Goal: Task Accomplishment & Management: Manage account settings

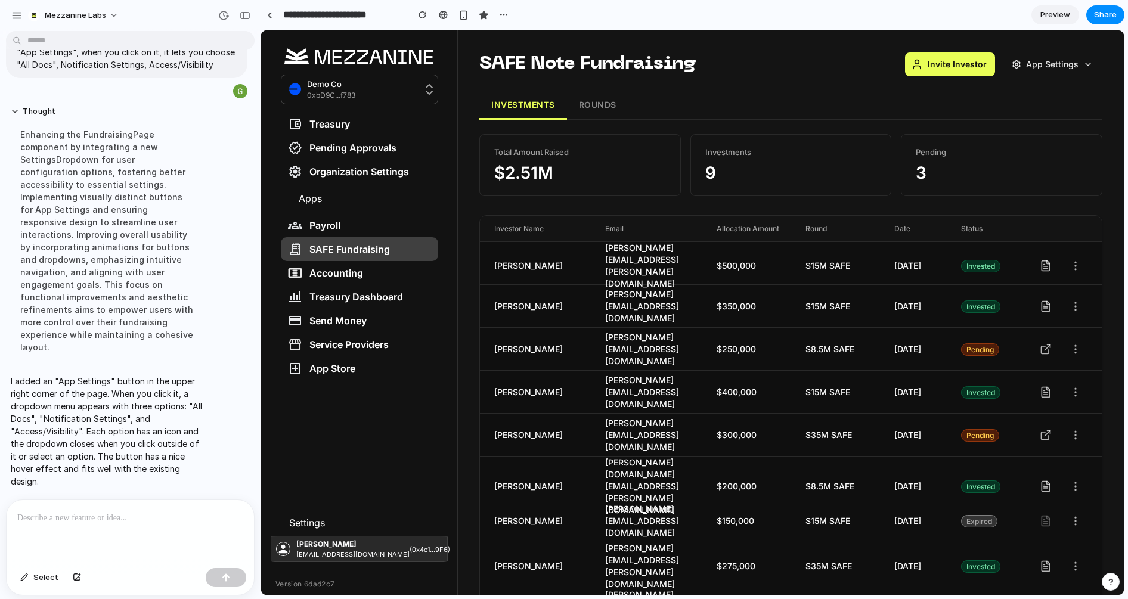
scroll to position [55, 0]
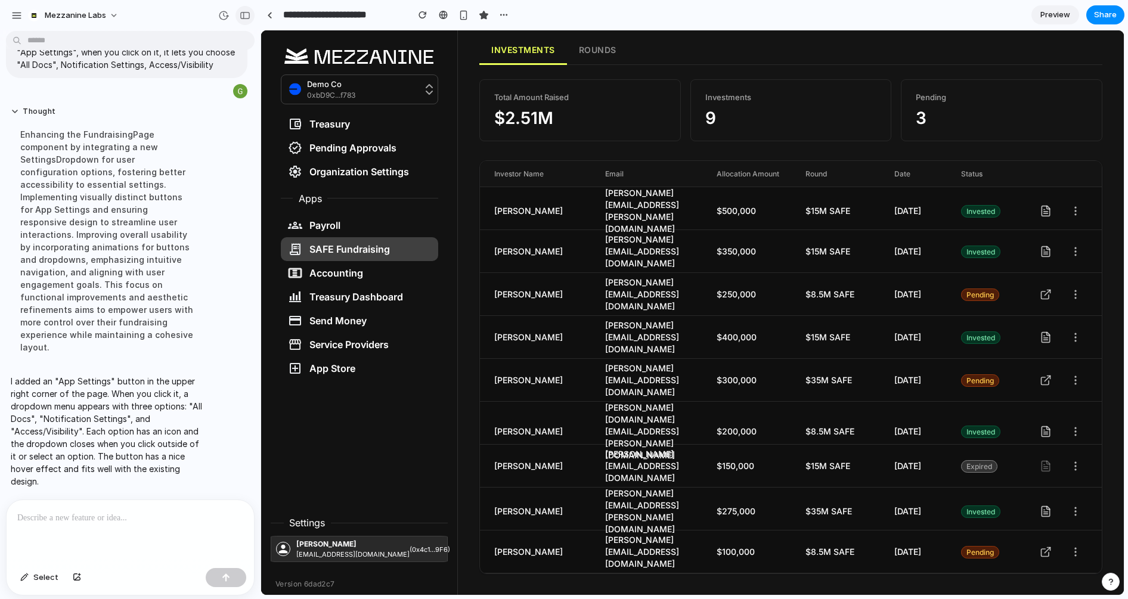
click at [243, 17] on div "button" at bounding box center [245, 15] width 11 height 8
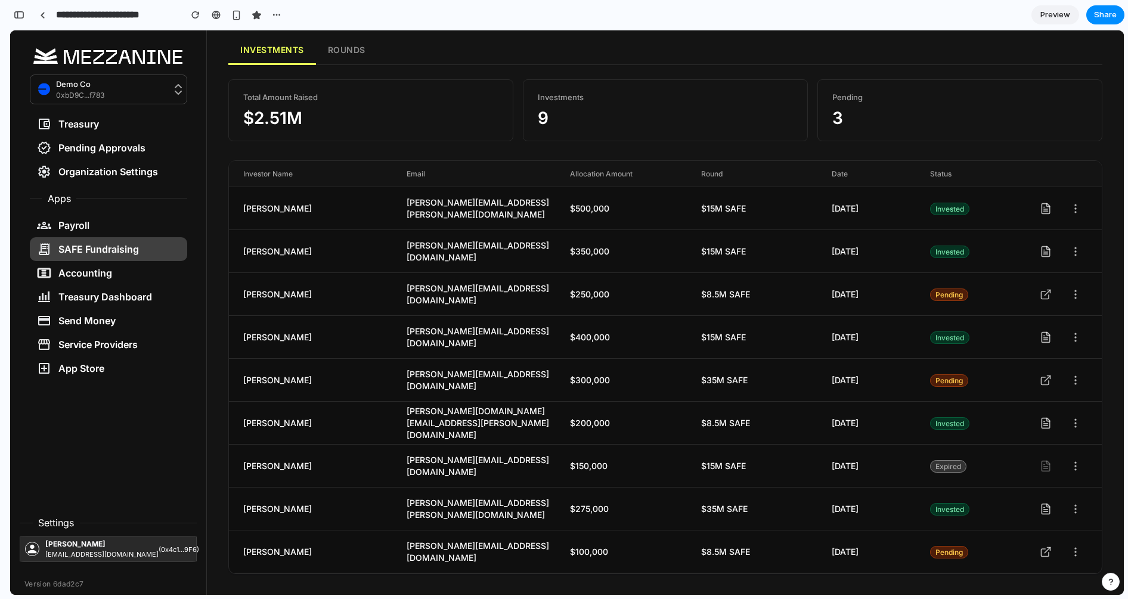
scroll to position [7964, 0]
click at [39, 14] on link at bounding box center [42, 15] width 18 height 18
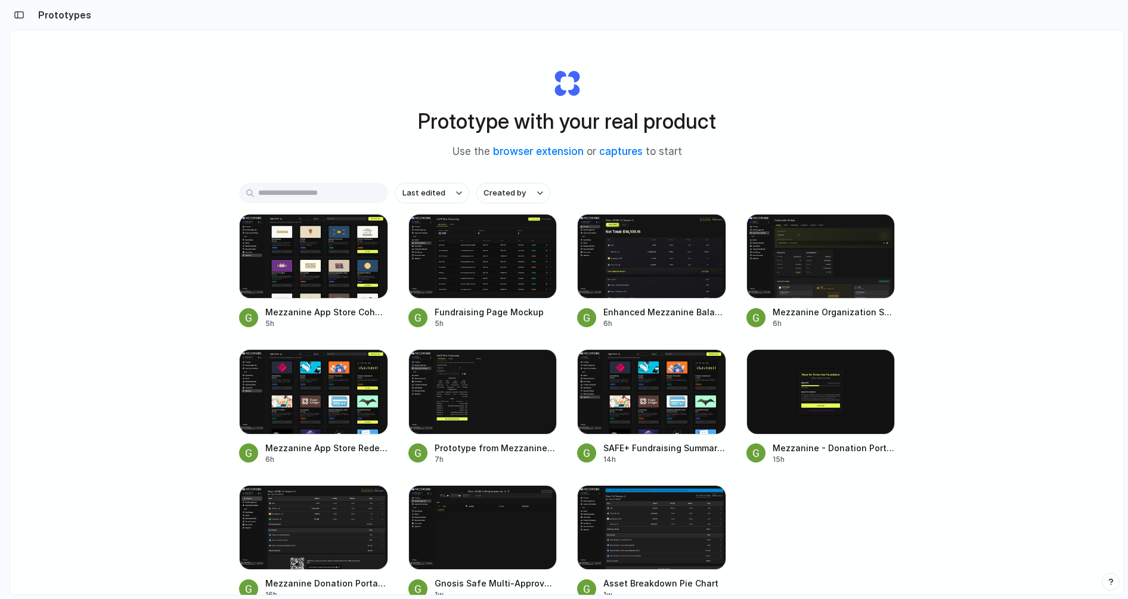
click at [67, 14] on h2 "Prototypes" at bounding box center [62, 15] width 58 height 14
click at [23, 14] on div "button" at bounding box center [19, 15] width 11 height 8
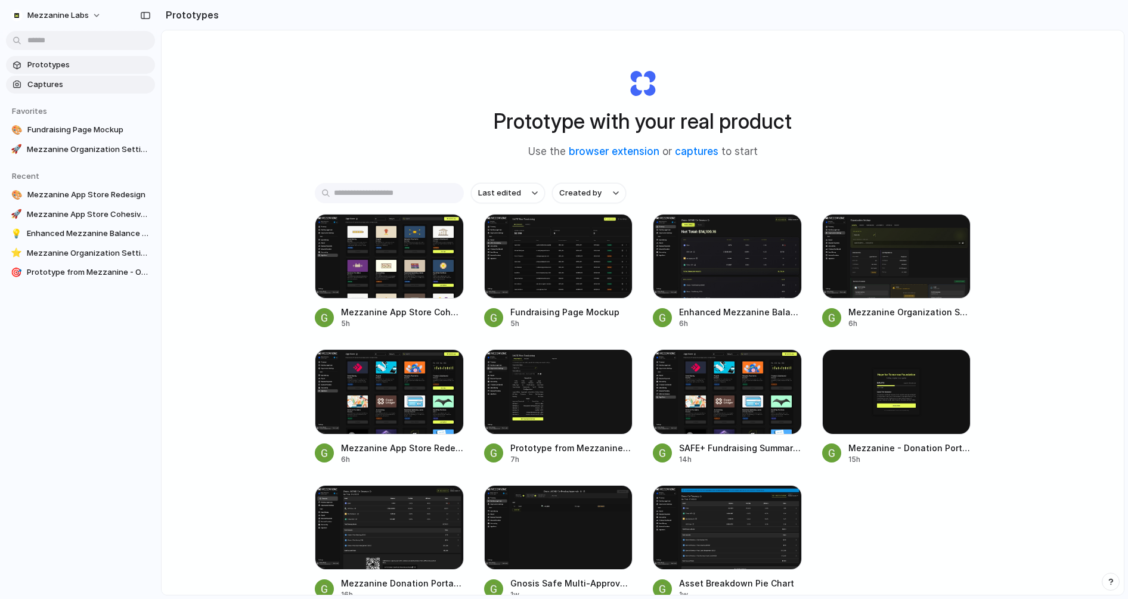
click at [47, 87] on span "Captures" at bounding box center [88, 85] width 123 height 12
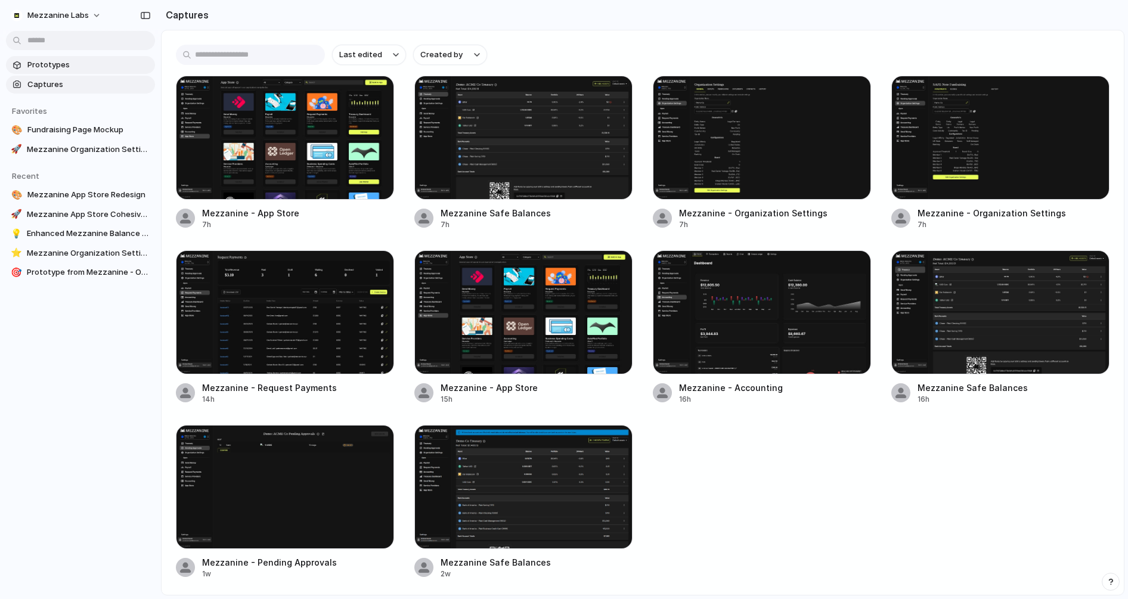
click at [62, 70] on span "Prototypes" at bounding box center [88, 65] width 123 height 12
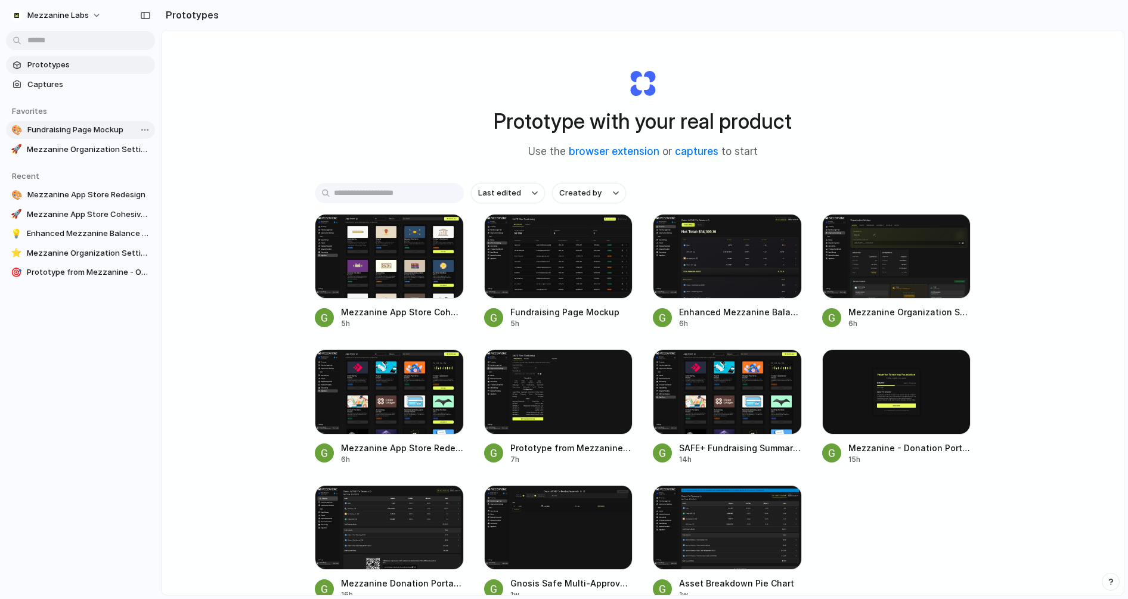
click at [95, 132] on span "Fundraising Page Mockup" at bounding box center [88, 130] width 123 height 12
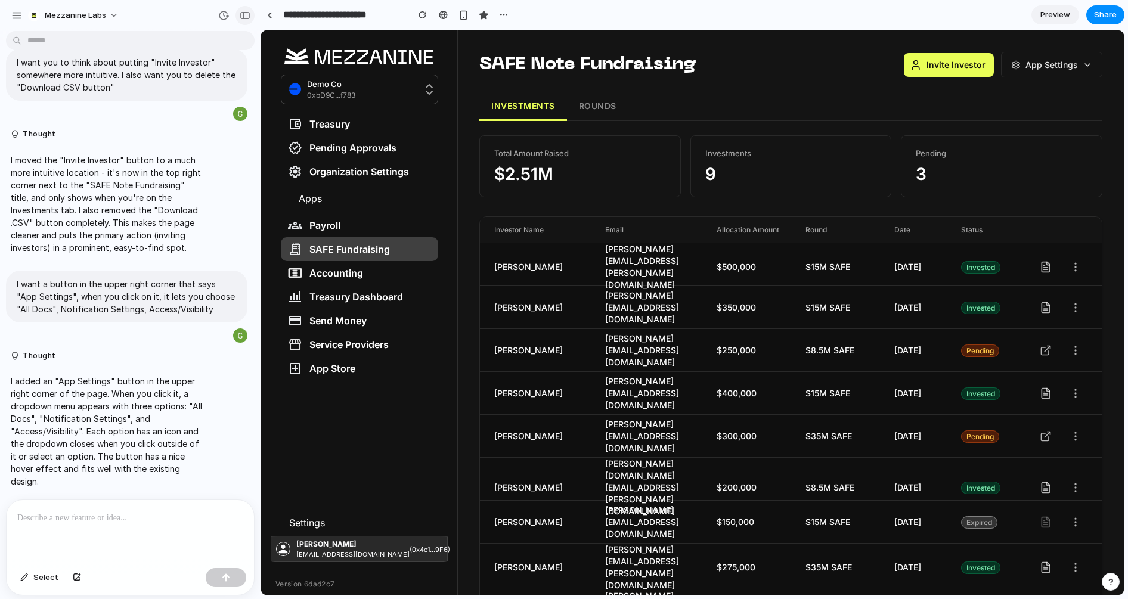
click at [244, 17] on div "button" at bounding box center [245, 15] width 11 height 8
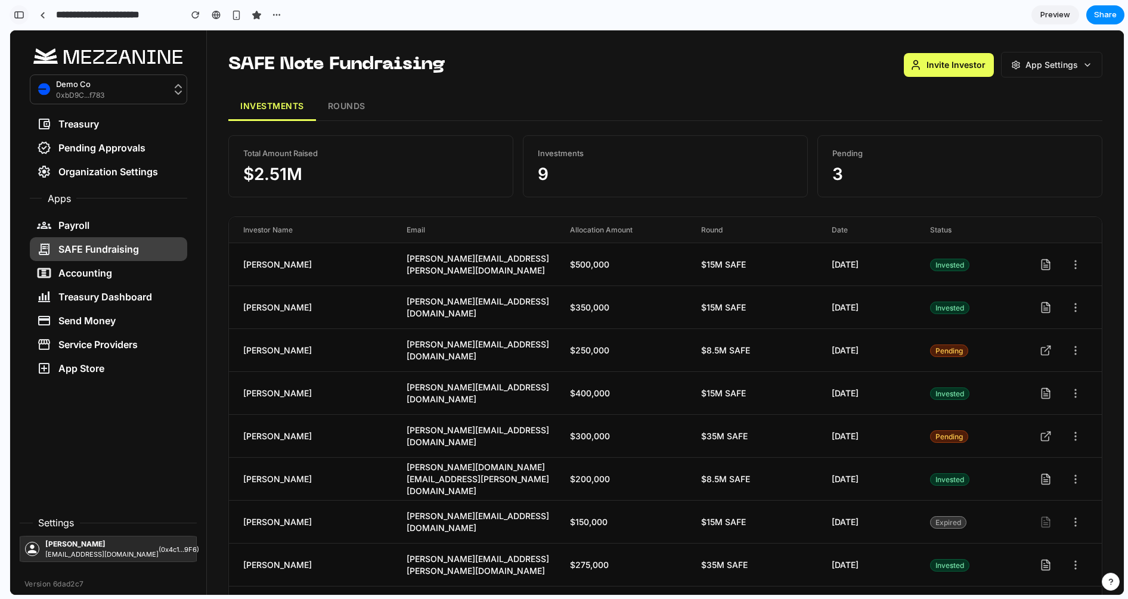
click at [23, 16] on div "button" at bounding box center [19, 15] width 11 height 8
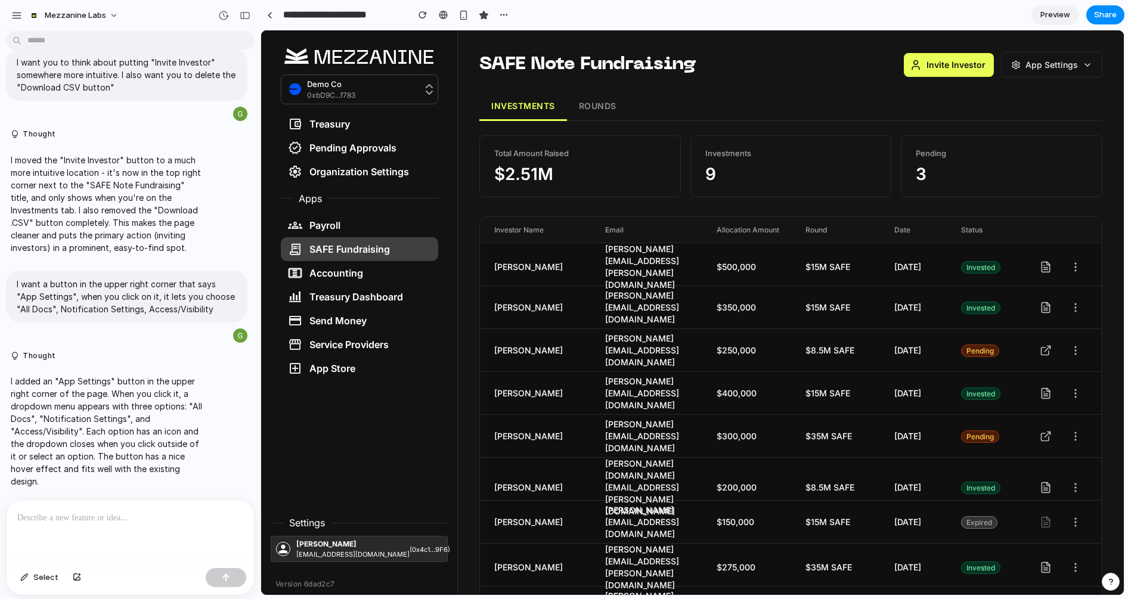
click at [111, 533] on div at bounding box center [130, 531] width 247 height 63
click at [111, 533] on div "*********" at bounding box center [130, 531] width 247 height 63
click at [83, 519] on p "**********" at bounding box center [130, 518] width 226 height 14
click at [194, 518] on p "**********" at bounding box center [130, 518] width 226 height 14
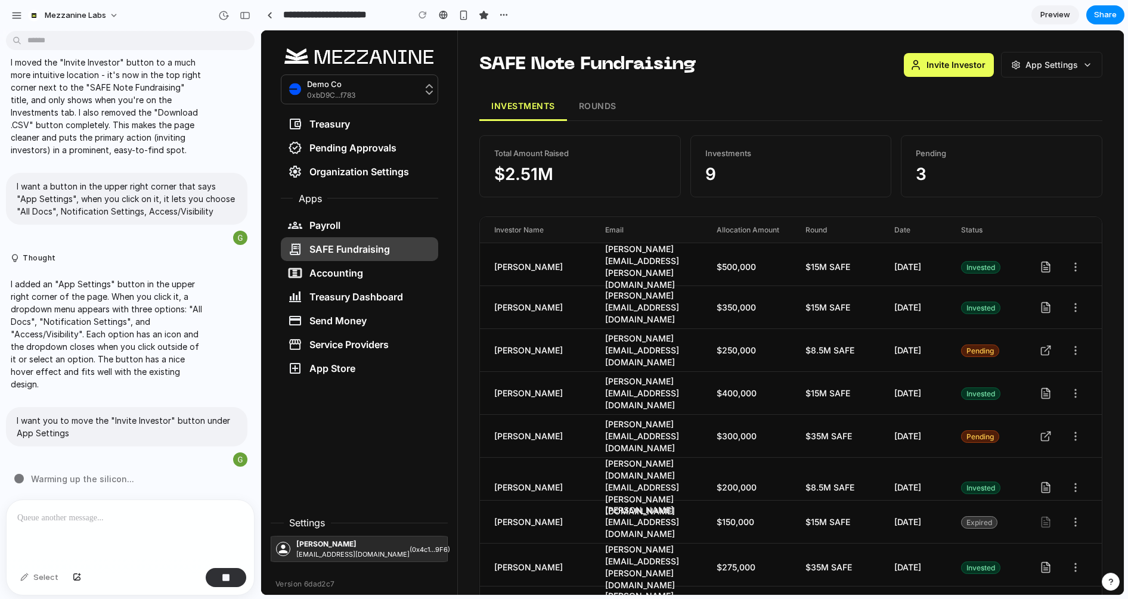
scroll to position [55, 0]
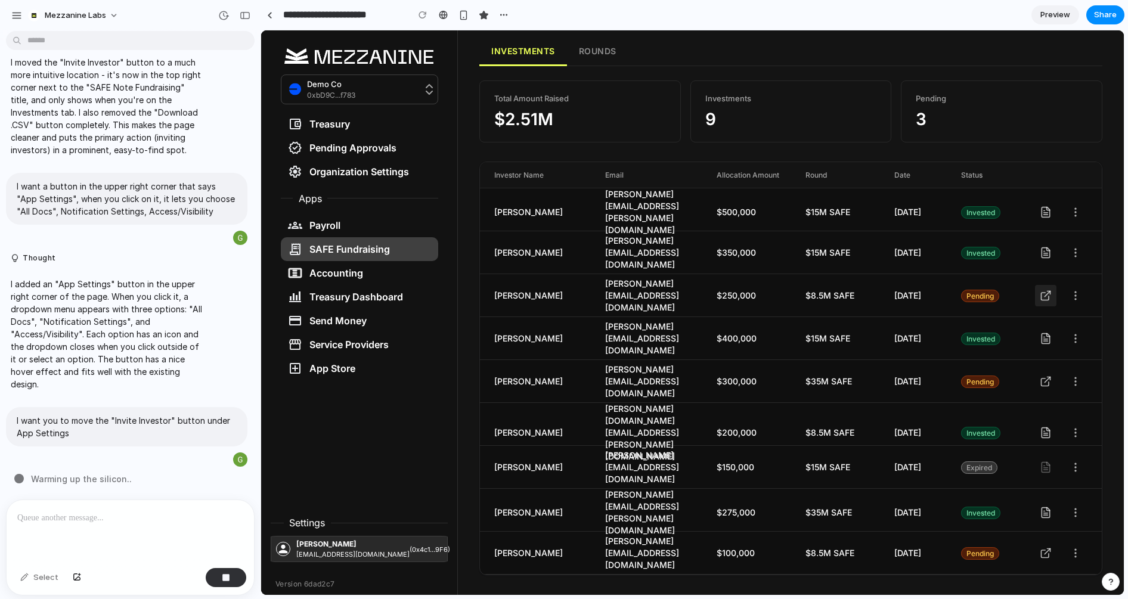
click at [1046, 292] on icon at bounding box center [1047, 293] width 5 height 5
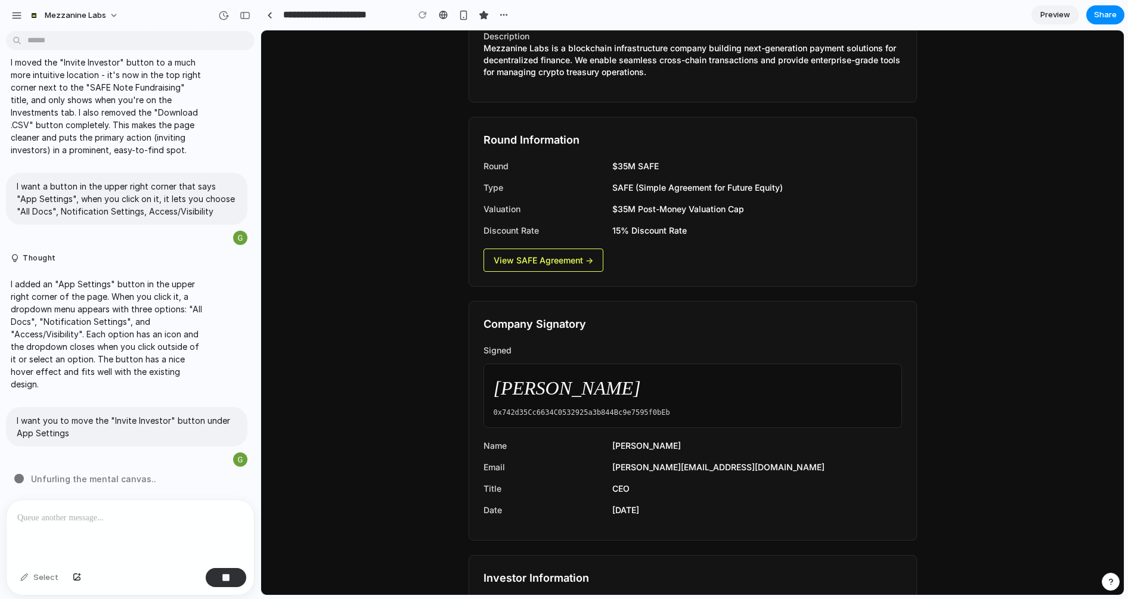
scroll to position [235, 0]
click at [578, 252] on link "View SAFE Agreement →" at bounding box center [544, 258] width 120 height 23
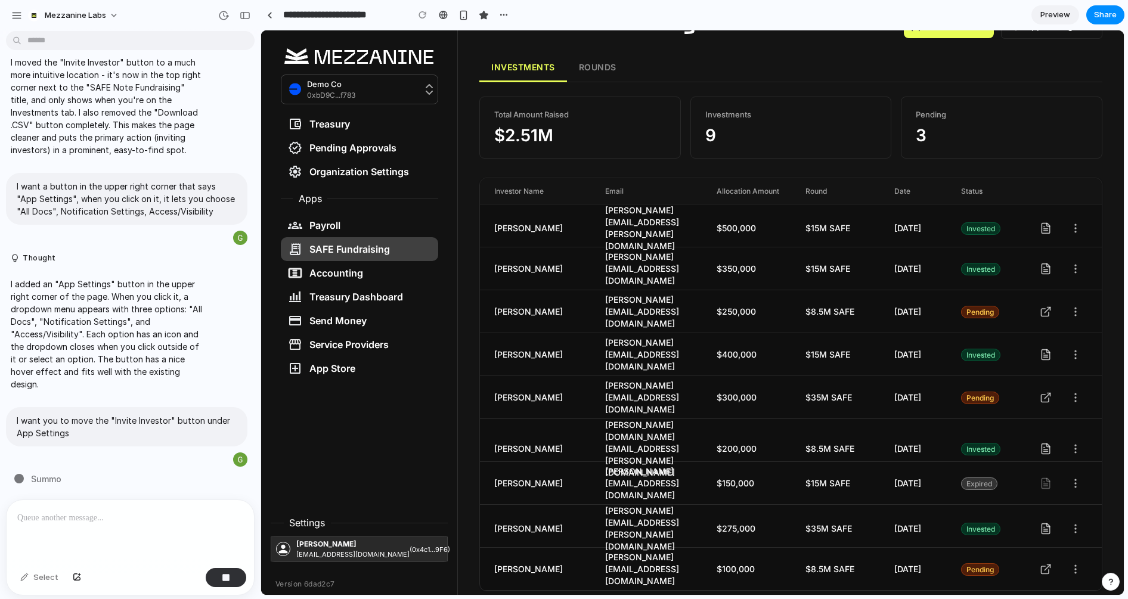
scroll to position [55, 0]
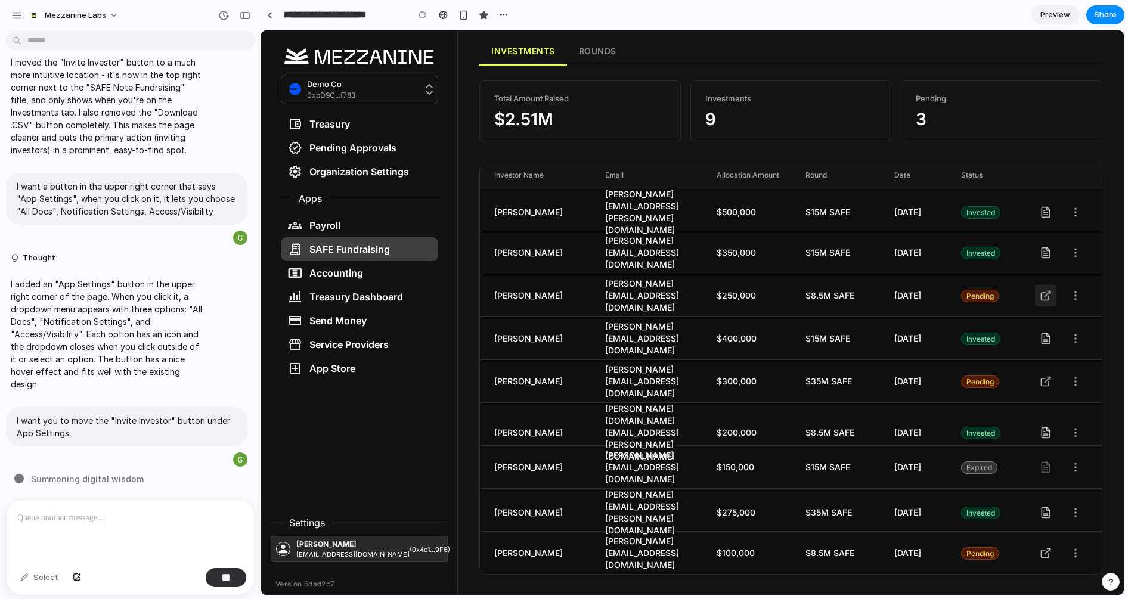
click at [1046, 297] on icon at bounding box center [1046, 296] width 12 height 12
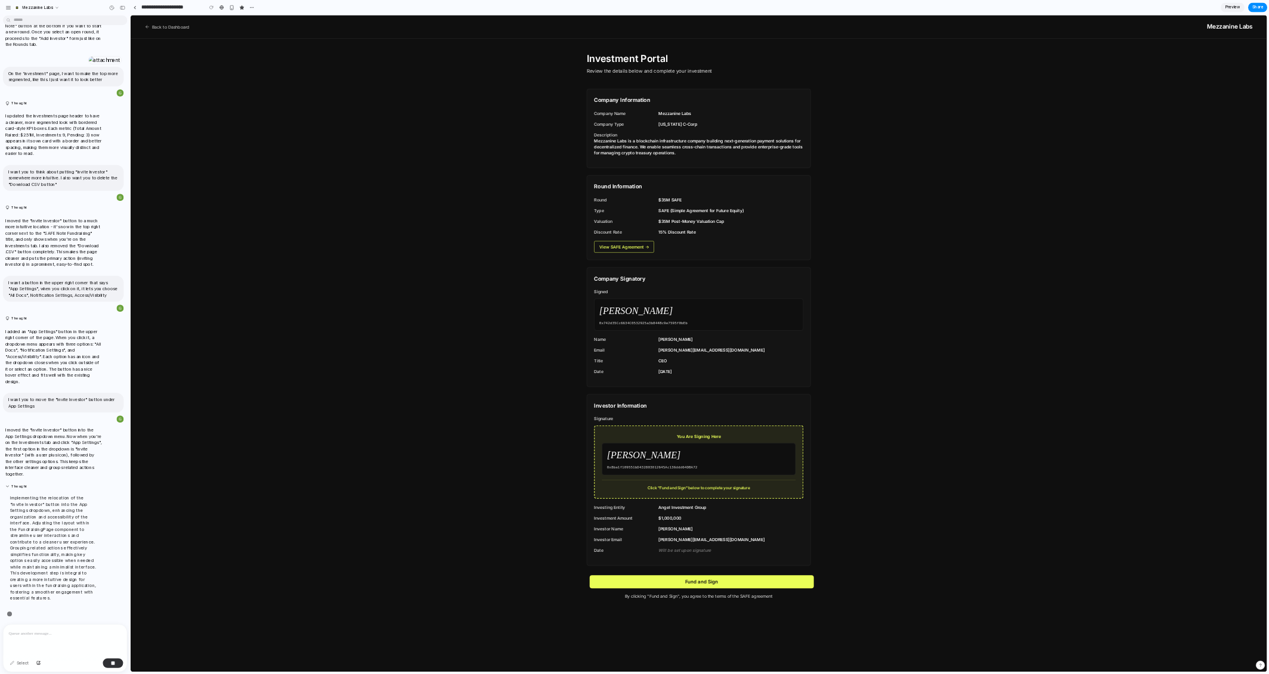
scroll to position [4145, 0]
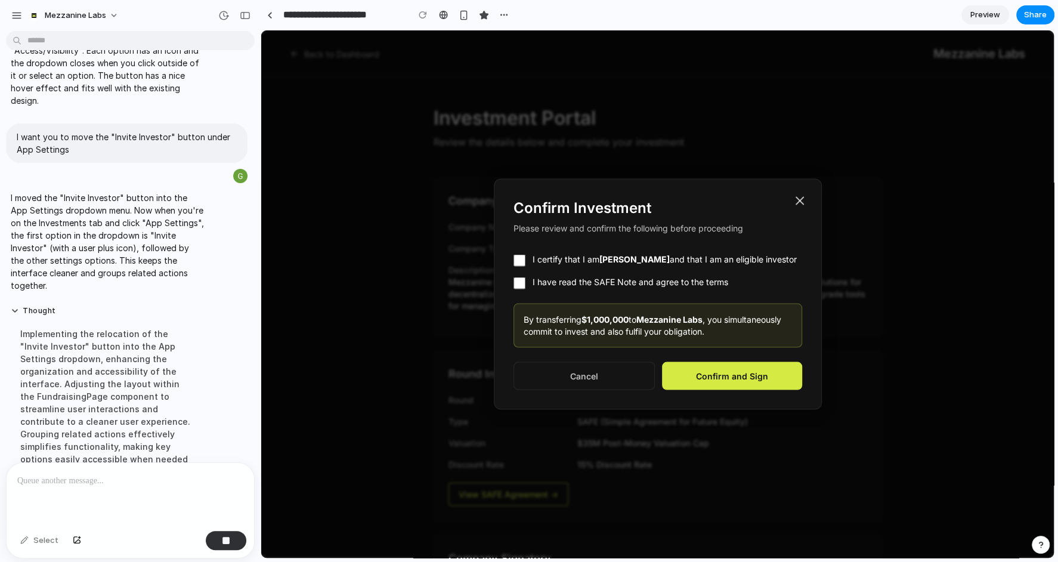
click at [733, 367] on button "Confirm and Sign" at bounding box center [732, 376] width 140 height 28
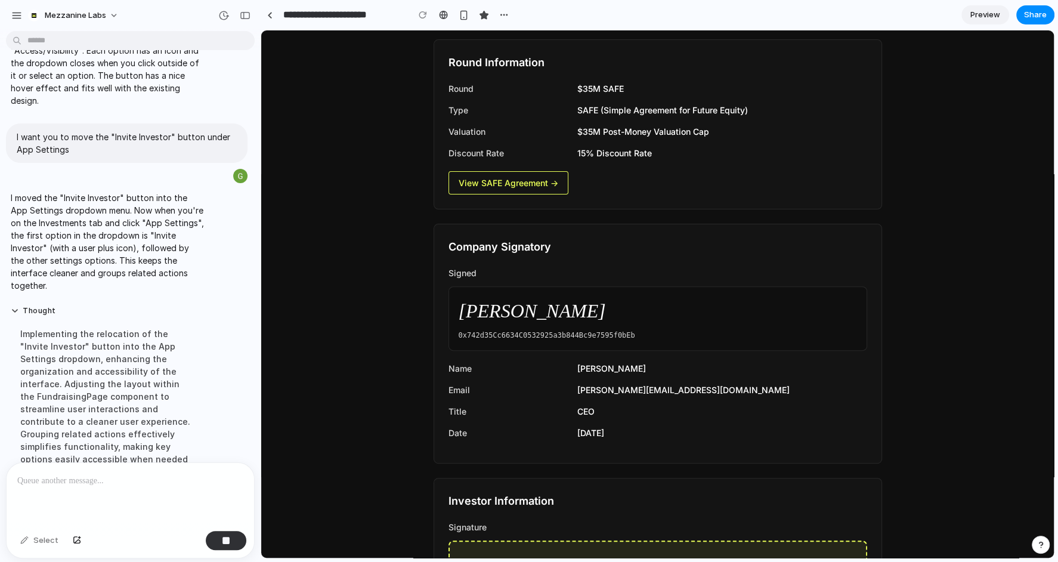
scroll to position [0, 0]
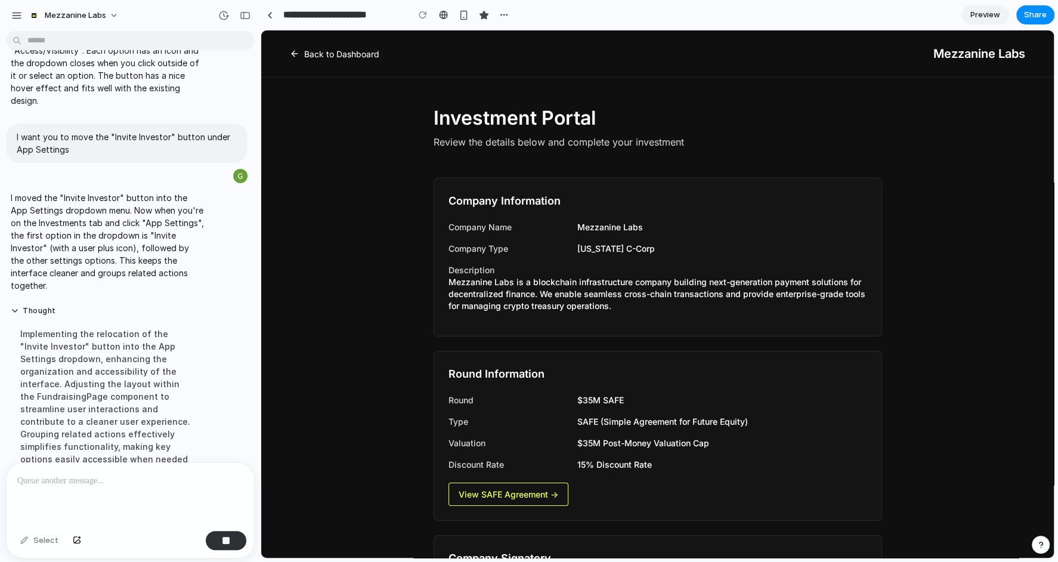
click at [324, 55] on link "Back to Dashboard" at bounding box center [334, 54] width 89 height 13
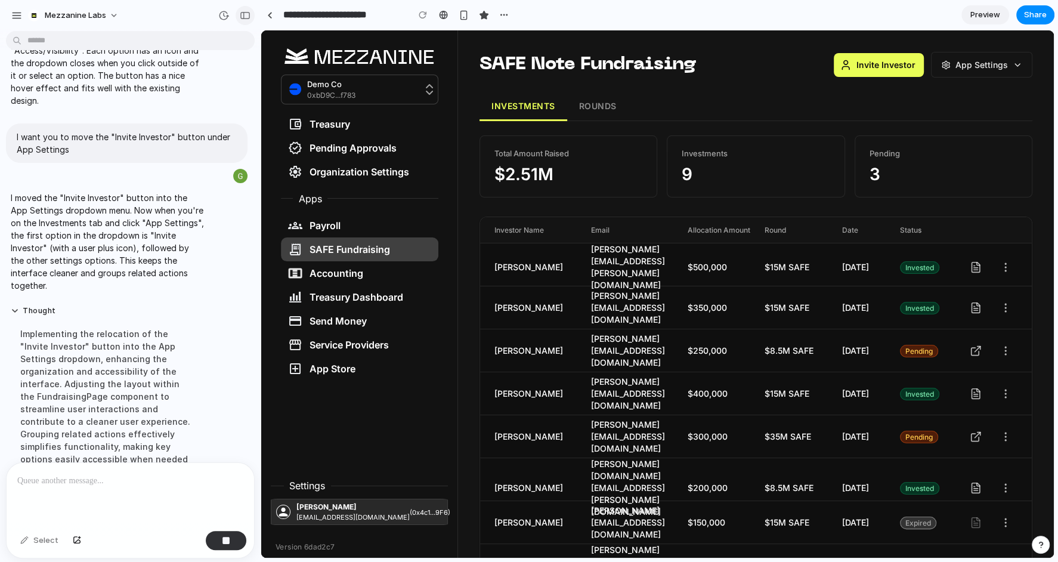
click at [247, 14] on div "button" at bounding box center [245, 15] width 11 height 8
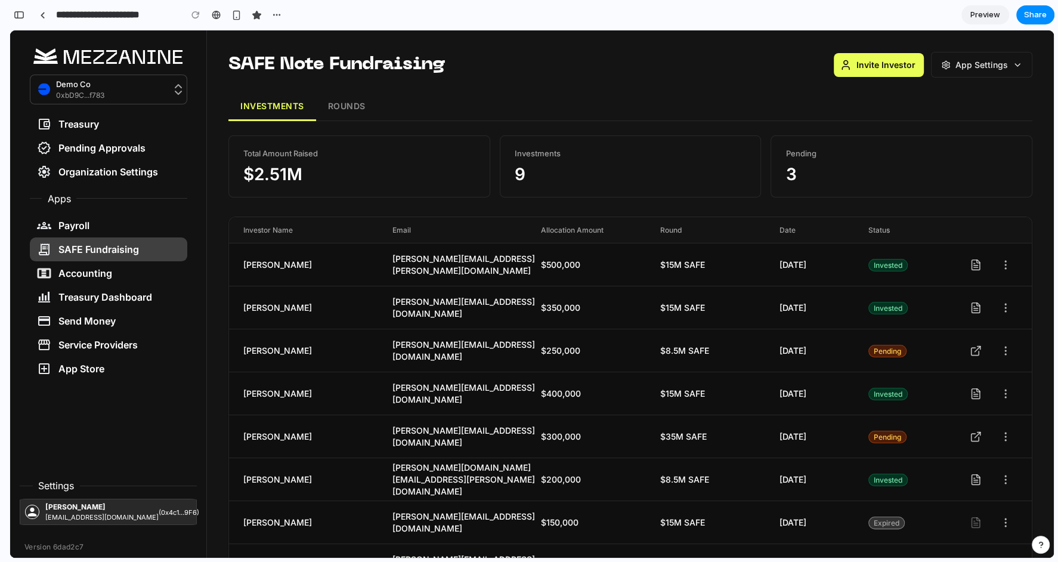
scroll to position [6575, 0]
click at [345, 107] on button "ROUNDS" at bounding box center [346, 106] width 61 height 29
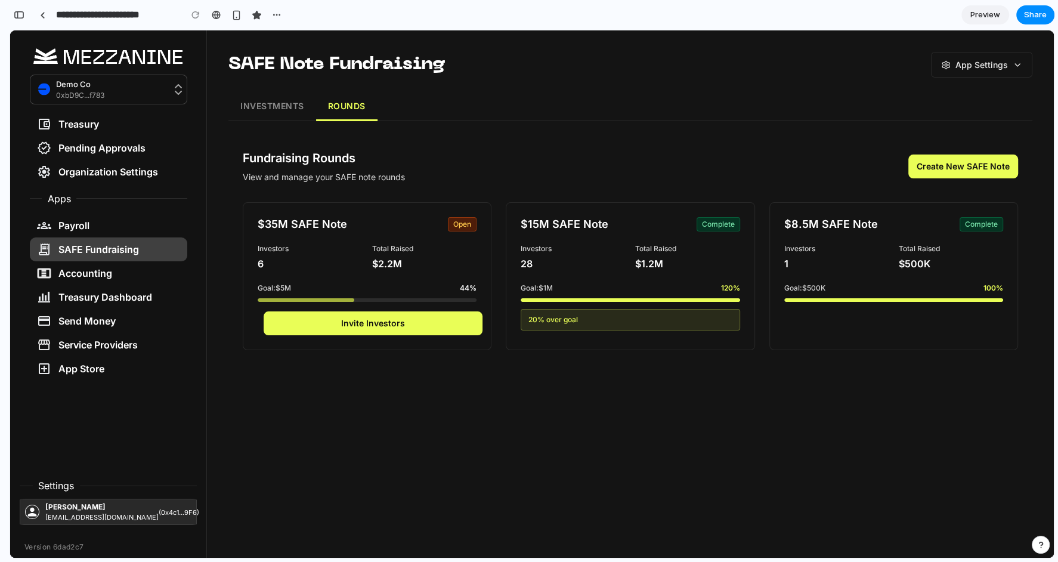
scroll to position [8614, 0]
click at [263, 92] on button "INVESTMENTS" at bounding box center [272, 106] width 88 height 29
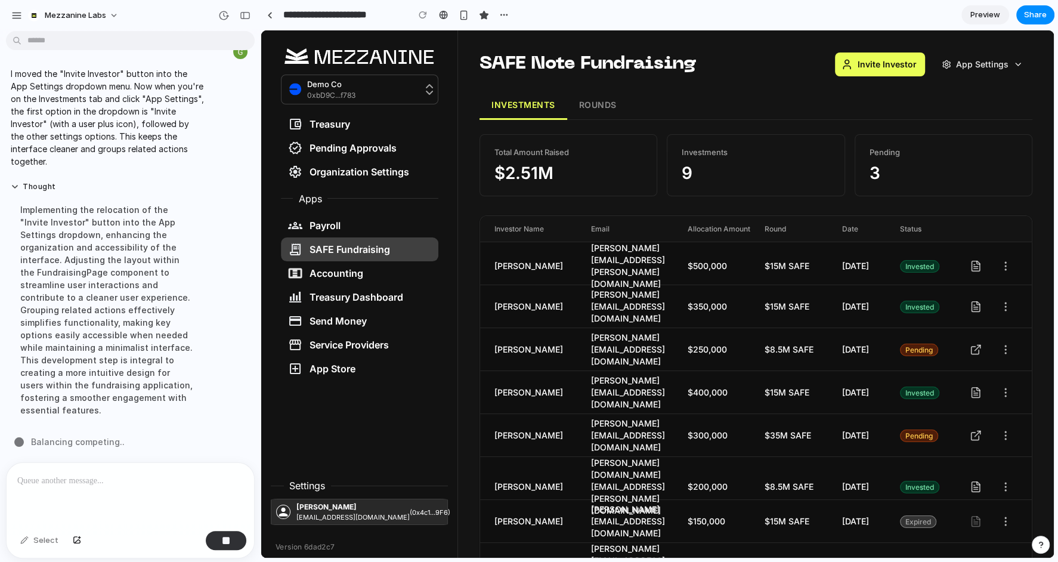
scroll to position [4949, 0]
click at [270, 18] on link at bounding box center [270, 15] width 18 height 18
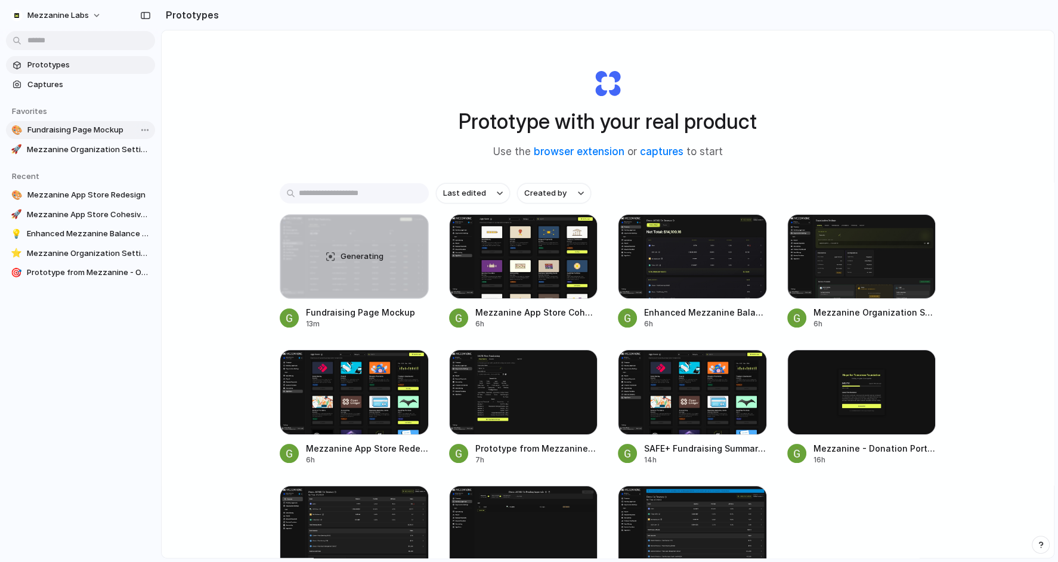
click at [76, 132] on span "Fundraising Page Mockup" at bounding box center [88, 130] width 123 height 12
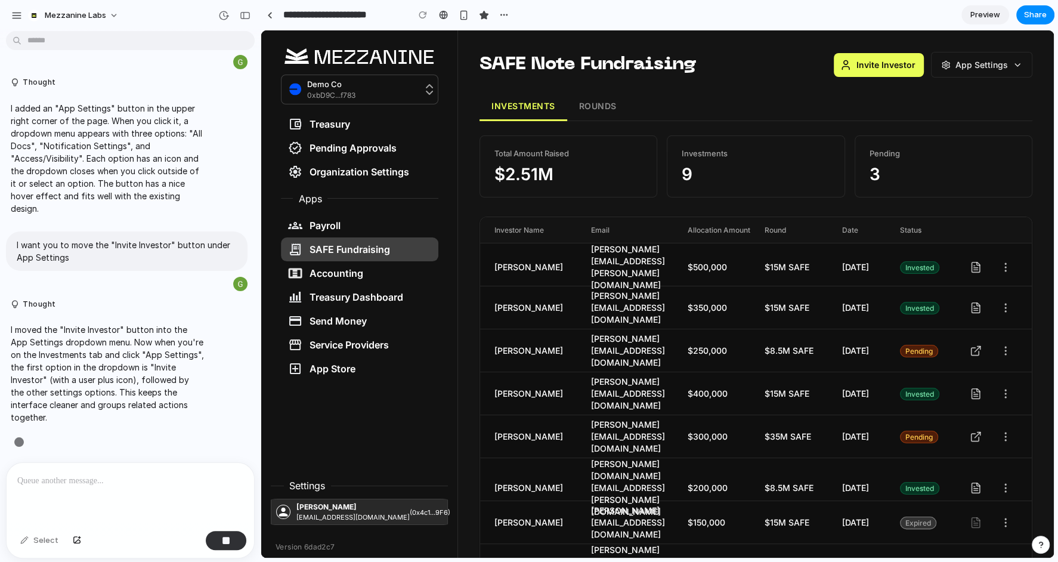
scroll to position [4482, 0]
click at [244, 20] on button "button" at bounding box center [245, 15] width 19 height 19
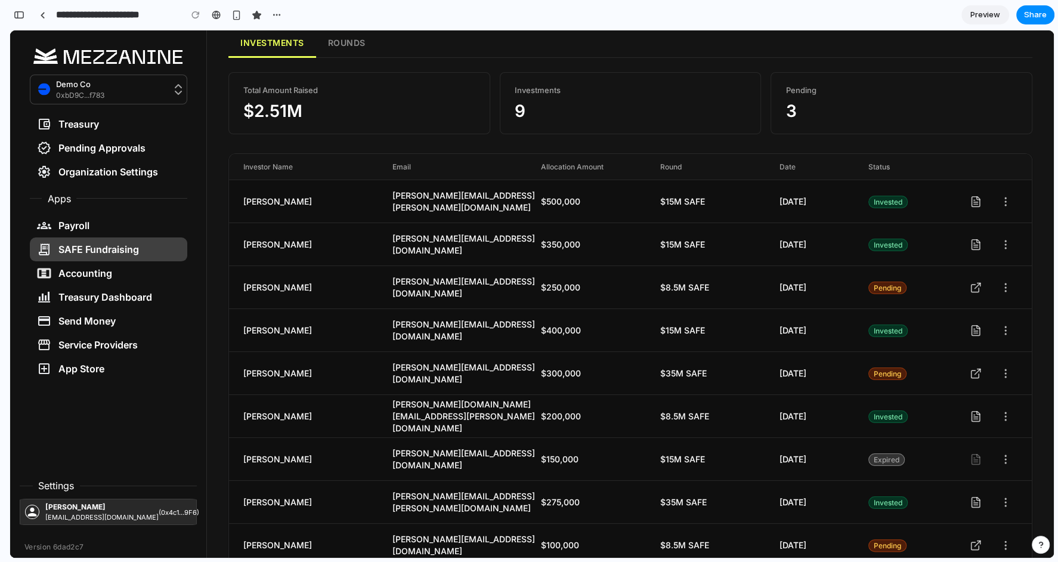
scroll to position [92, 0]
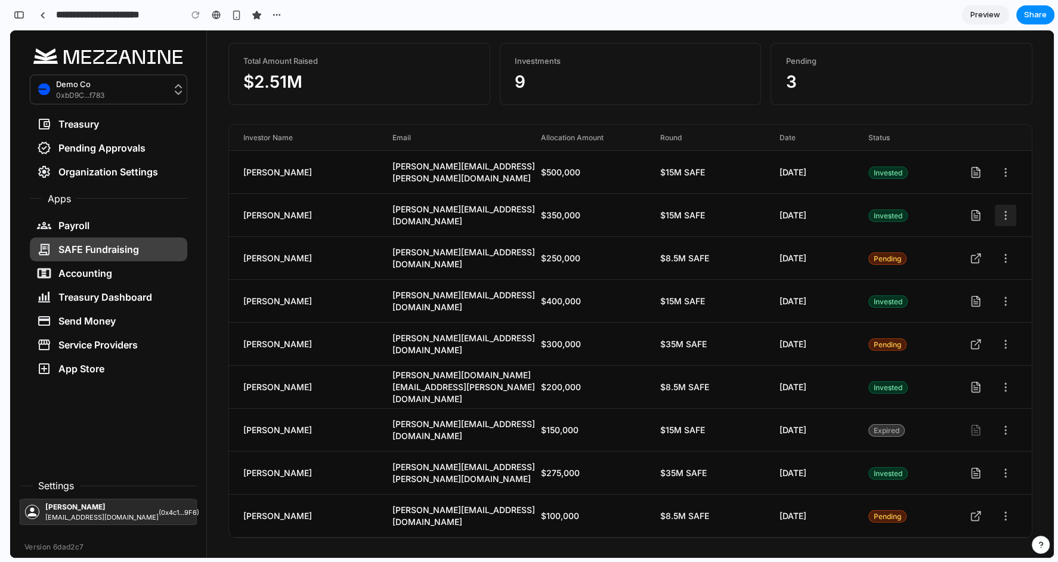
click at [1005, 210] on icon at bounding box center [1005, 215] width 12 height 12
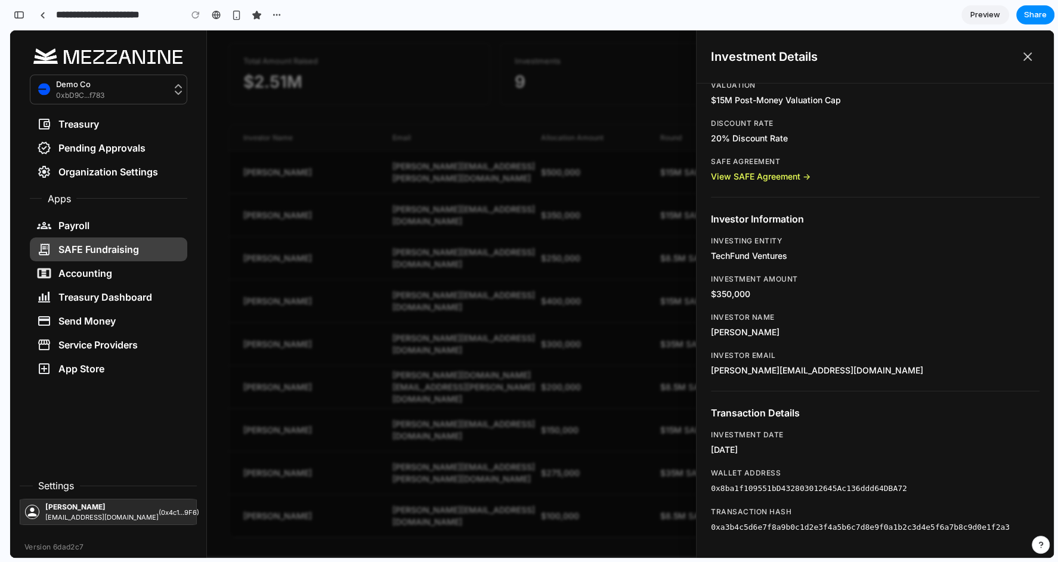
scroll to position [0, 0]
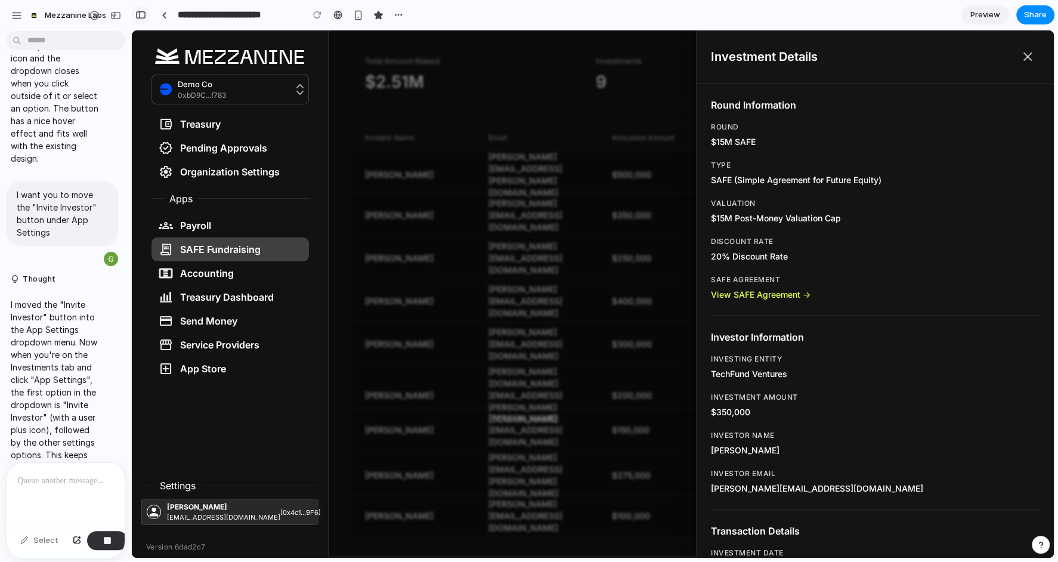
click at [139, 11] on div "button" at bounding box center [140, 15] width 11 height 8
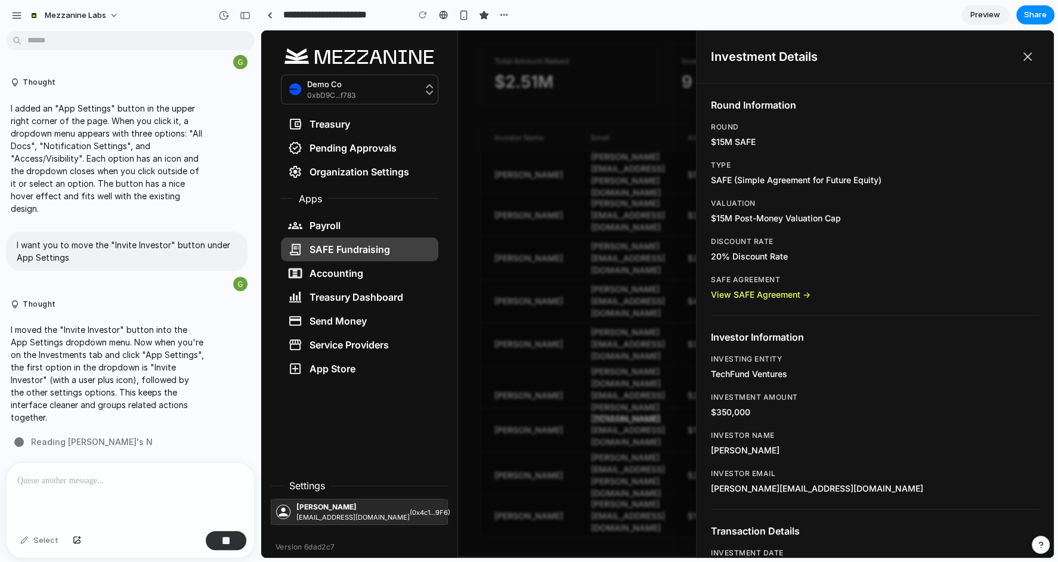
scroll to position [4482, 0]
click at [79, 485] on p at bounding box center [130, 480] width 226 height 14
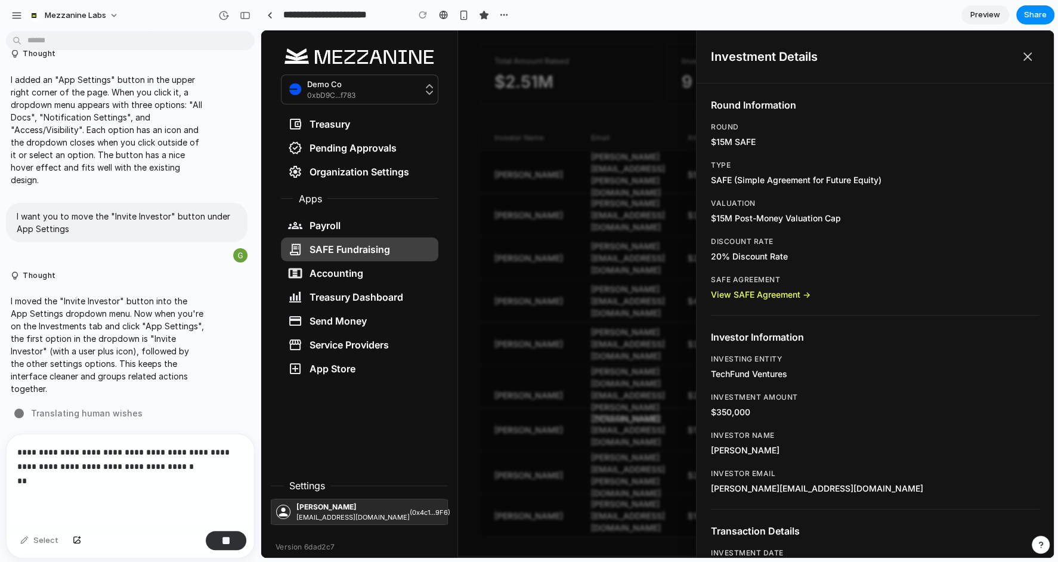
scroll to position [4511, 0]
drag, startPoint x: 38, startPoint y: 481, endPoint x: 8, endPoint y: 434, distance: 55.7
click at [8, 434] on div "**********" at bounding box center [126, 496] width 253 height 125
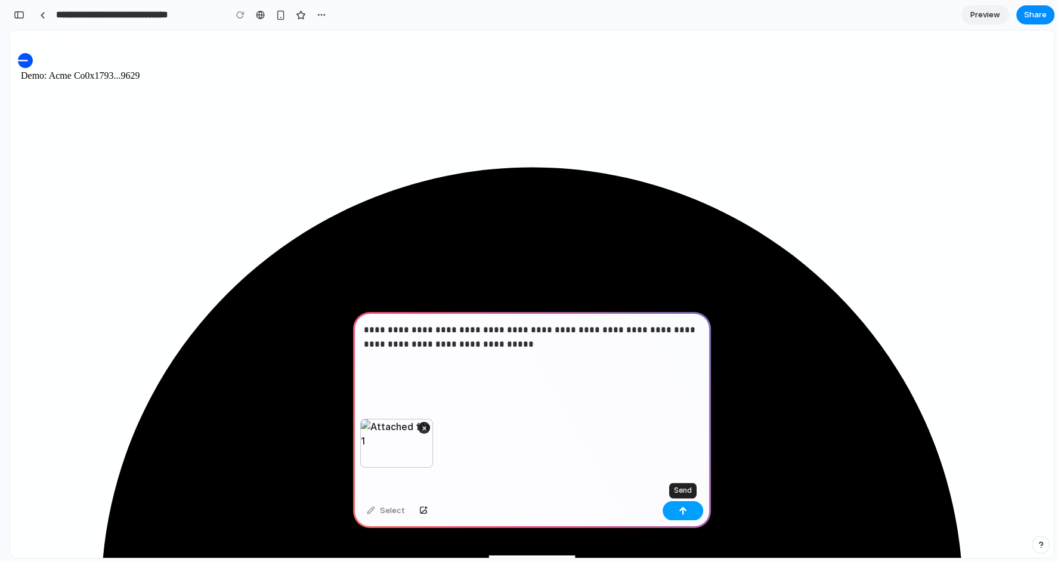
click at [690, 511] on button "button" at bounding box center [682, 510] width 41 height 19
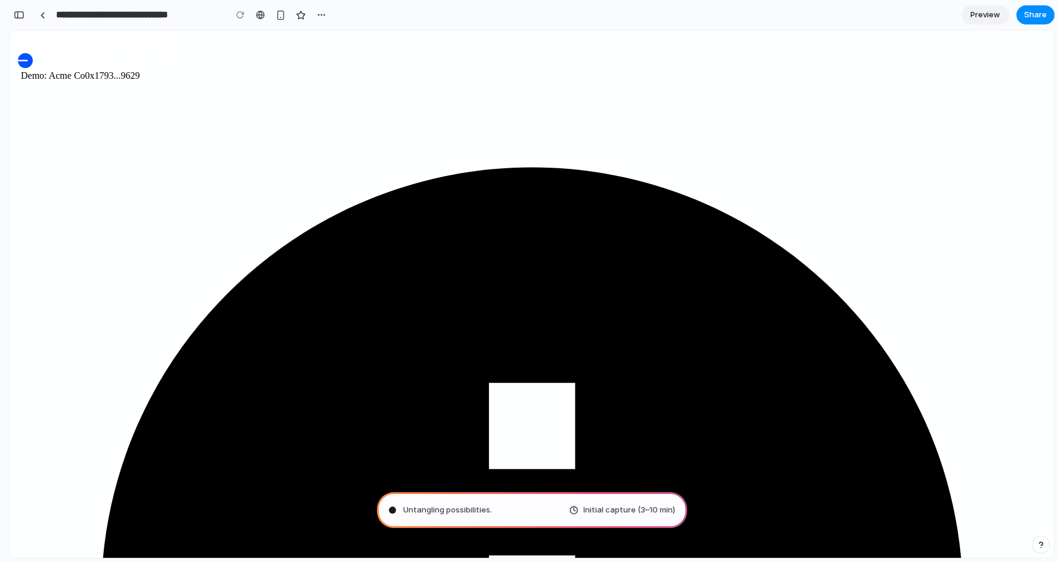
type input "**********"
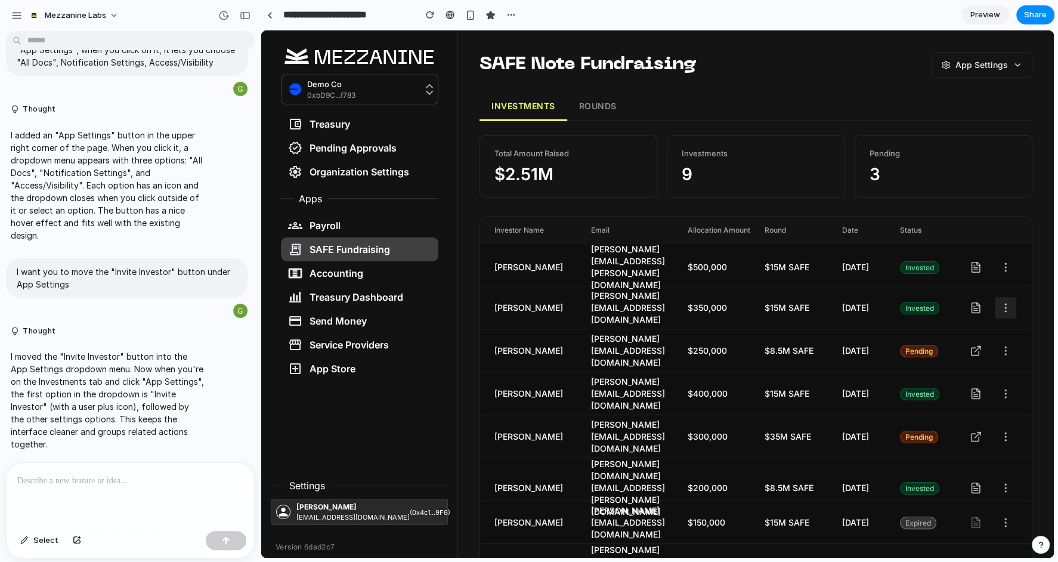
click at [1004, 302] on icon at bounding box center [1005, 308] width 12 height 12
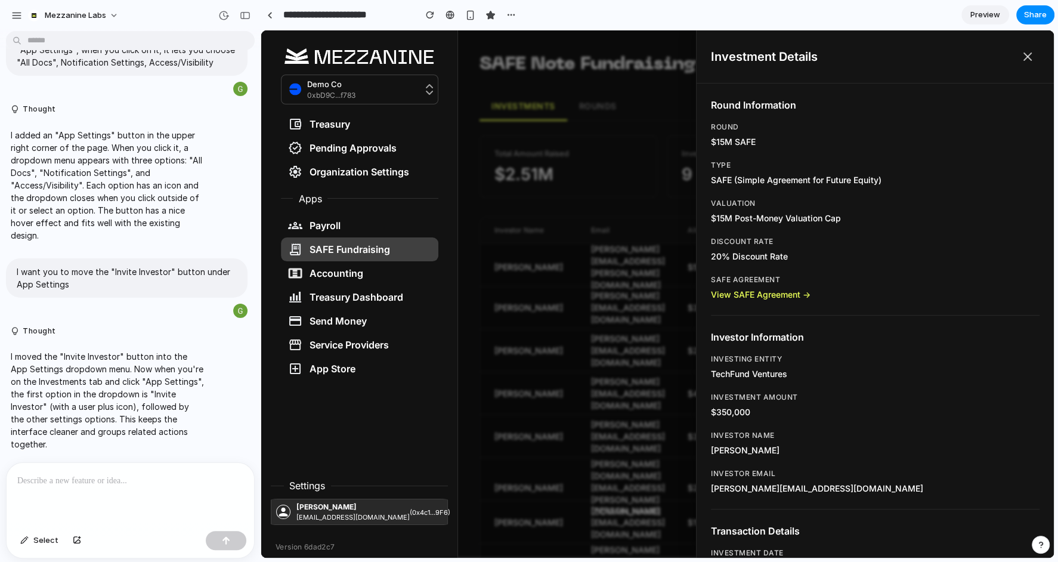
click at [54, 483] on p at bounding box center [130, 480] width 226 height 14
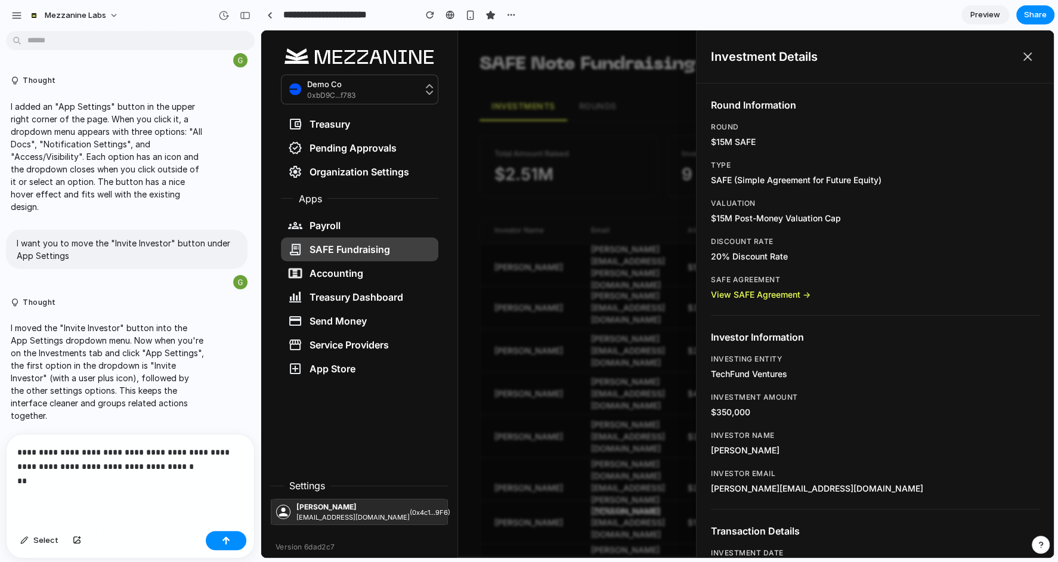
scroll to position [4456, 0]
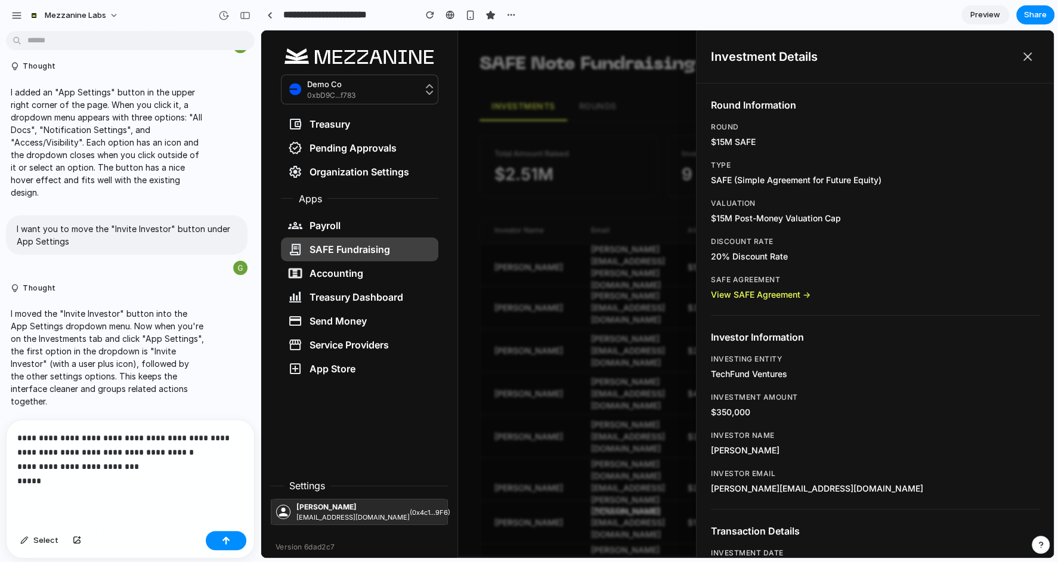
click at [22, 467] on p "**********" at bounding box center [130, 459] width 226 height 57
click at [67, 479] on p "**********" at bounding box center [130, 459] width 226 height 57
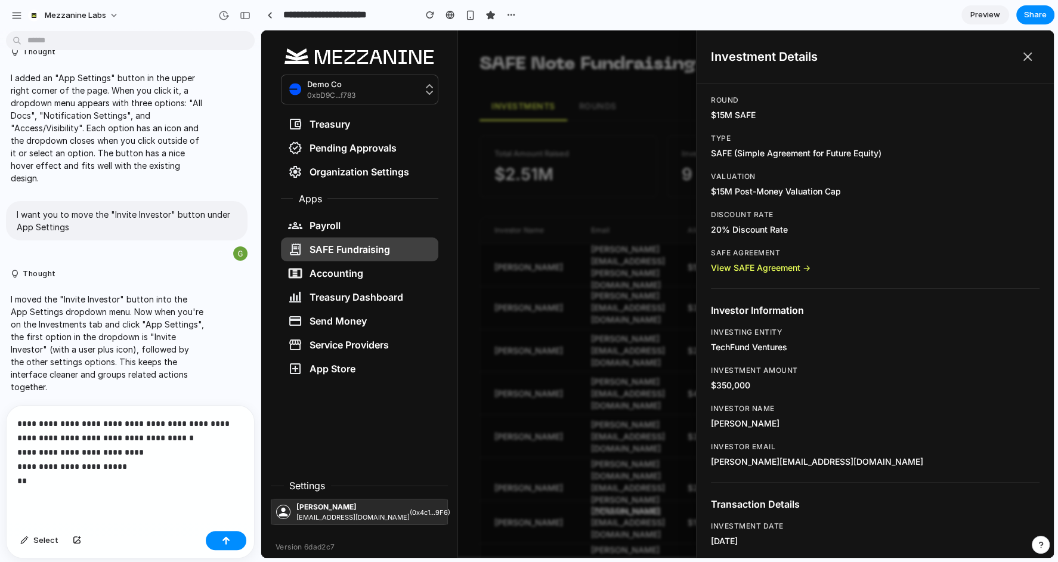
scroll to position [119, 0]
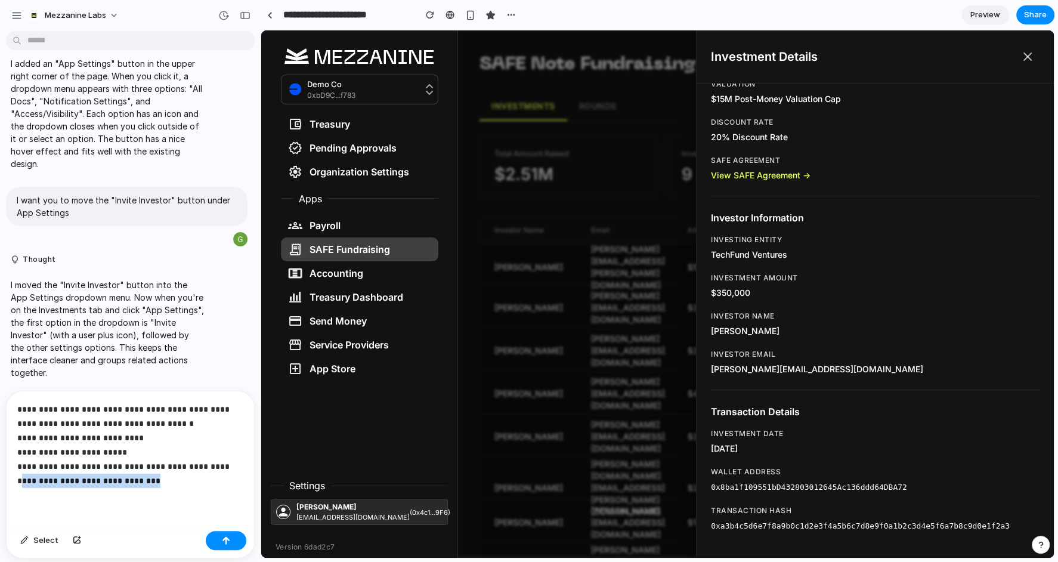
drag, startPoint x: 152, startPoint y: 481, endPoint x: 15, endPoint y: 479, distance: 137.2
click at [15, 479] on div "**********" at bounding box center [130, 458] width 247 height 135
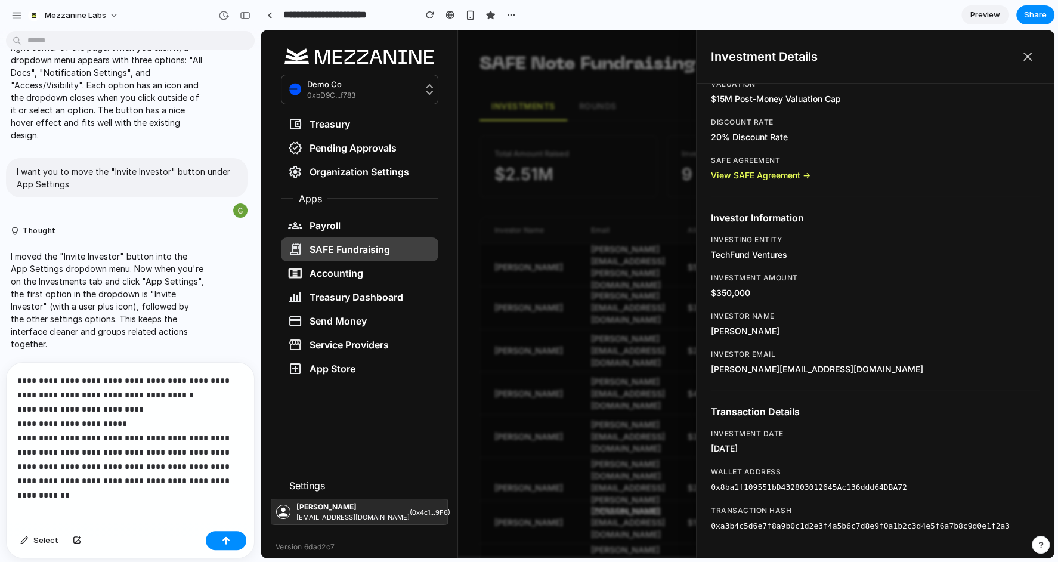
click at [18, 451] on p "**********" at bounding box center [130, 430] width 226 height 114
click at [48, 452] on p "**********" at bounding box center [130, 430] width 226 height 114
click at [239, 484] on p "**********" at bounding box center [130, 430] width 226 height 114
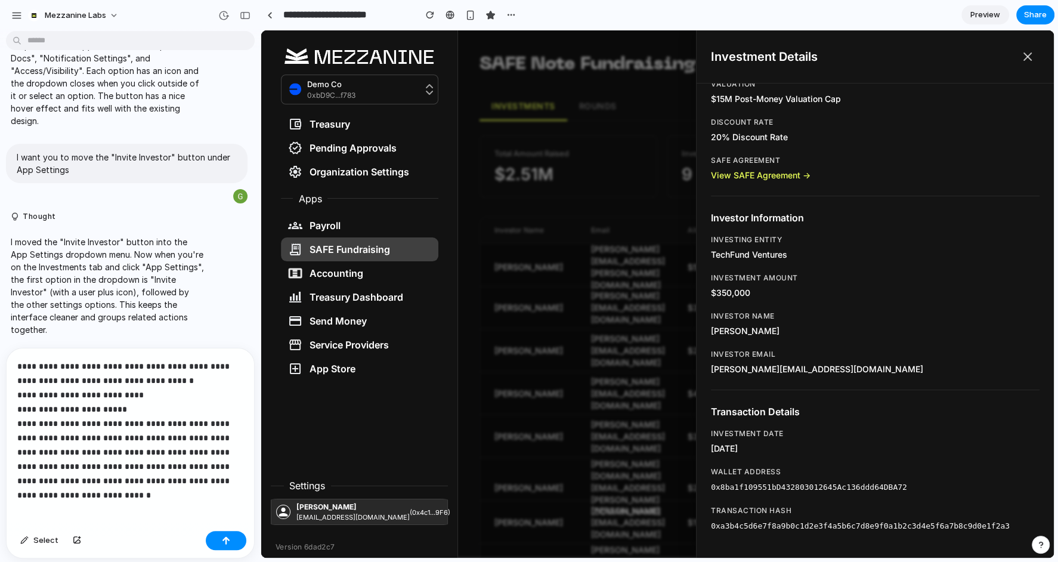
click at [198, 366] on p "**********" at bounding box center [130, 423] width 226 height 129
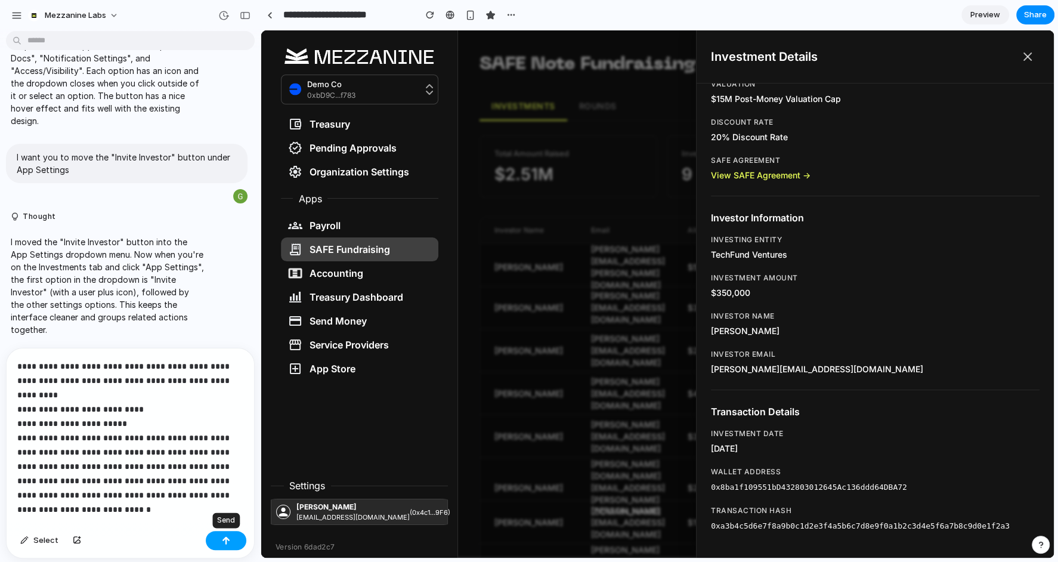
click at [230, 540] on div "button" at bounding box center [226, 540] width 8 height 8
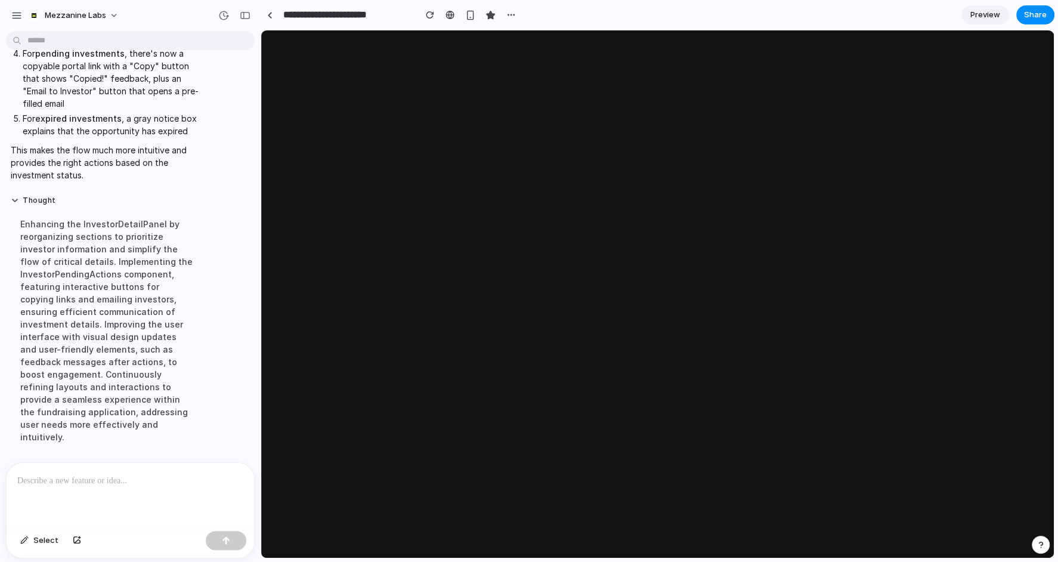
scroll to position [0, 0]
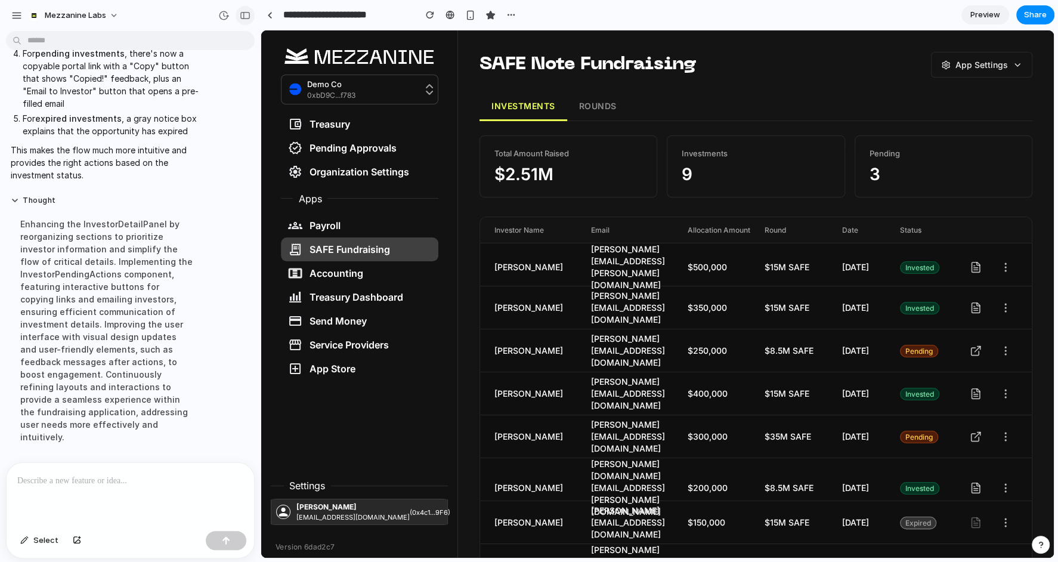
click at [247, 15] on div "button" at bounding box center [245, 15] width 11 height 8
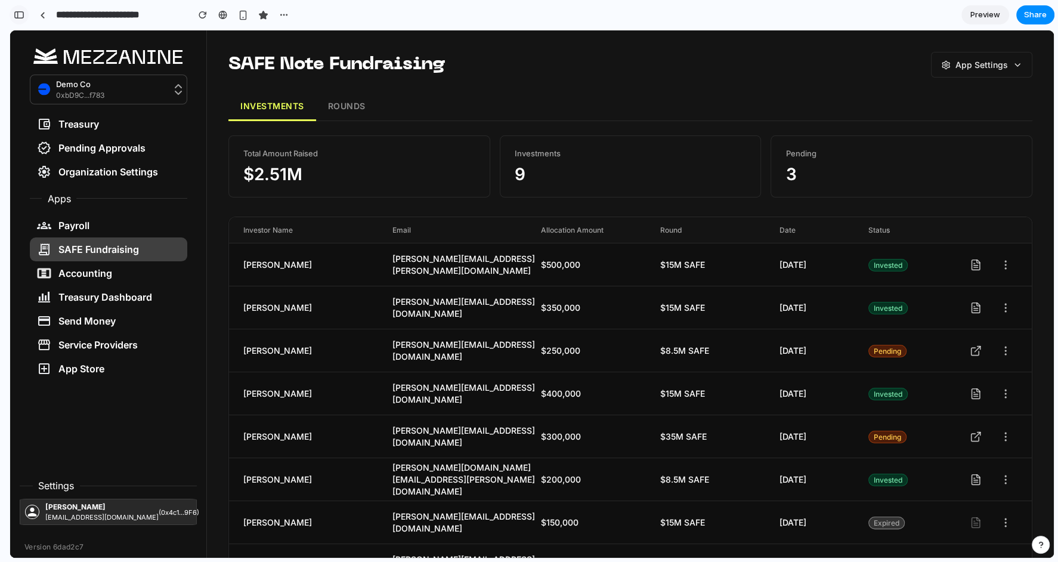
click at [19, 17] on div "button" at bounding box center [19, 15] width 11 height 8
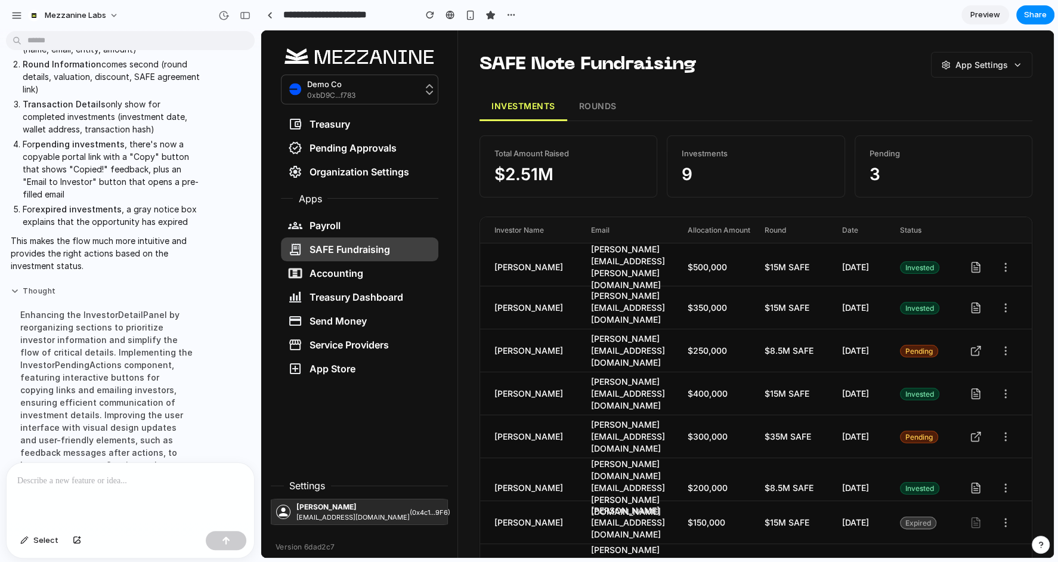
scroll to position [4170, 0]
click at [985, 62] on button "App Settings" at bounding box center [982, 64] width 100 height 24
click at [795, 80] on div at bounding box center [657, 293] width 792 height 527
click at [589, 103] on button "ROUNDS" at bounding box center [597, 105] width 61 height 29
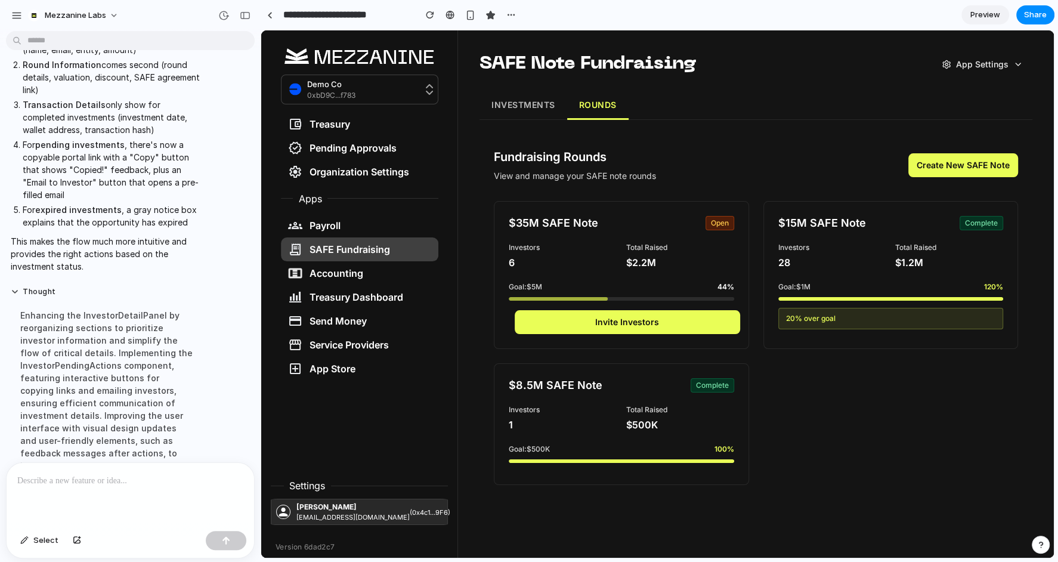
click at [512, 109] on button "INVESTMENTS" at bounding box center [523, 105] width 88 height 29
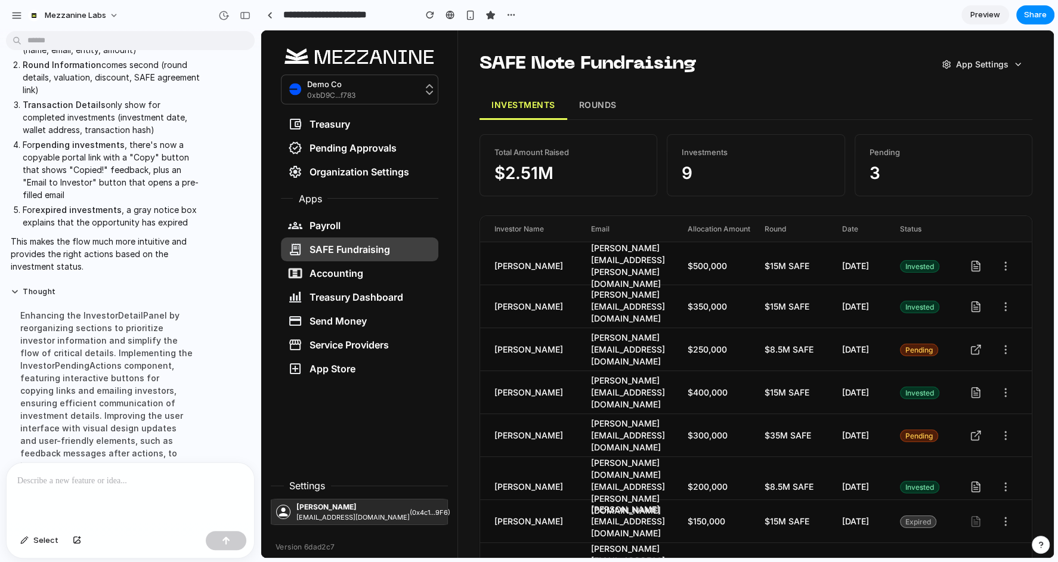
click at [601, 110] on button "ROUNDS" at bounding box center [597, 105] width 61 height 29
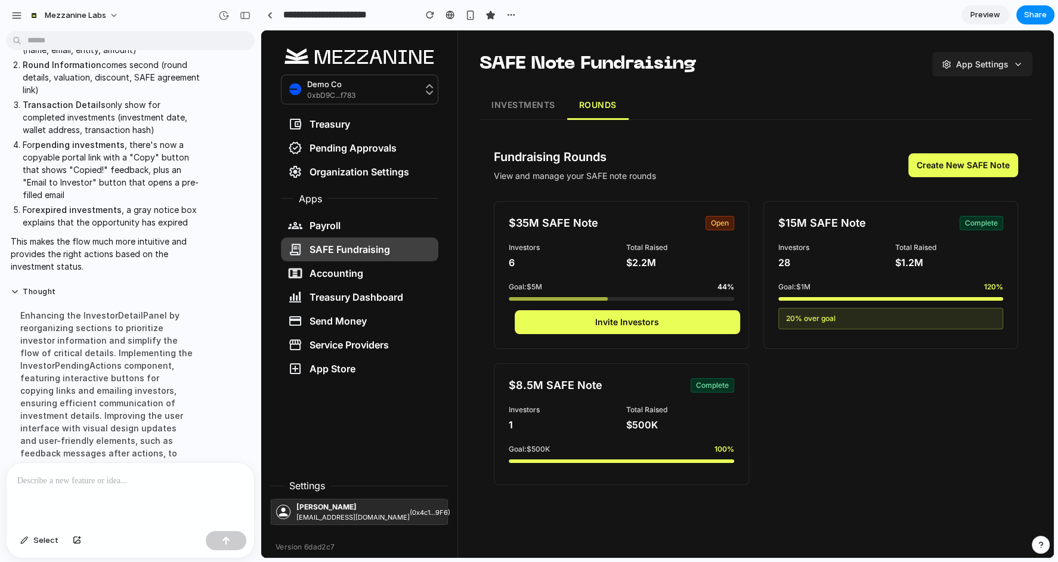
click at [974, 69] on button "App Settings" at bounding box center [982, 64] width 100 height 24
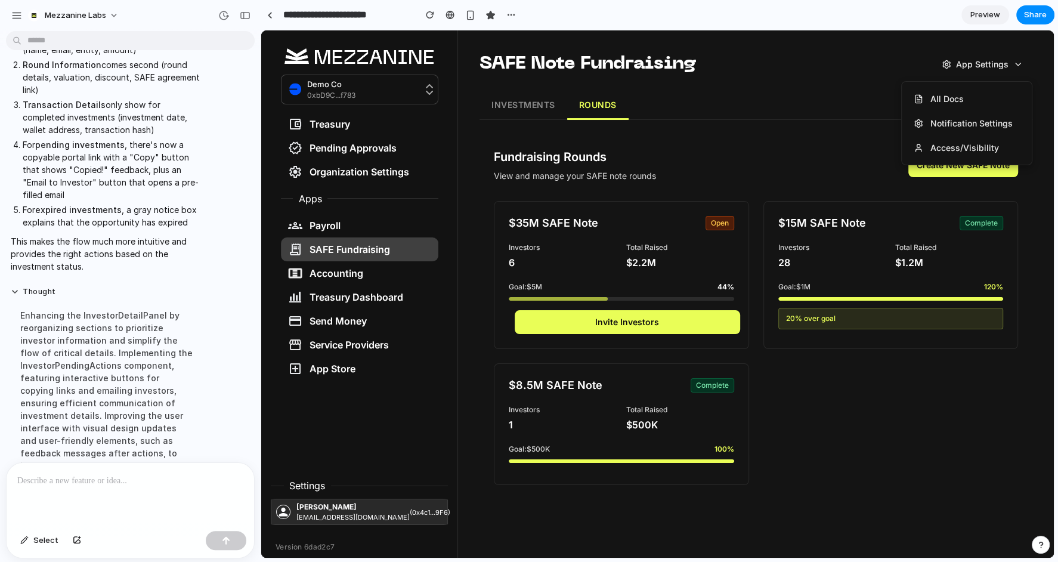
click at [862, 72] on div at bounding box center [657, 293] width 792 height 527
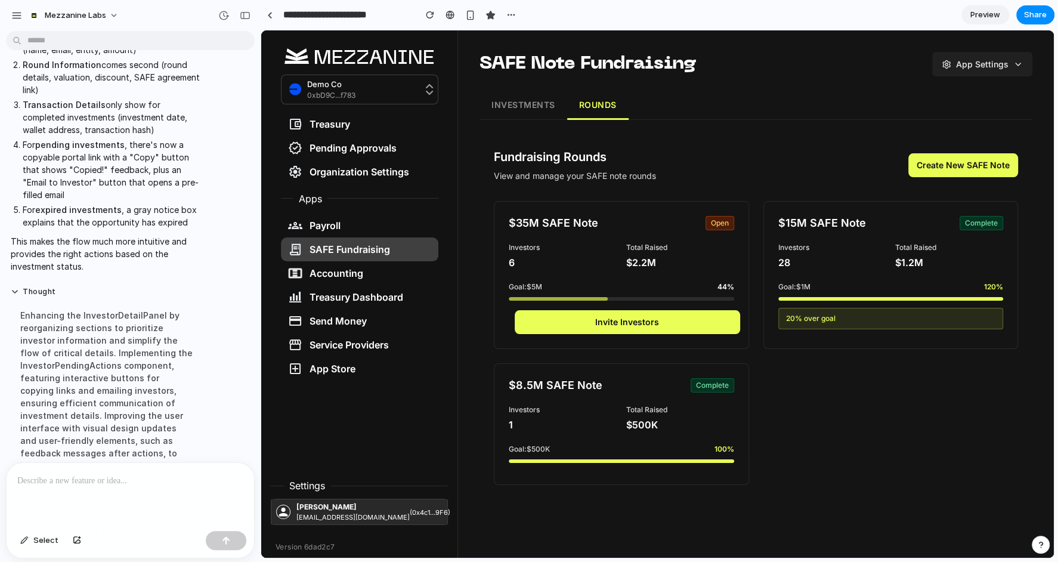
click at [992, 66] on button "App Settings" at bounding box center [982, 64] width 100 height 24
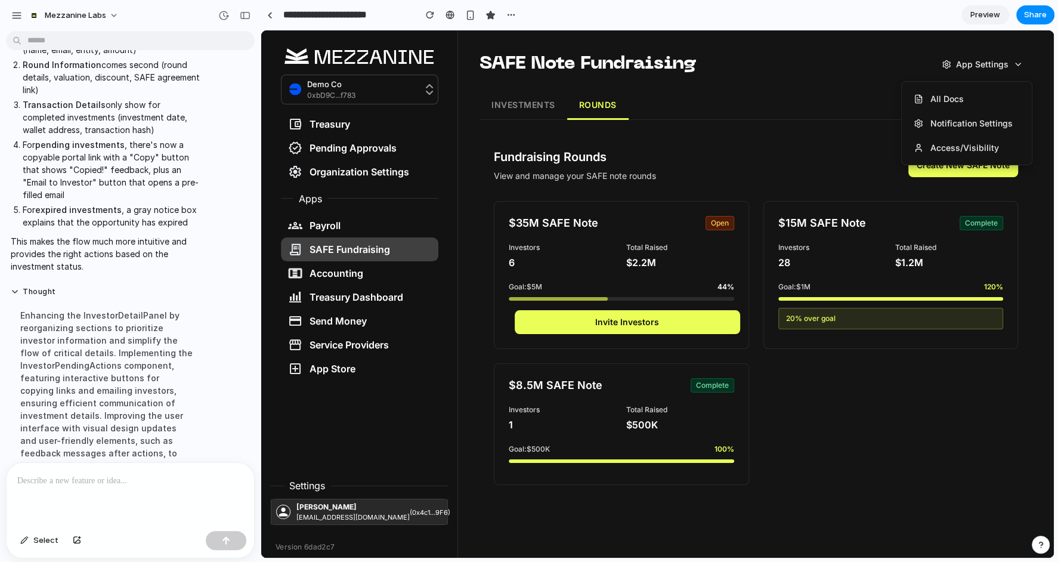
click at [788, 80] on div at bounding box center [657, 293] width 792 height 527
click at [520, 107] on button "INVESTMENTS" at bounding box center [523, 105] width 88 height 29
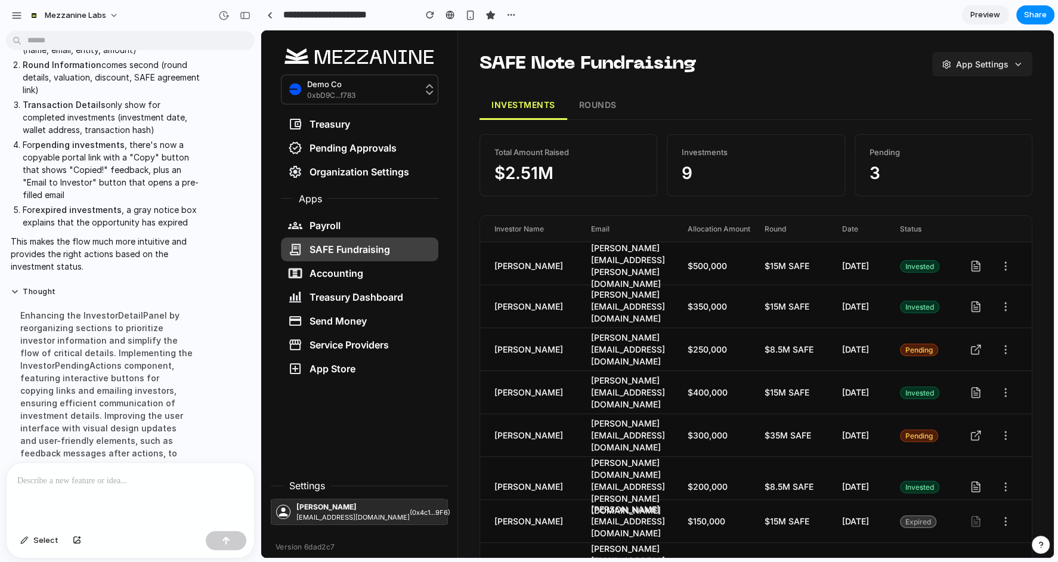
click at [983, 75] on button "App Settings" at bounding box center [982, 64] width 100 height 24
click at [847, 70] on div at bounding box center [657, 293] width 792 height 527
click at [1004, 305] on icon at bounding box center [1005, 307] width 12 height 12
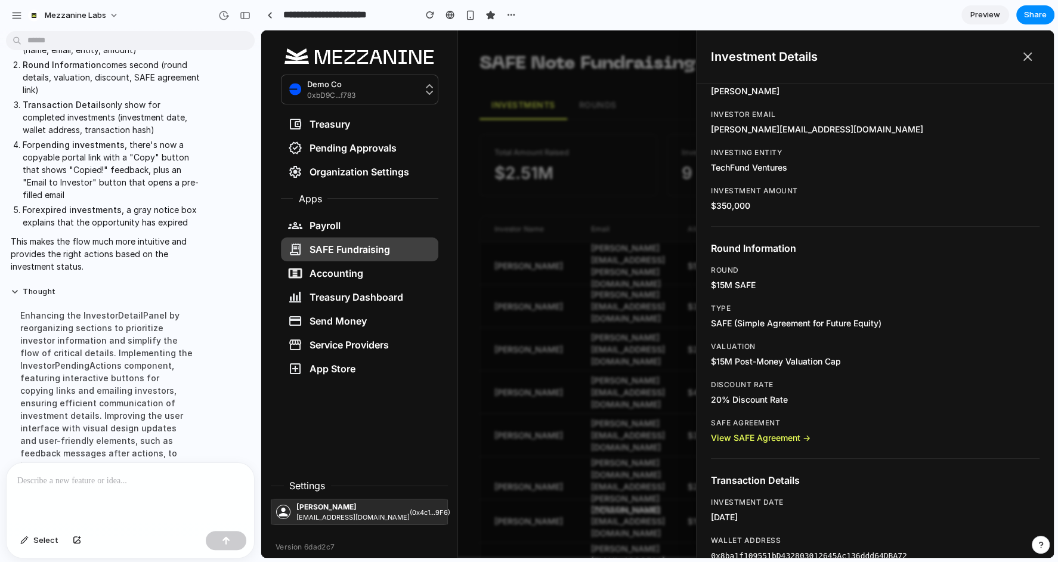
scroll to position [0, 0]
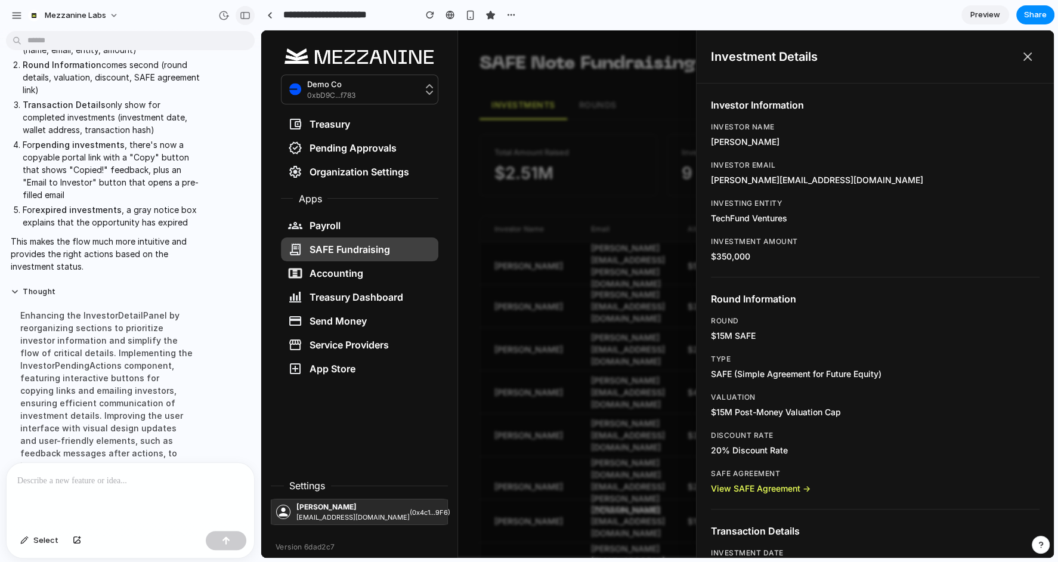
click at [239, 17] on button "button" at bounding box center [245, 15] width 19 height 19
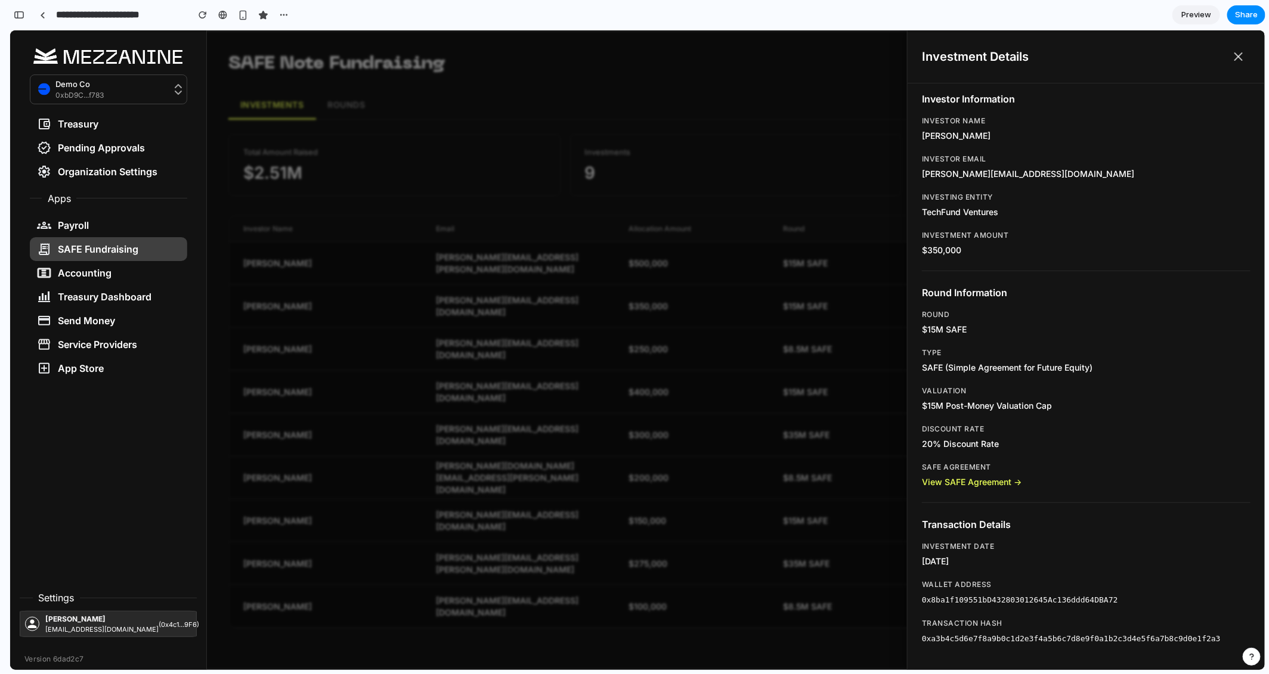
scroll to position [5, 0]
click at [840, 236] on div at bounding box center [637, 350] width 1255 height 640
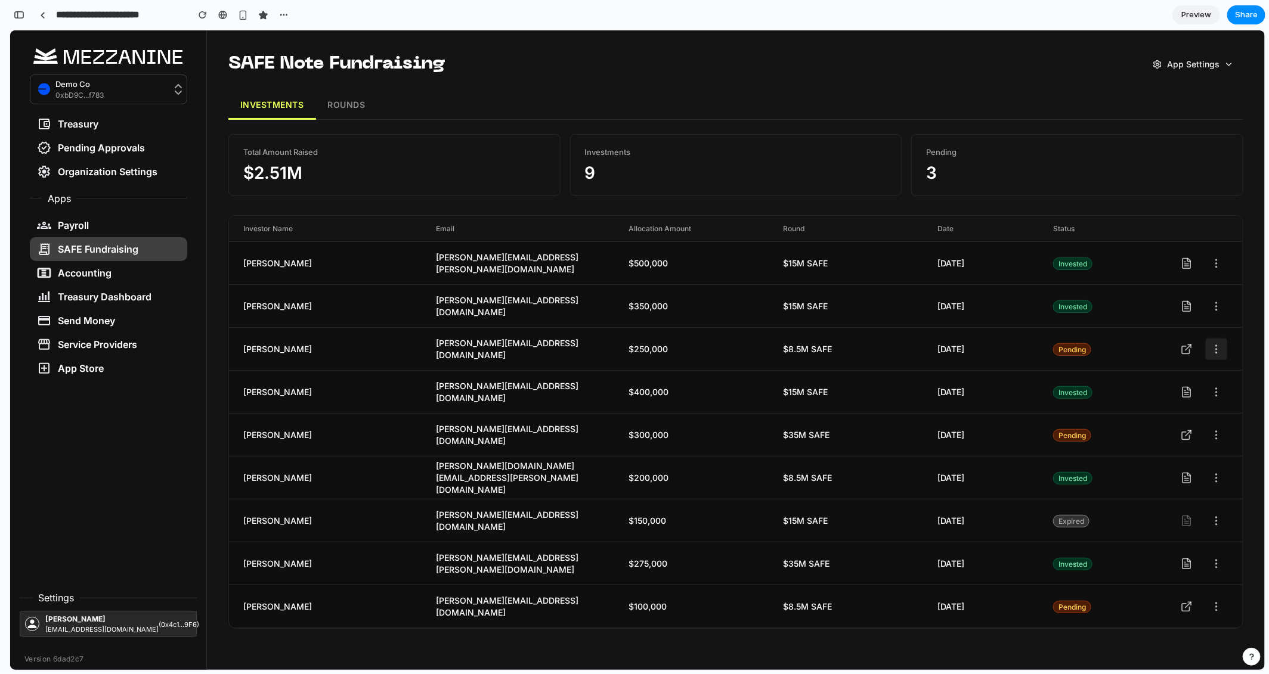
click at [1057, 351] on icon at bounding box center [1216, 349] width 12 height 12
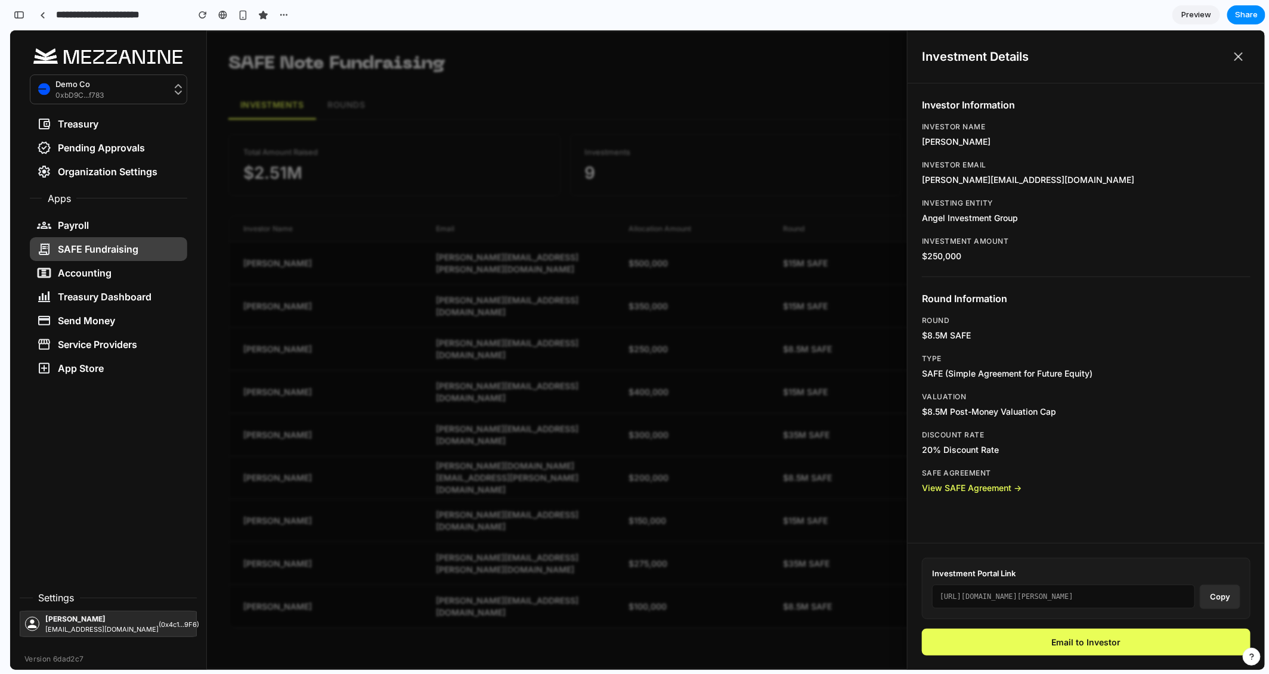
click at [870, 333] on div at bounding box center [637, 350] width 1255 height 640
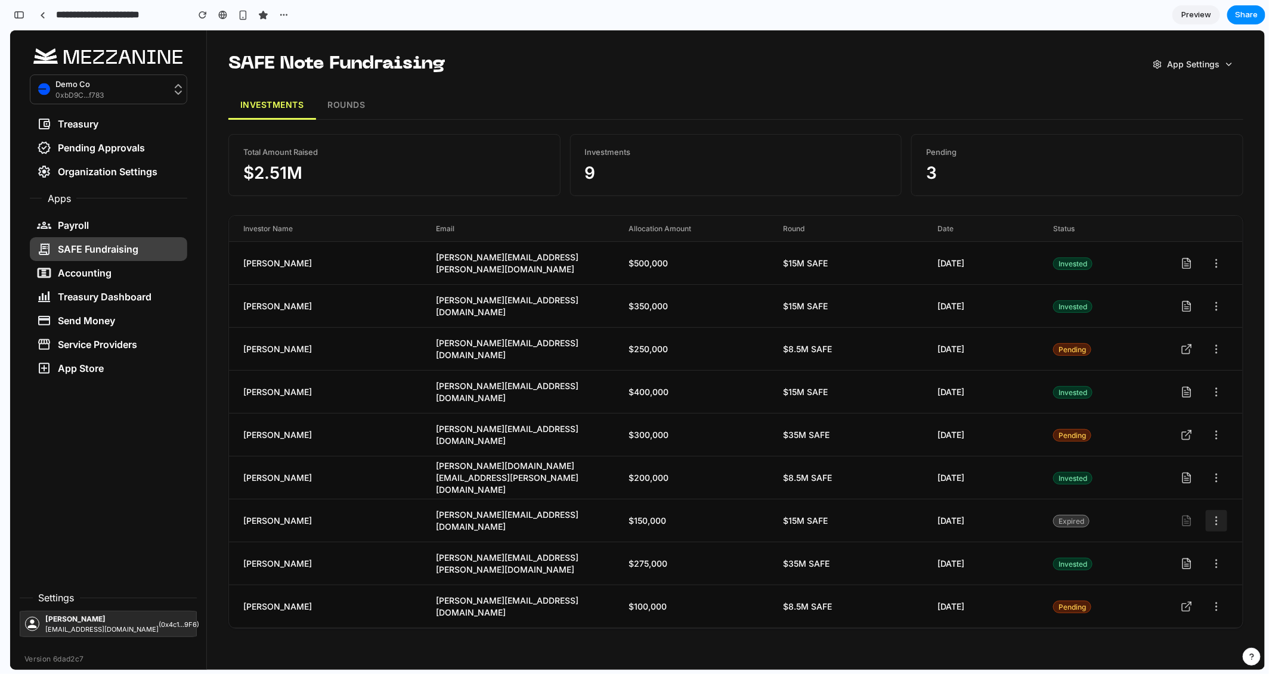
click at [1057, 521] on icon at bounding box center [1216, 521] width 12 height 12
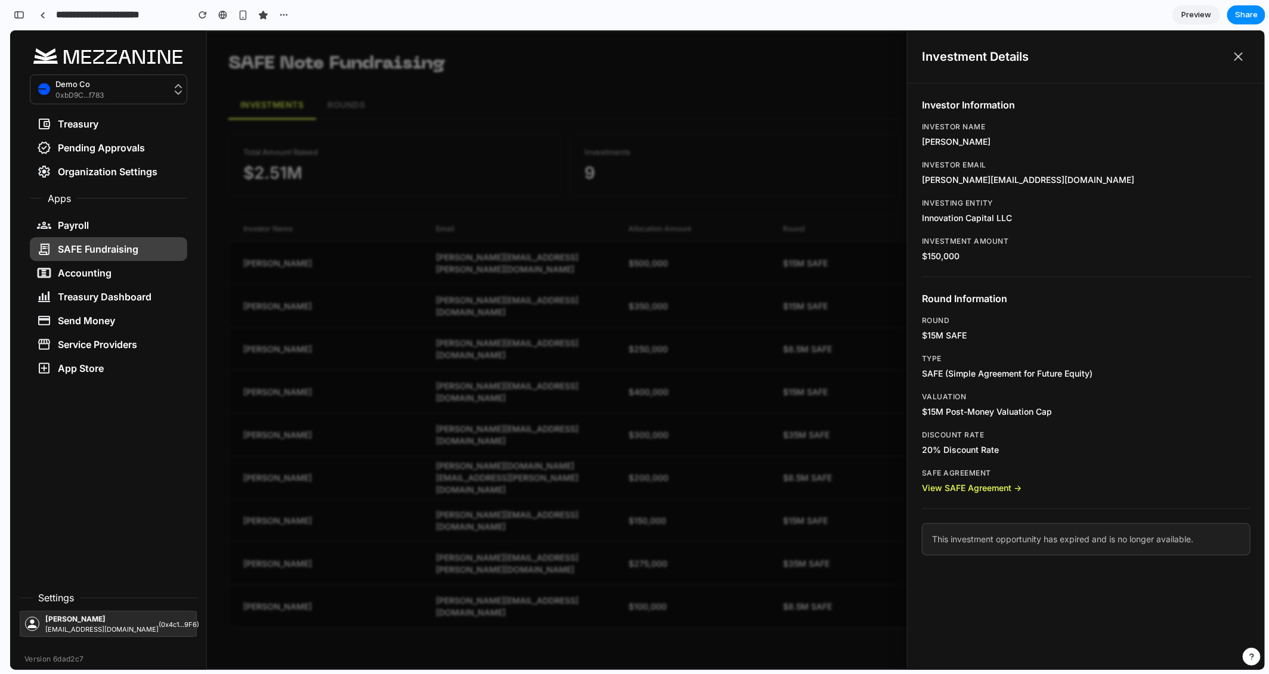
click at [1057, 54] on icon at bounding box center [1238, 56] width 14 height 14
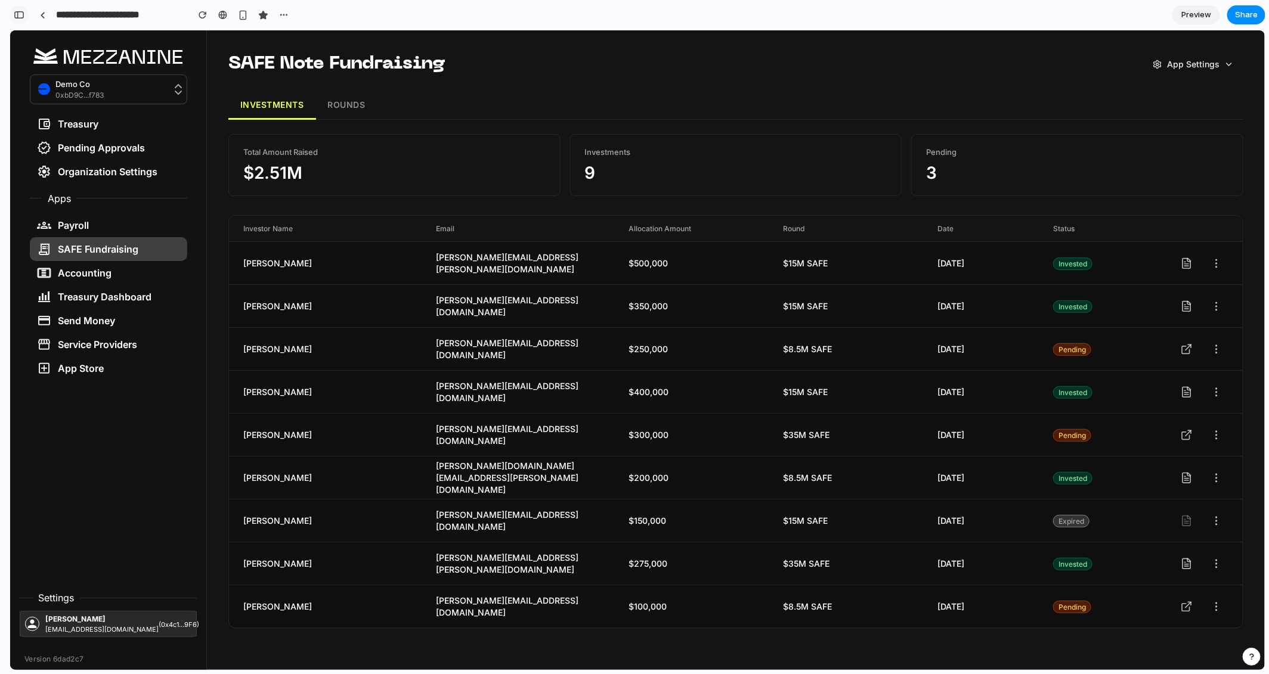
click at [16, 16] on div "button" at bounding box center [19, 15] width 11 height 8
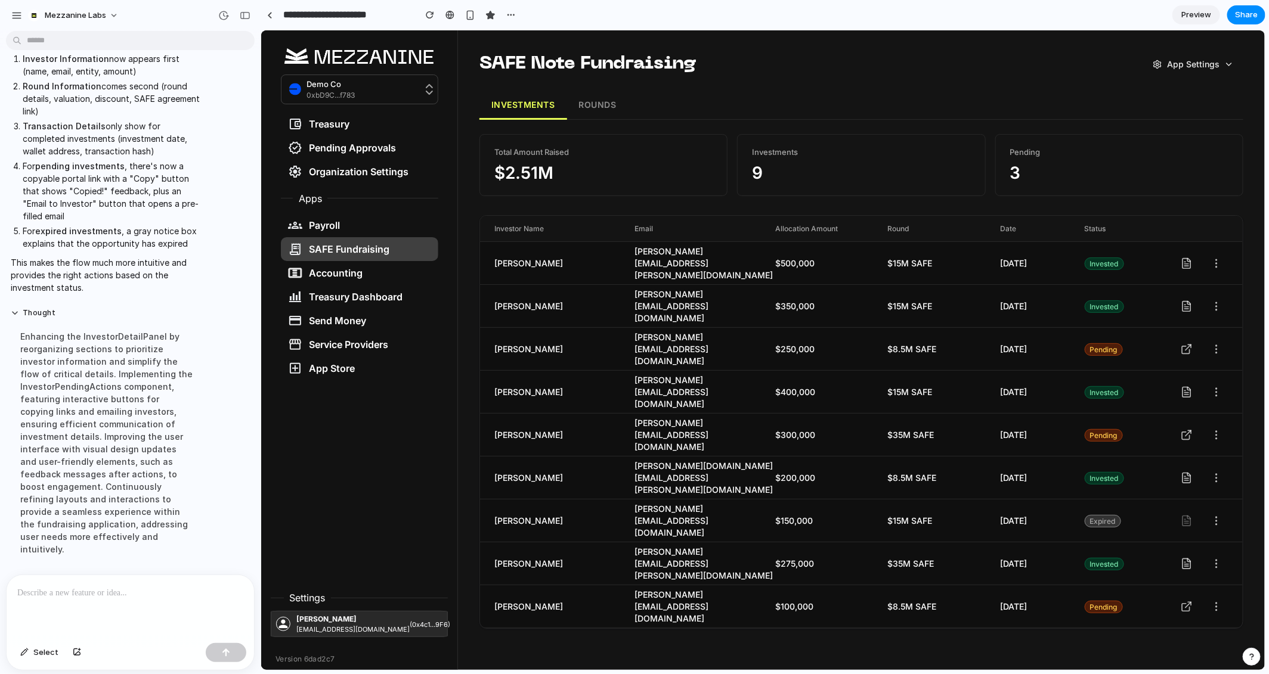
scroll to position [4170, 0]
click at [116, 561] on div at bounding box center [130, 606] width 247 height 63
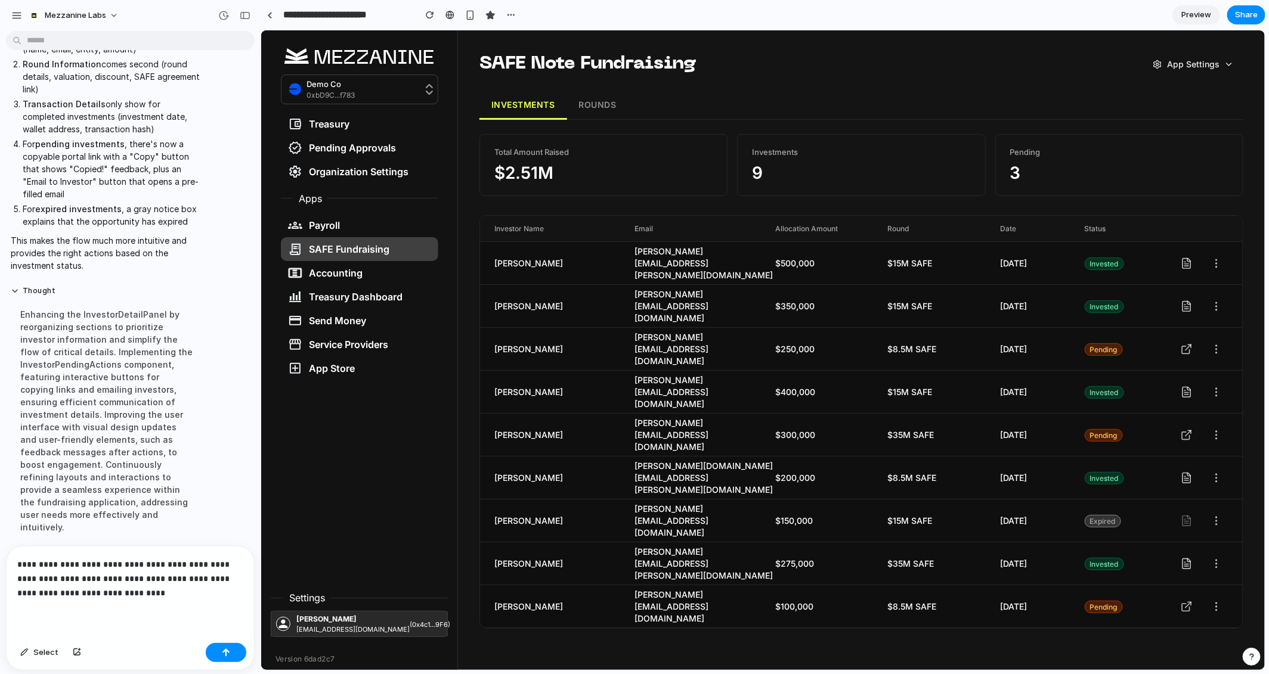
click at [57, 561] on p "**********" at bounding box center [130, 579] width 226 height 43
click at [185, 561] on p "**********" at bounding box center [130, 579] width 226 height 43
click at [228, 561] on button "button" at bounding box center [226, 652] width 41 height 19
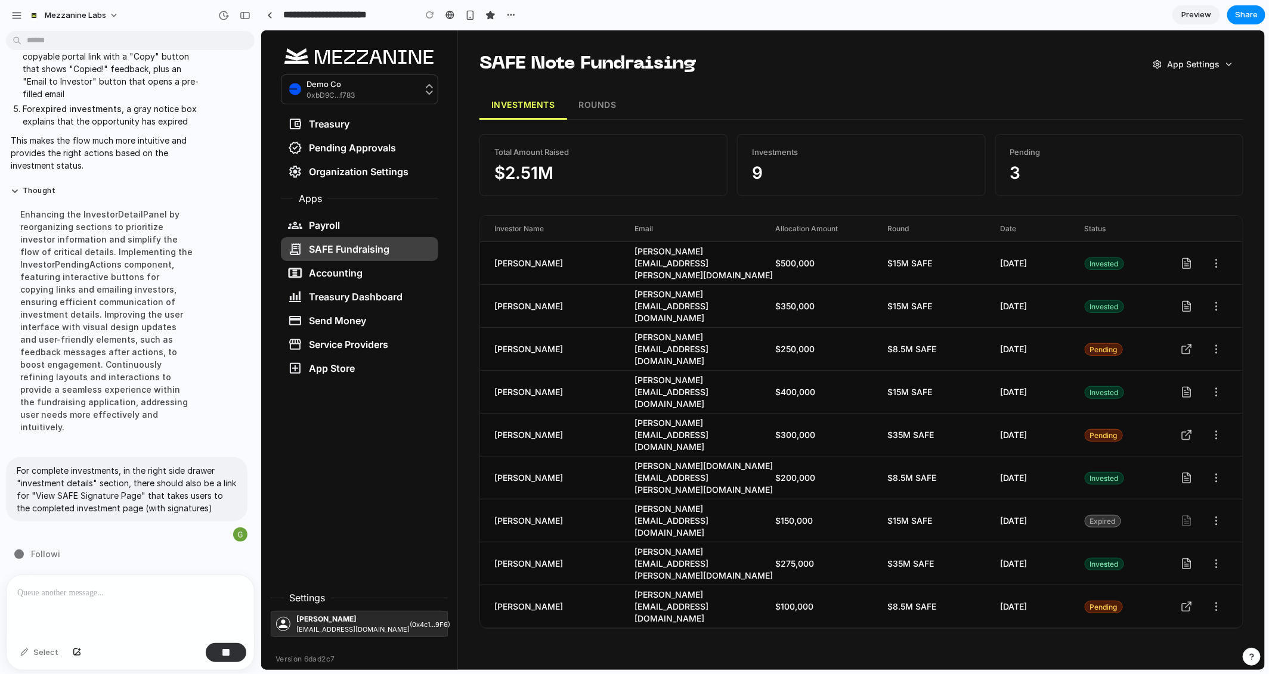
scroll to position [4762, 0]
click at [1057, 306] on icon at bounding box center [1186, 306] width 12 height 12
click at [1057, 350] on icon at bounding box center [1186, 349] width 12 height 12
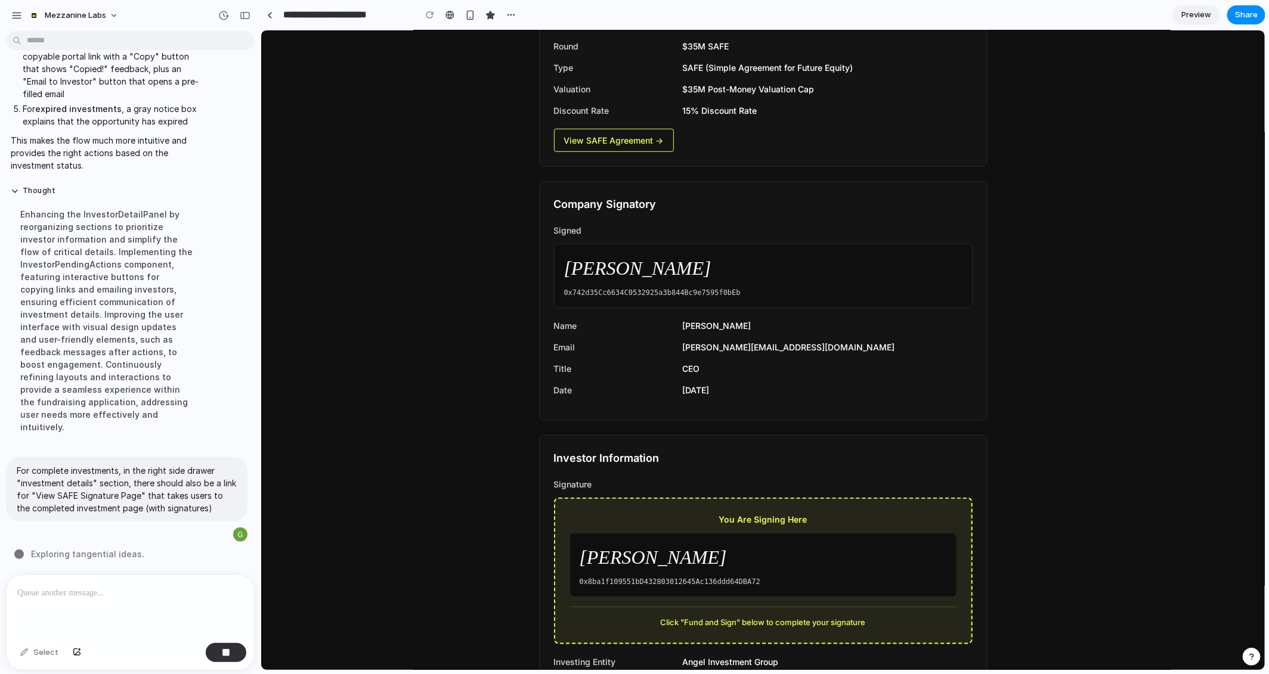
scroll to position [0, 0]
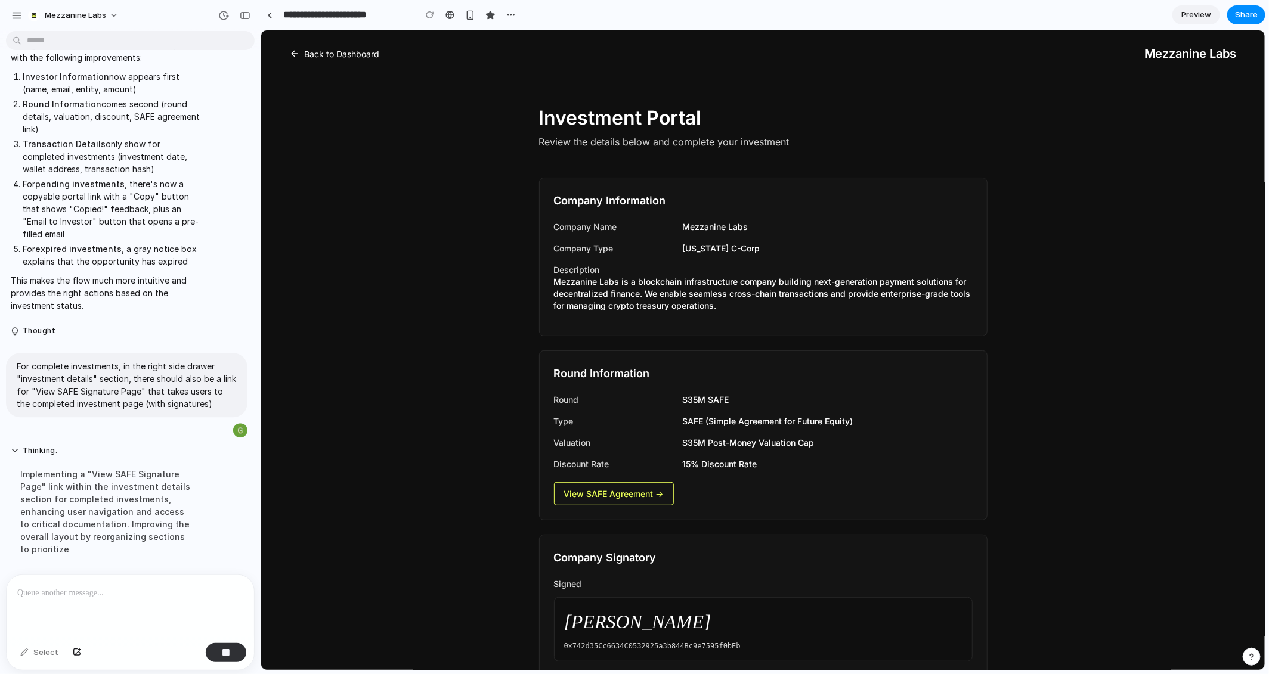
click at [335, 58] on link "Back to Dashboard" at bounding box center [333, 53] width 89 height 13
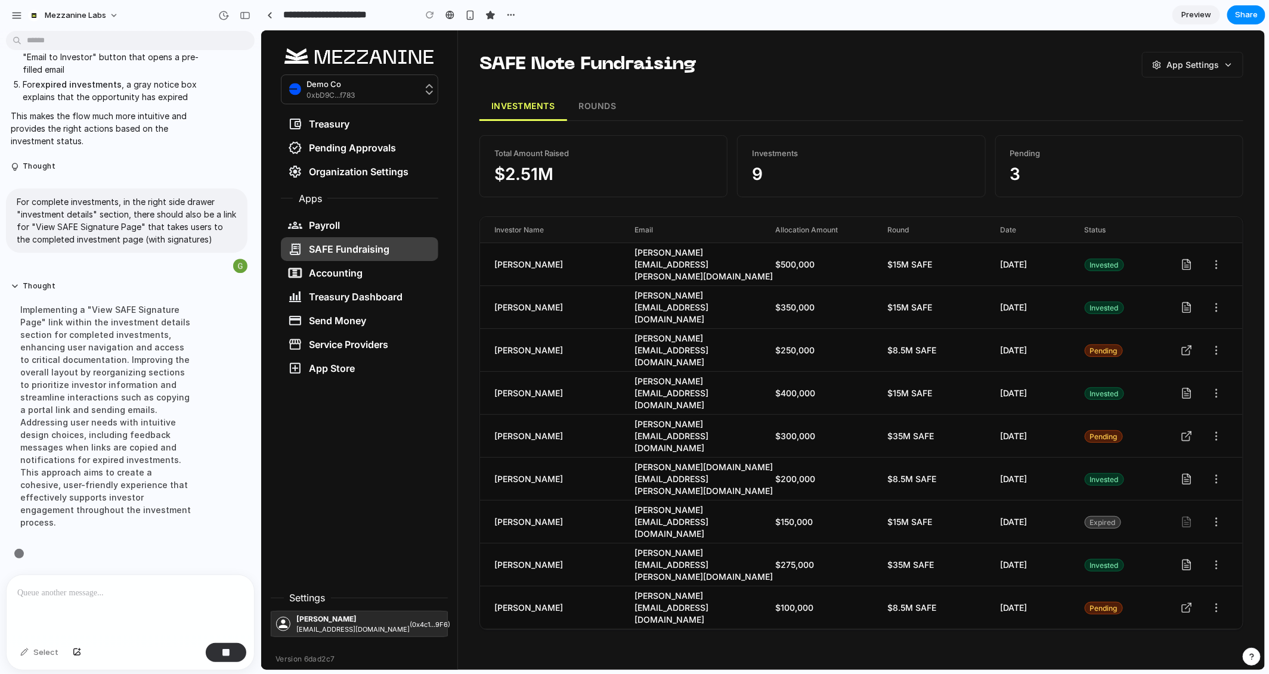
scroll to position [4774, 0]
click at [1057, 477] on icon at bounding box center [1184, 477] width 1 height 0
click at [1057, 434] on icon at bounding box center [1187, 433] width 5 height 5
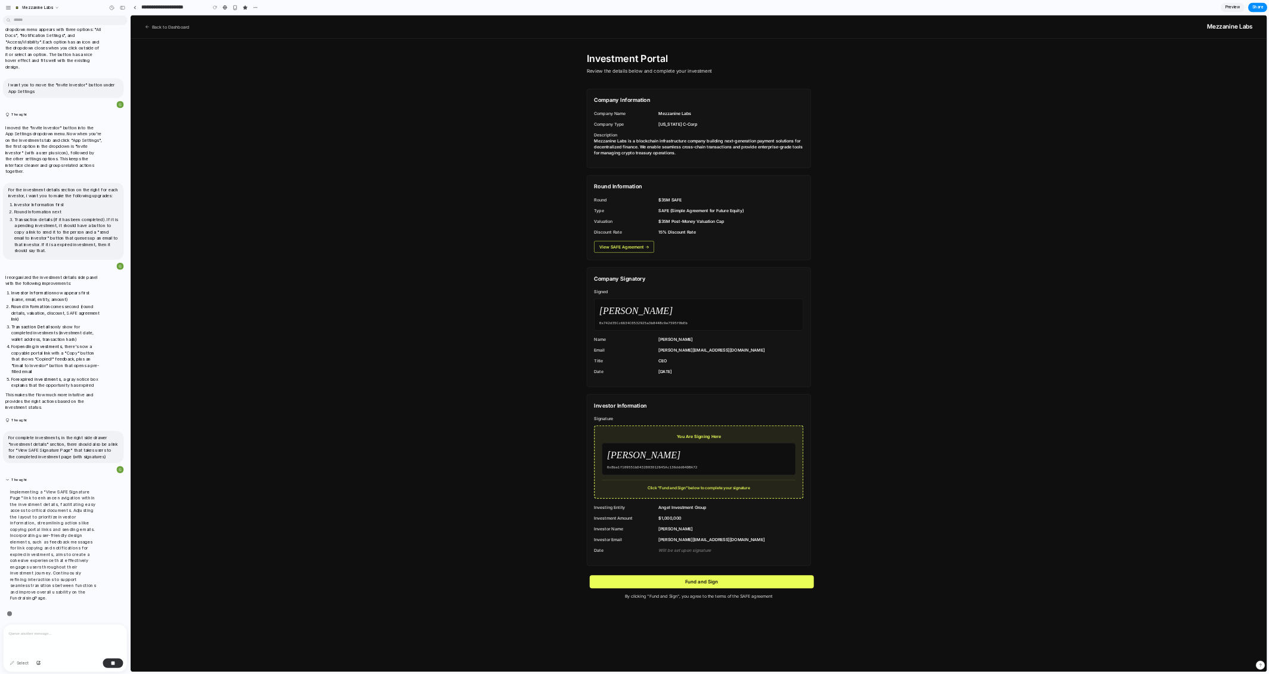
scroll to position [4095, 0]
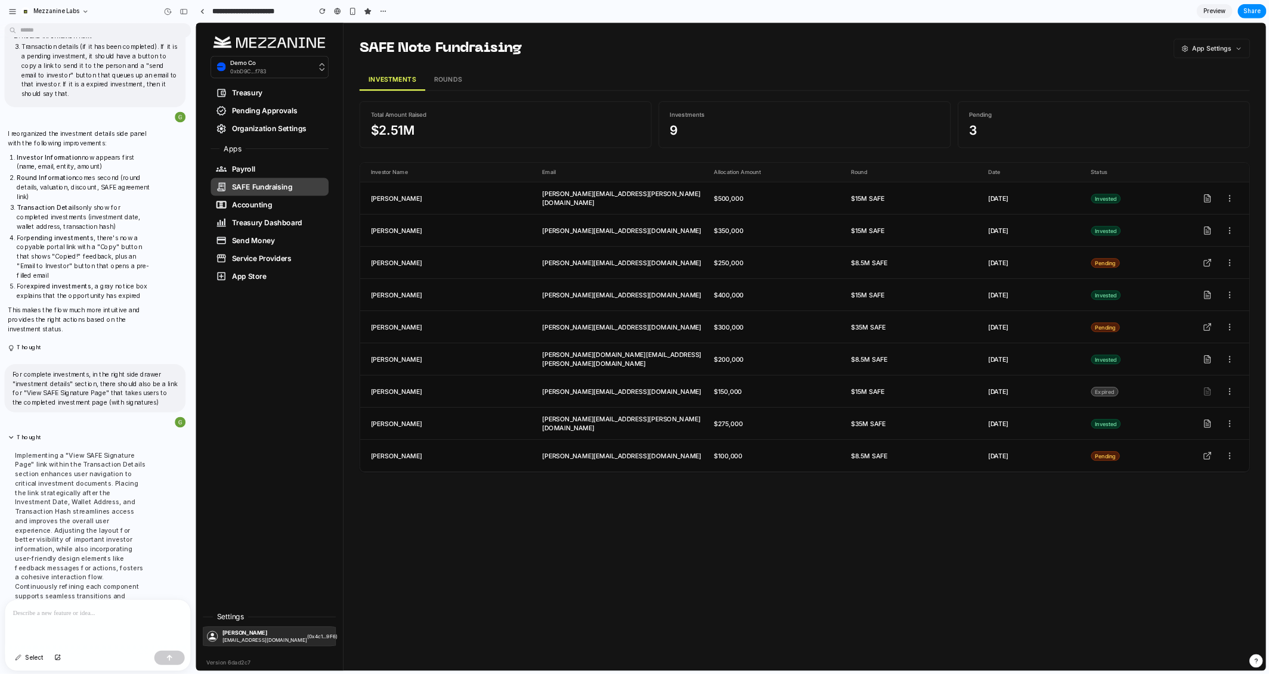
scroll to position [3754, 0]
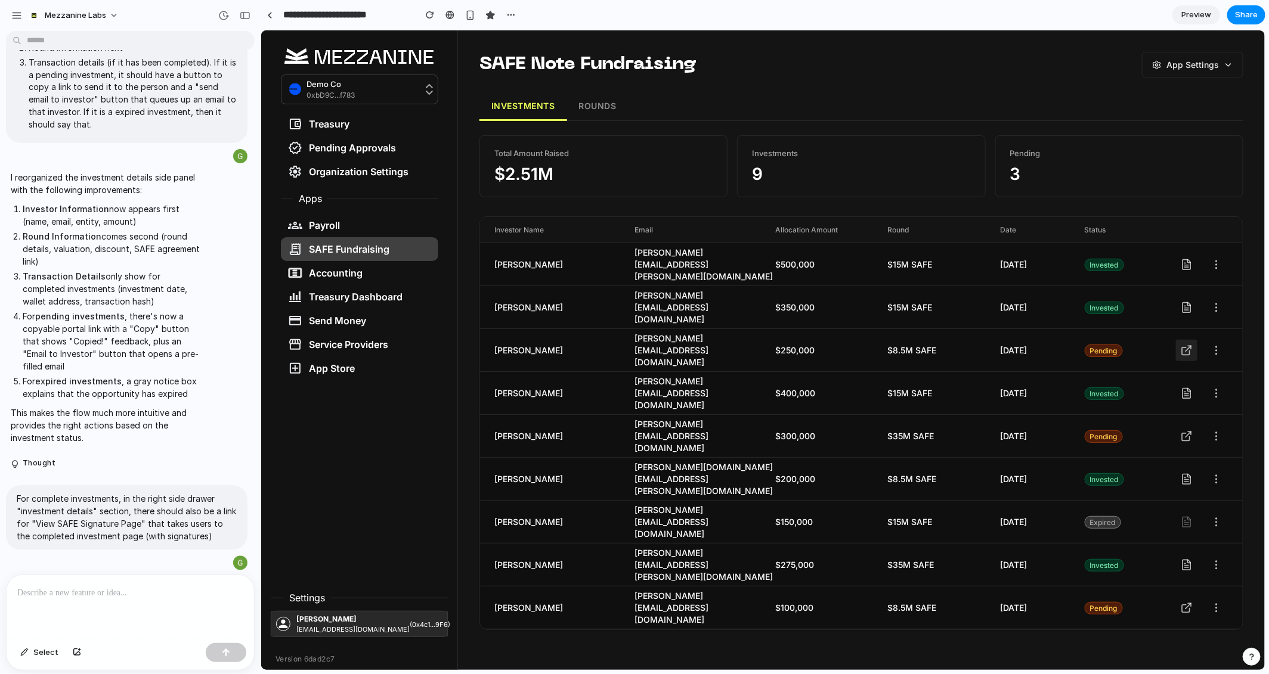
click at [1057, 349] on icon at bounding box center [1186, 350] width 12 height 12
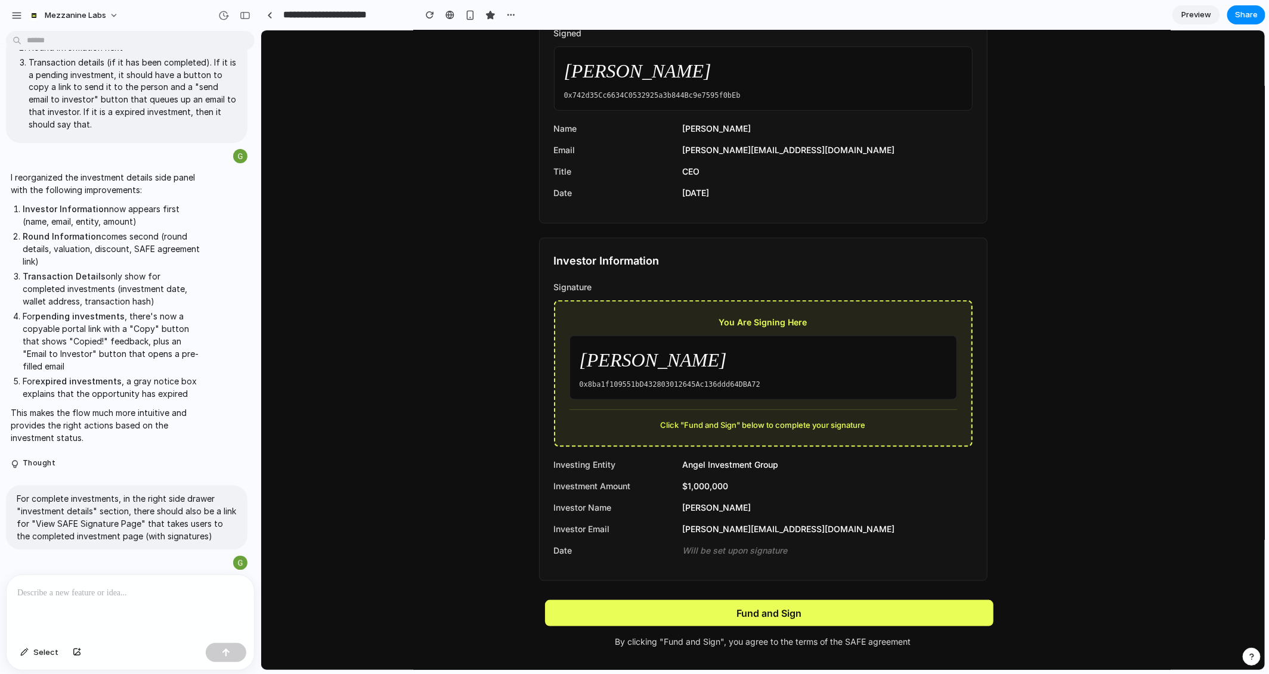
scroll to position [555, 0]
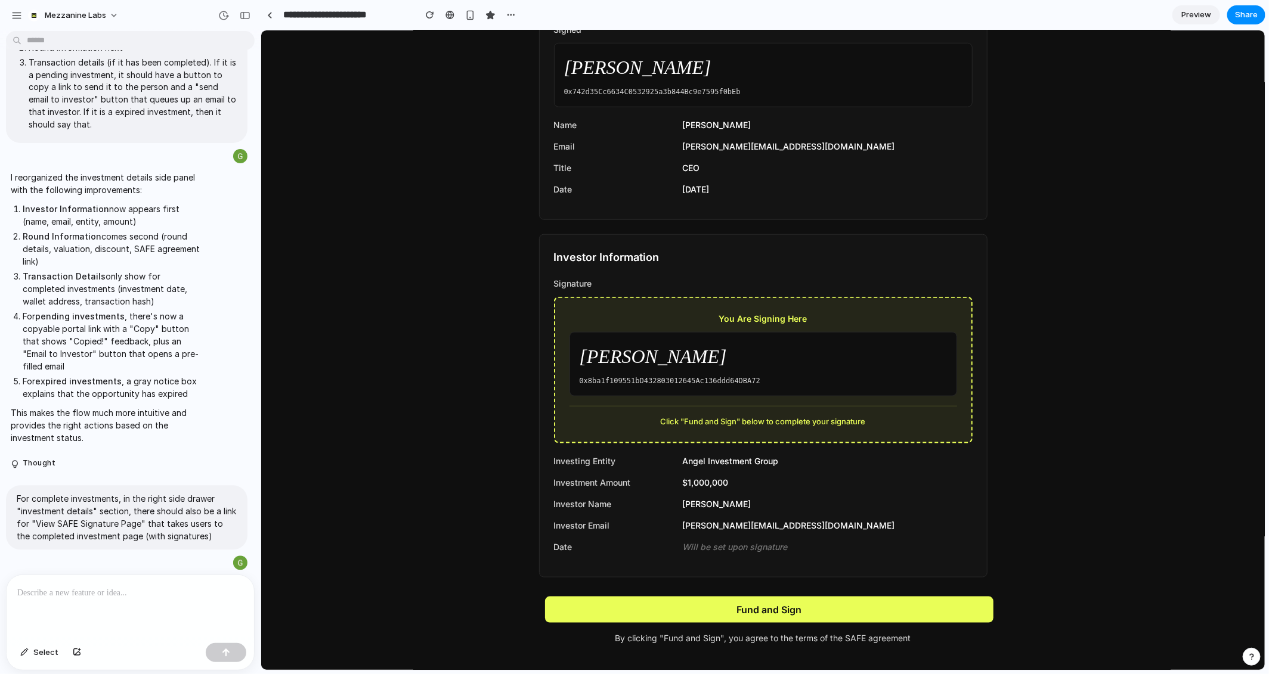
click at [778, 561] on button "Fund and Sign" at bounding box center [768, 609] width 448 height 26
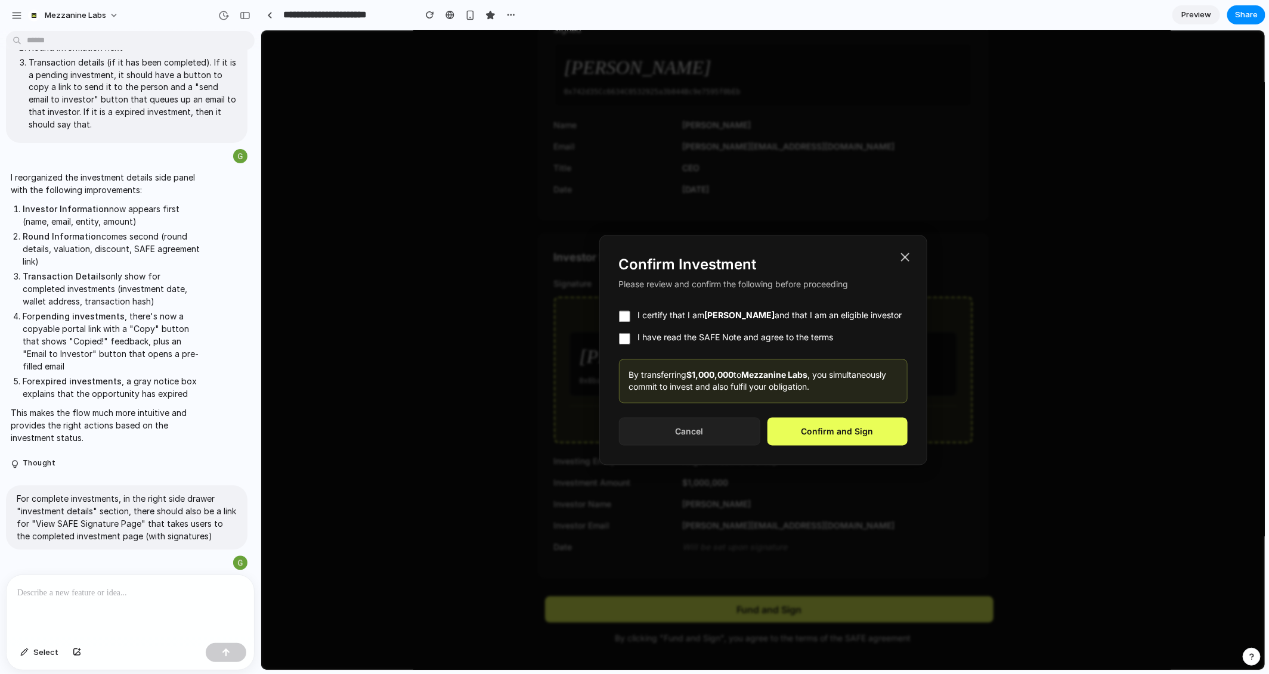
click at [699, 439] on button "Cancel" at bounding box center [688, 431] width 141 height 28
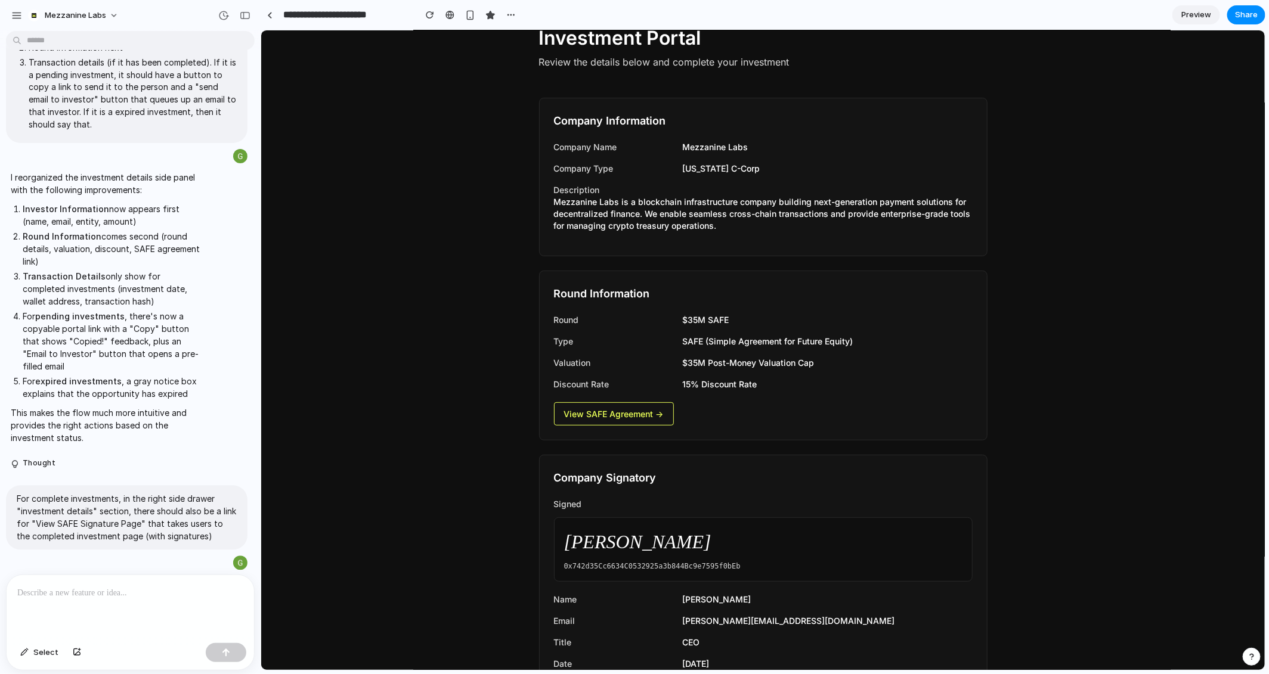
scroll to position [0, 0]
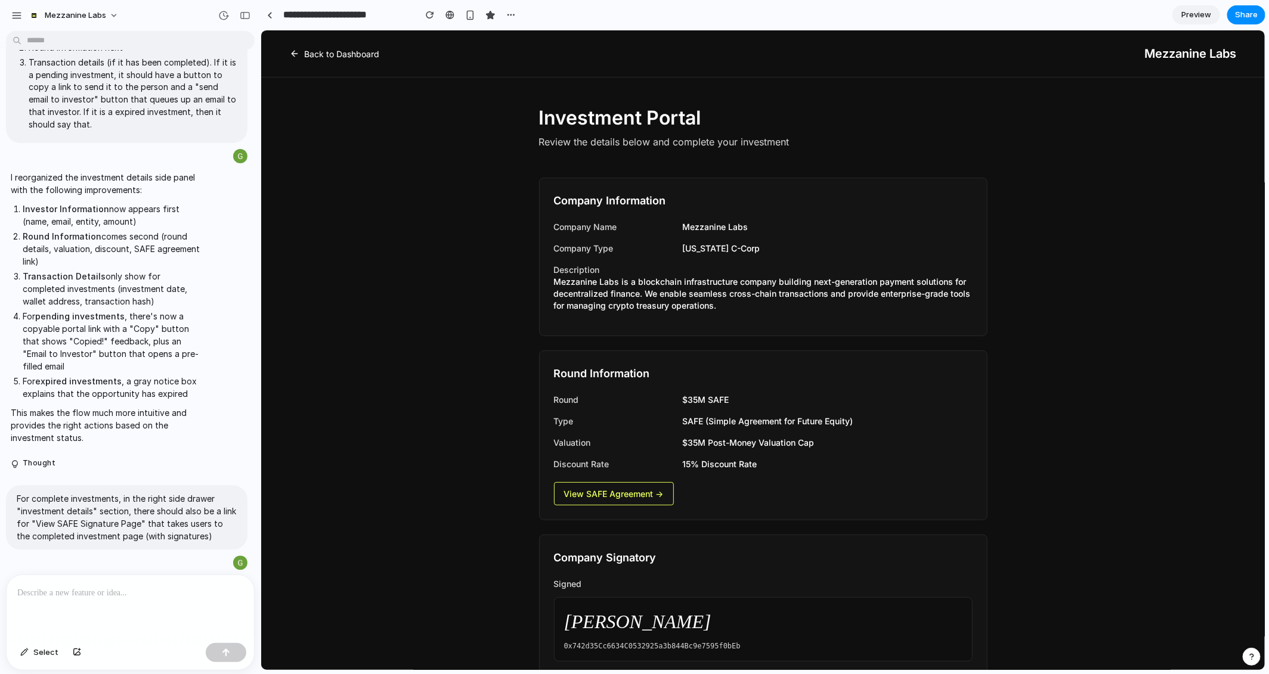
click at [321, 52] on link "Back to Dashboard" at bounding box center [333, 53] width 89 height 13
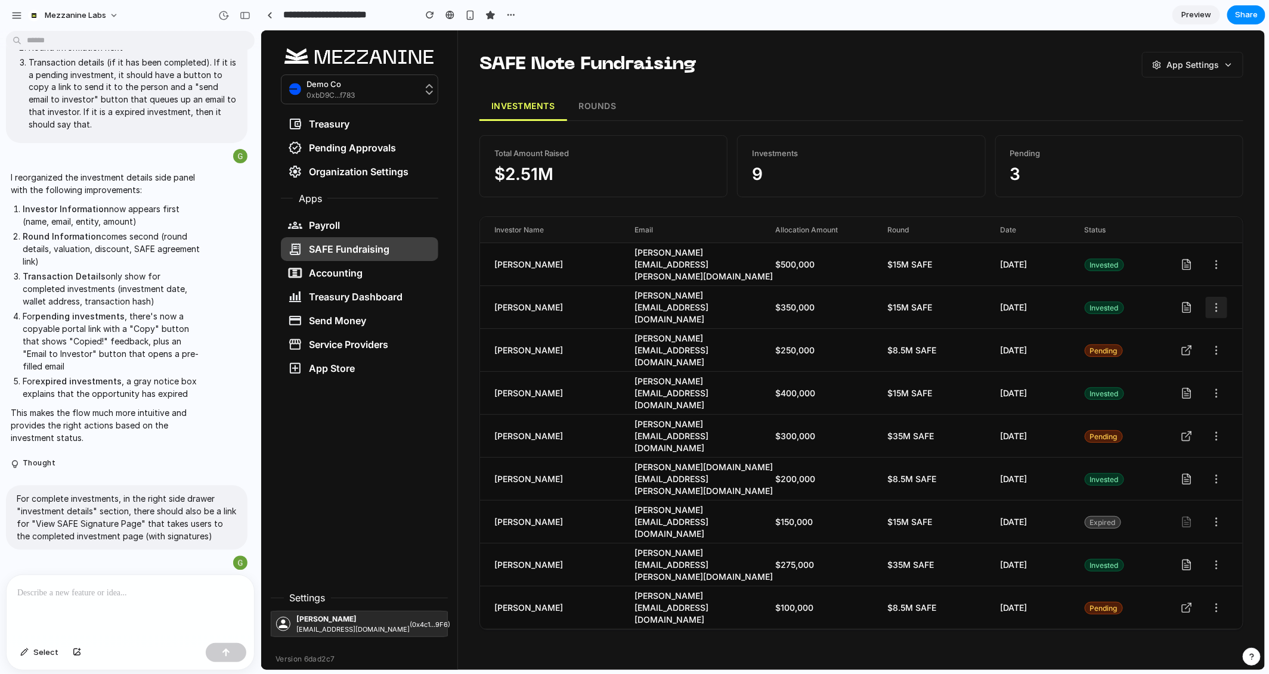
click at [1057, 308] on icon at bounding box center [1216, 307] width 12 height 12
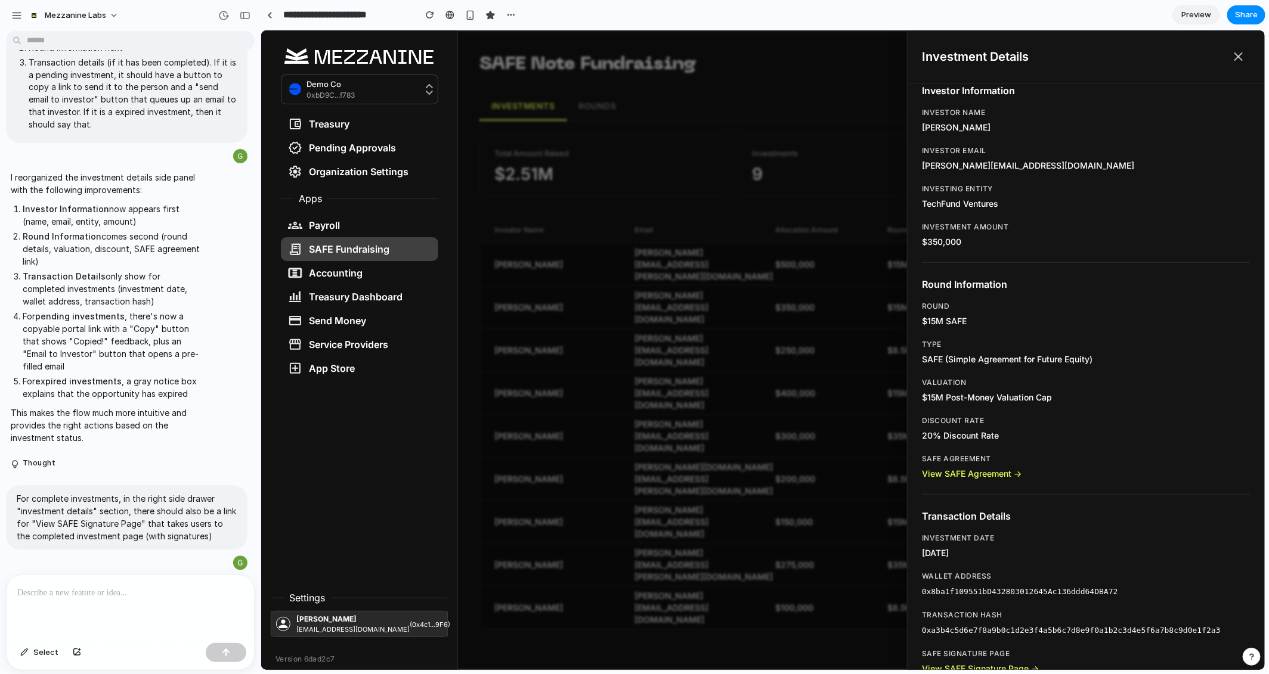
scroll to position [15, 0]
click at [1057, 15] on span "Preview" at bounding box center [1196, 15] width 30 height 12
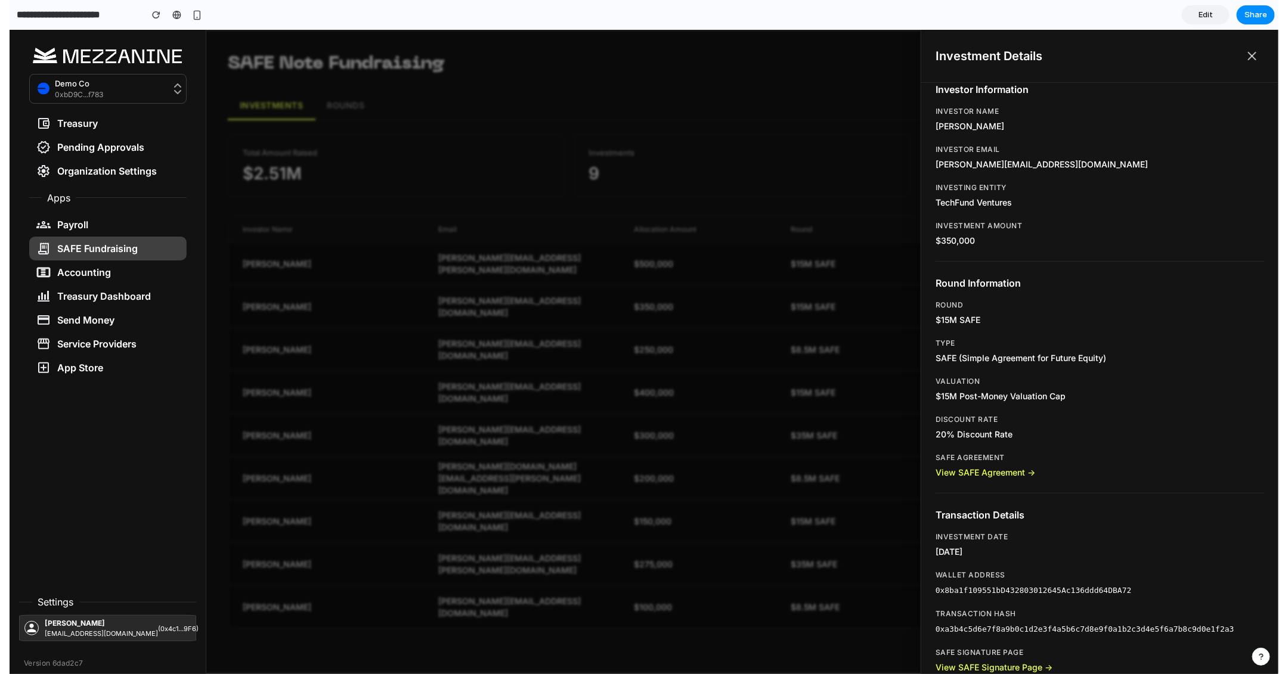
scroll to position [20, 0]
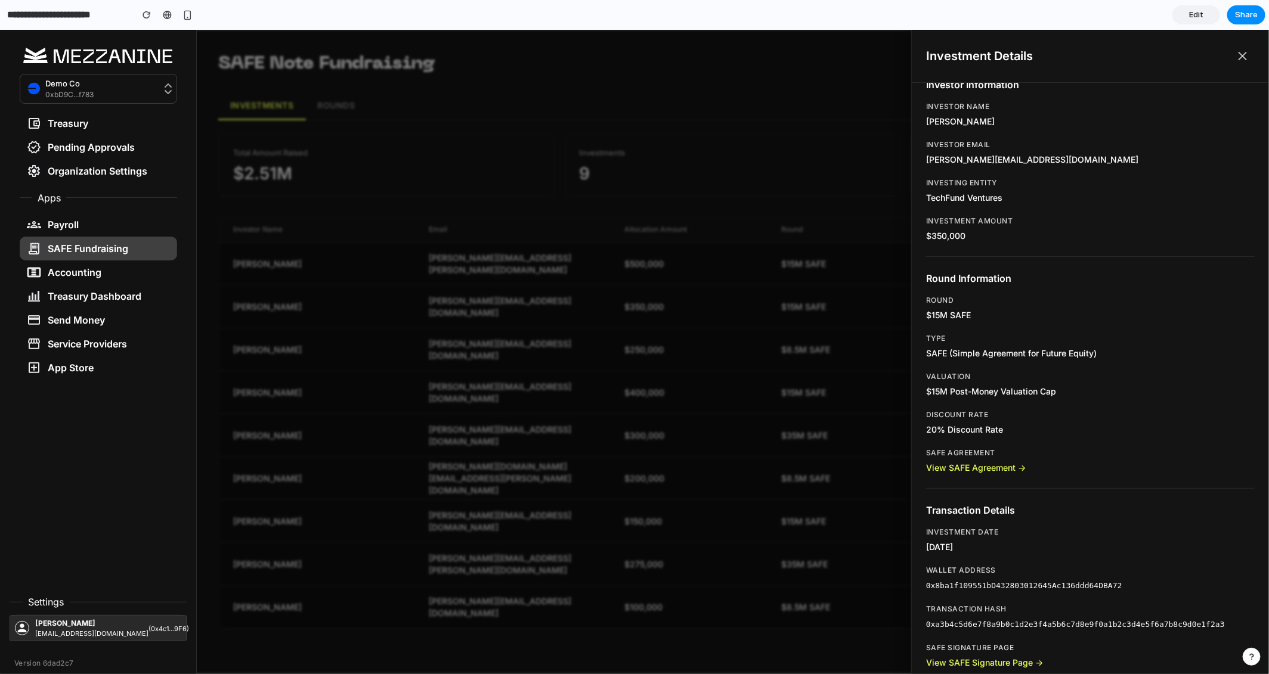
click at [780, 345] on div at bounding box center [634, 351] width 1269 height 645
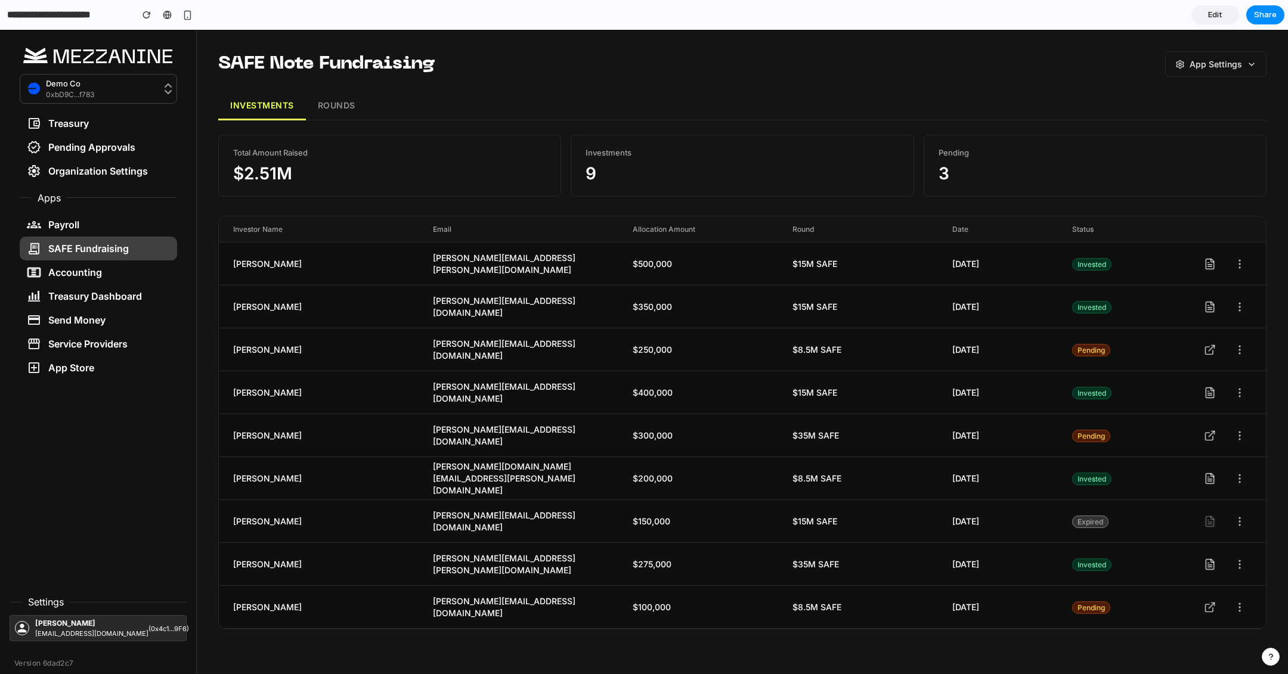
click at [1057, 16] on link "Edit" at bounding box center [1215, 14] width 48 height 19
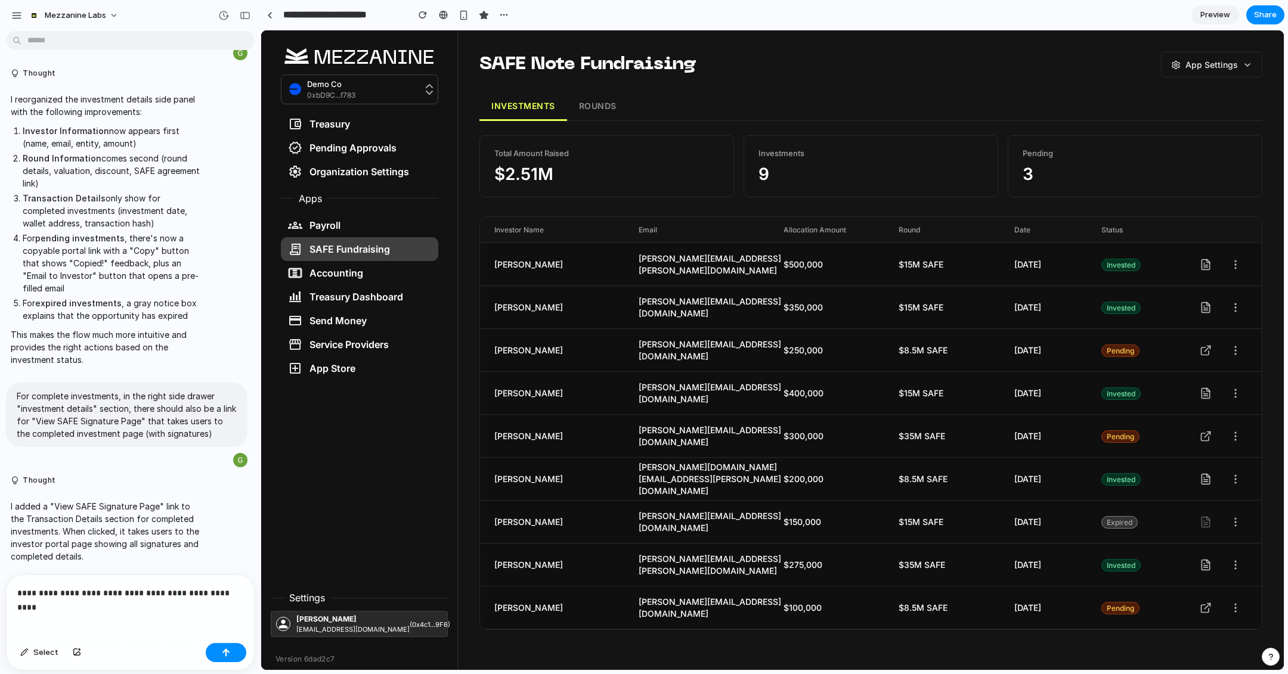
scroll to position [4202, 0]
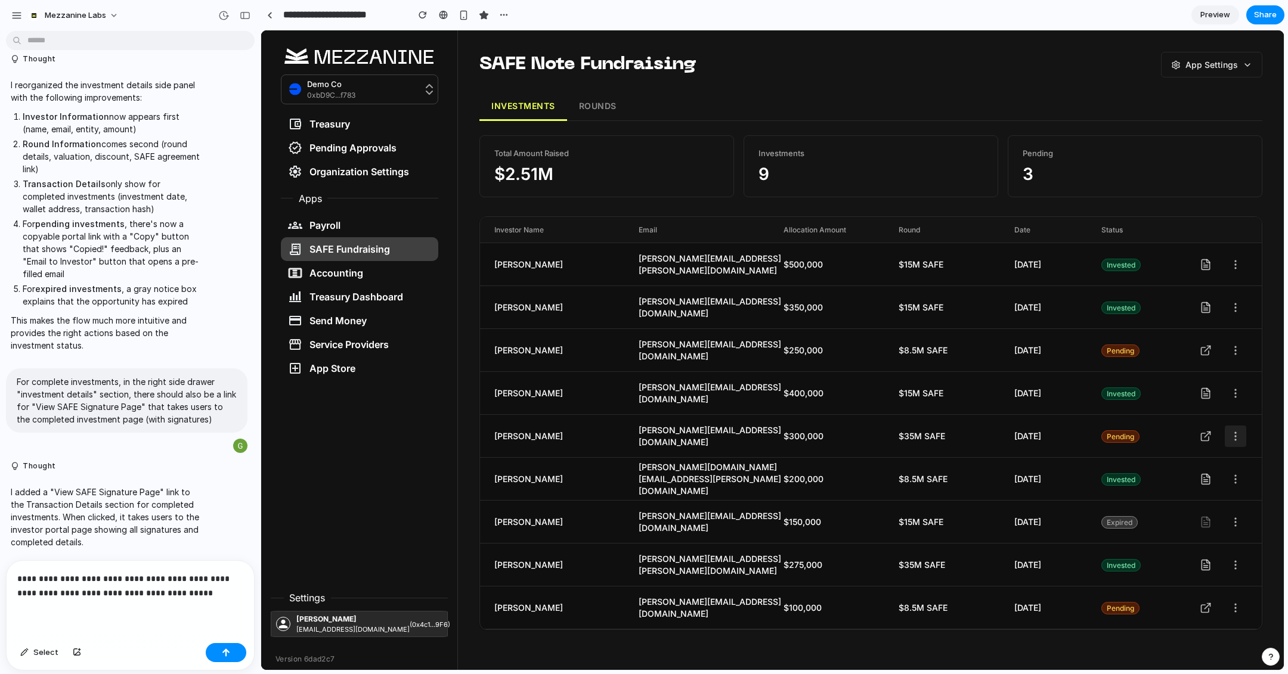
click at [1057, 436] on icon at bounding box center [1236, 437] width 12 height 12
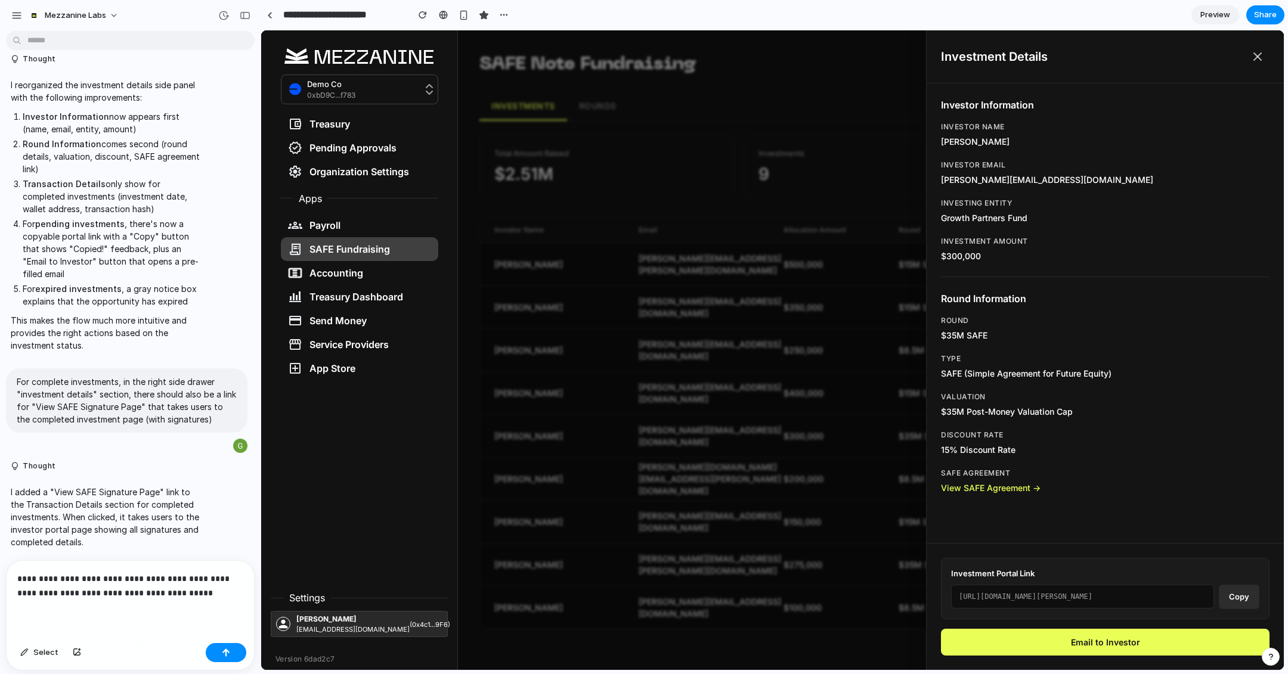
click at [827, 333] on div at bounding box center [772, 350] width 1023 height 640
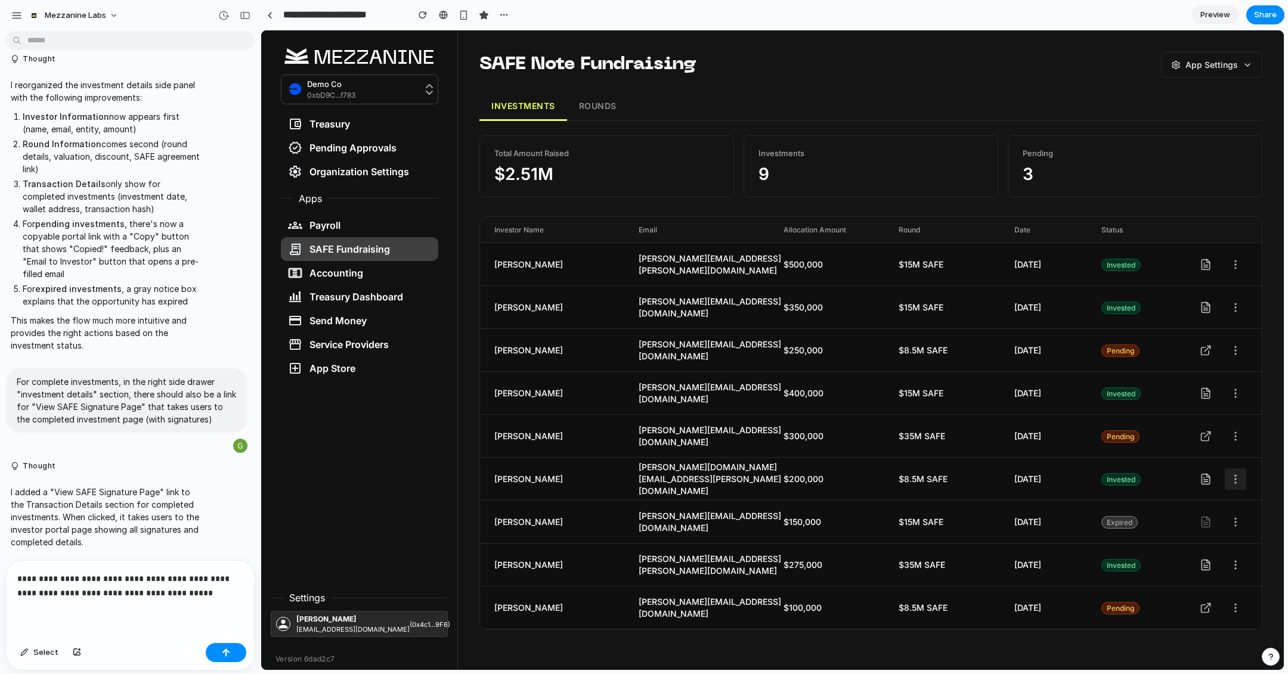
click at [1057, 475] on button at bounding box center [1235, 479] width 21 height 21
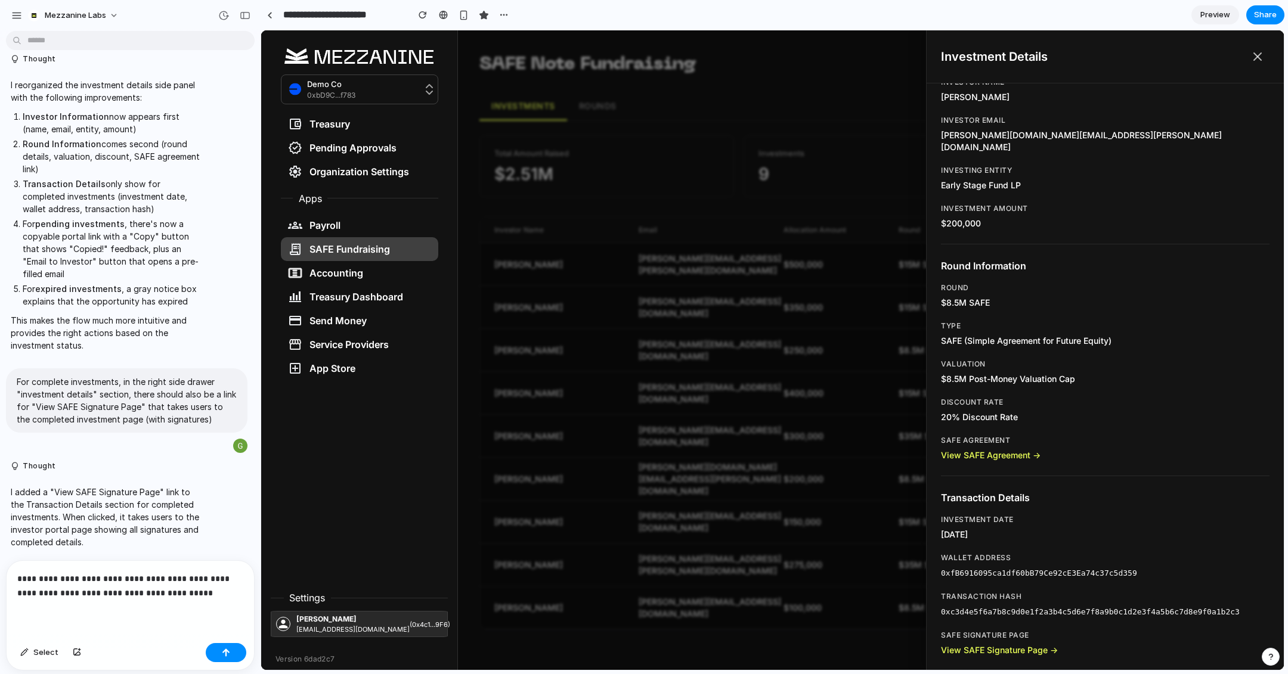
scroll to position [44, 0]
click at [1018, 561] on link "View SAFE Signature Page →" at bounding box center [999, 651] width 117 height 10
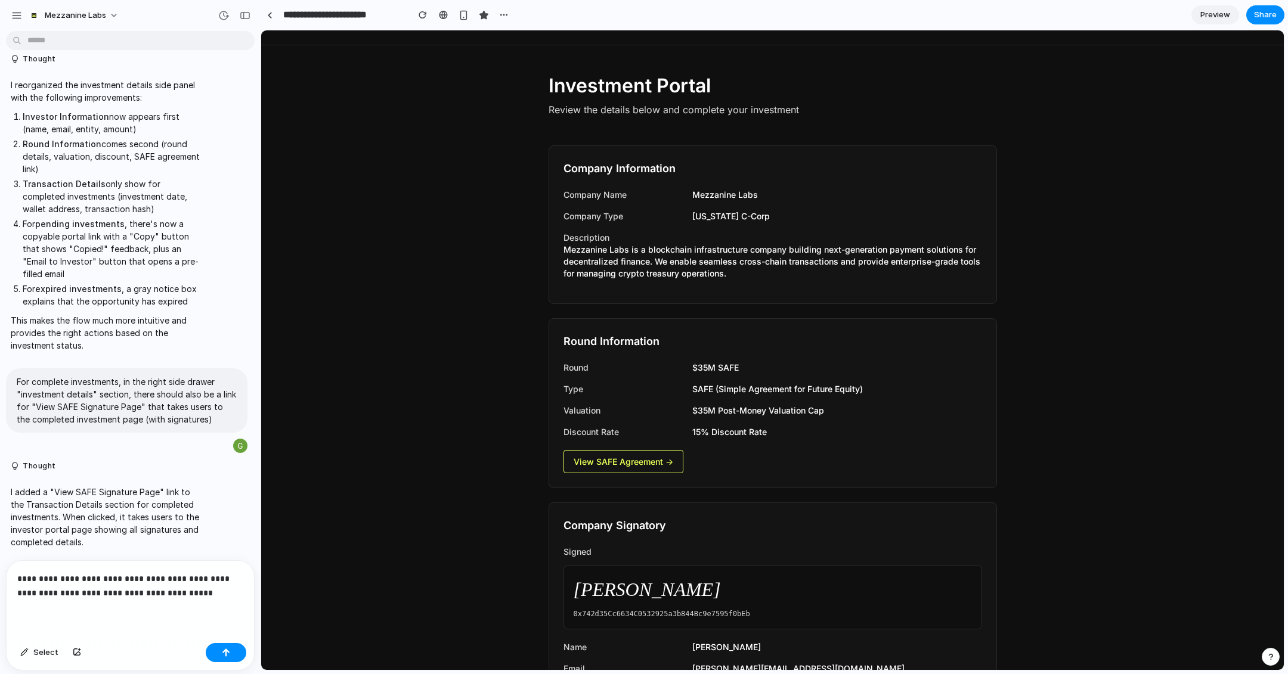
scroll to position [0, 0]
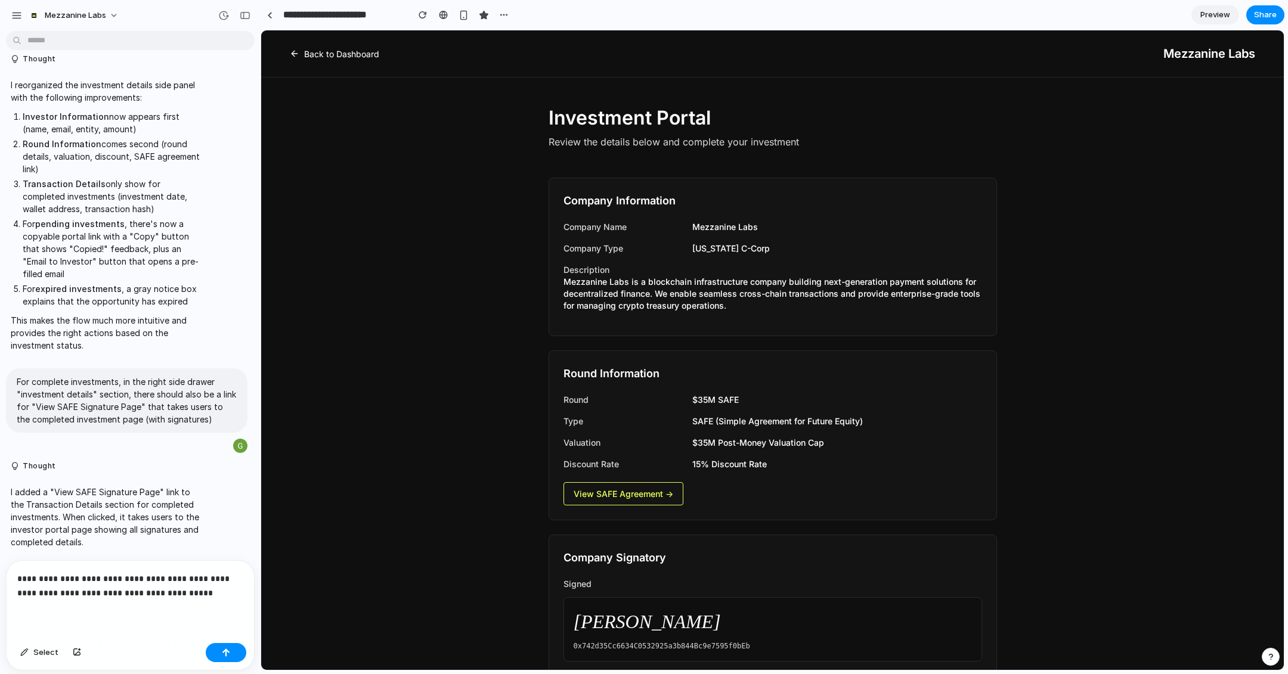
click at [346, 49] on link "Back to Dashboard" at bounding box center [334, 54] width 89 height 13
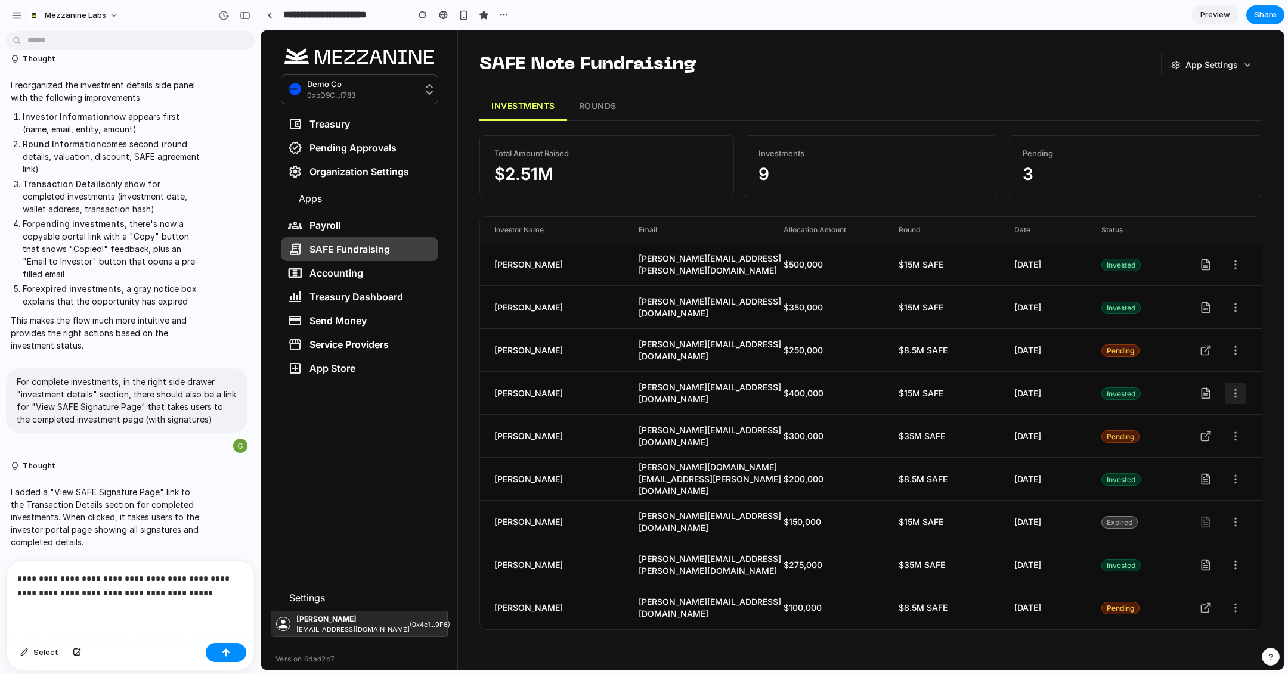
click at [1057, 390] on icon at bounding box center [1236, 394] width 12 height 12
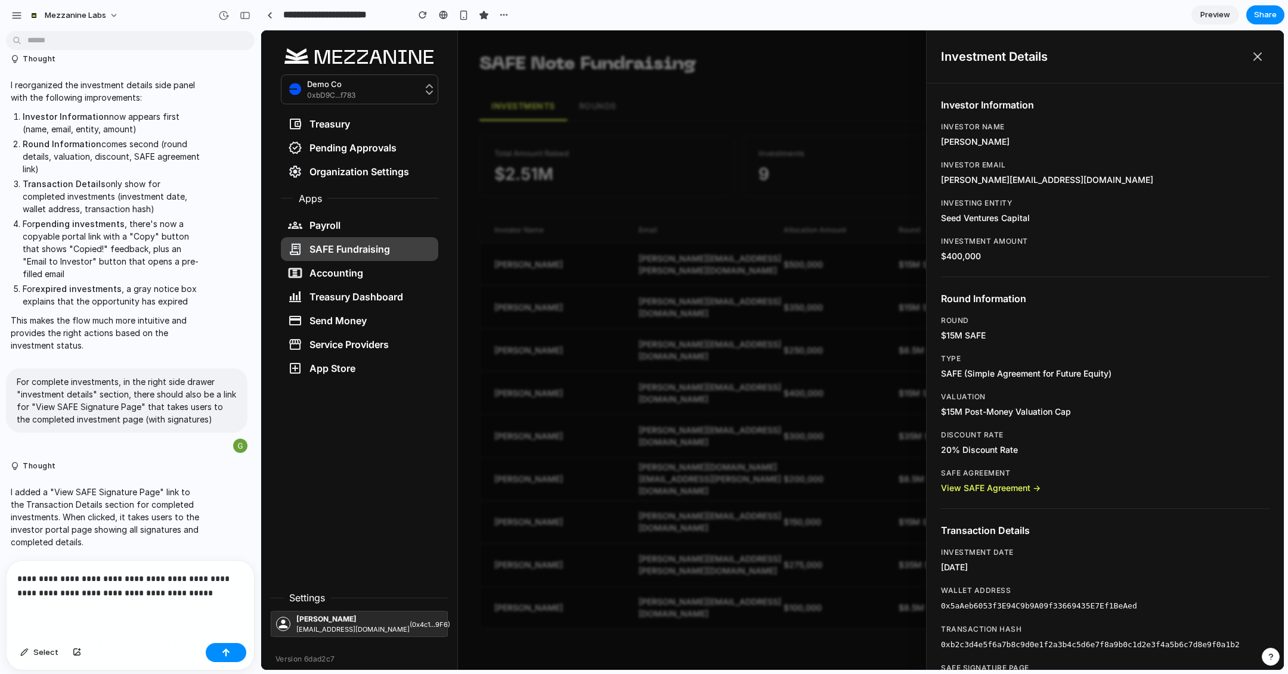
scroll to position [45, 0]
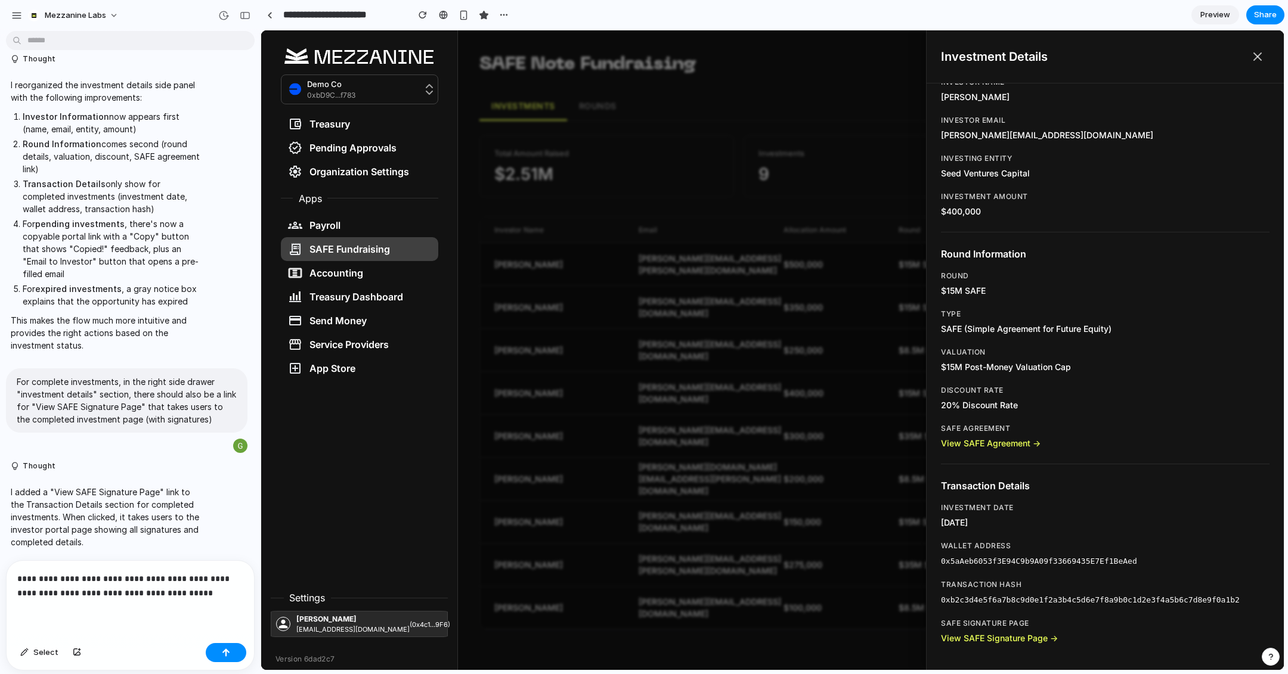
click at [1008, 561] on link "View SAFE Signature Page →" at bounding box center [999, 638] width 117 height 10
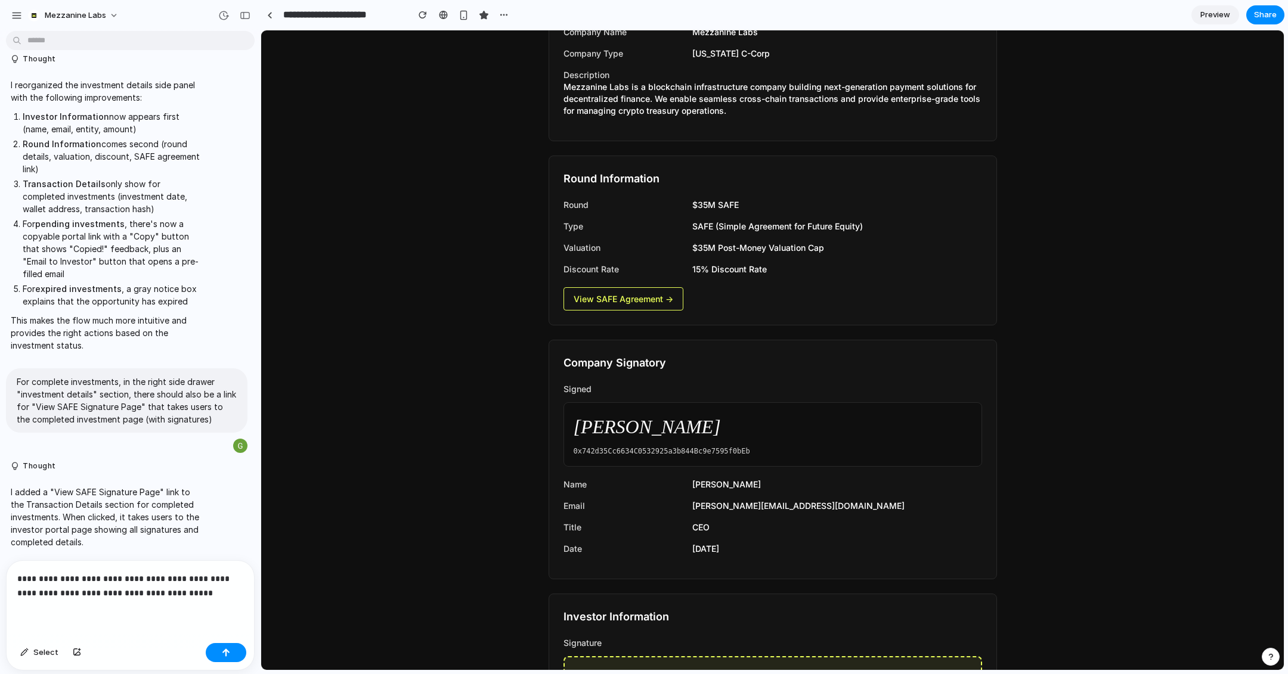
scroll to position [555, 0]
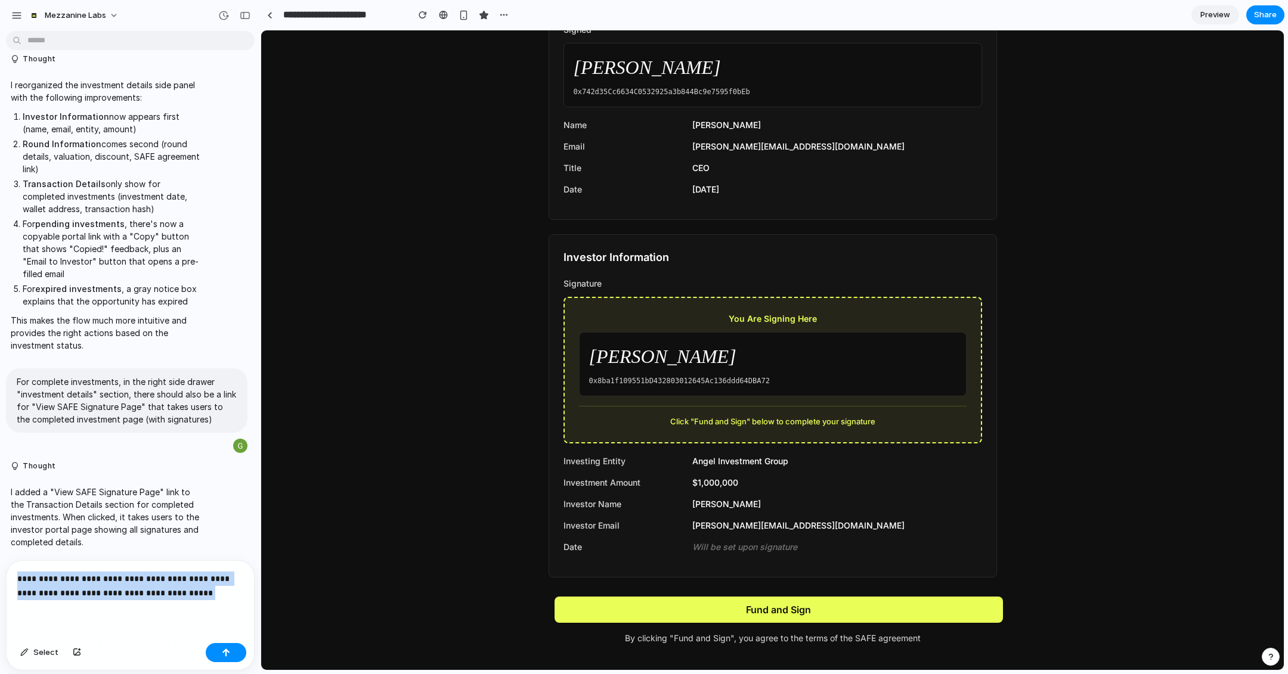
drag, startPoint x: 187, startPoint y: 596, endPoint x: 0, endPoint y: 547, distance: 193.7
click at [0, 547] on div "Thought I updated the "Add Investor" modal to match your latest design. The for…" at bounding box center [130, 355] width 261 height 639
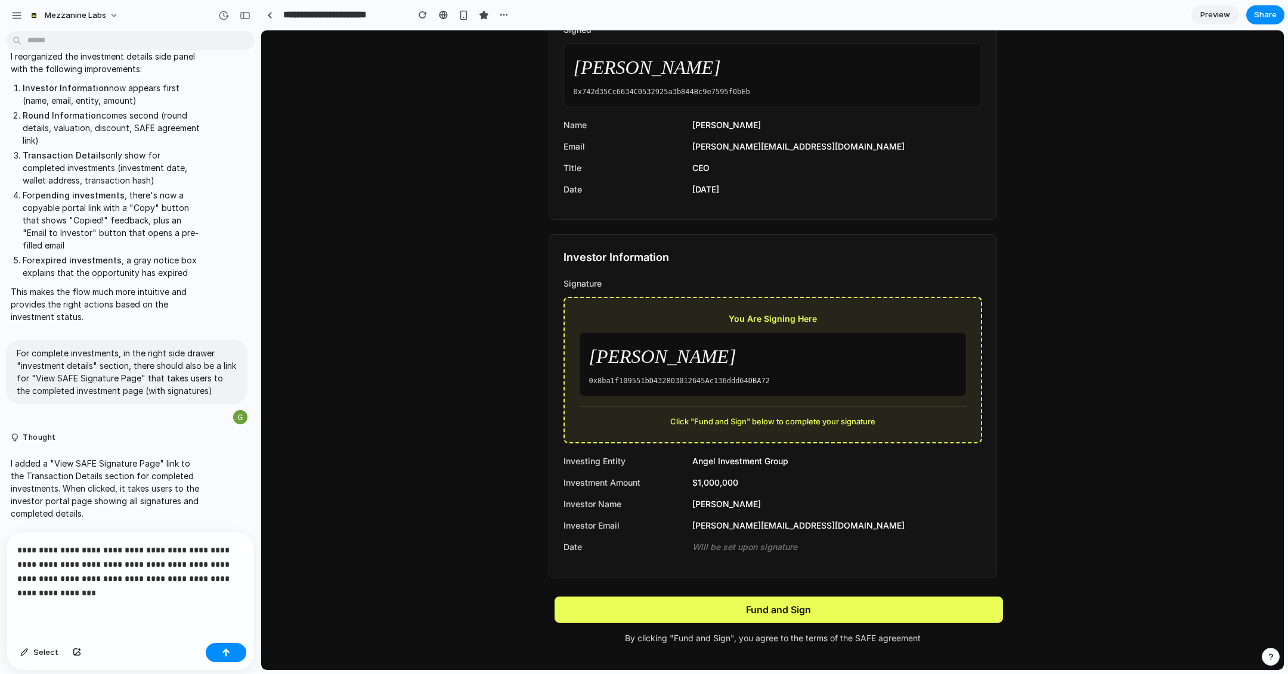
scroll to position [4231, 0]
click at [106, 561] on p "**********" at bounding box center [130, 571] width 226 height 57
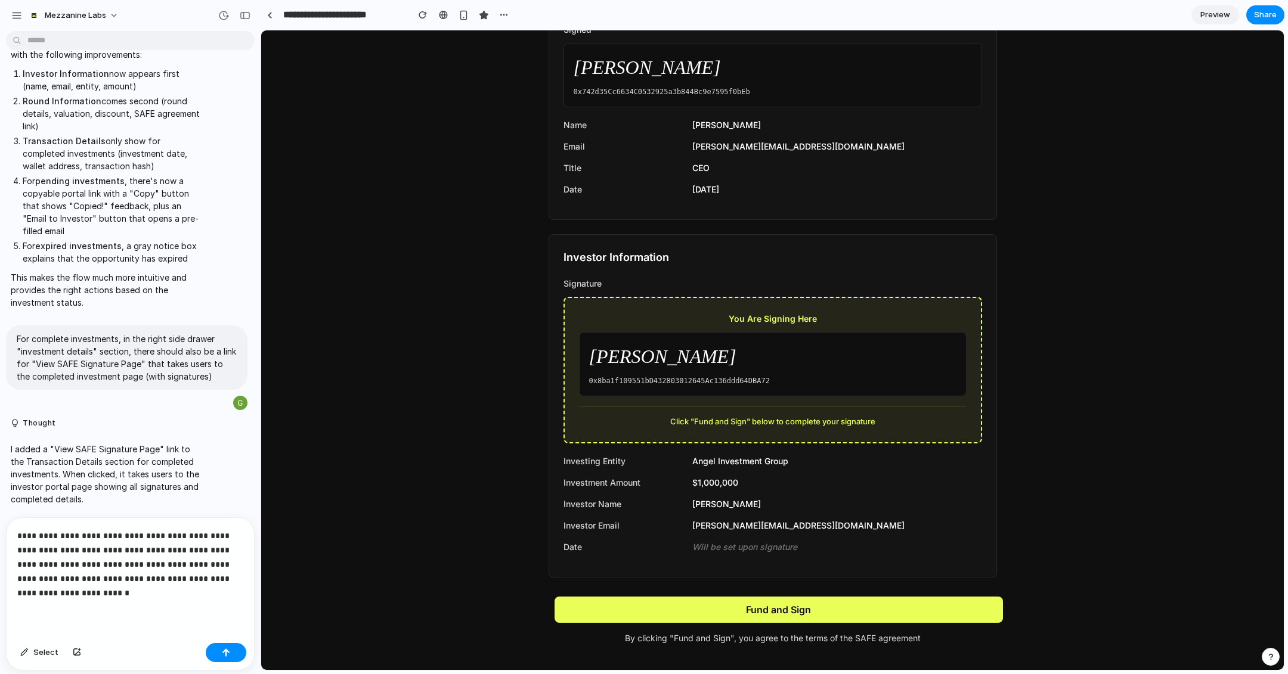
scroll to position [4245, 0]
click at [64, 561] on p "**********" at bounding box center [130, 565] width 226 height 72
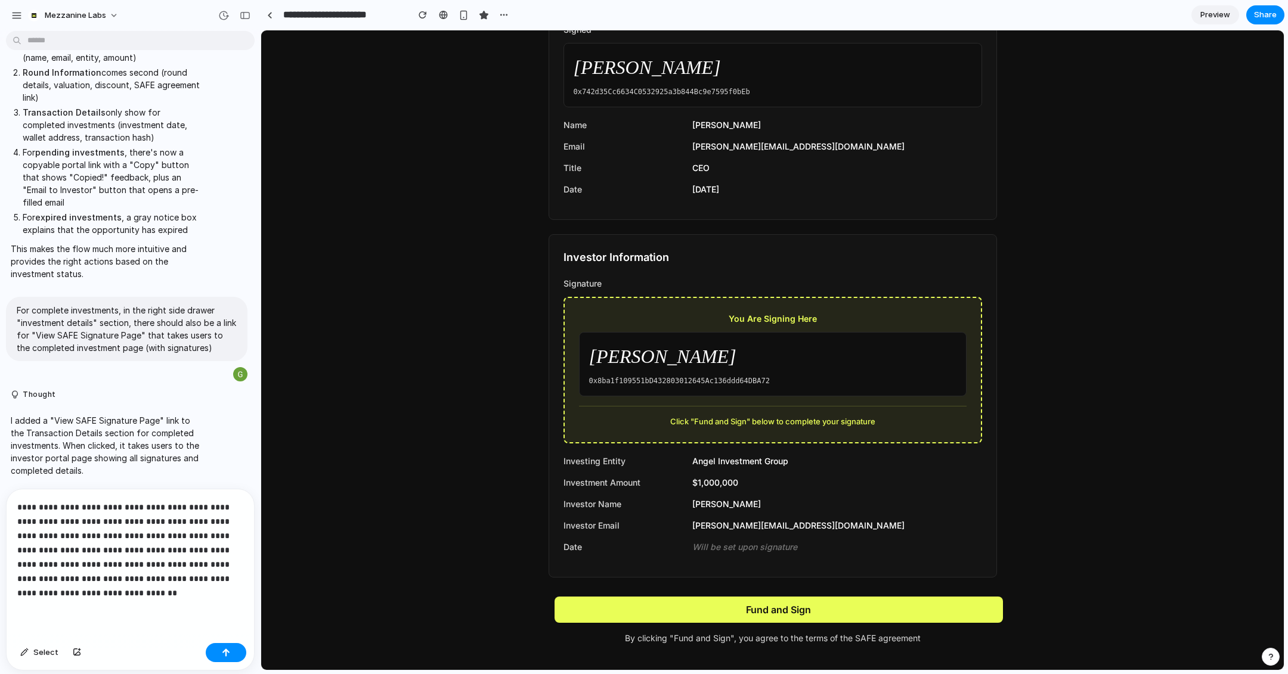
scroll to position [4274, 0]
drag, startPoint x: 181, startPoint y: 591, endPoint x: 135, endPoint y: 590, distance: 45.3
click at [135, 561] on p "**********" at bounding box center [130, 550] width 226 height 100
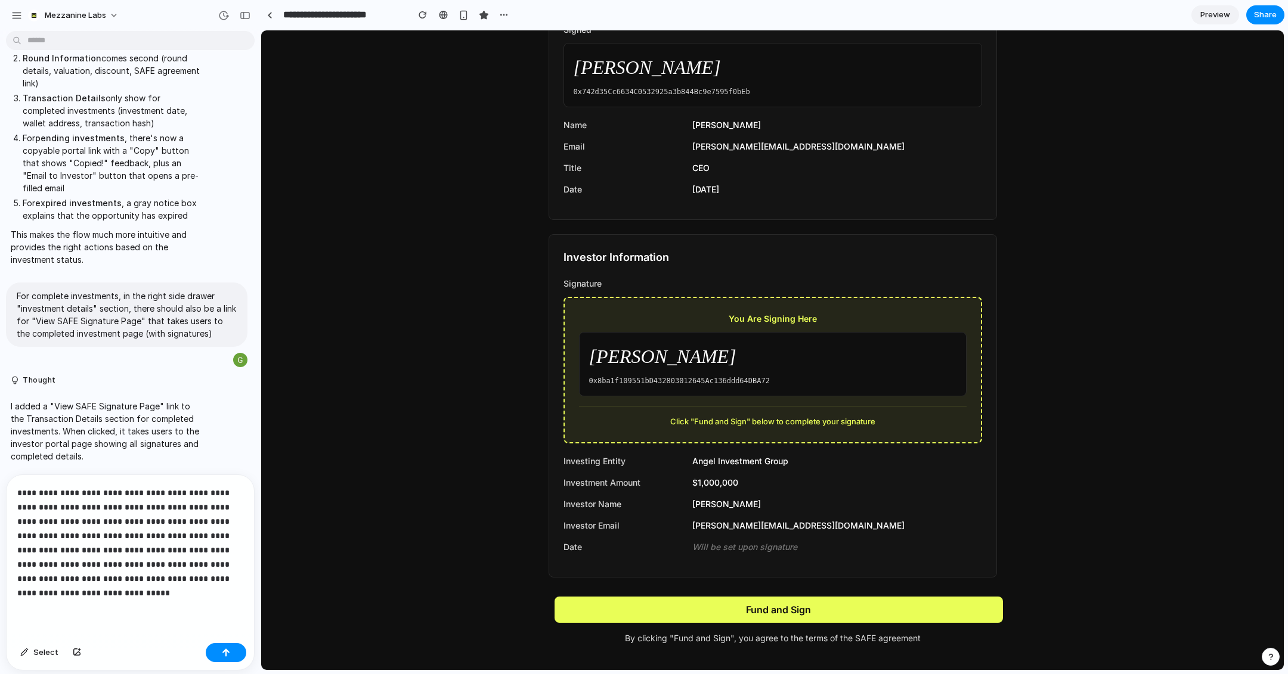
scroll to position [4288, 0]
click at [236, 561] on button "button" at bounding box center [226, 652] width 41 height 19
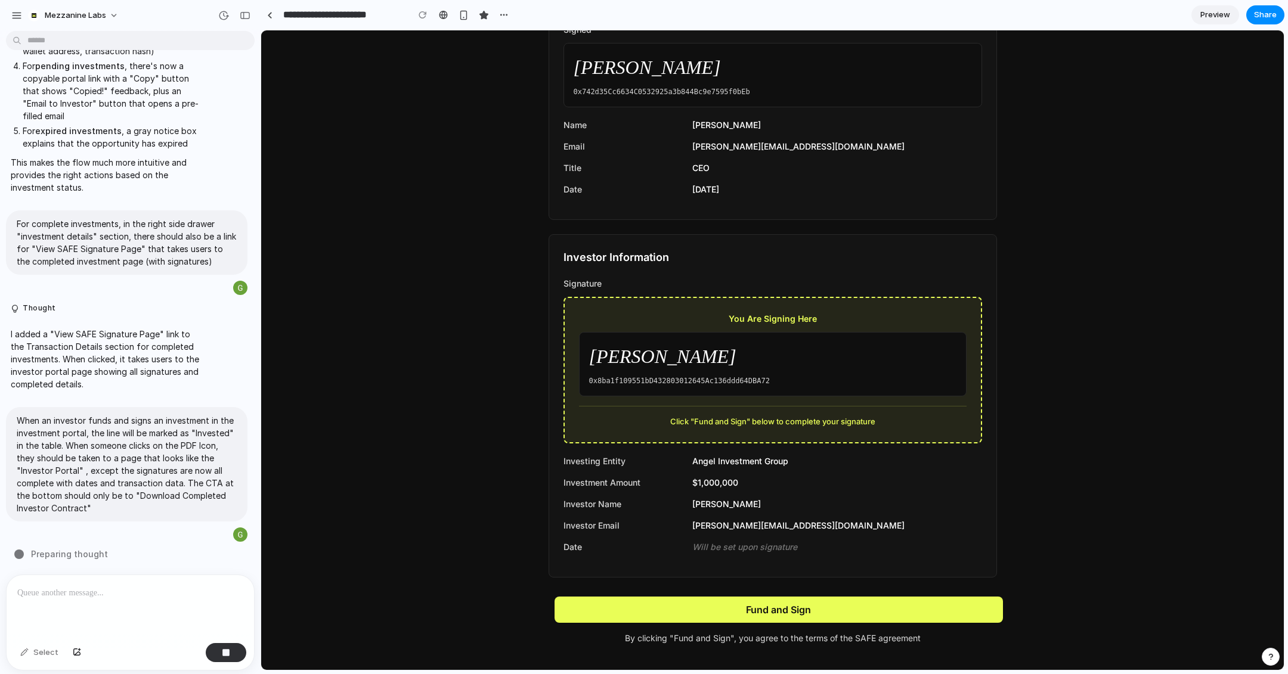
scroll to position [0, 0]
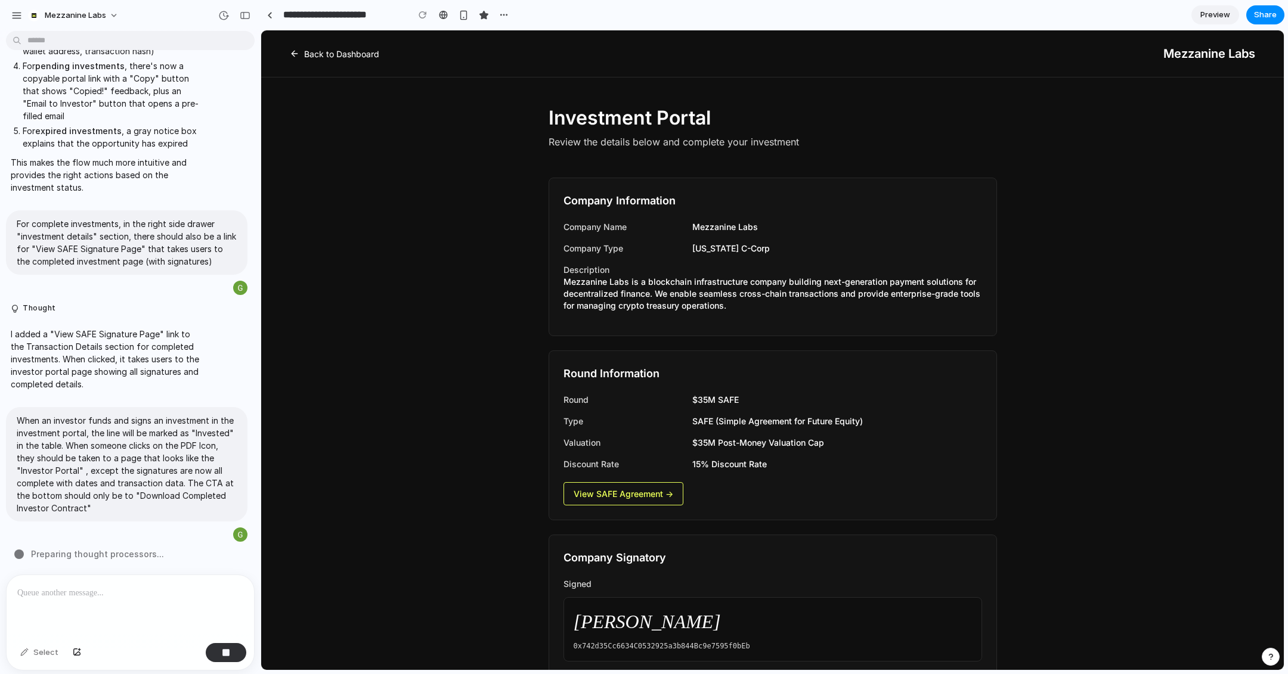
click at [319, 49] on link "Back to Dashboard" at bounding box center [334, 54] width 89 height 13
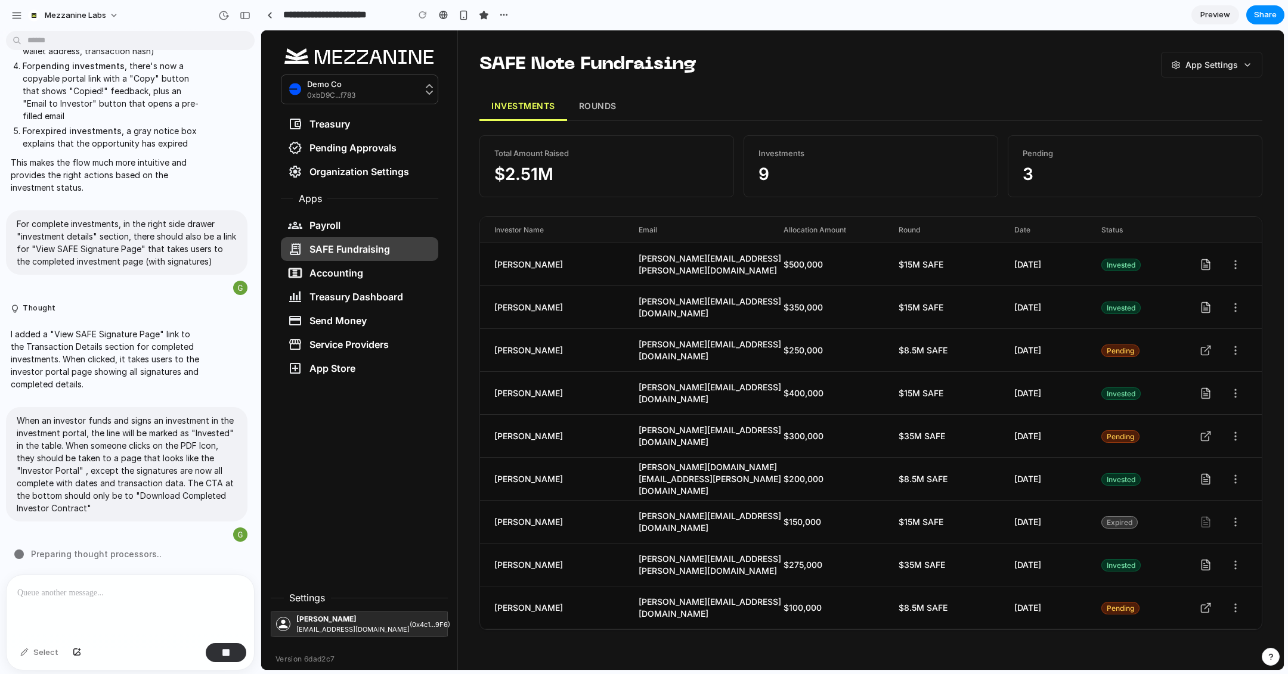
click at [605, 101] on button "ROUNDS" at bounding box center [597, 106] width 61 height 29
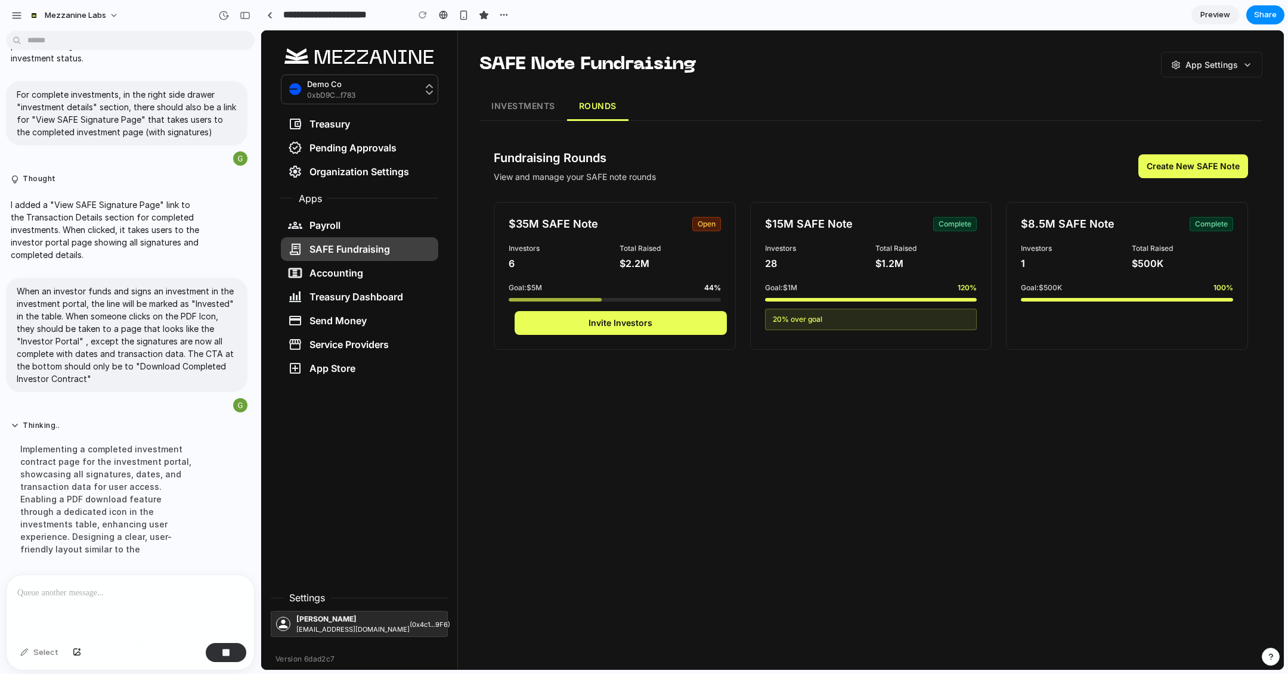
click at [1057, 156] on button "Create New SAFE Note" at bounding box center [1193, 166] width 110 height 24
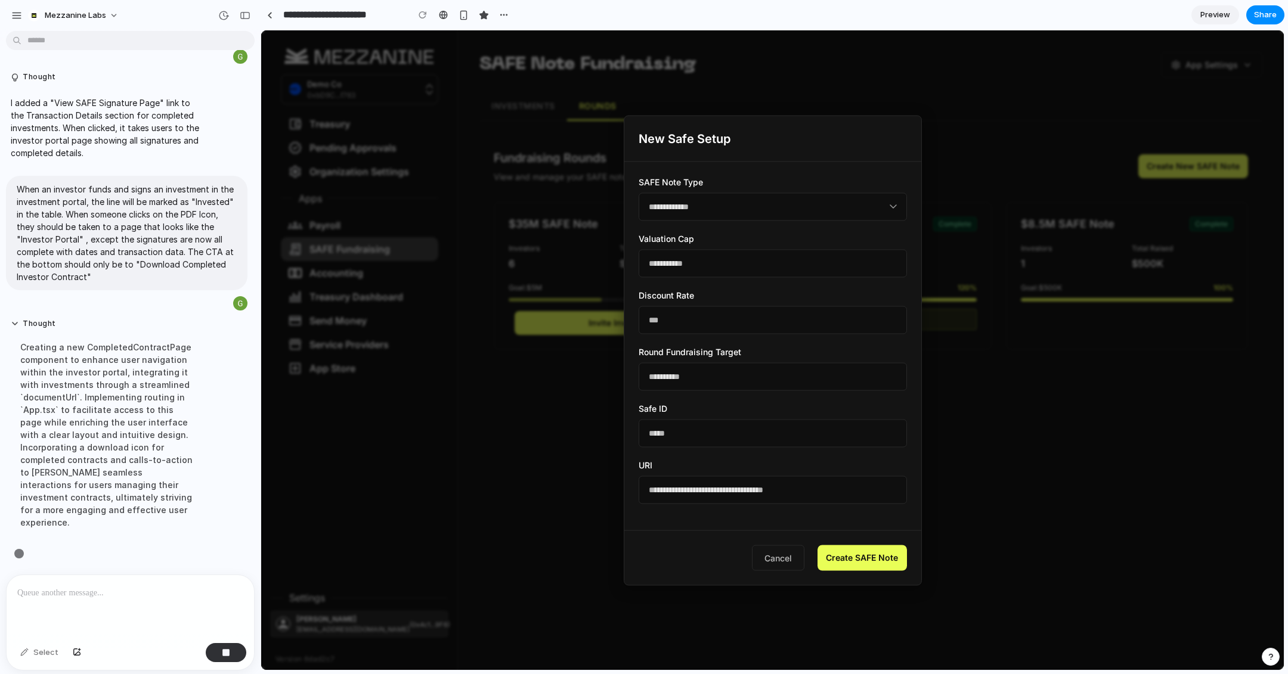
scroll to position [4555, 0]
click at [1027, 380] on div at bounding box center [772, 350] width 1023 height 640
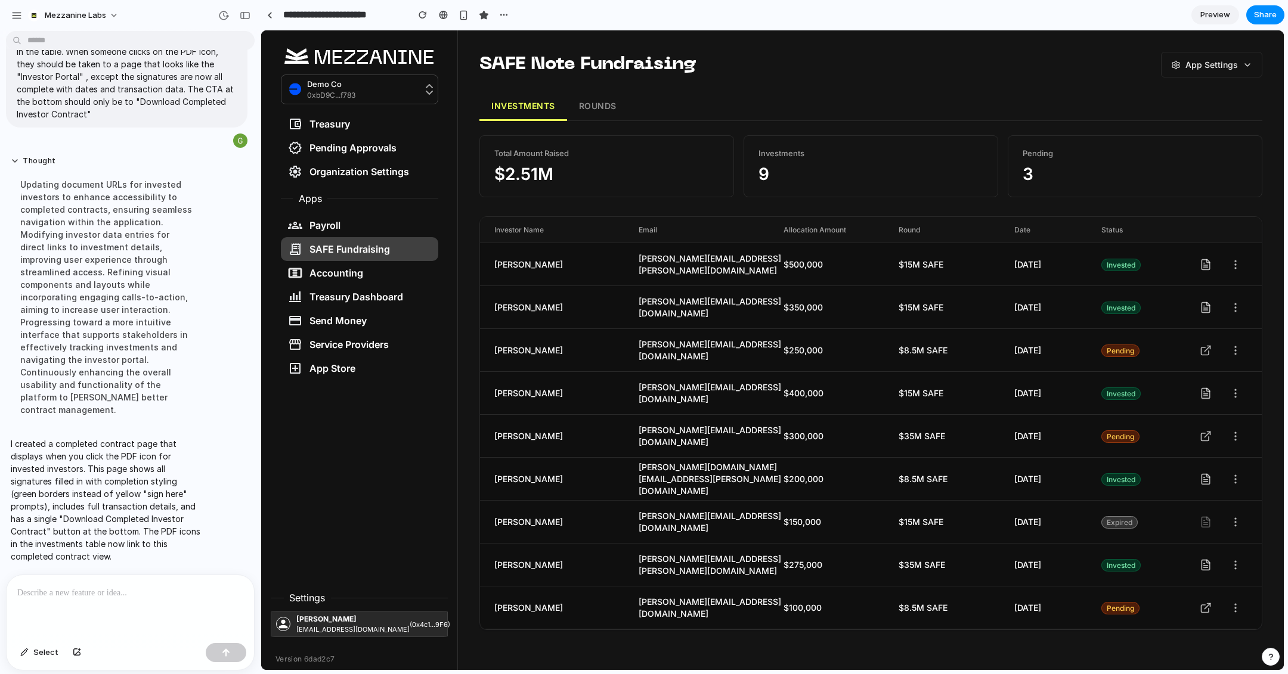
scroll to position [4160, 0]
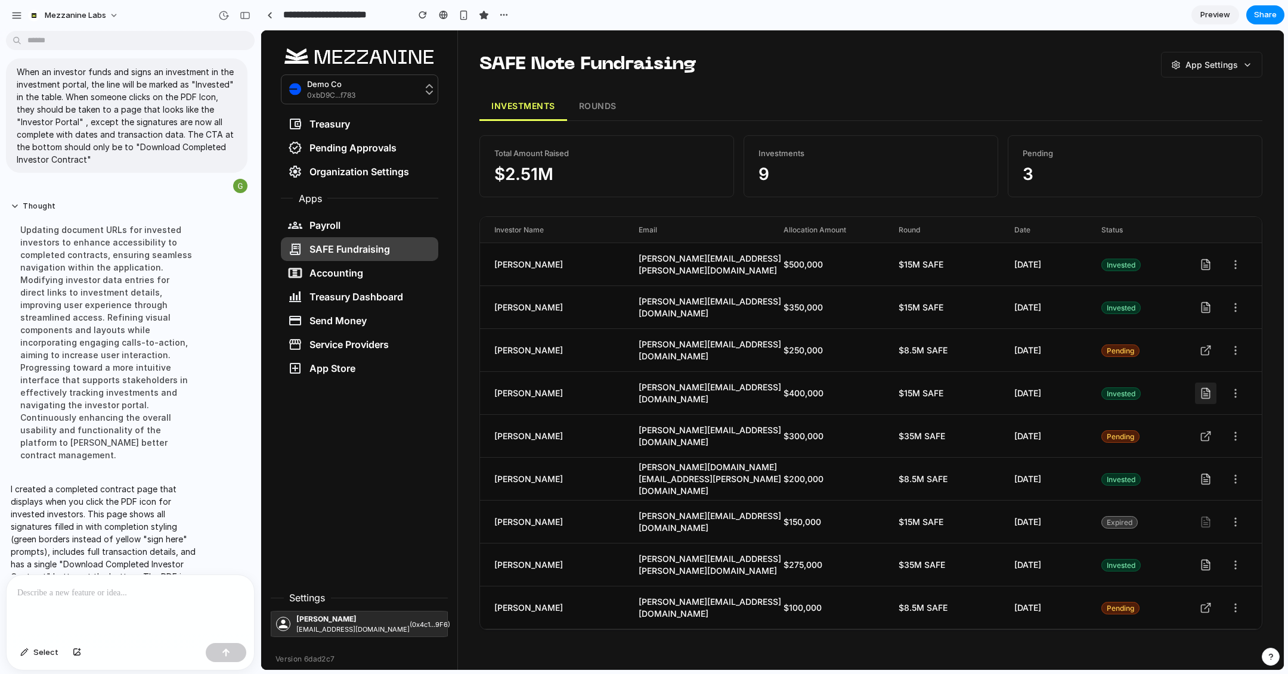
click at [1057, 390] on icon at bounding box center [1208, 389] width 3 height 3
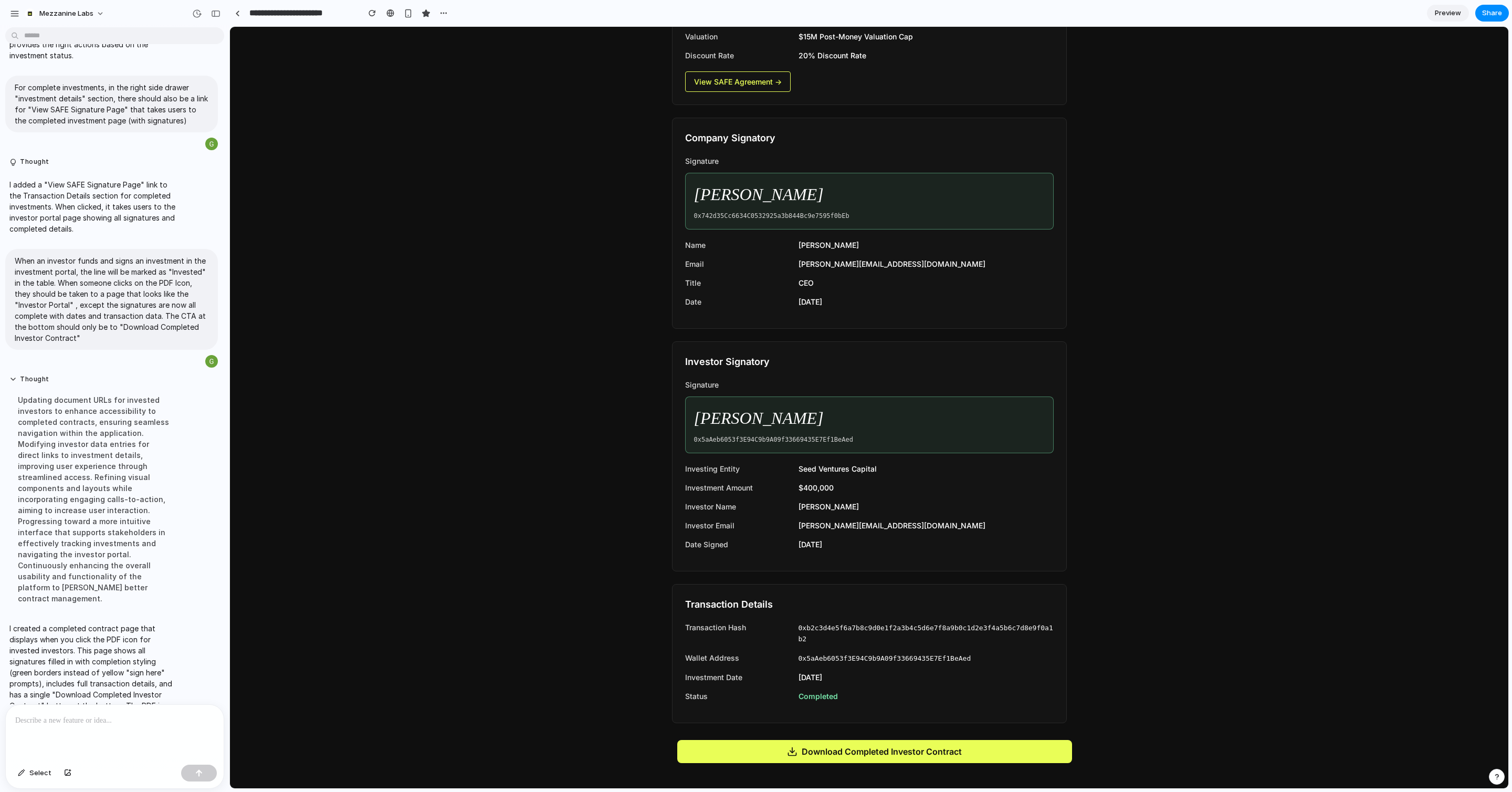
scroll to position [0, 0]
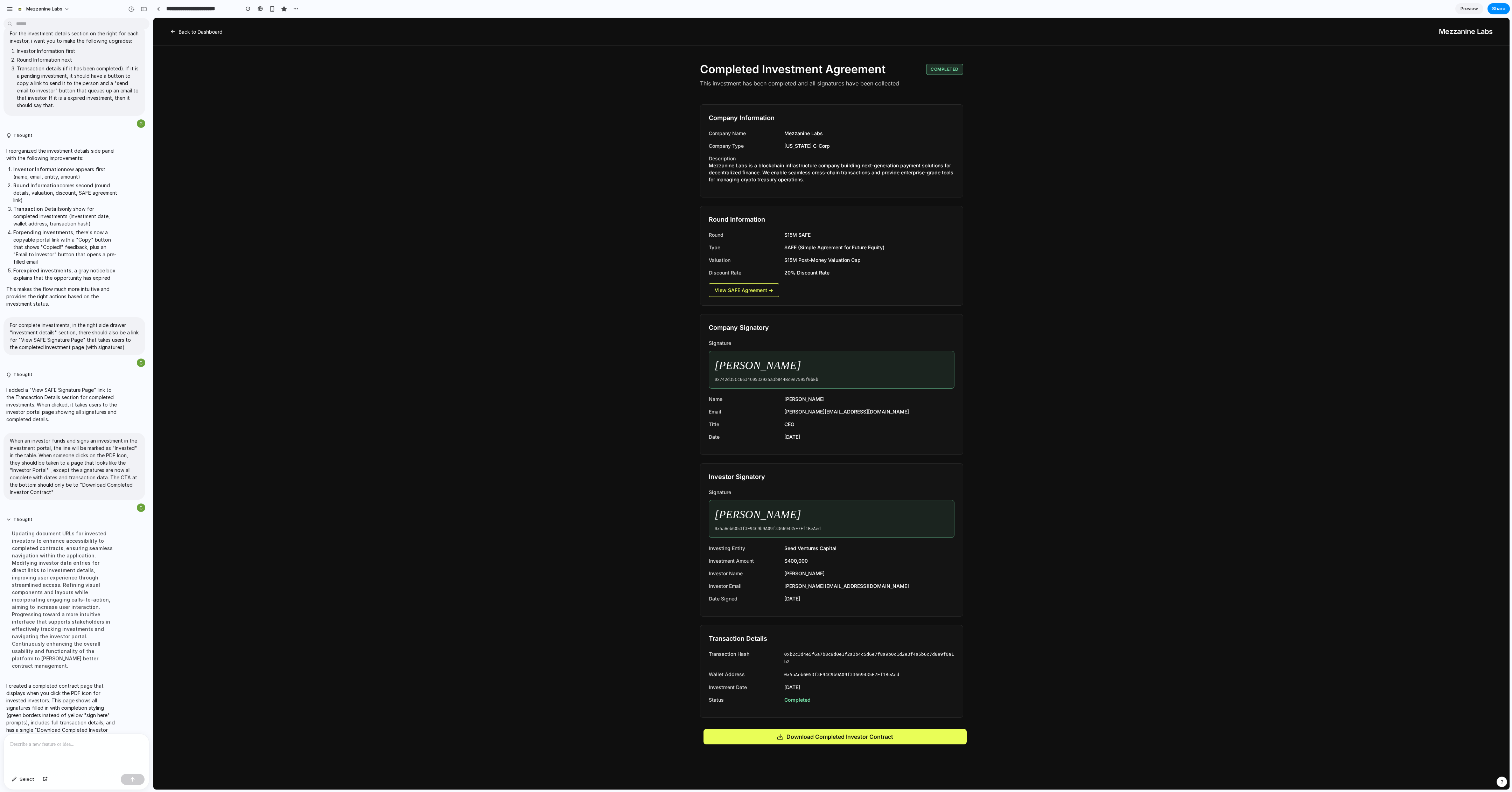
click at [198, 32] on link "Back to Dashboard" at bounding box center [196, 32] width 52 height 8
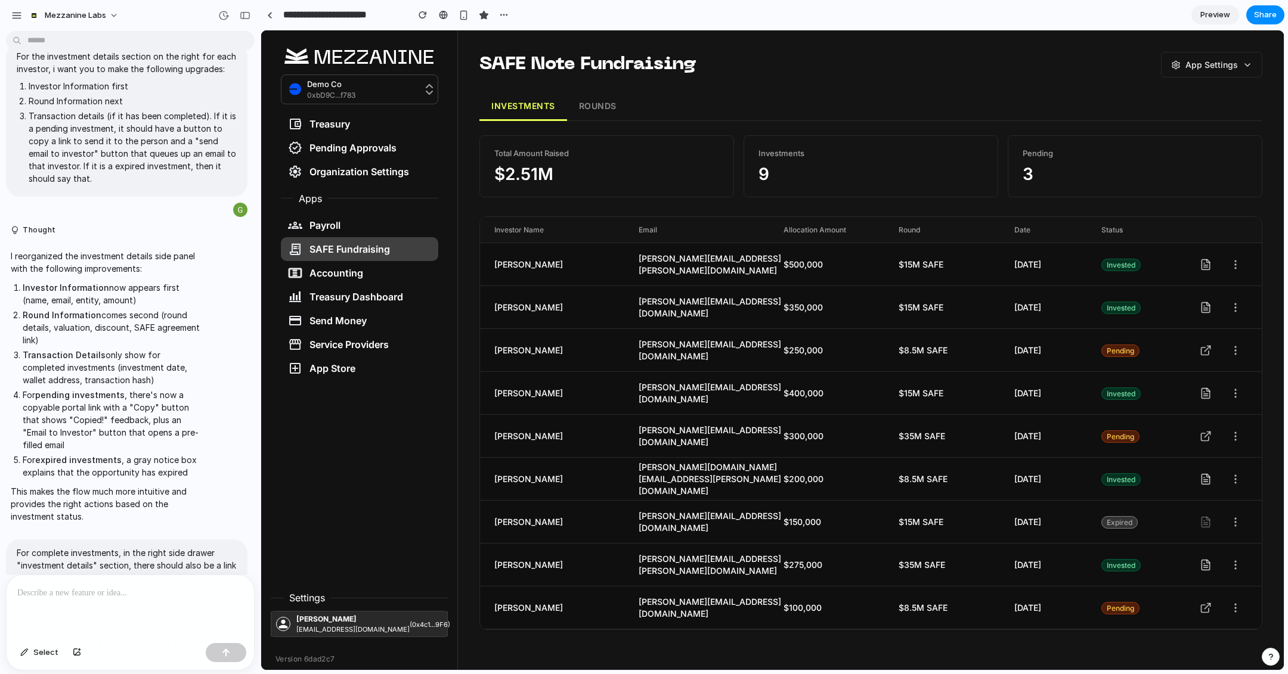
scroll to position [3482, 0]
click at [590, 94] on button "ROUNDS" at bounding box center [597, 106] width 61 height 29
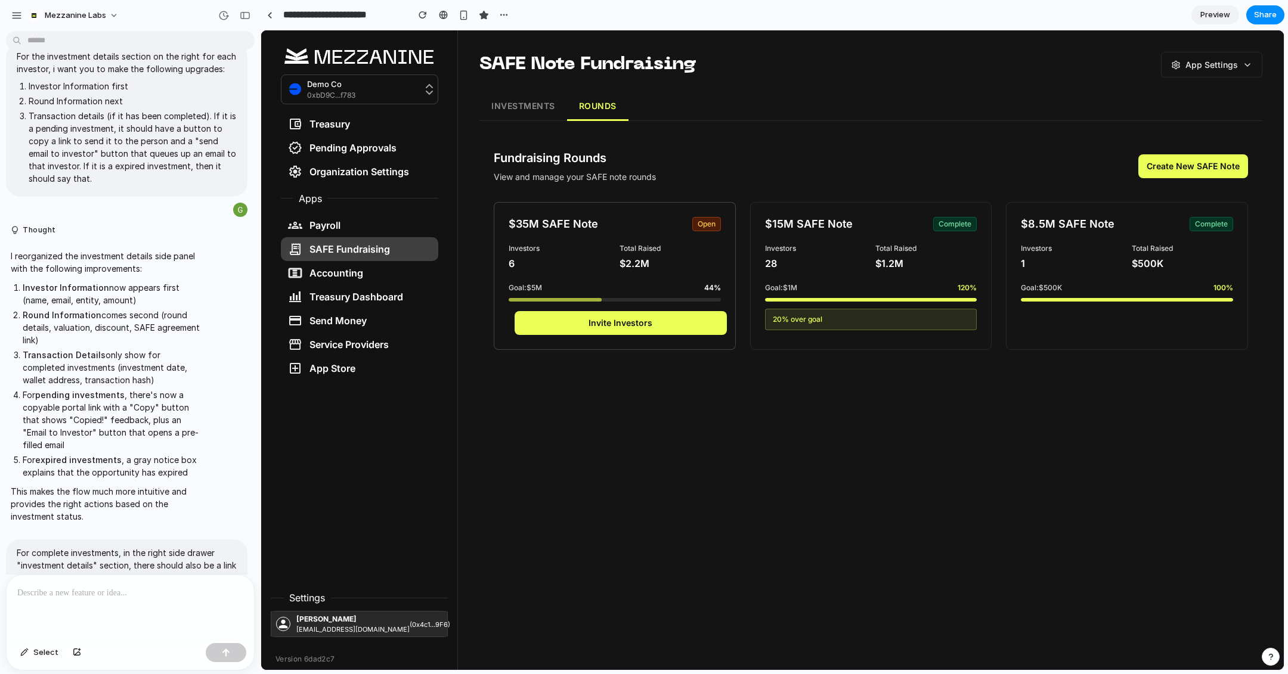
click at [624, 318] on button "Invite Investors" at bounding box center [621, 323] width 212 height 24
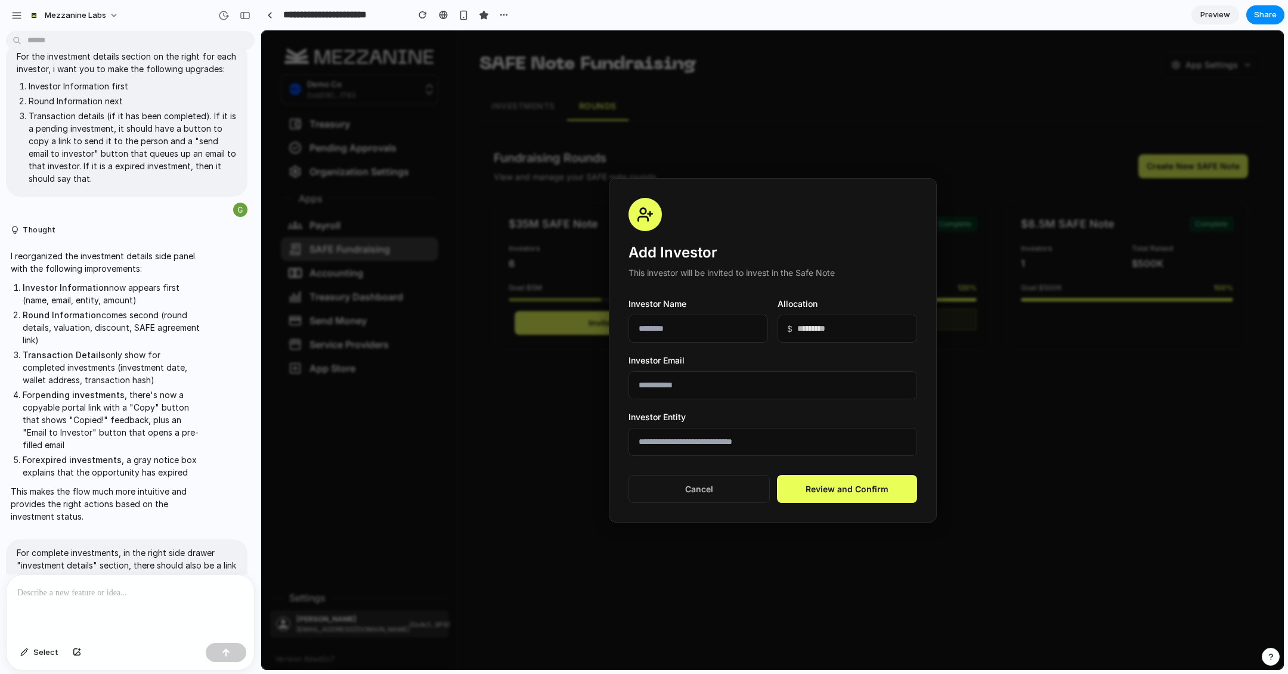
click at [657, 332] on input "text" at bounding box center [698, 329] width 140 height 28
click at [619, 147] on div at bounding box center [772, 350] width 1023 height 640
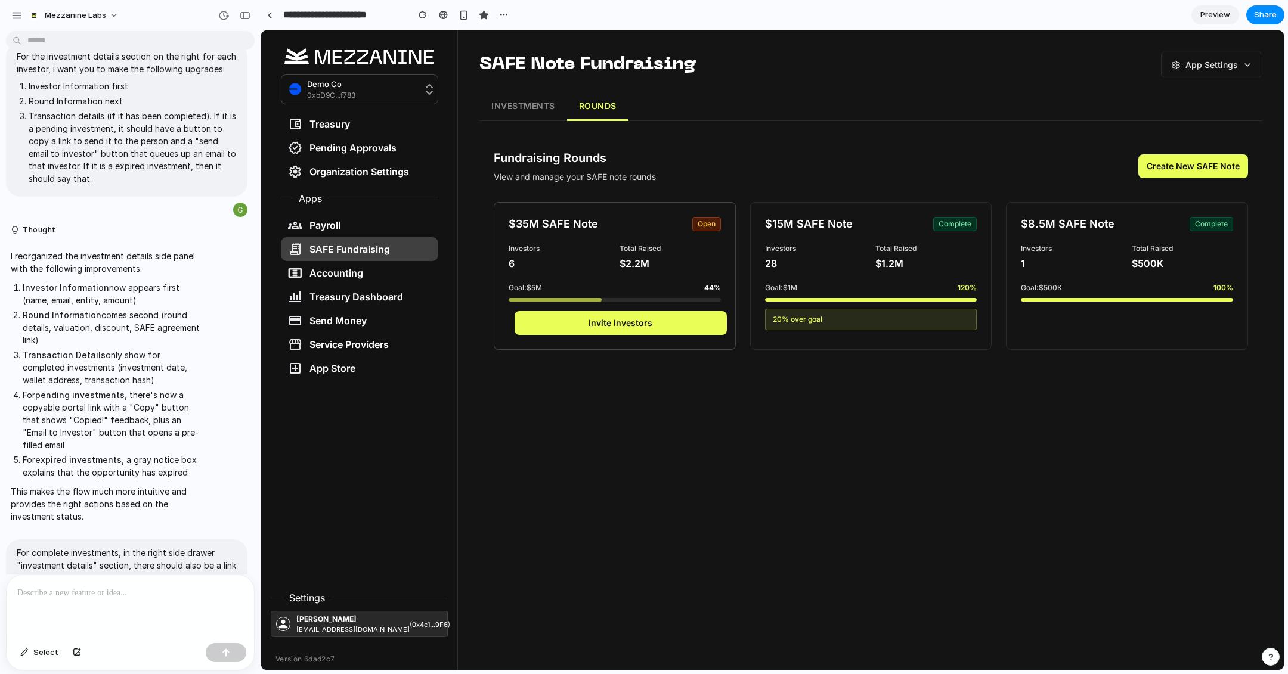
click at [650, 324] on button "Invite Investors" at bounding box center [621, 323] width 212 height 24
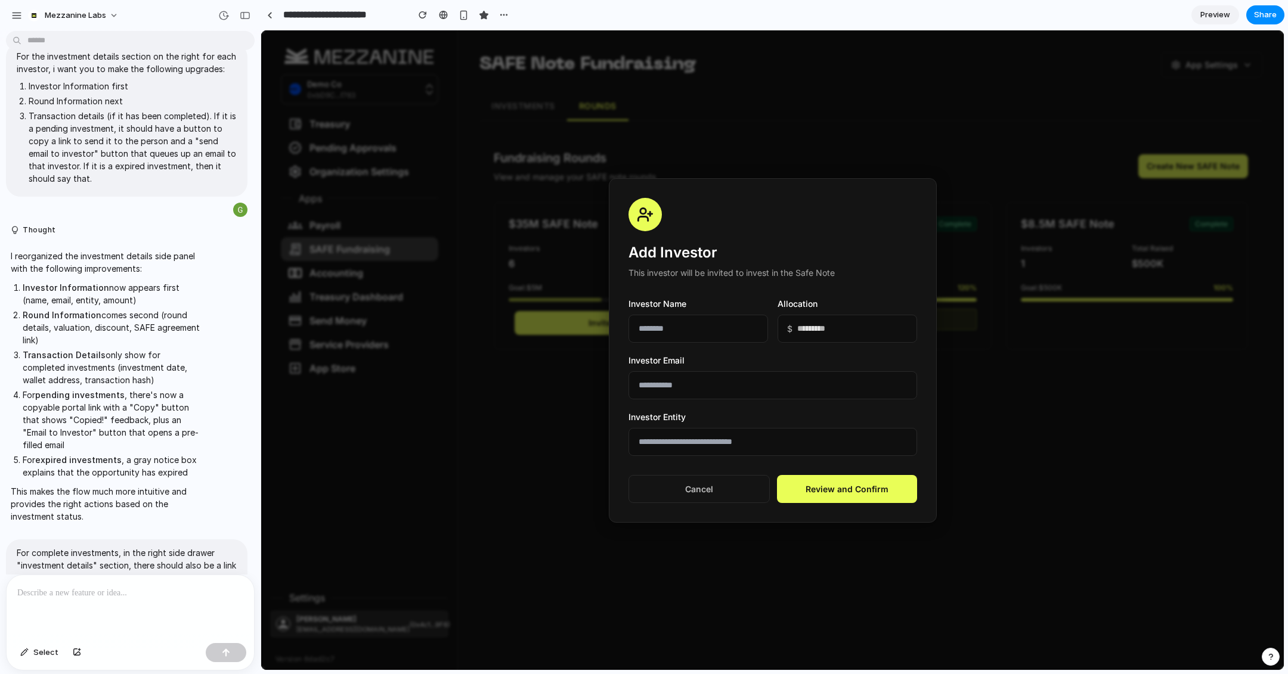
click at [695, 329] on input "text" at bounding box center [698, 329] width 140 height 28
click at [673, 323] on input "**********" at bounding box center [698, 329] width 140 height 28
type input "**********"
click at [675, 386] on input "email" at bounding box center [772, 385] width 289 height 28
type input "**********"
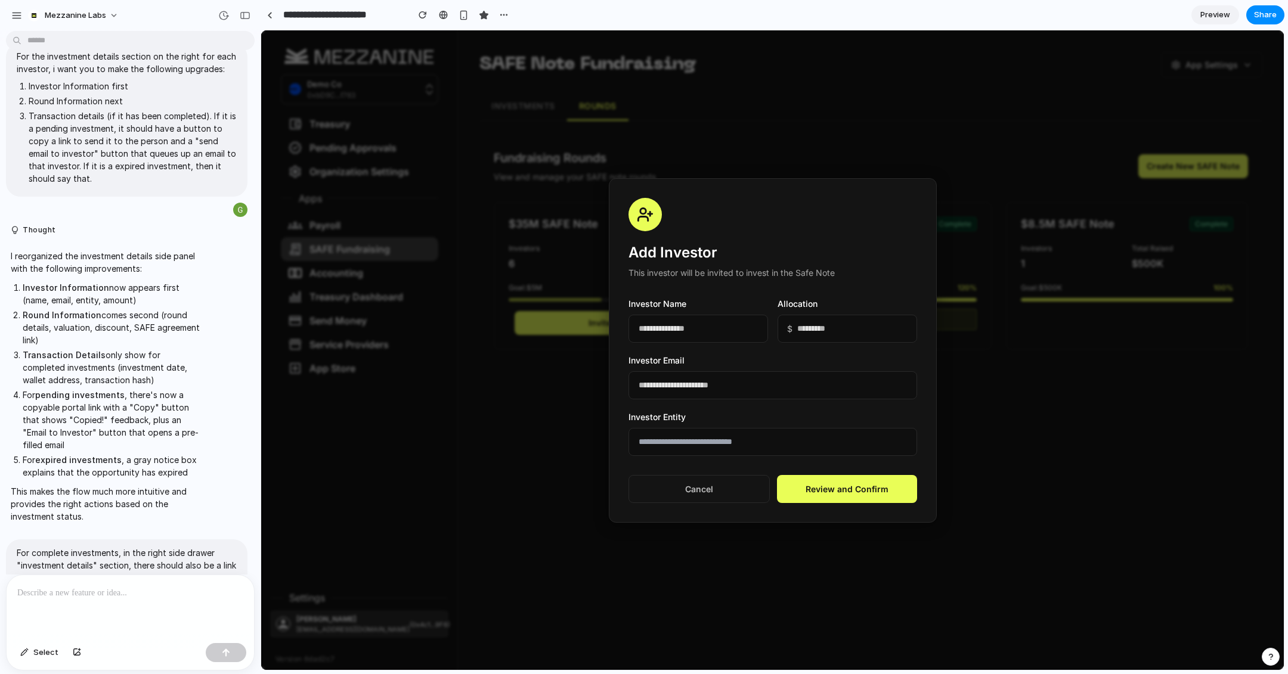
click at [698, 444] on input "text" at bounding box center [772, 442] width 289 height 28
type input "**********"
click at [875, 491] on button "Review and Confirm" at bounding box center [847, 489] width 140 height 28
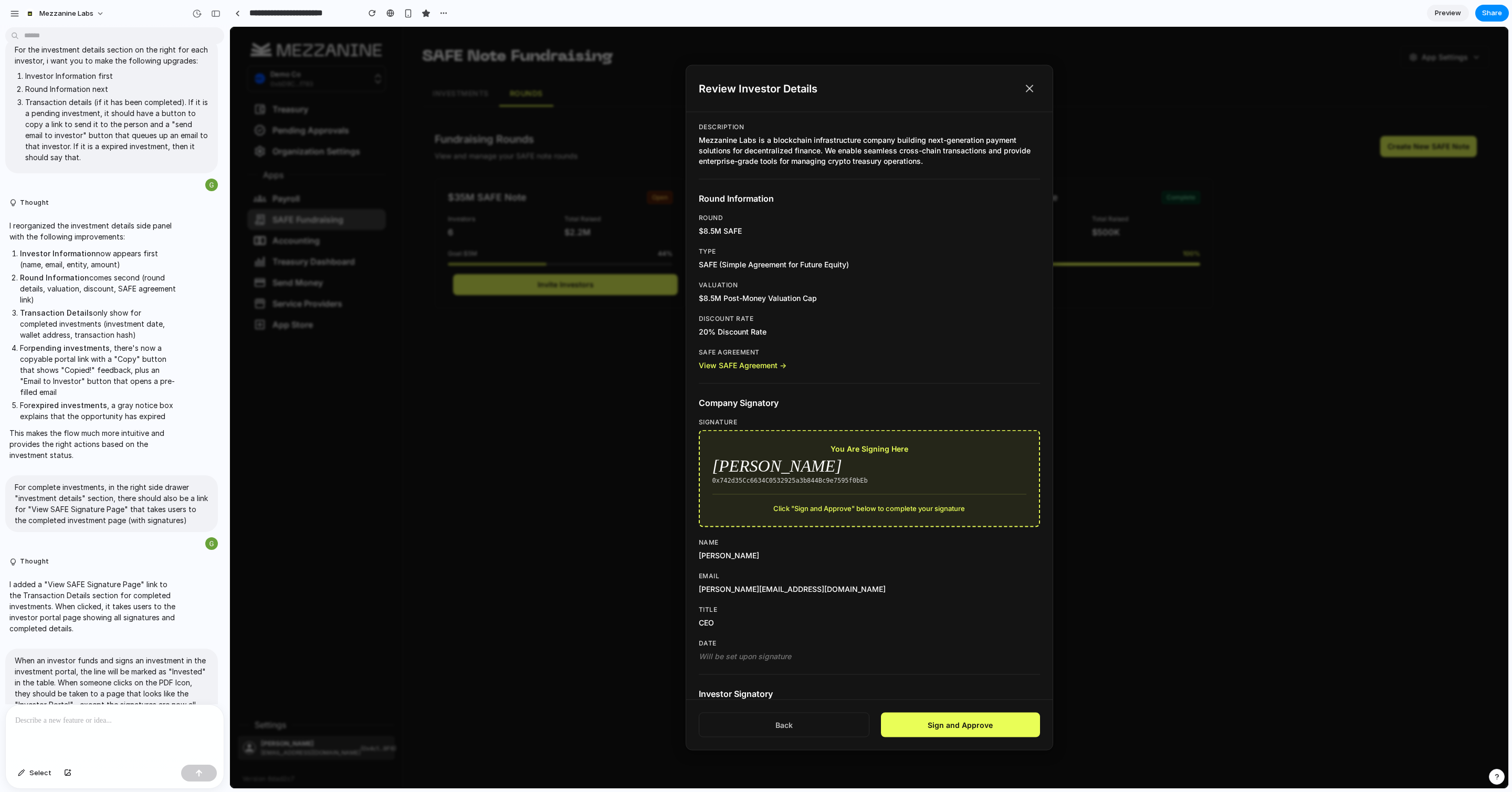
click at [100, 494] on div at bounding box center [114, 732] width 218 height 56
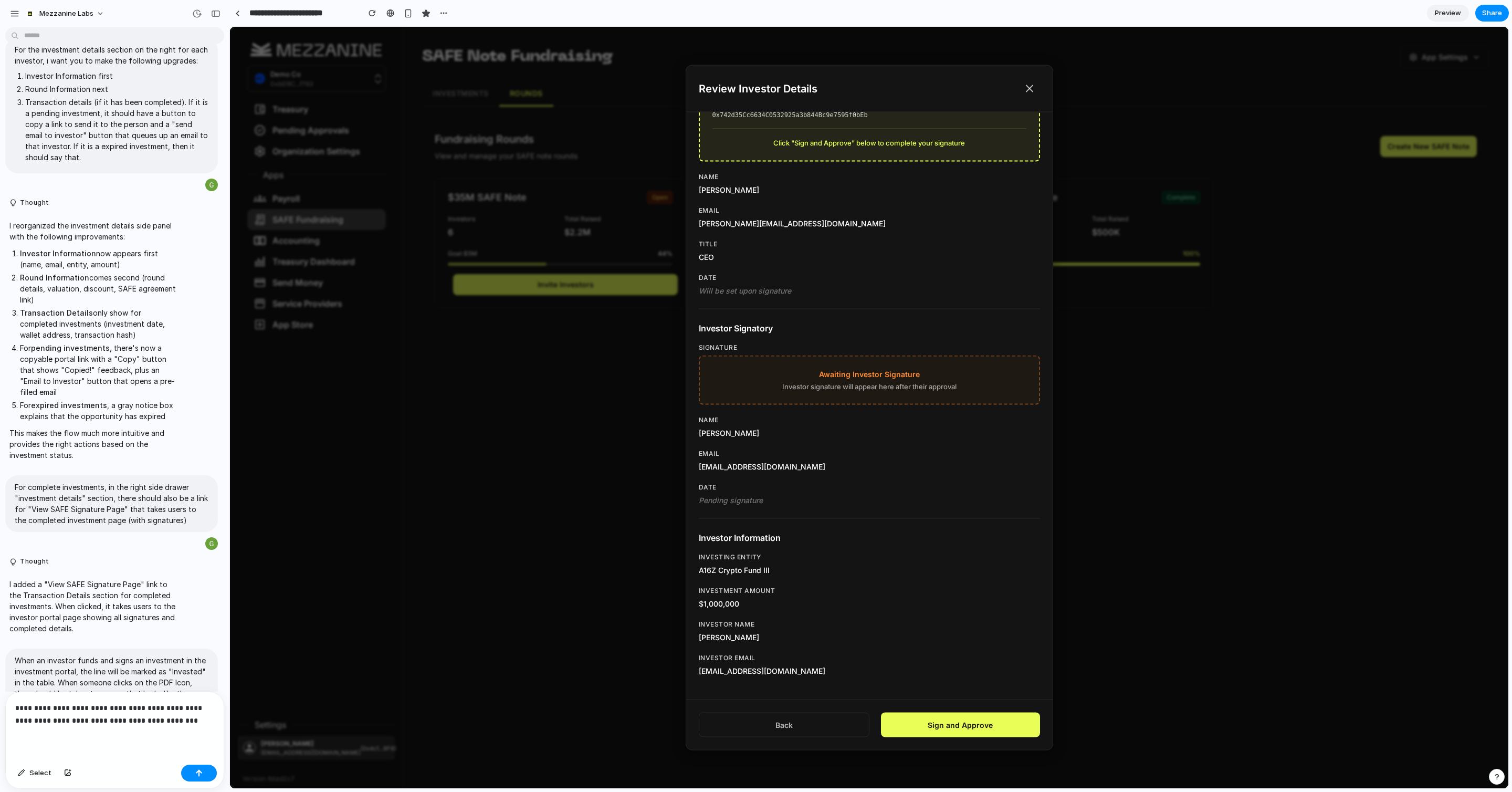
drag, startPoint x: 541, startPoint y: 406, endPoint x: 34, endPoint y: 722, distance: 597.4
click at [34, 494] on p "**********" at bounding box center [114, 714] width 199 height 26
click at [194, 494] on p "**********" at bounding box center [114, 714] width 199 height 26
click at [201, 494] on div "button" at bounding box center [199, 773] width 7 height 7
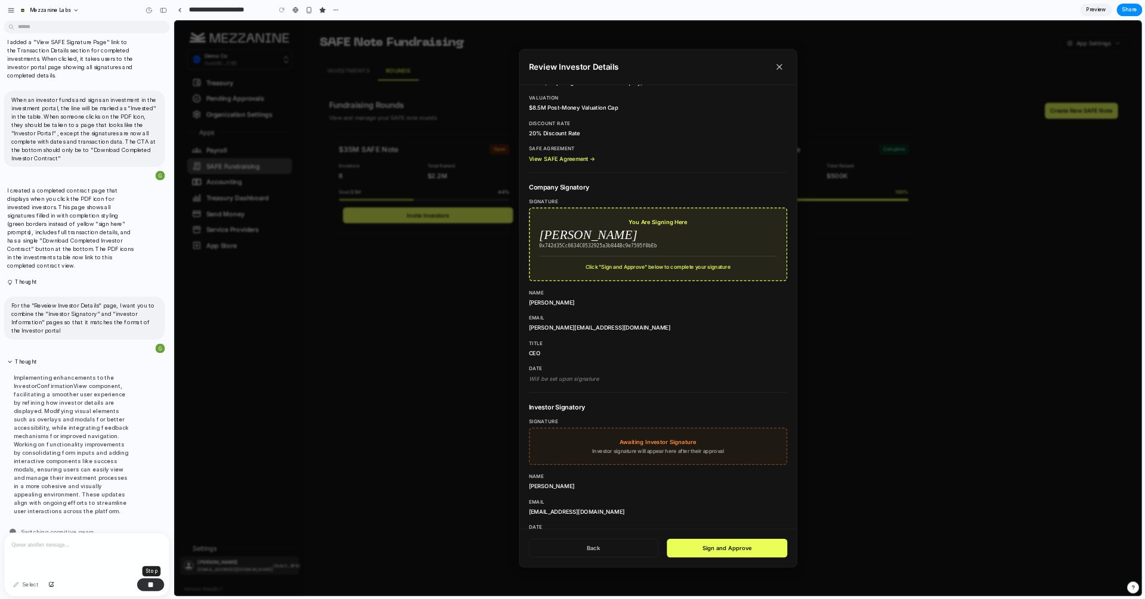
scroll to position [0, 0]
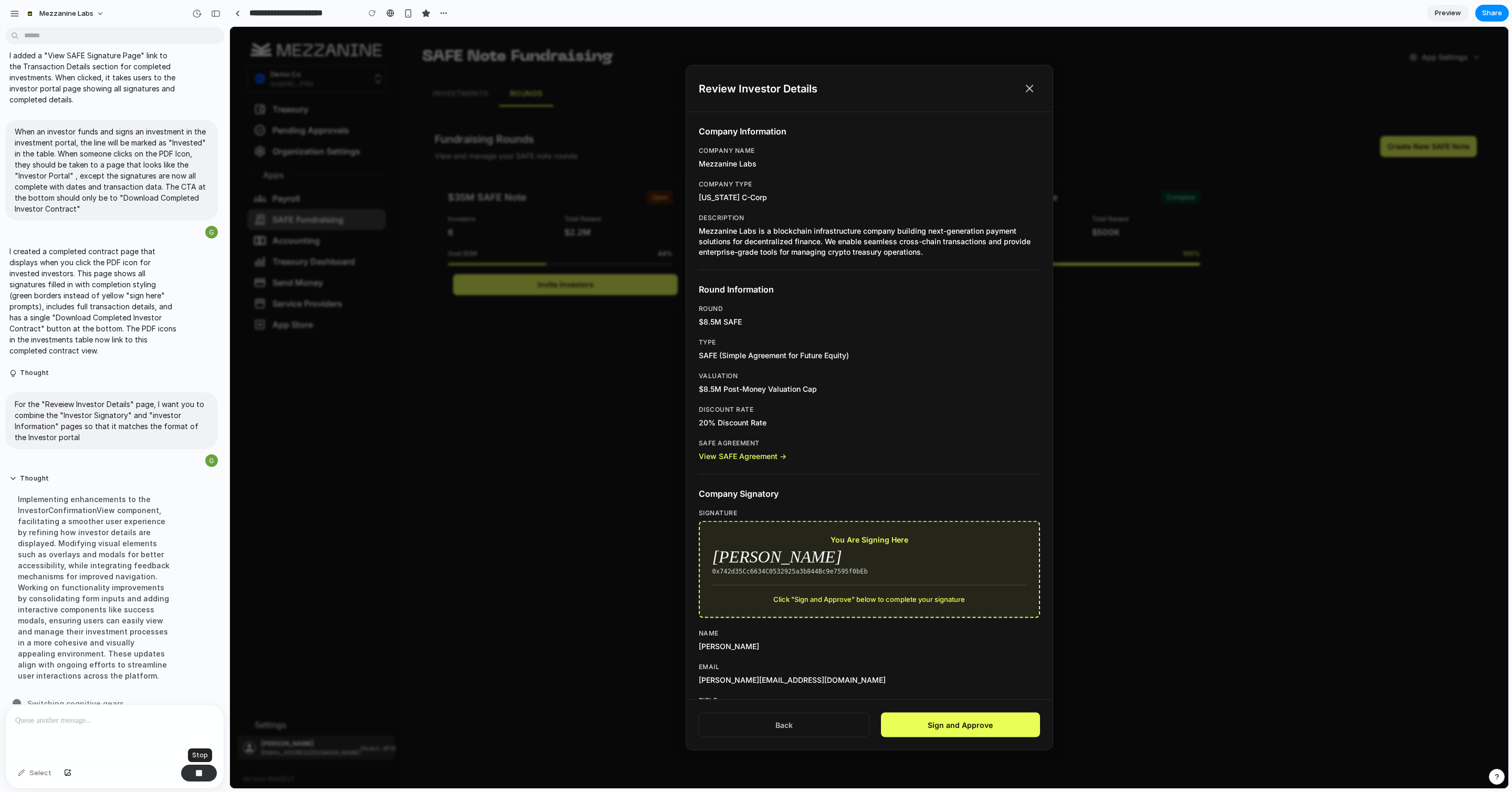
click at [931, 89] on icon at bounding box center [1029, 88] width 6 height 6
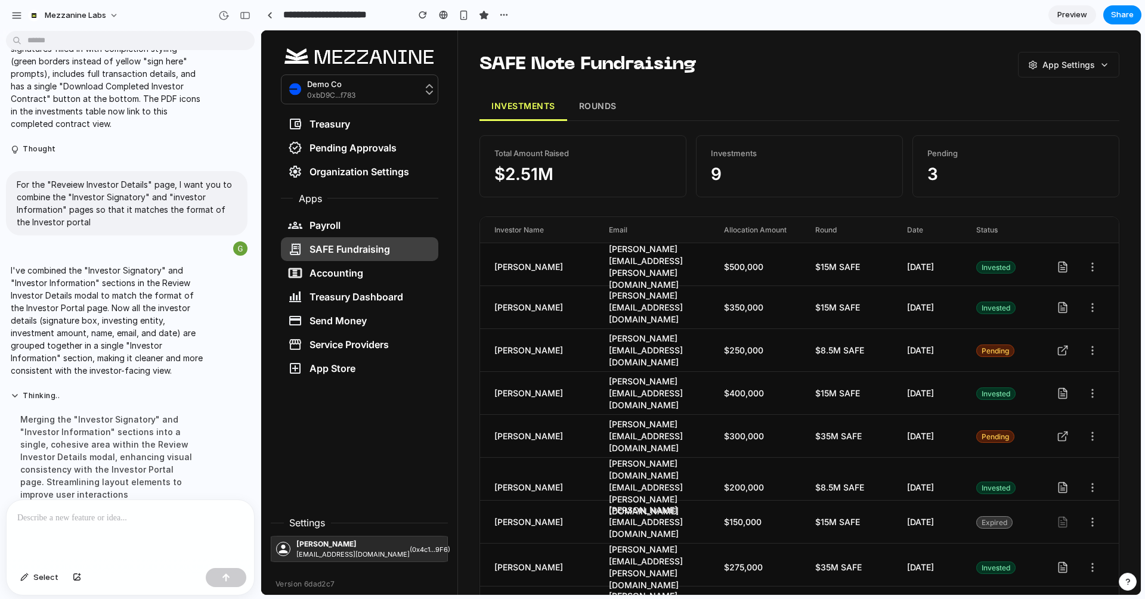
click at [597, 102] on button "ROUNDS" at bounding box center [597, 106] width 61 height 29
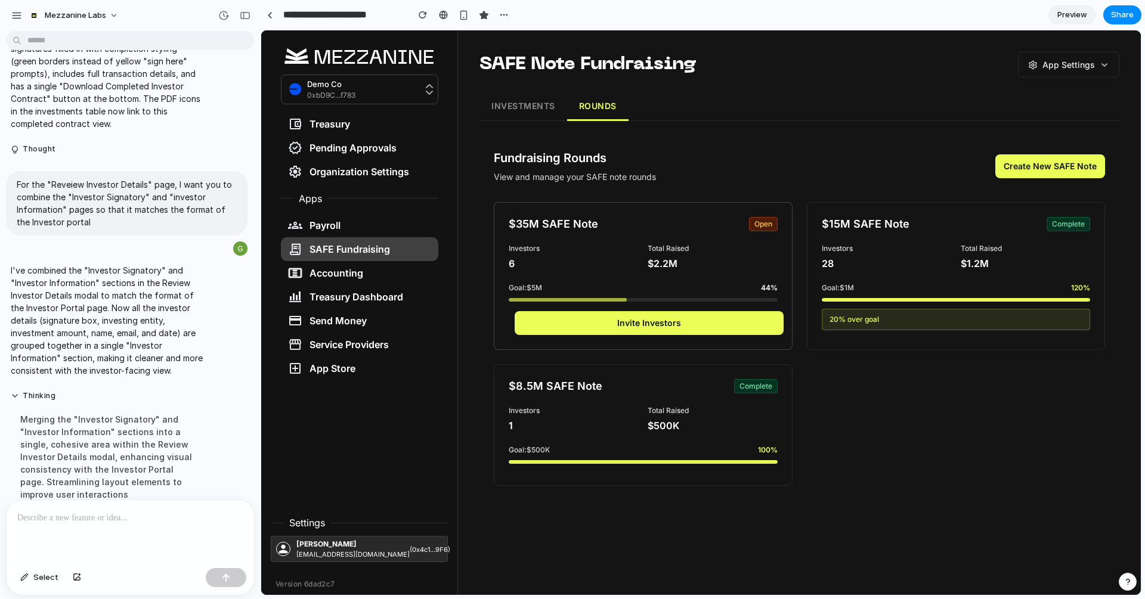
click at [627, 321] on button "Invite Investors" at bounding box center [649, 323] width 269 height 24
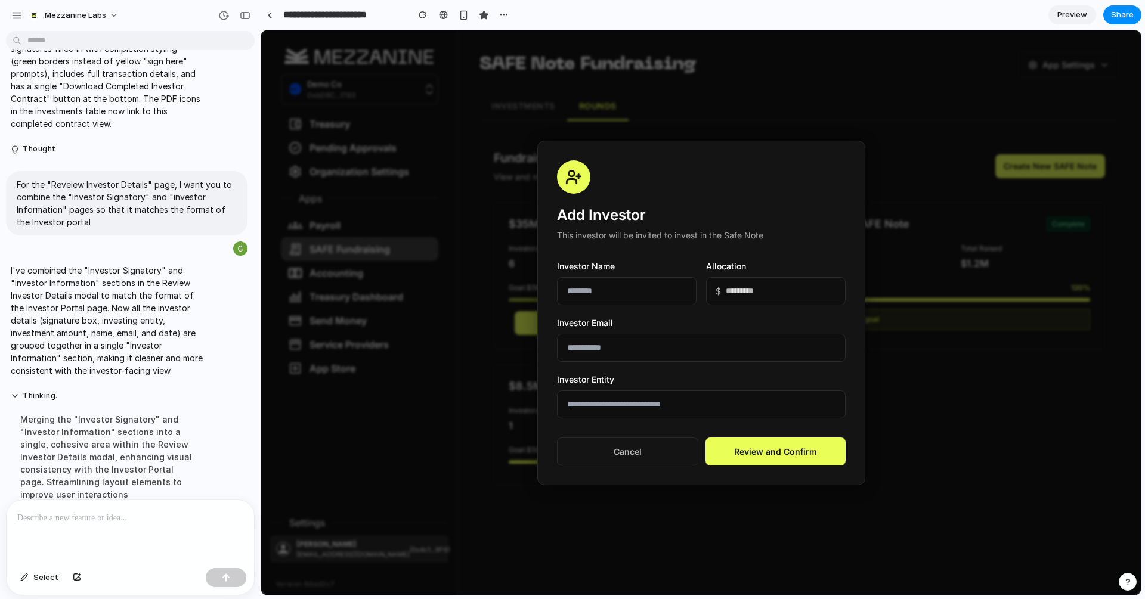
click at [597, 288] on input "text" at bounding box center [627, 291] width 140 height 28
type input "*"
type input "**********"
click at [636, 350] on input "email" at bounding box center [701, 348] width 289 height 28
type input "**********"
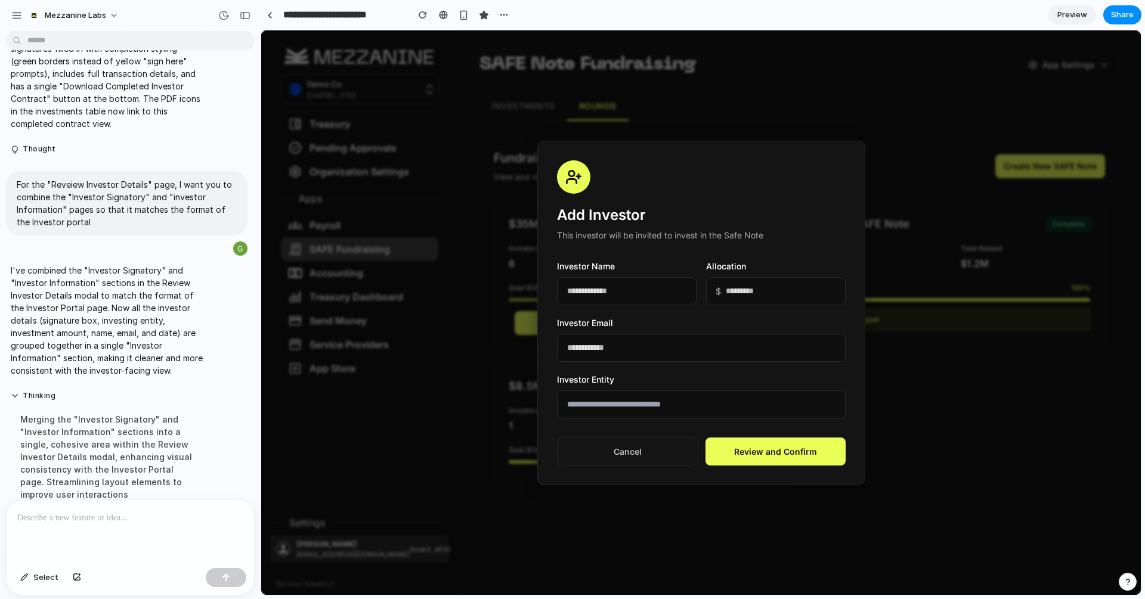
click at [649, 407] on input "text" at bounding box center [701, 405] width 289 height 28
type input "**********"
click at [792, 448] on button "Review and Confirm" at bounding box center [775, 452] width 140 height 28
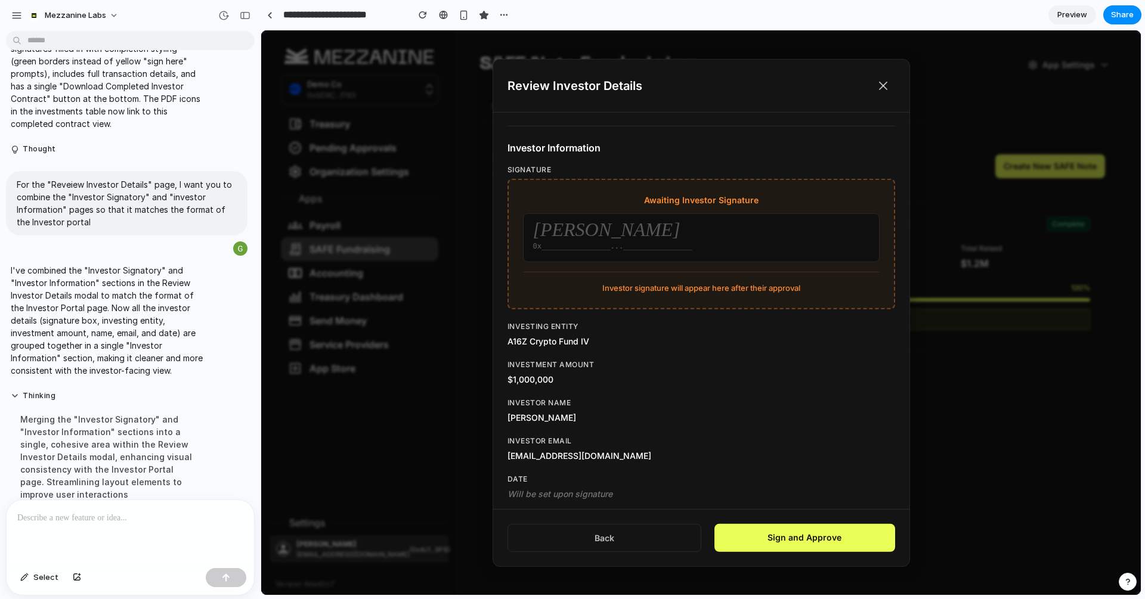
scroll to position [730, 0]
click at [613, 544] on button "Back" at bounding box center [604, 538] width 194 height 28
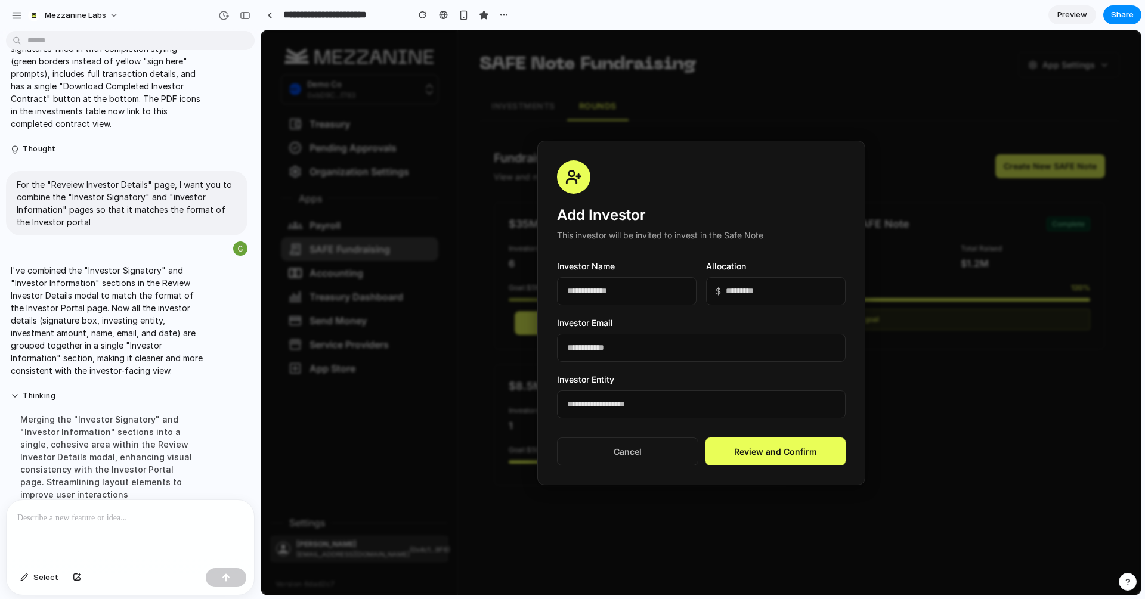
click at [595, 292] on input "**********" at bounding box center [627, 291] width 140 height 28
type input "**********"
click at [770, 457] on button "Review and Confirm" at bounding box center [775, 452] width 140 height 28
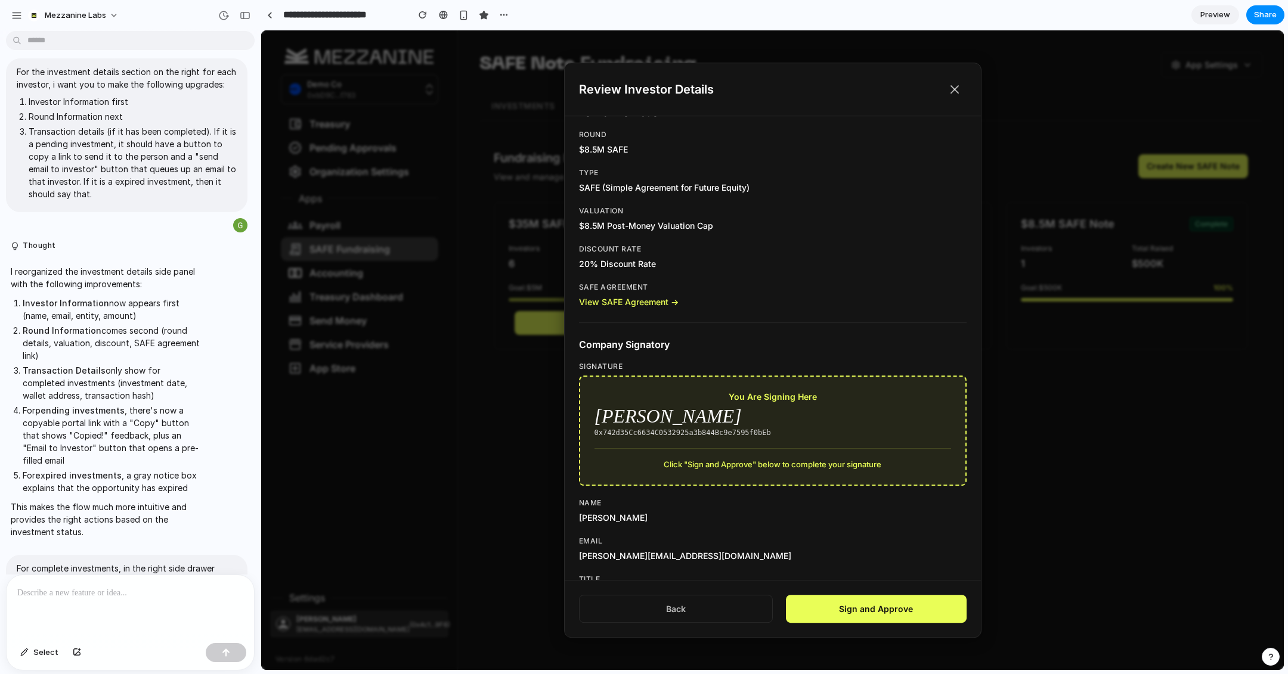
scroll to position [3290, 0]
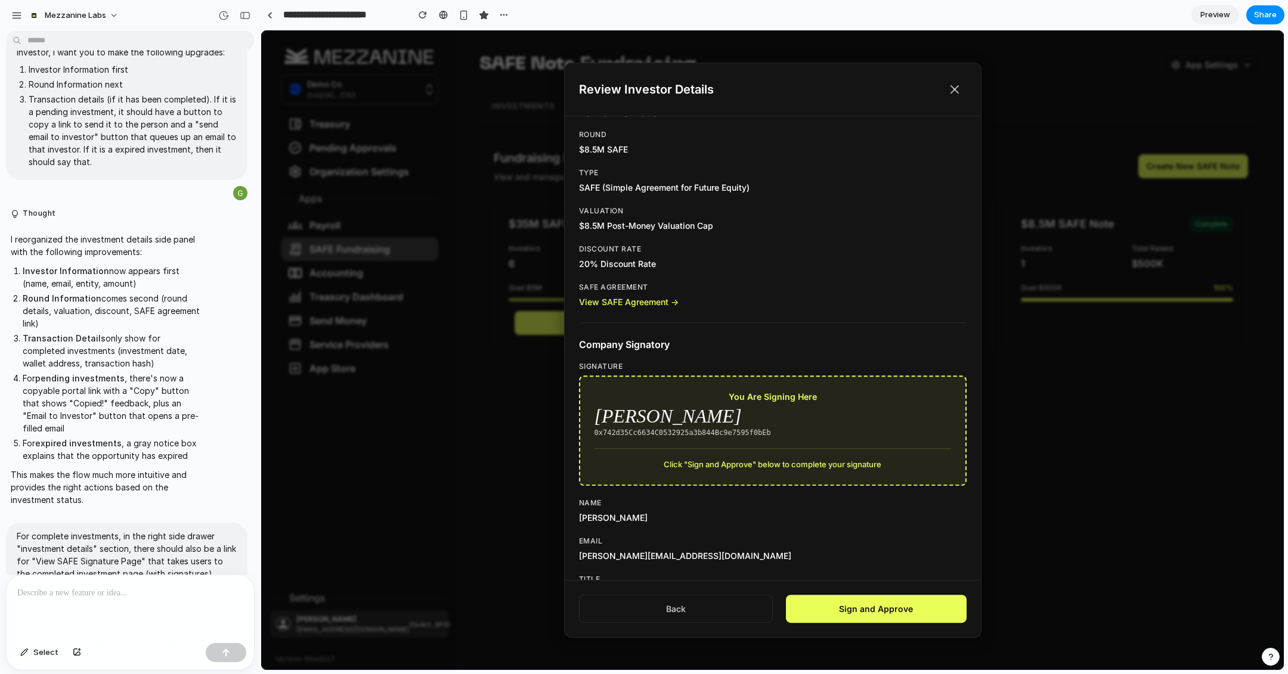
click at [116, 561] on p at bounding box center [130, 593] width 226 height 14
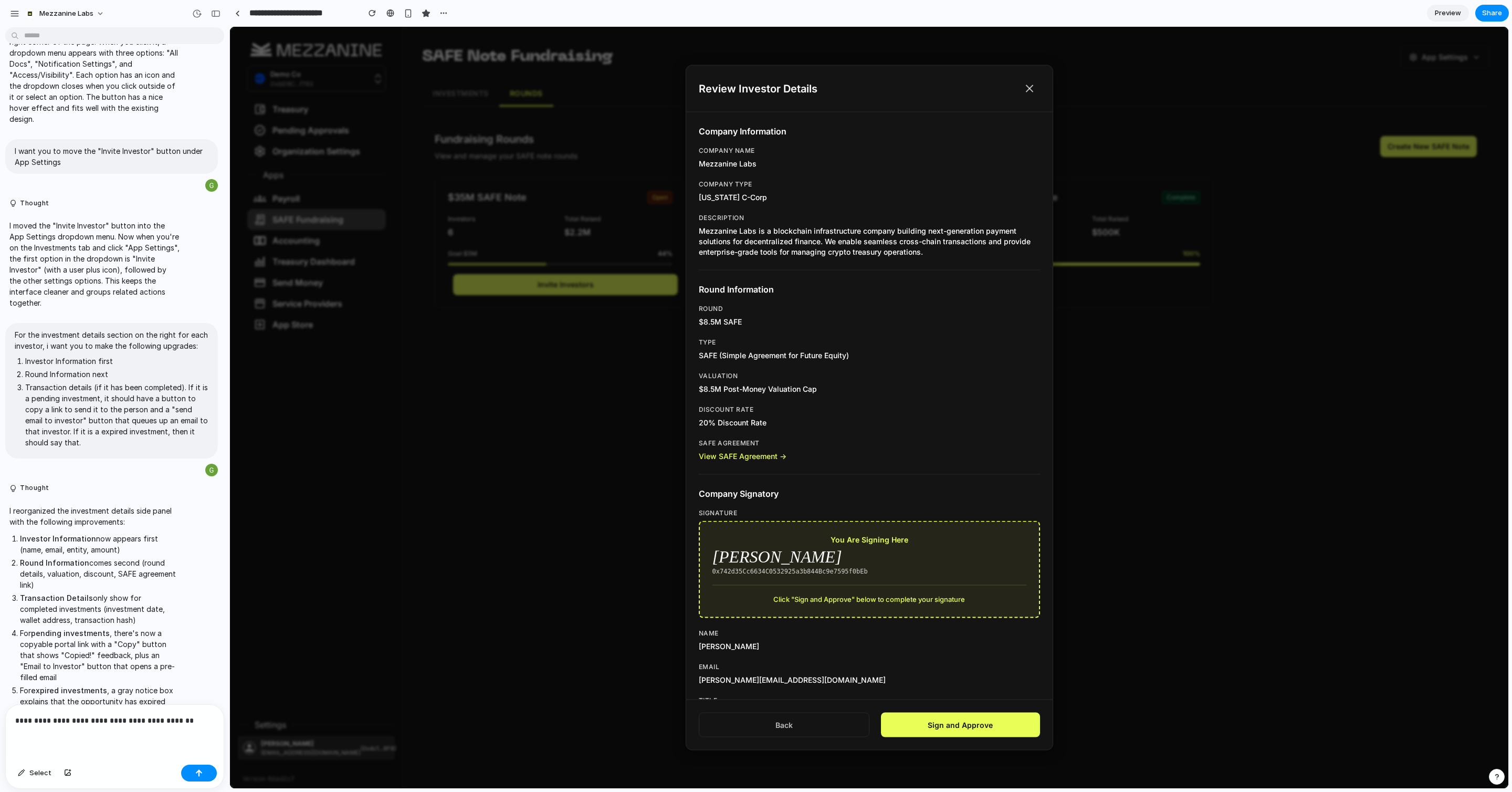
scroll to position [2598, 0]
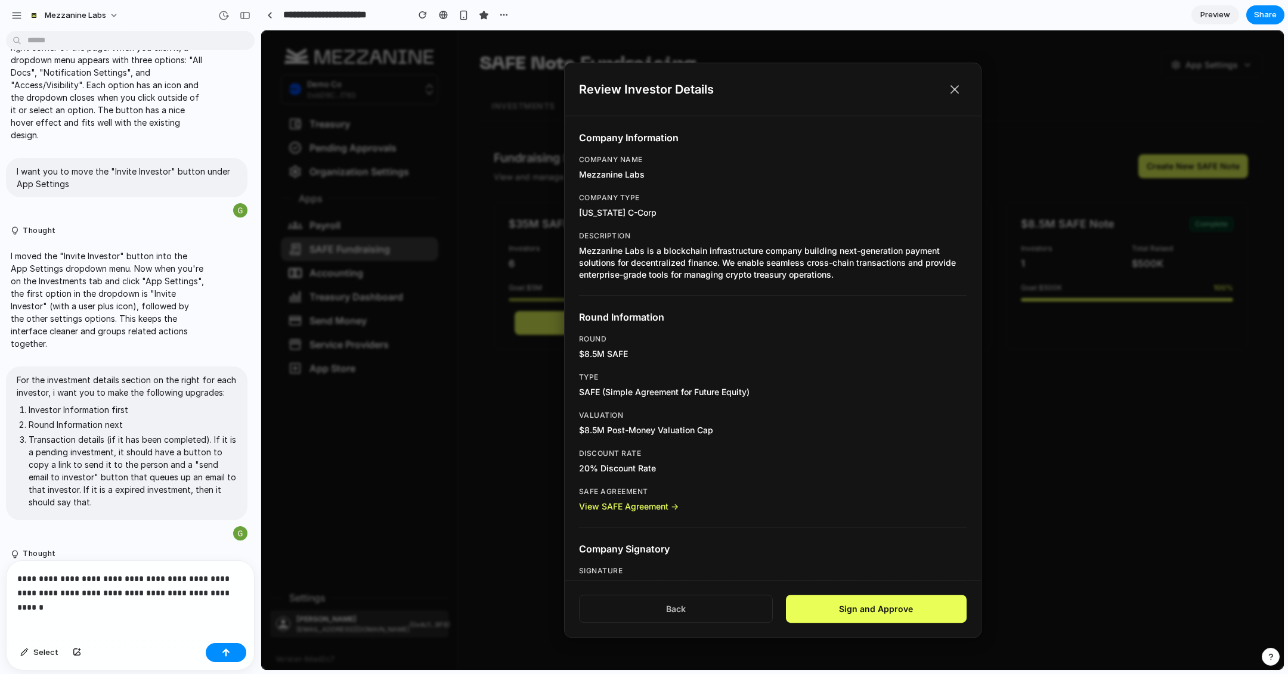
click at [955, 85] on icon at bounding box center [955, 89] width 14 height 14
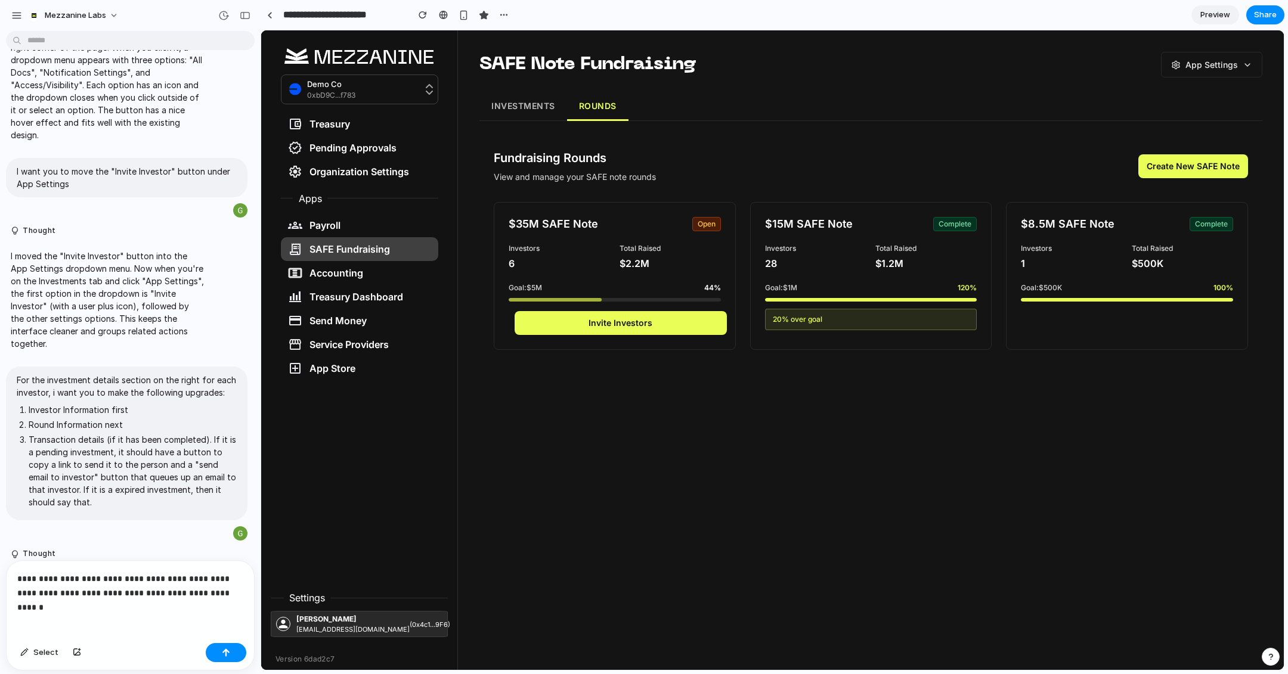
click at [522, 106] on button "INVESTMENTS" at bounding box center [523, 106] width 88 height 29
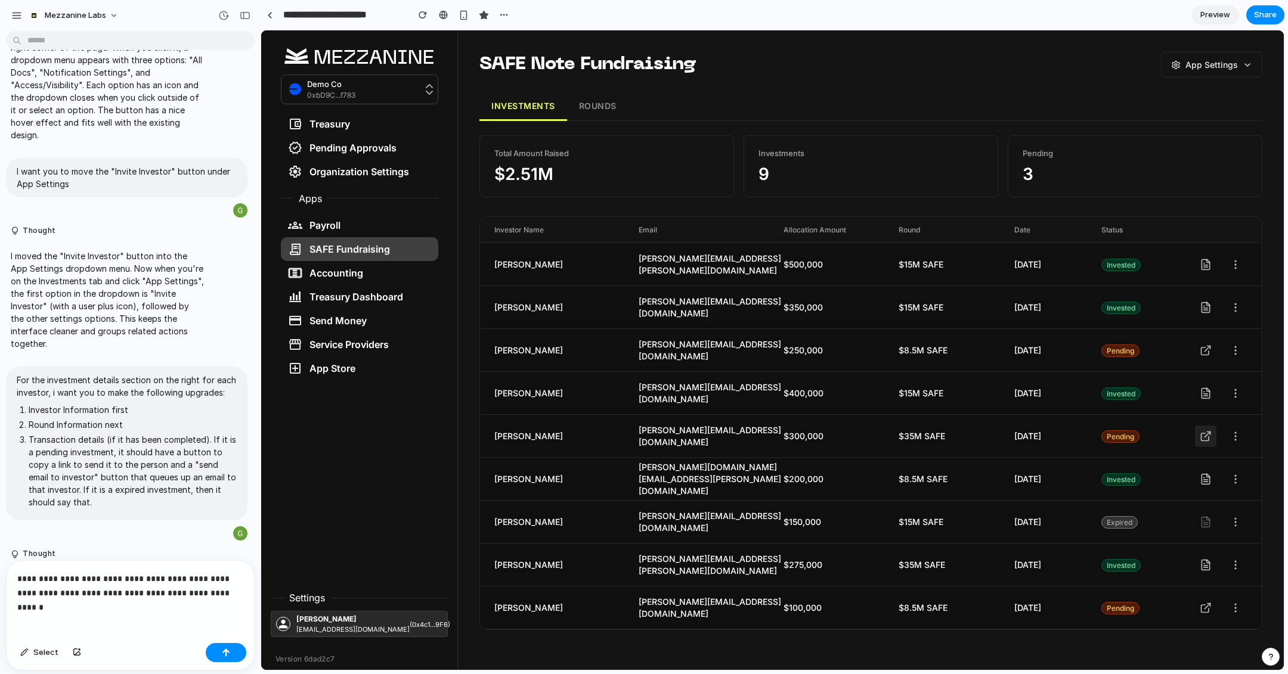
click at [1057, 434] on icon at bounding box center [1207, 434] width 5 height 5
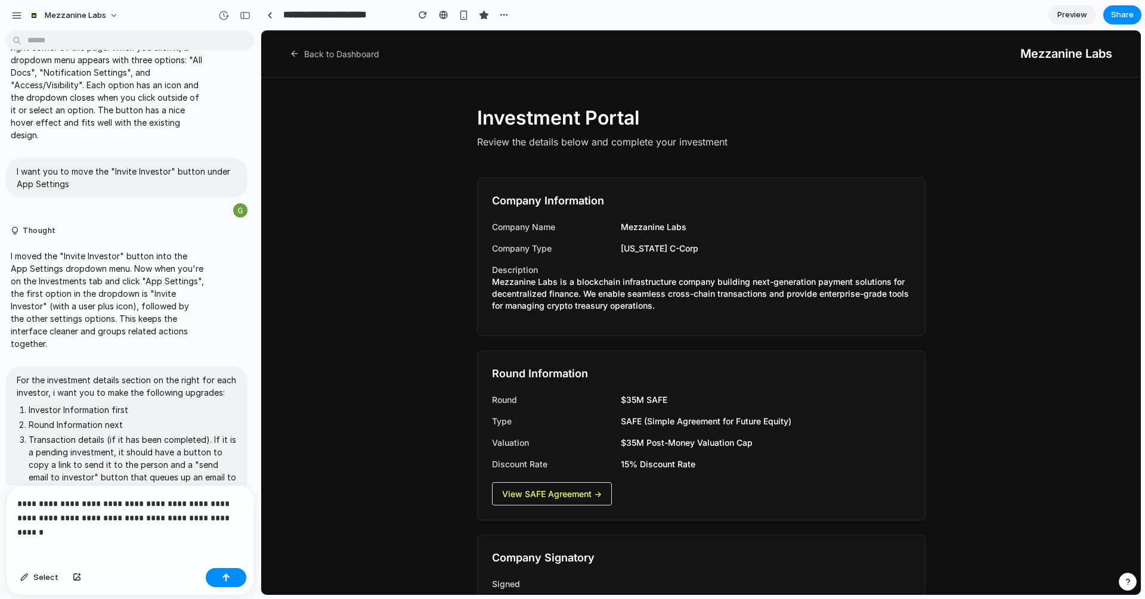
click at [134, 535] on div "**********" at bounding box center [130, 525] width 247 height 78
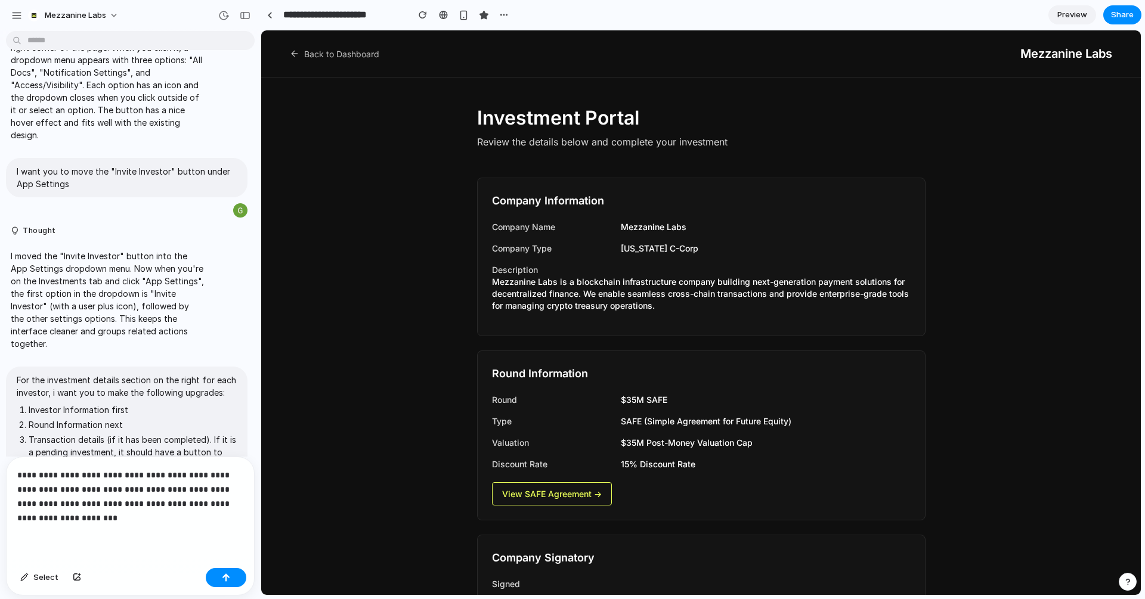
scroll to position [629, 0]
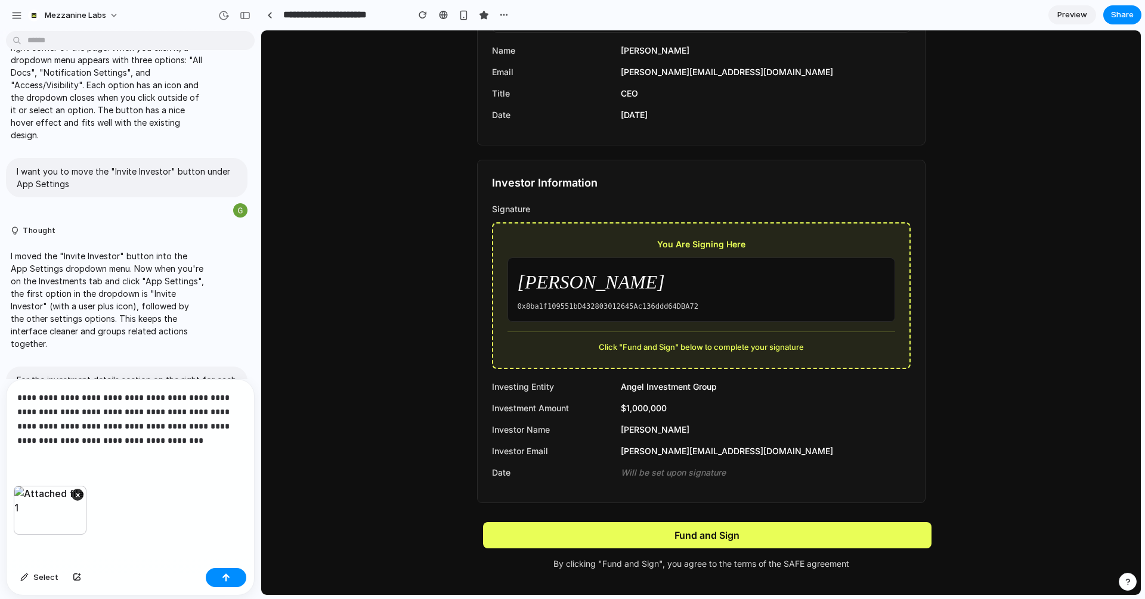
click at [71, 442] on p "**********" at bounding box center [130, 419] width 226 height 57
click at [135, 435] on p "**********" at bounding box center [130, 419] width 226 height 57
click at [162, 428] on p "**********" at bounding box center [130, 419] width 226 height 57
click at [207, 442] on p "**********" at bounding box center [130, 419] width 226 height 57
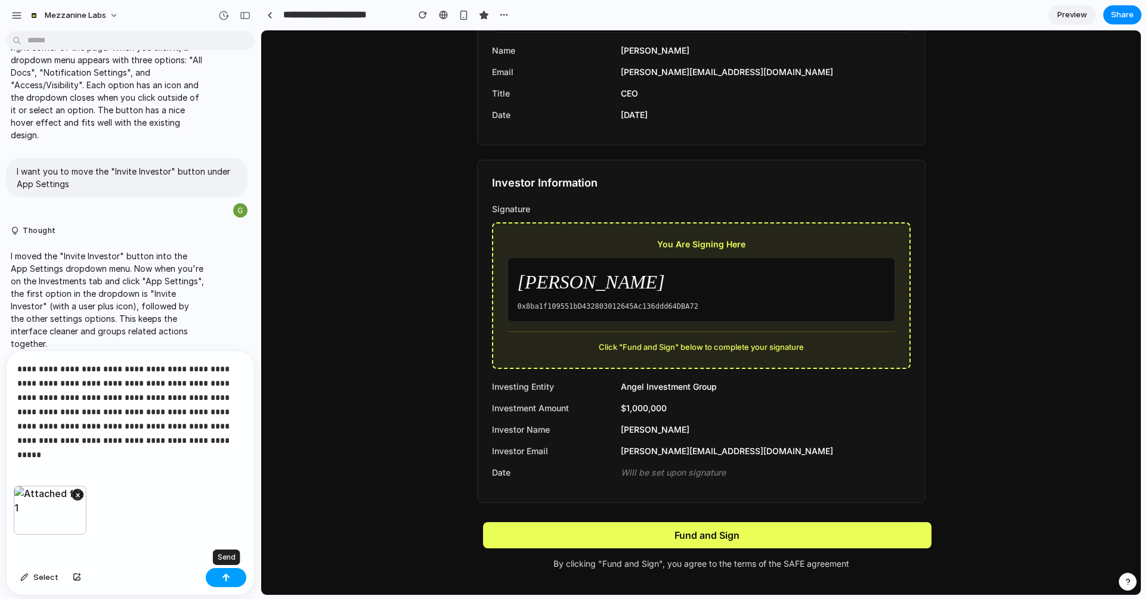
click at [228, 561] on div "button" at bounding box center [226, 578] width 8 height 8
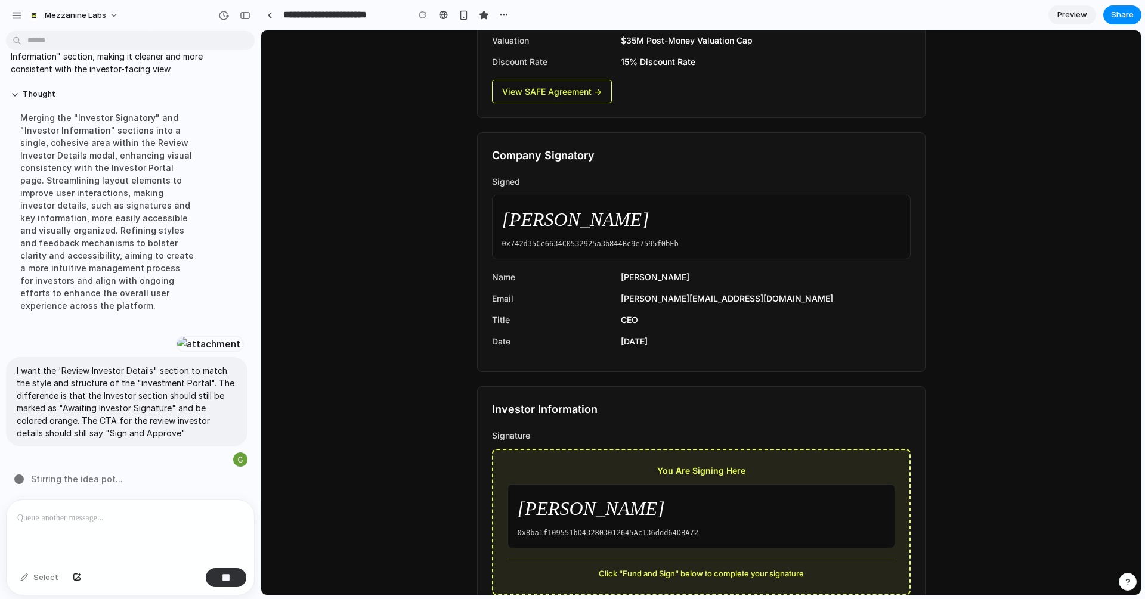
scroll to position [0, 0]
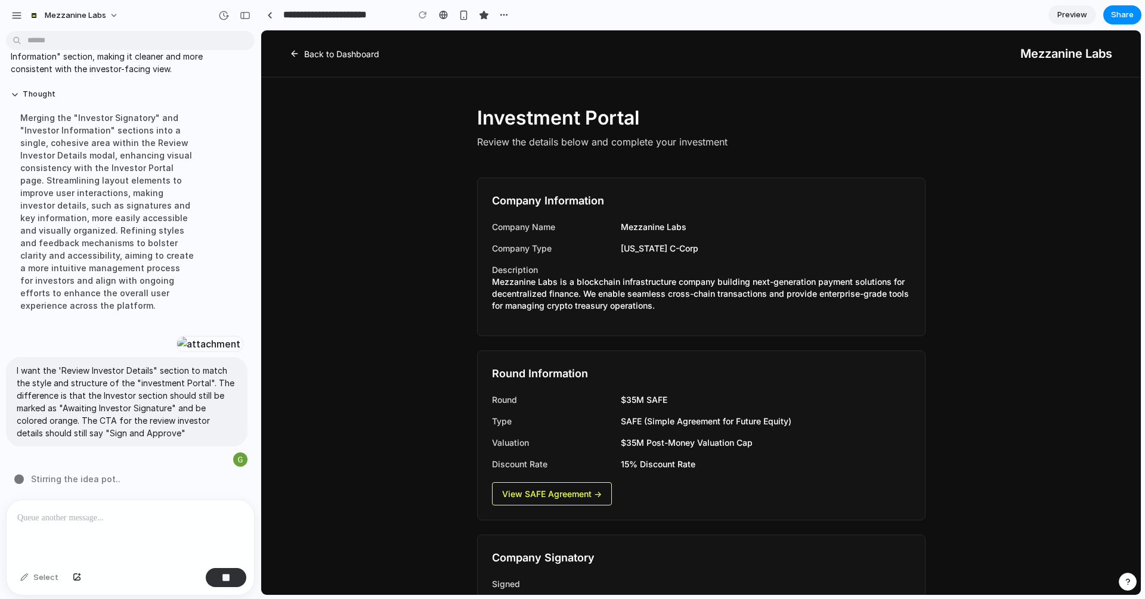
click at [287, 49] on div "Back to Dashboard Mezzanine Labs" at bounding box center [701, 53] width 880 height 47
click at [295, 55] on icon at bounding box center [295, 54] width 10 height 10
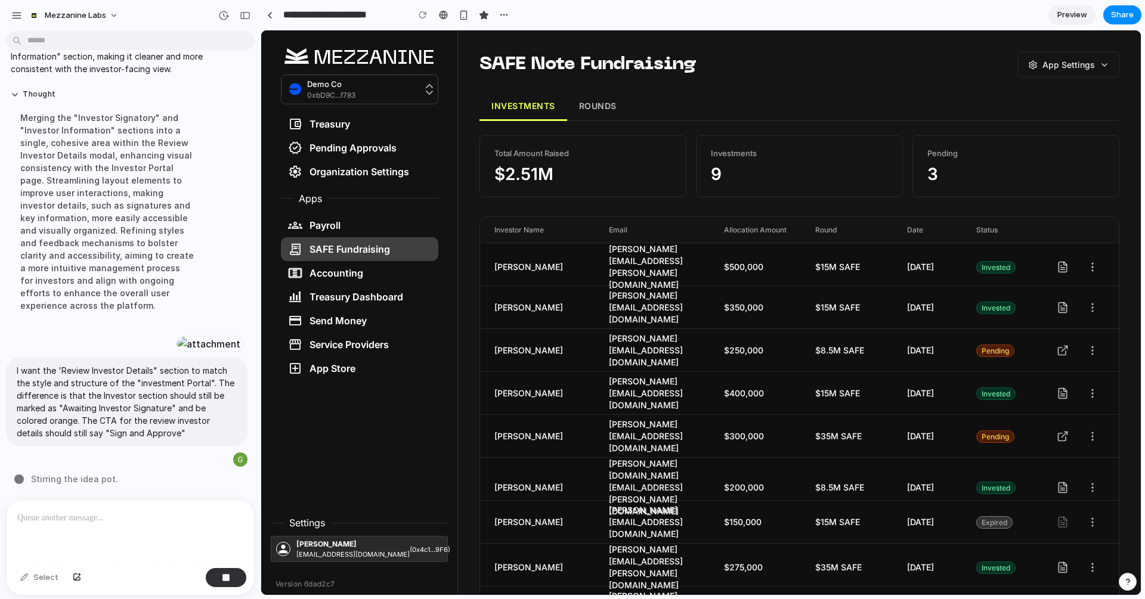
click at [609, 109] on button "ROUNDS" at bounding box center [597, 106] width 61 height 29
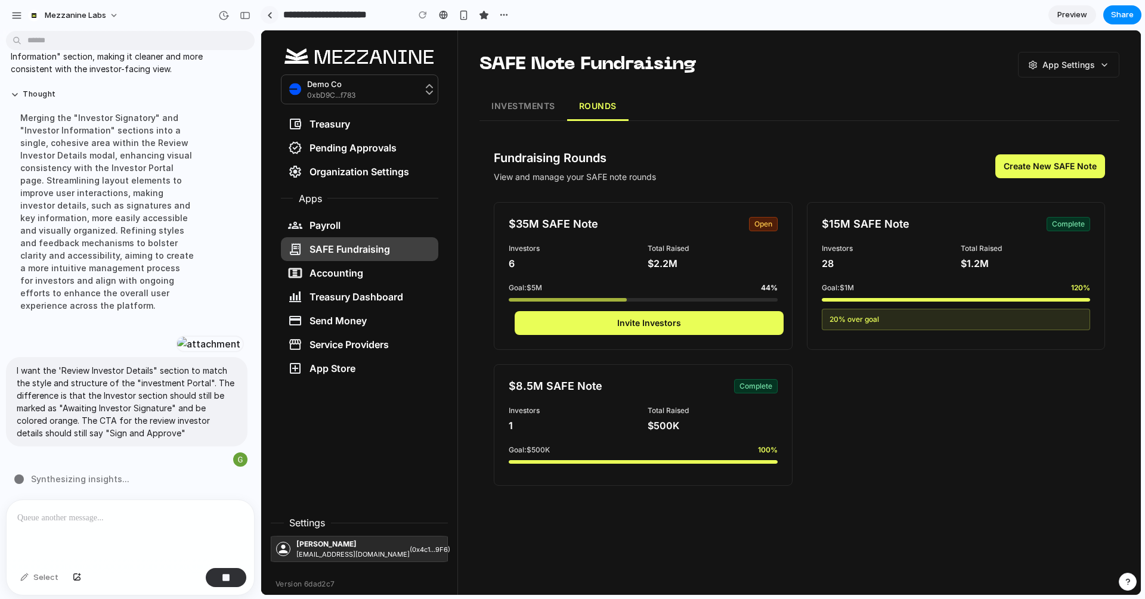
click at [268, 15] on div at bounding box center [269, 15] width 5 height 7
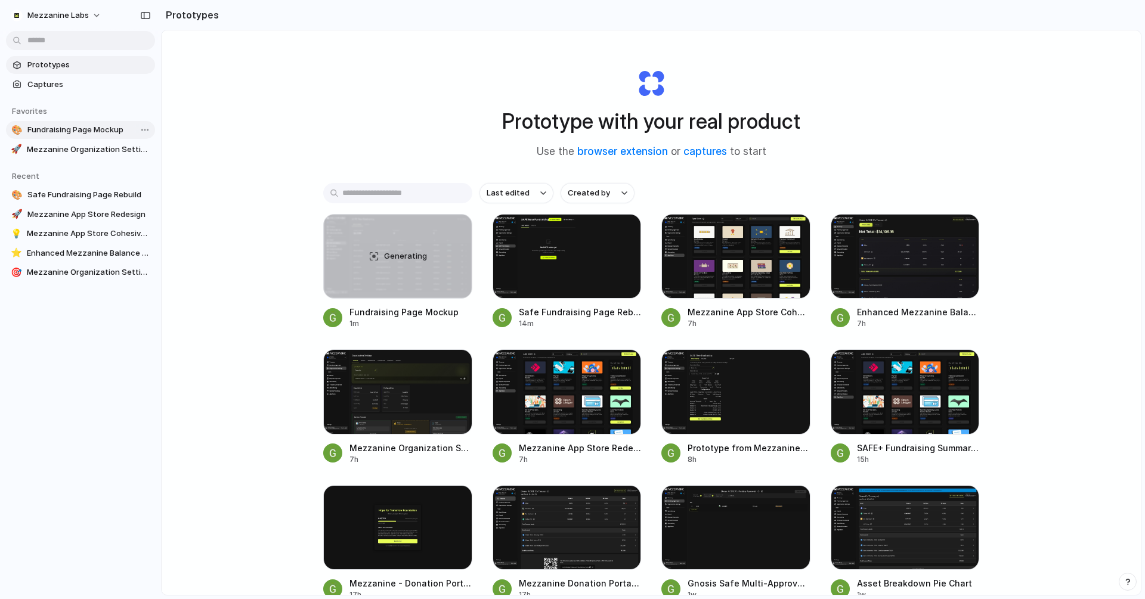
click at [69, 127] on span "Fundraising Page Mockup" at bounding box center [88, 130] width 123 height 12
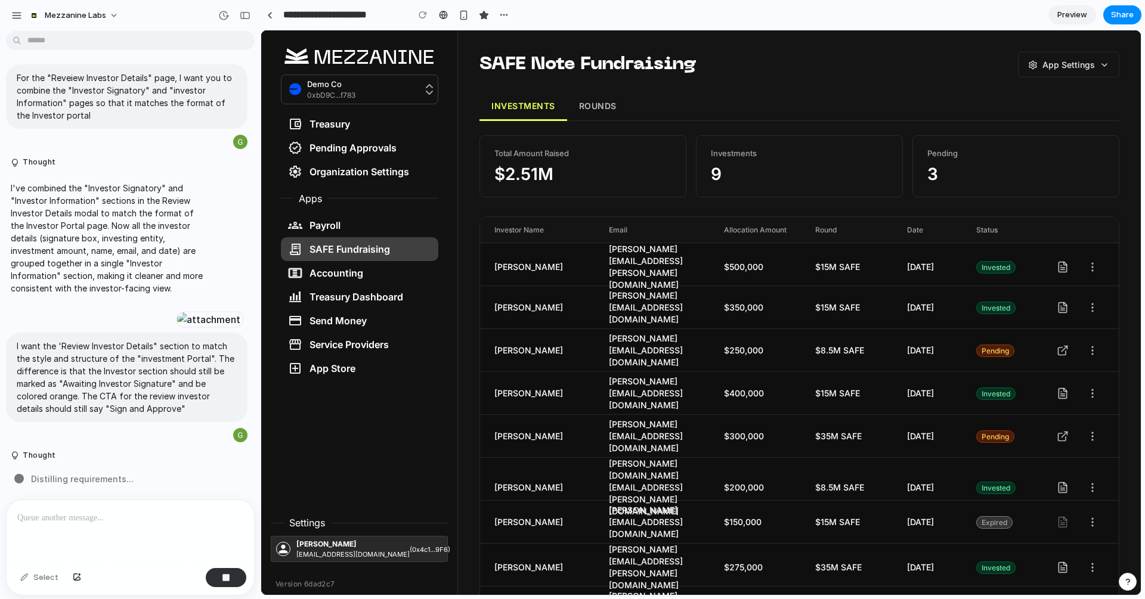
drag, startPoint x: 590, startPoint y: 101, endPoint x: 507, endPoint y: 47, distance: 99.1
click at [590, 101] on button "ROUNDS" at bounding box center [597, 106] width 61 height 29
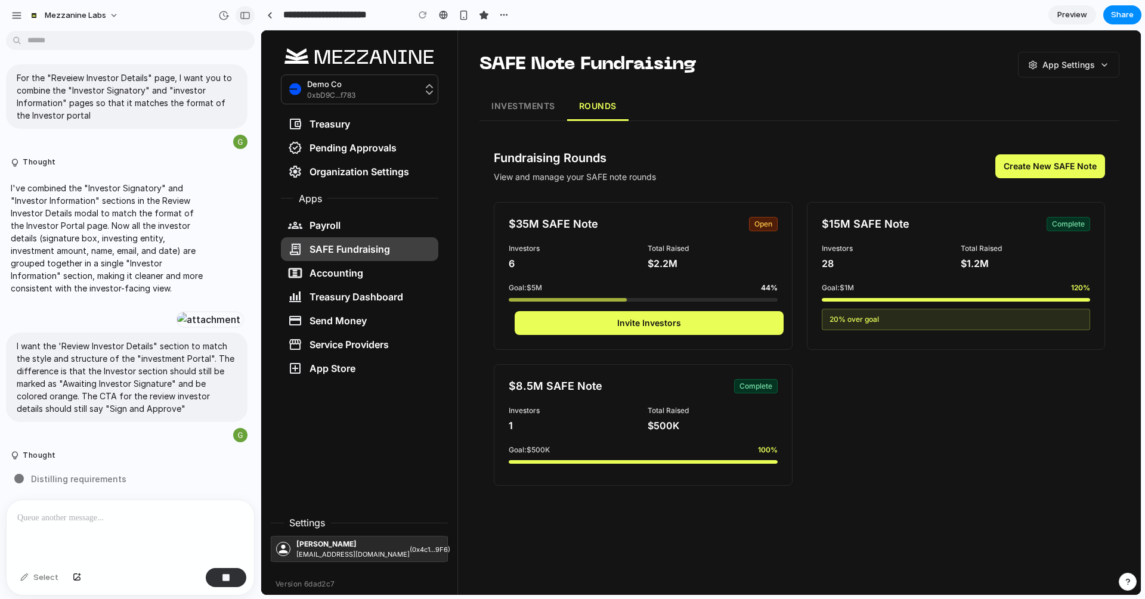
click at [246, 16] on div "button" at bounding box center [245, 15] width 11 height 8
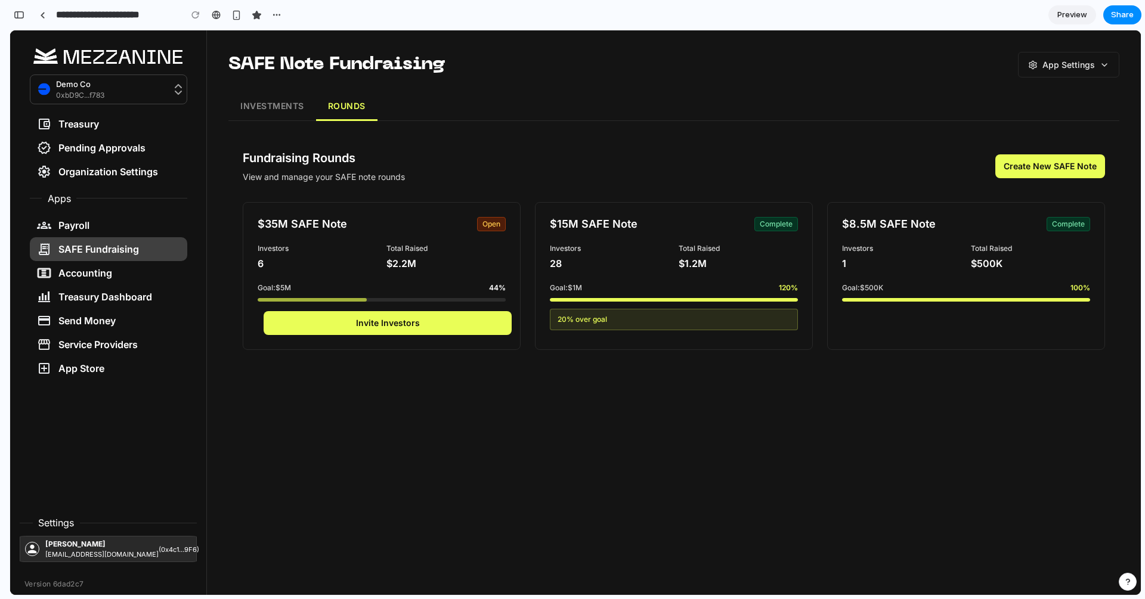
scroll to position [8407, 0]
click at [265, 106] on button "INVESTMENTS" at bounding box center [272, 106] width 88 height 29
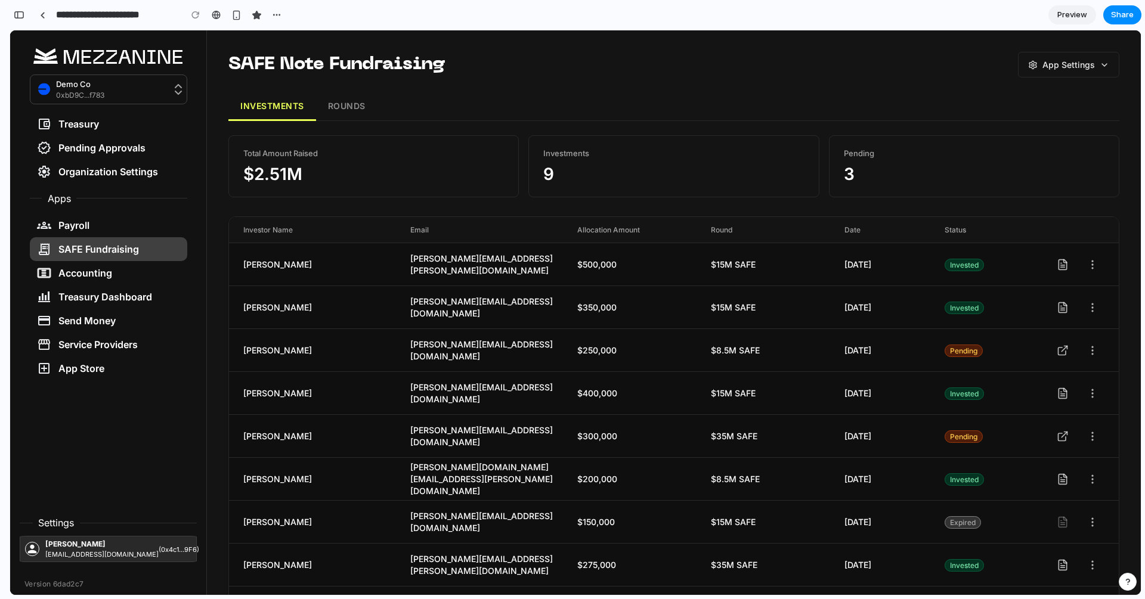
scroll to position [8758, 0]
click at [19, 13] on div "button" at bounding box center [19, 15] width 11 height 8
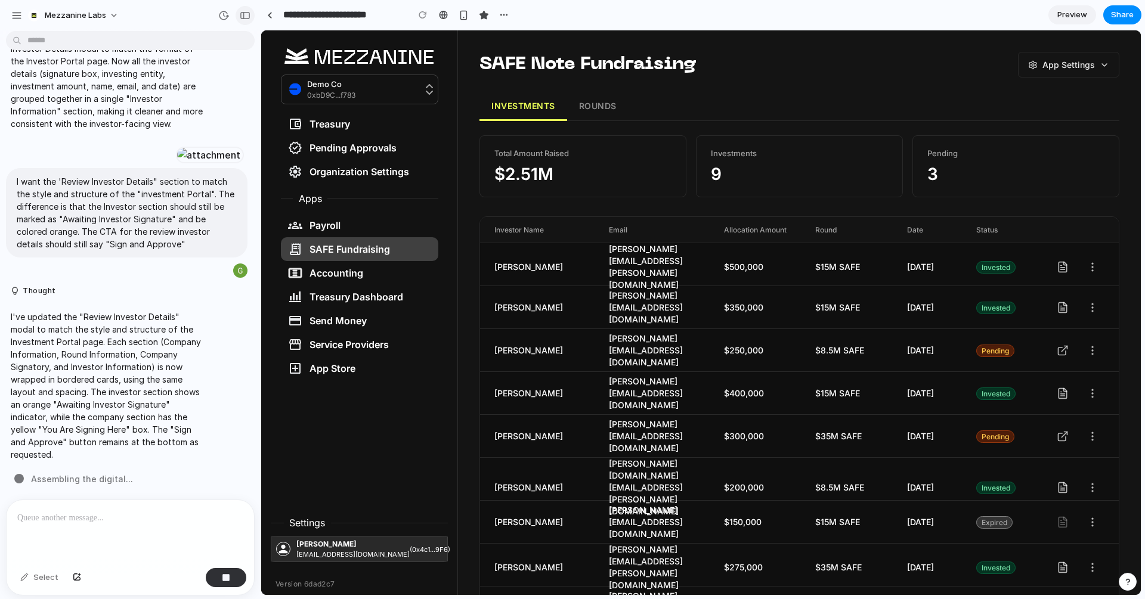
click at [244, 17] on div "button" at bounding box center [245, 15] width 11 height 8
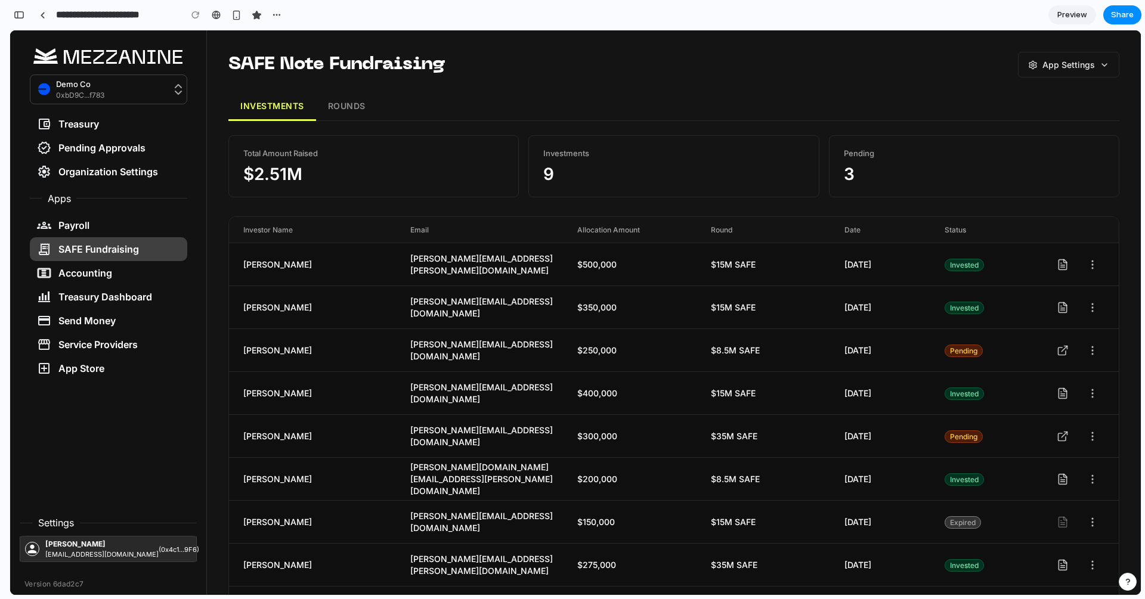
scroll to position [8758, 0]
click at [362, 104] on button "ROUNDS" at bounding box center [346, 106] width 61 height 29
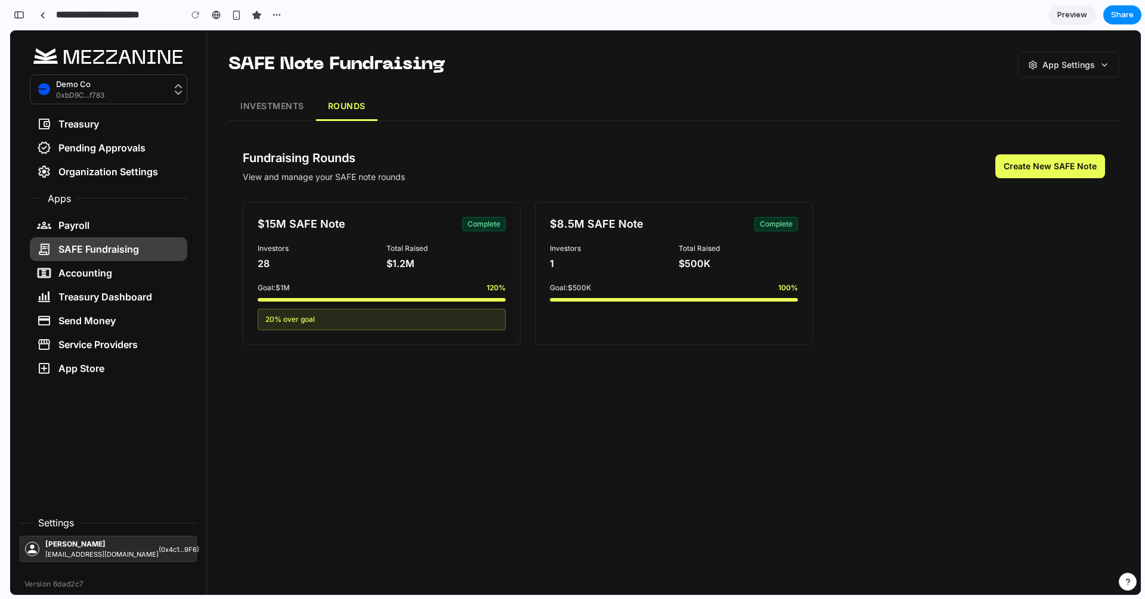
scroll to position [8613, 0]
click at [19, 17] on div "button" at bounding box center [19, 15] width 11 height 8
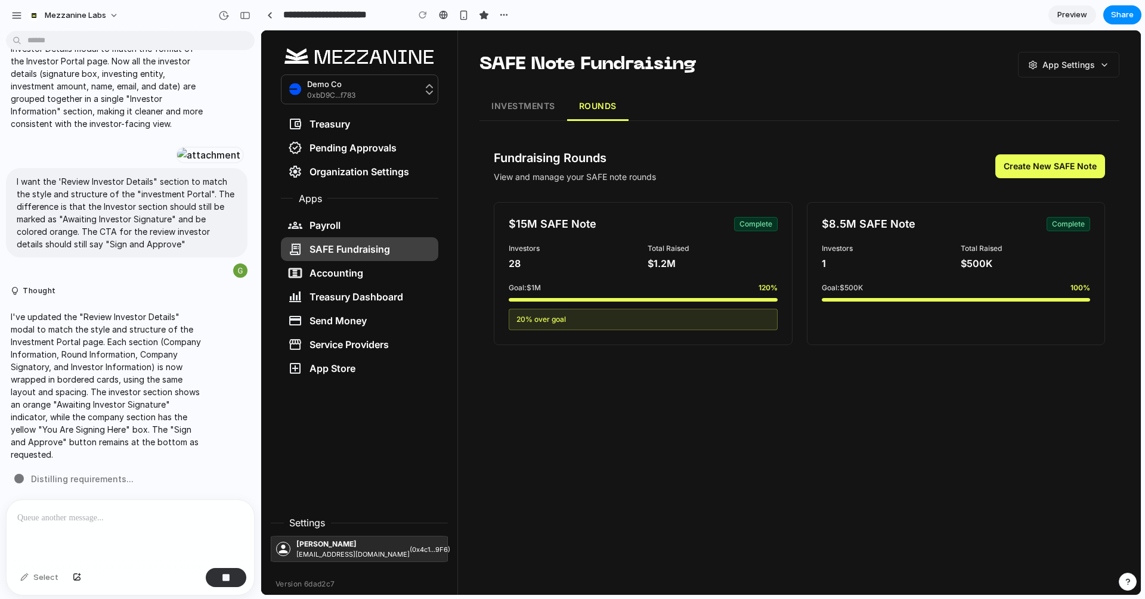
scroll to position [0, 0]
click at [222, 16] on div "button" at bounding box center [223, 15] width 11 height 11
click at [427, 18] on div "Version 35 Current Version 34 16m ago Restore Version 33 25m ago Restore Versio…" at bounding box center [572, 299] width 1145 height 599
click at [420, 16] on div at bounding box center [423, 15] width 18 height 18
click at [423, 15] on div at bounding box center [423, 15] width 18 height 18
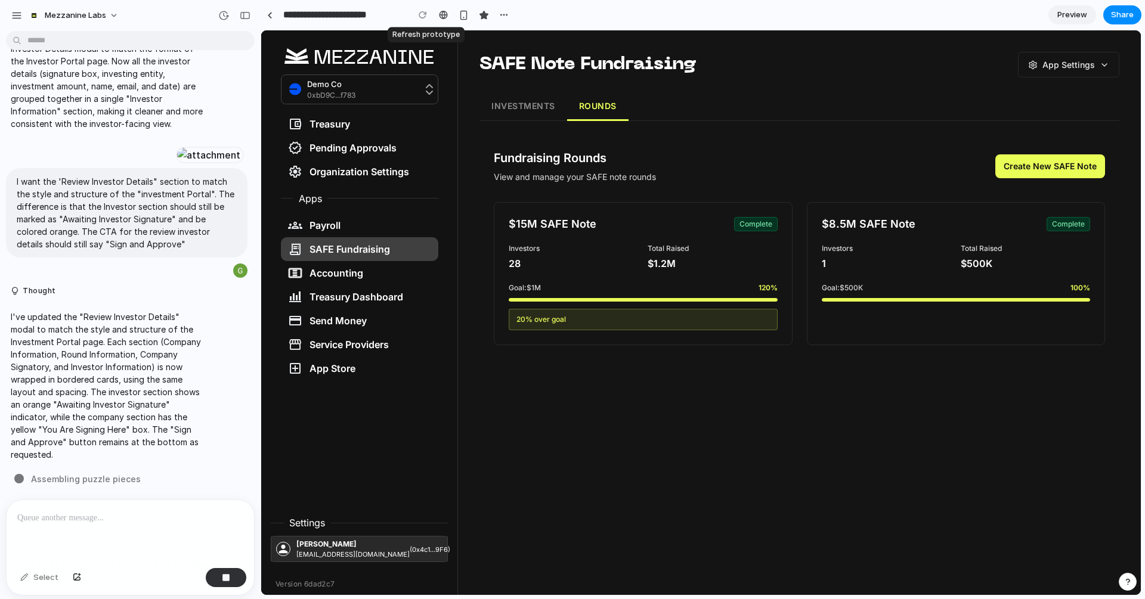
click at [419, 16] on div at bounding box center [423, 15] width 18 height 18
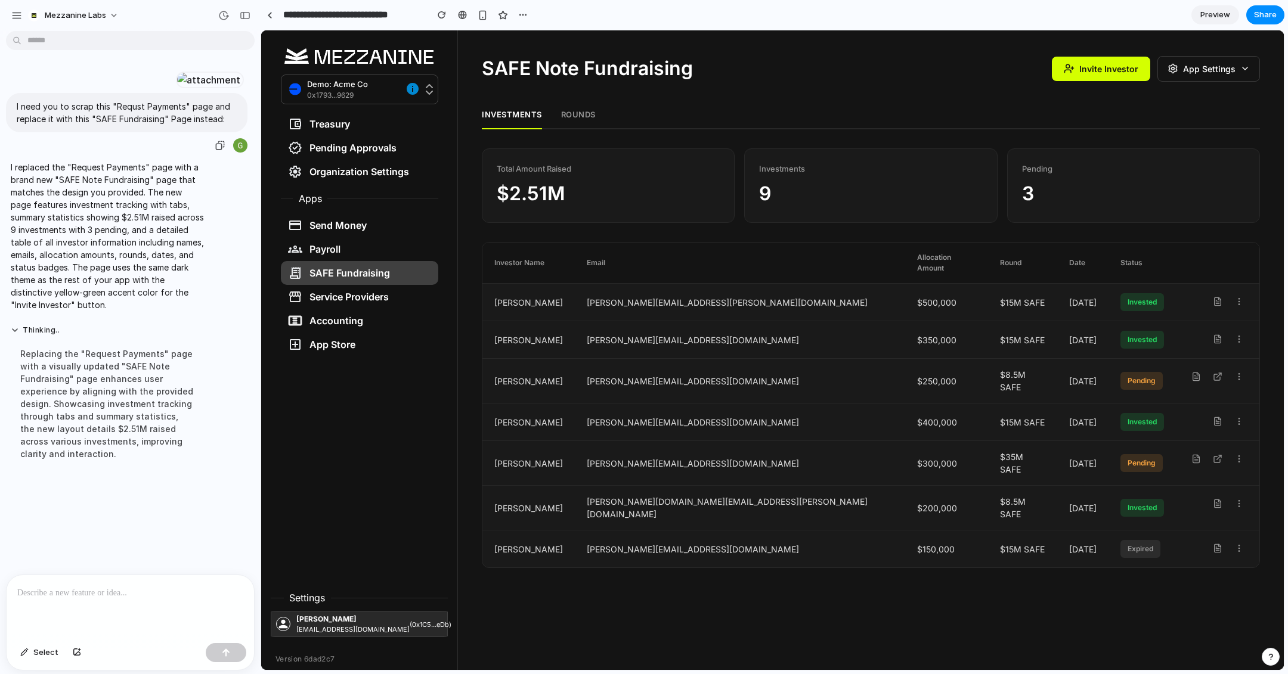
click at [188, 88] on div at bounding box center [209, 80] width 66 height 17
click at [572, 113] on button "ROUNDS" at bounding box center [578, 115] width 35 height 26
click at [518, 113] on button "INVESTMENTS" at bounding box center [512, 115] width 60 height 26
click at [123, 593] on p at bounding box center [130, 593] width 226 height 14
click at [145, 596] on p "**********" at bounding box center [130, 593] width 226 height 14
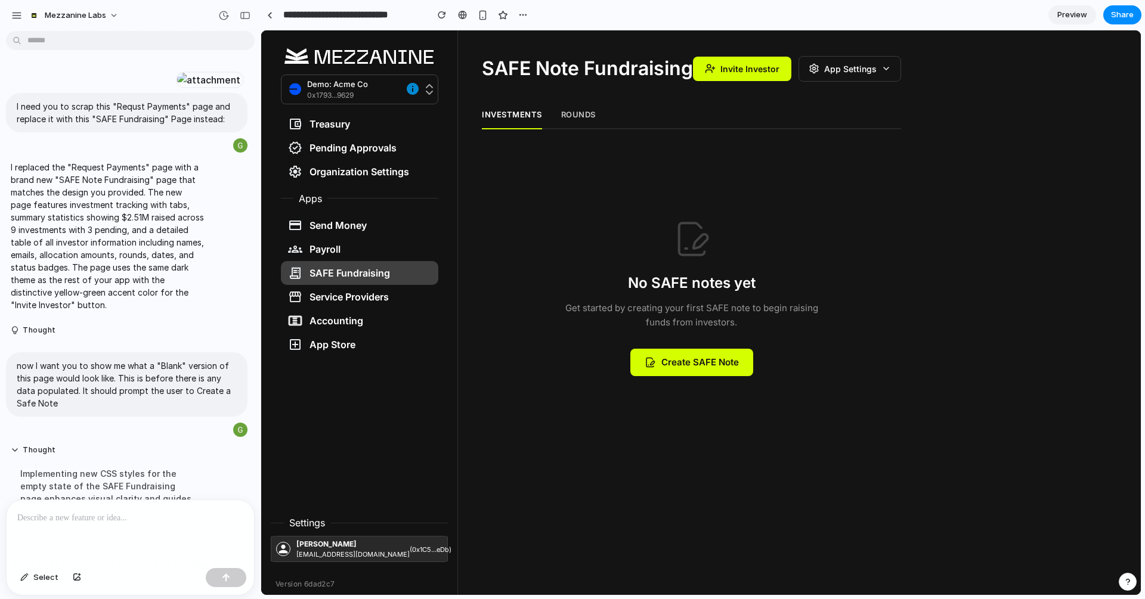
click at [577, 115] on button "ROUNDS" at bounding box center [578, 115] width 35 height 26
click at [497, 116] on button "INVESTMENTS" at bounding box center [512, 115] width 60 height 26
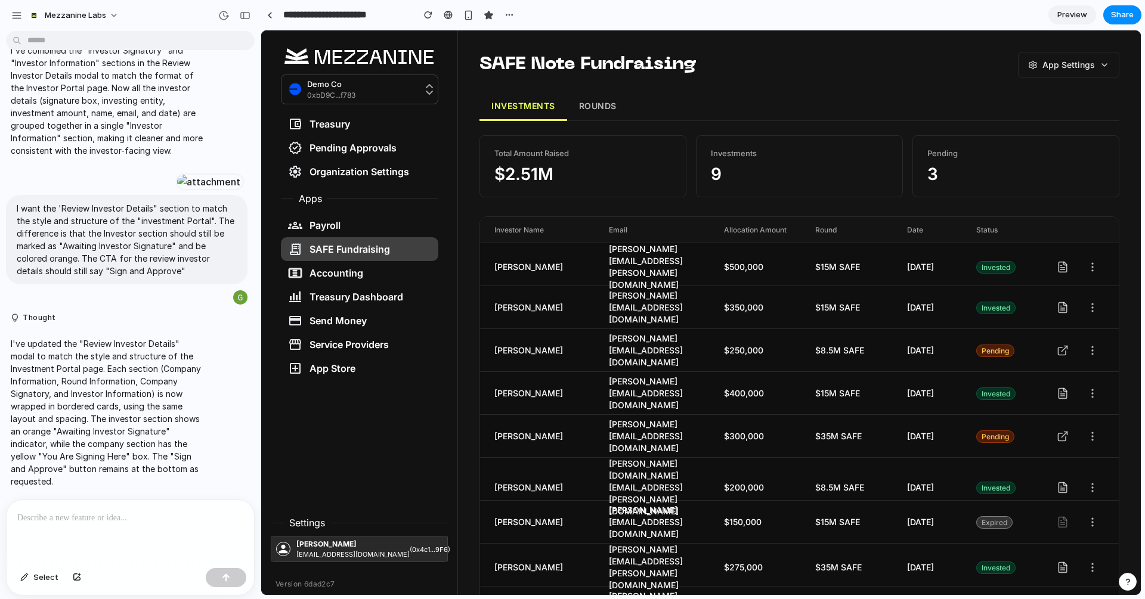
click at [595, 106] on button "ROUNDS" at bounding box center [597, 106] width 61 height 29
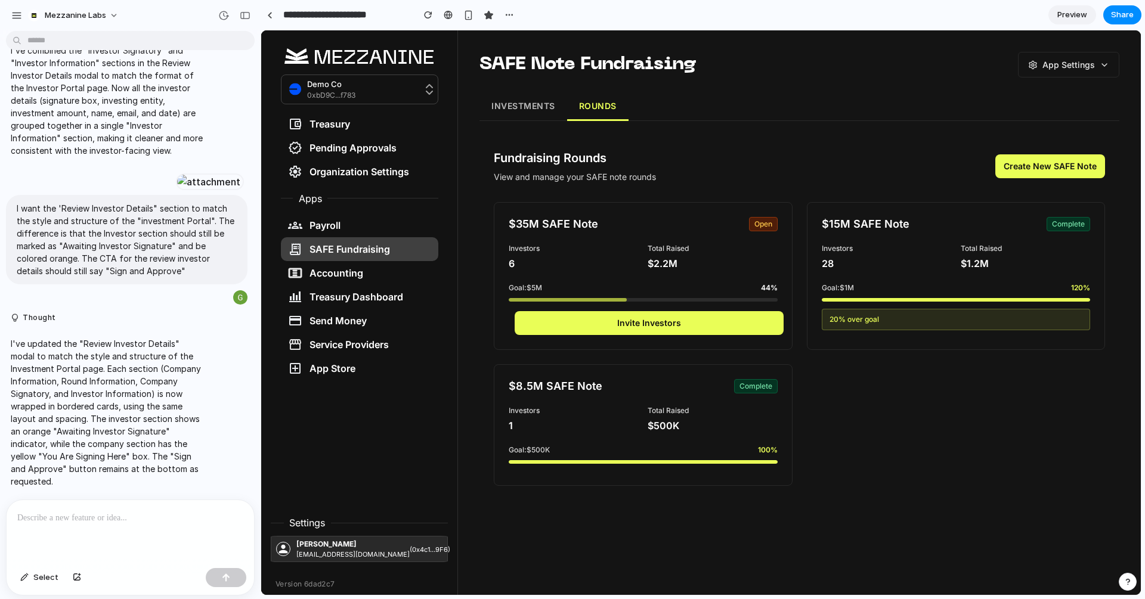
click at [530, 106] on button "INVESTMENTS" at bounding box center [523, 106] width 88 height 29
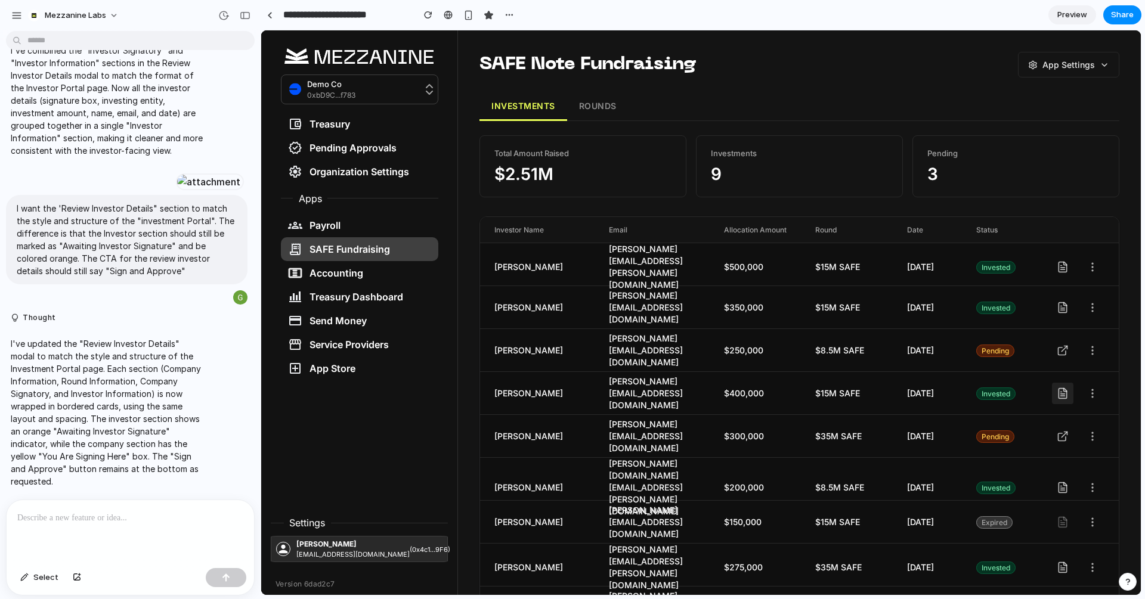
click at [1064, 394] on icon at bounding box center [1063, 394] width 4 height 0
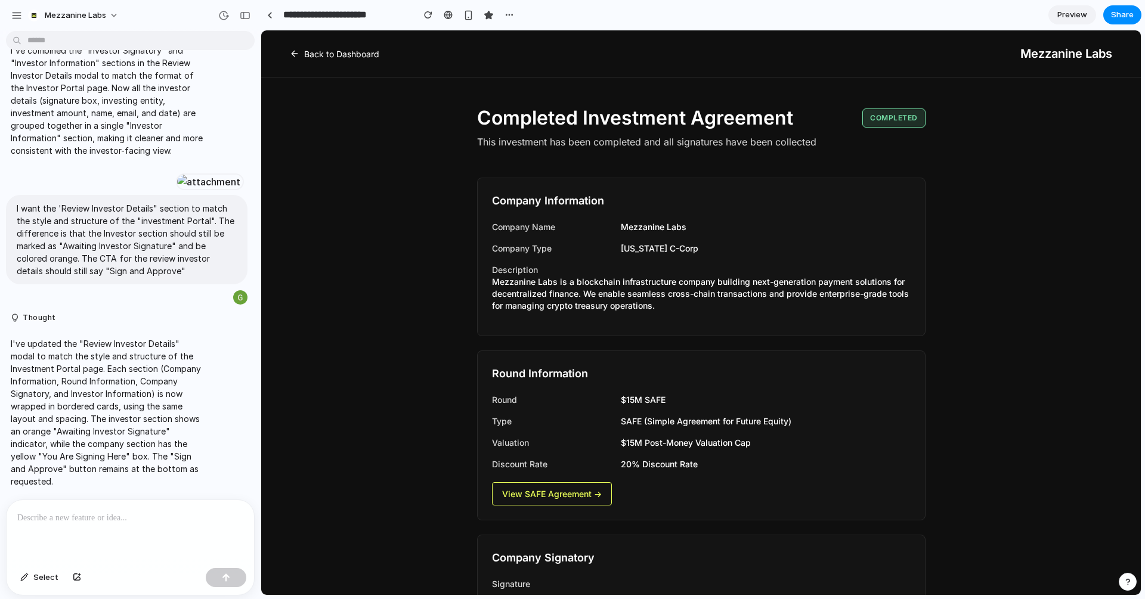
click at [338, 48] on link "Back to Dashboard" at bounding box center [334, 54] width 89 height 13
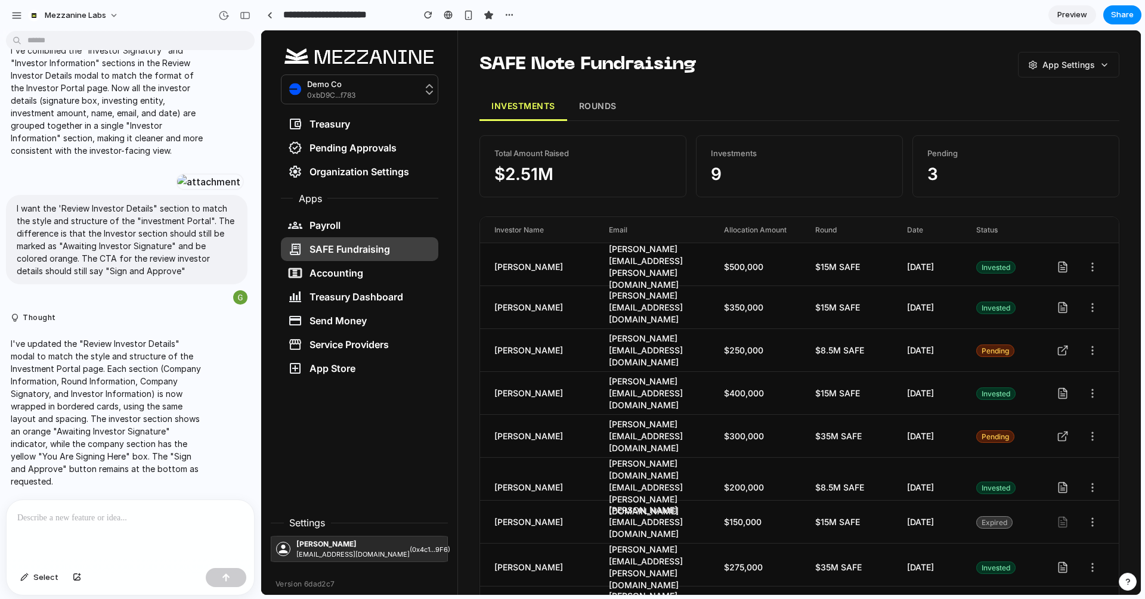
click at [596, 103] on button "ROUNDS" at bounding box center [597, 106] width 61 height 29
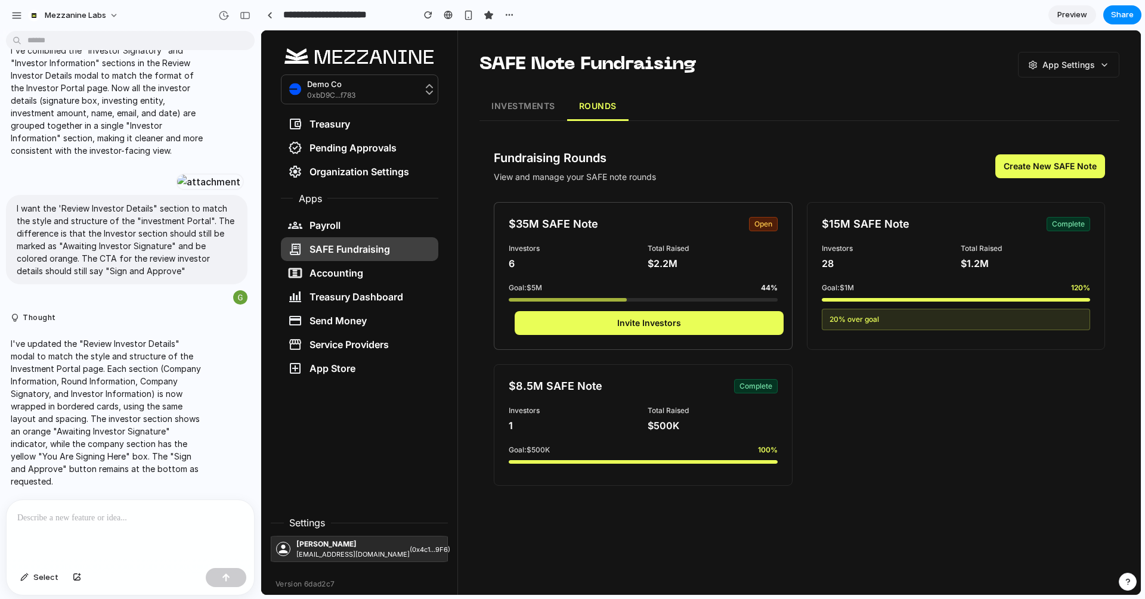
click at [672, 328] on button "Invite Investors" at bounding box center [649, 323] width 269 height 24
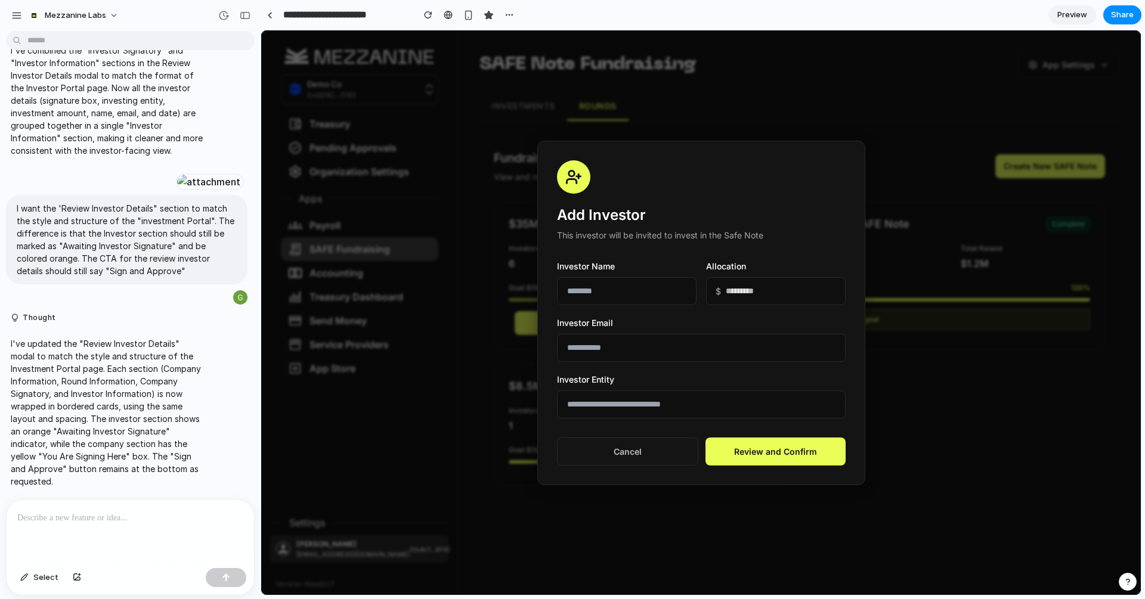
click at [599, 296] on input "text" at bounding box center [627, 291] width 140 height 28
type input "**********"
click at [614, 349] on input "email" at bounding box center [701, 348] width 289 height 28
type input "**********"
click at [625, 402] on input "text" at bounding box center [701, 405] width 289 height 28
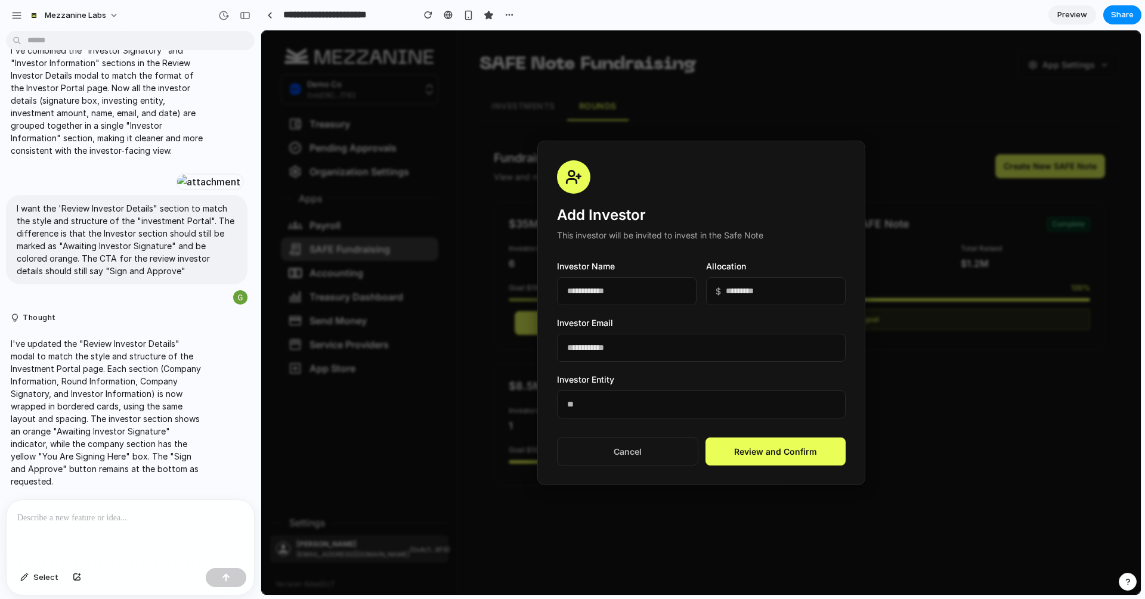
type input "*"
type input "**********"
click at [776, 454] on button "Review and Confirm" at bounding box center [775, 452] width 140 height 28
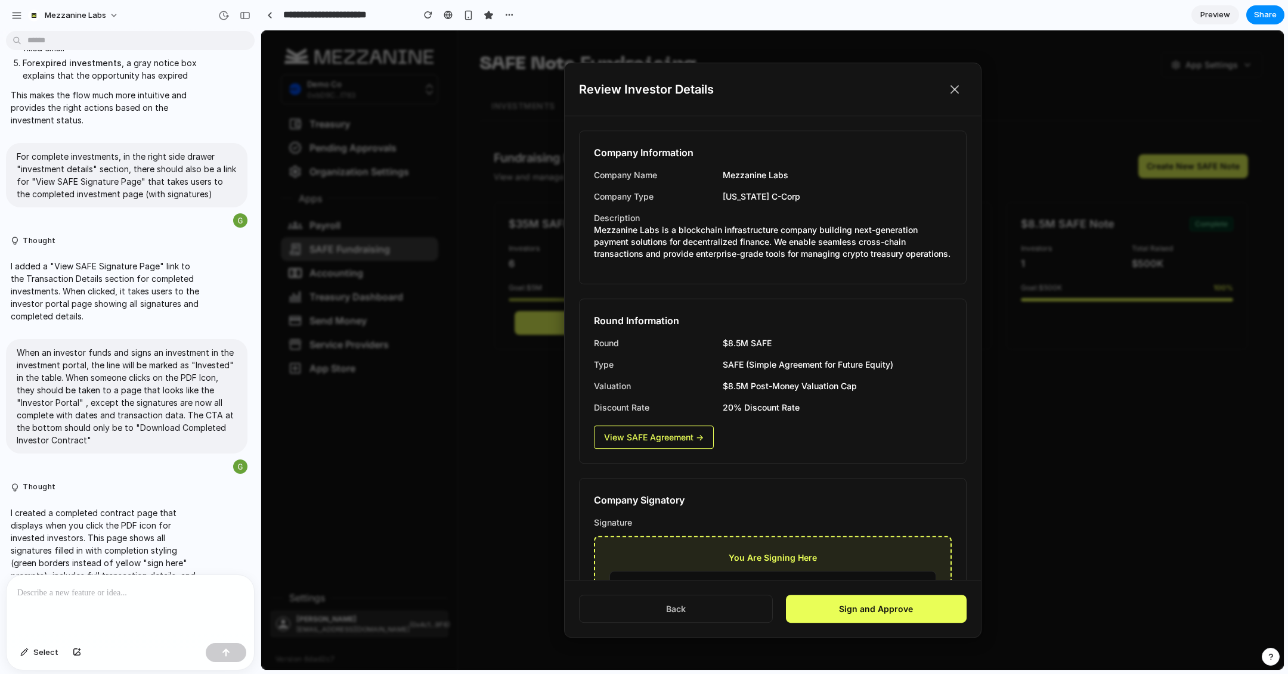
click at [953, 89] on icon at bounding box center [954, 89] width 7 height 7
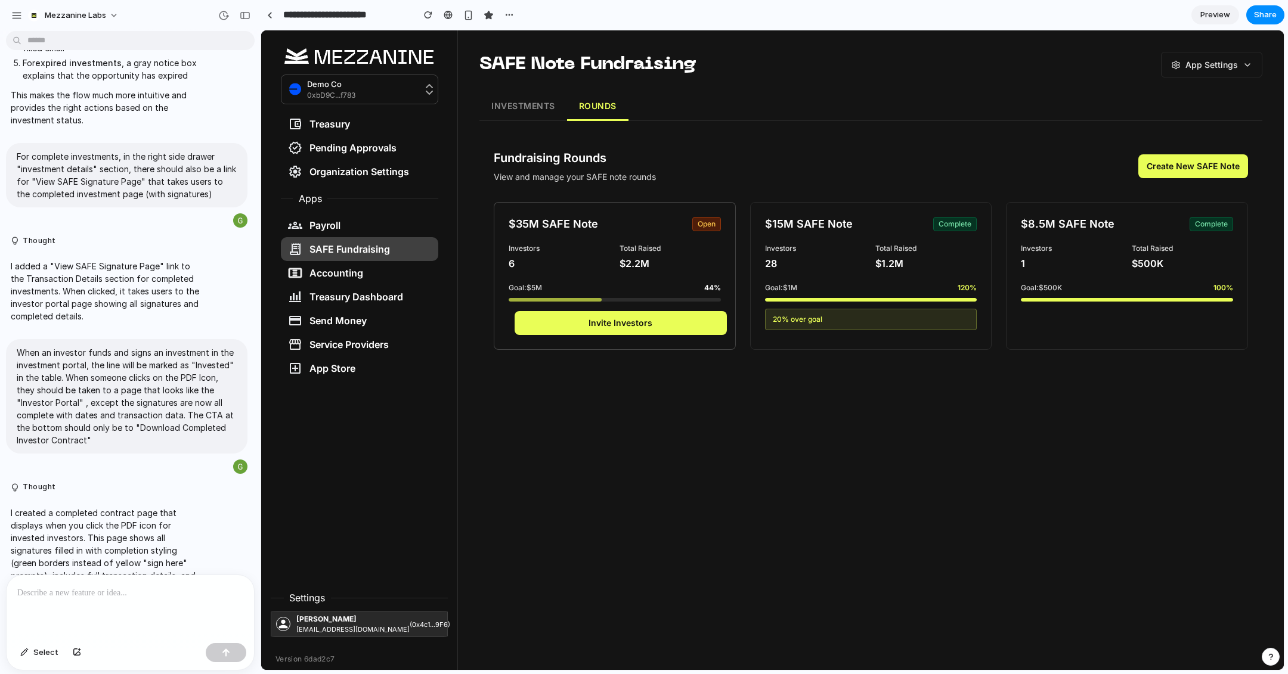
click at [674, 317] on button "Invite Investors" at bounding box center [621, 323] width 212 height 24
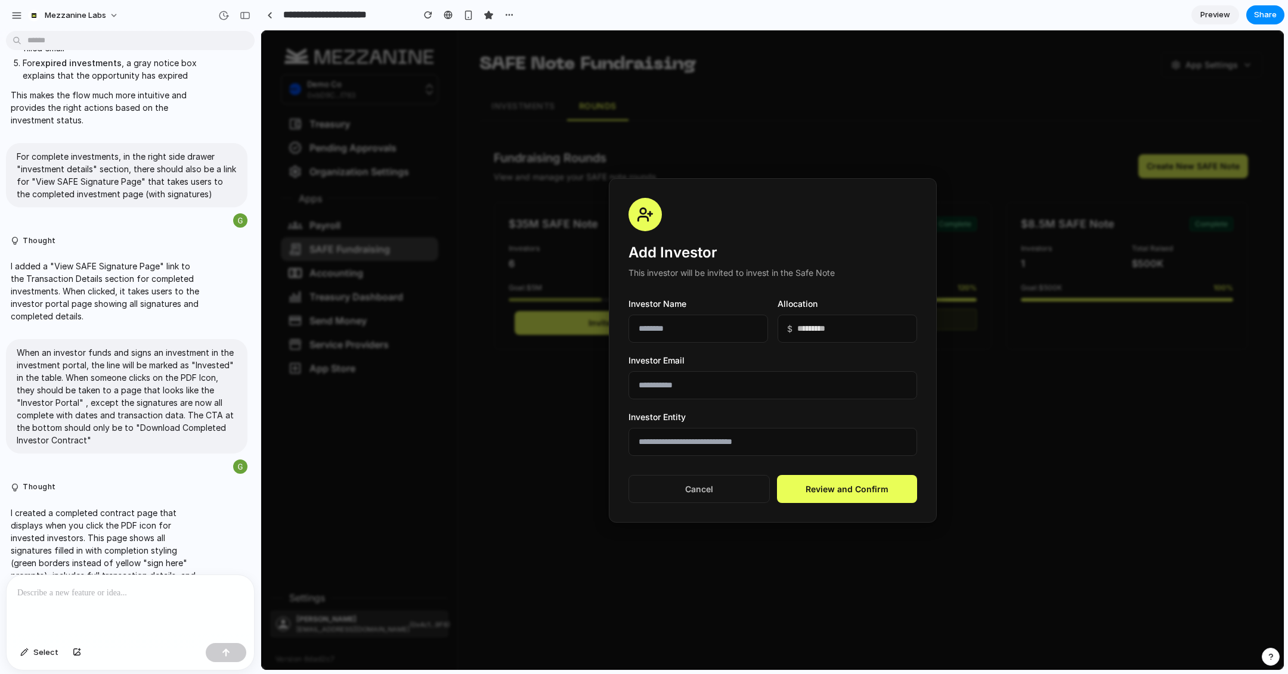
click at [537, 460] on div at bounding box center [772, 350] width 1023 height 640
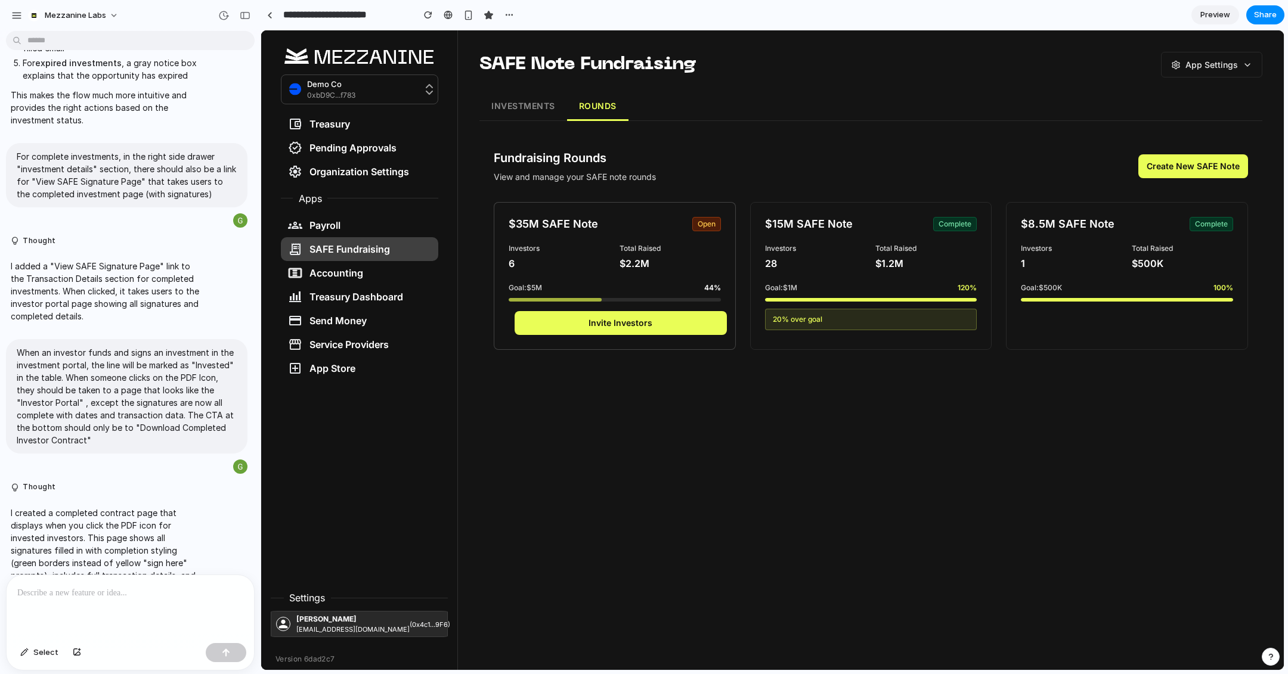
click at [611, 320] on button "Invite Investors" at bounding box center [621, 323] width 212 height 24
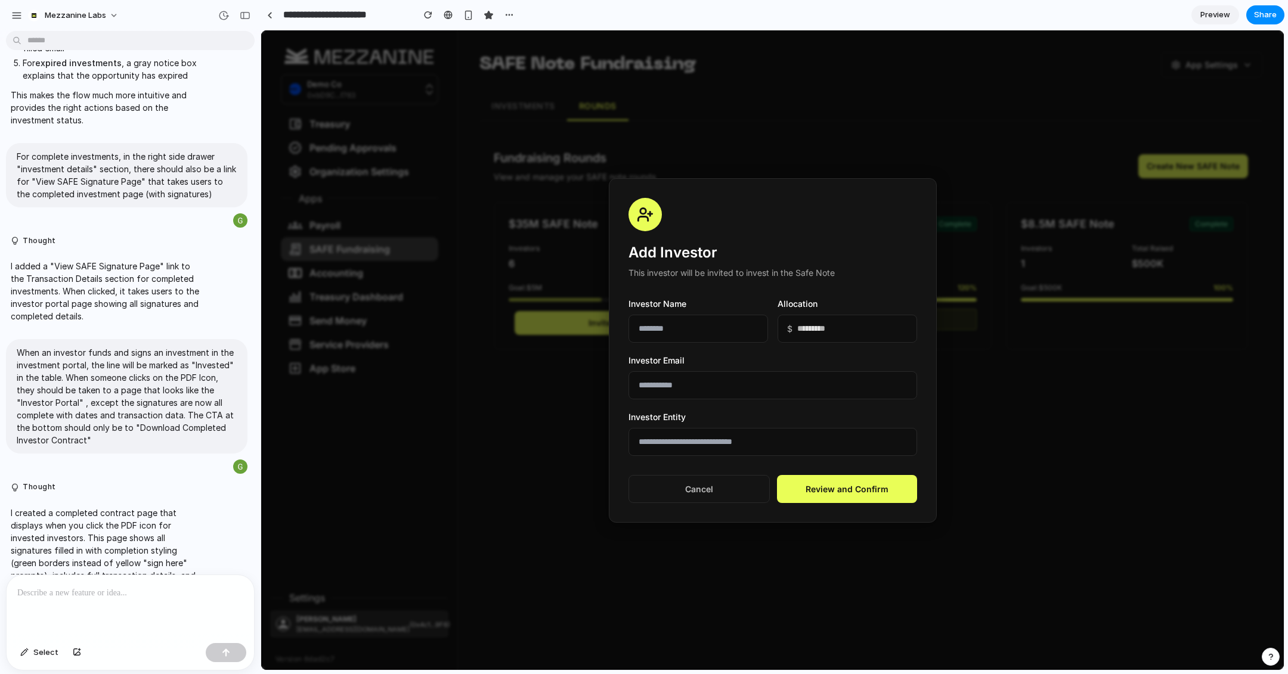
click at [549, 374] on div at bounding box center [772, 350] width 1023 height 640
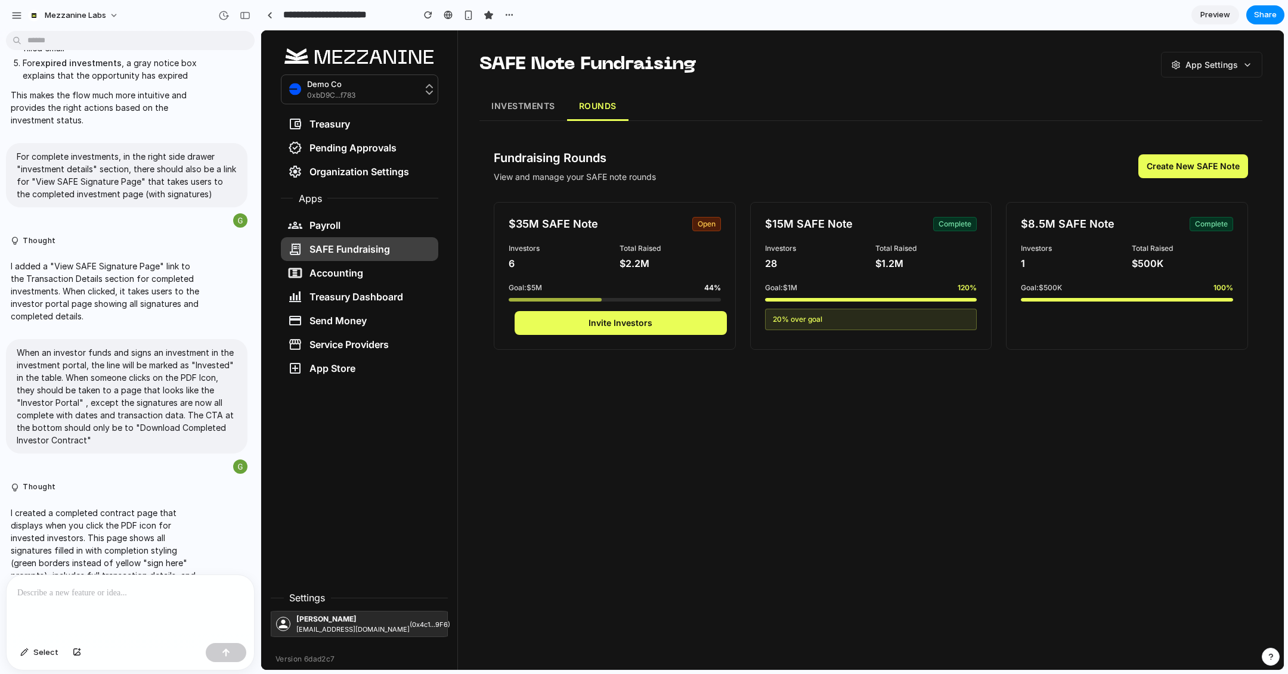
click at [521, 109] on button "INVESTMENTS" at bounding box center [523, 106] width 88 height 29
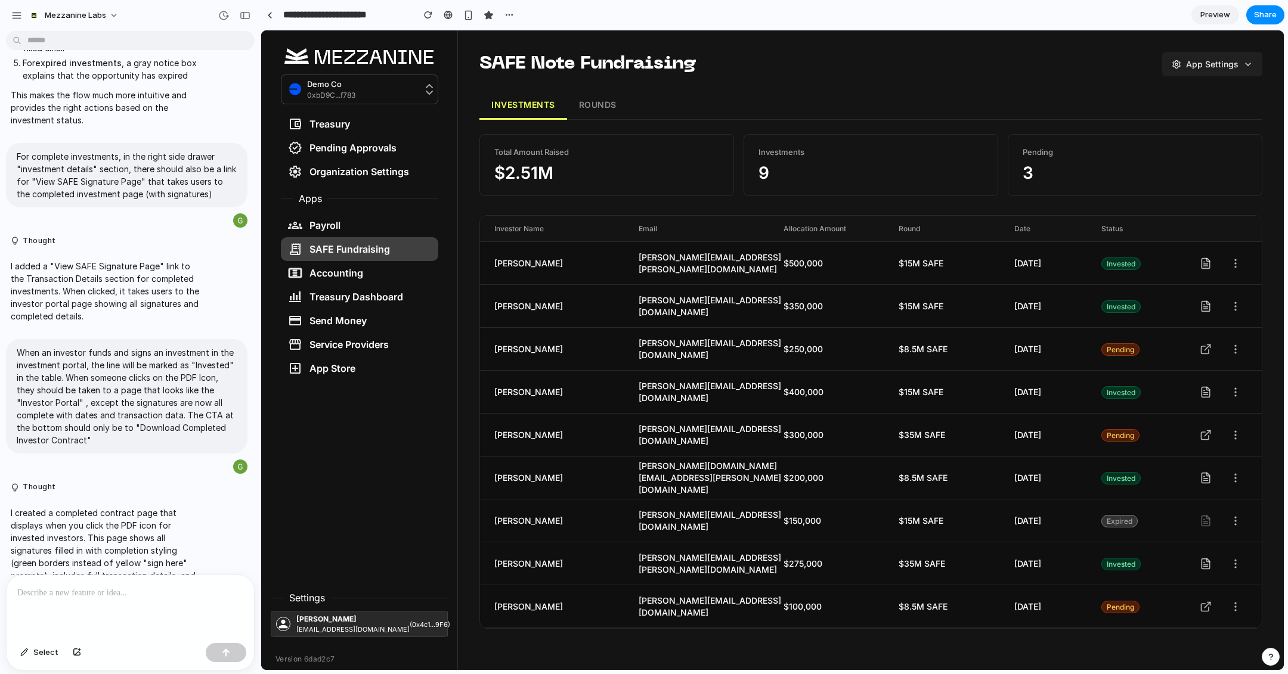
click at [1144, 68] on button "App Settings" at bounding box center [1212, 64] width 100 height 24
click at [600, 102] on div at bounding box center [772, 350] width 1023 height 640
click at [600, 103] on button "ROUNDS" at bounding box center [597, 105] width 61 height 29
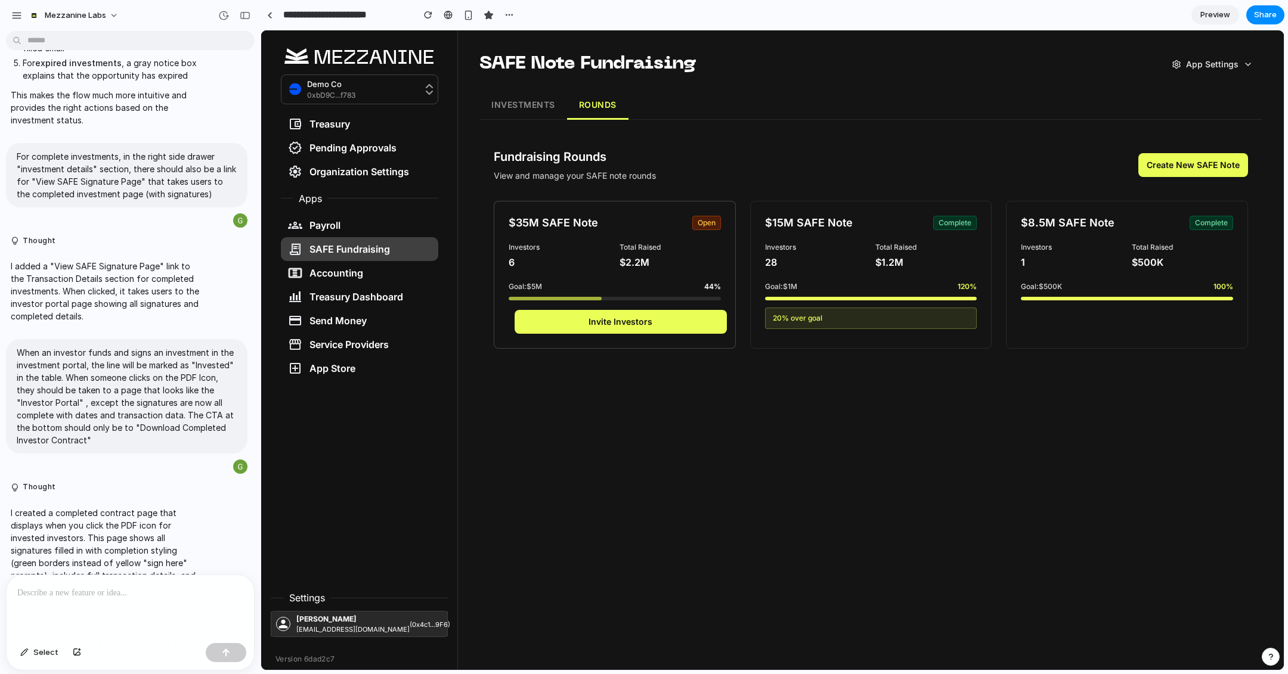
click at [608, 325] on button "Invite Investors" at bounding box center [621, 322] width 212 height 24
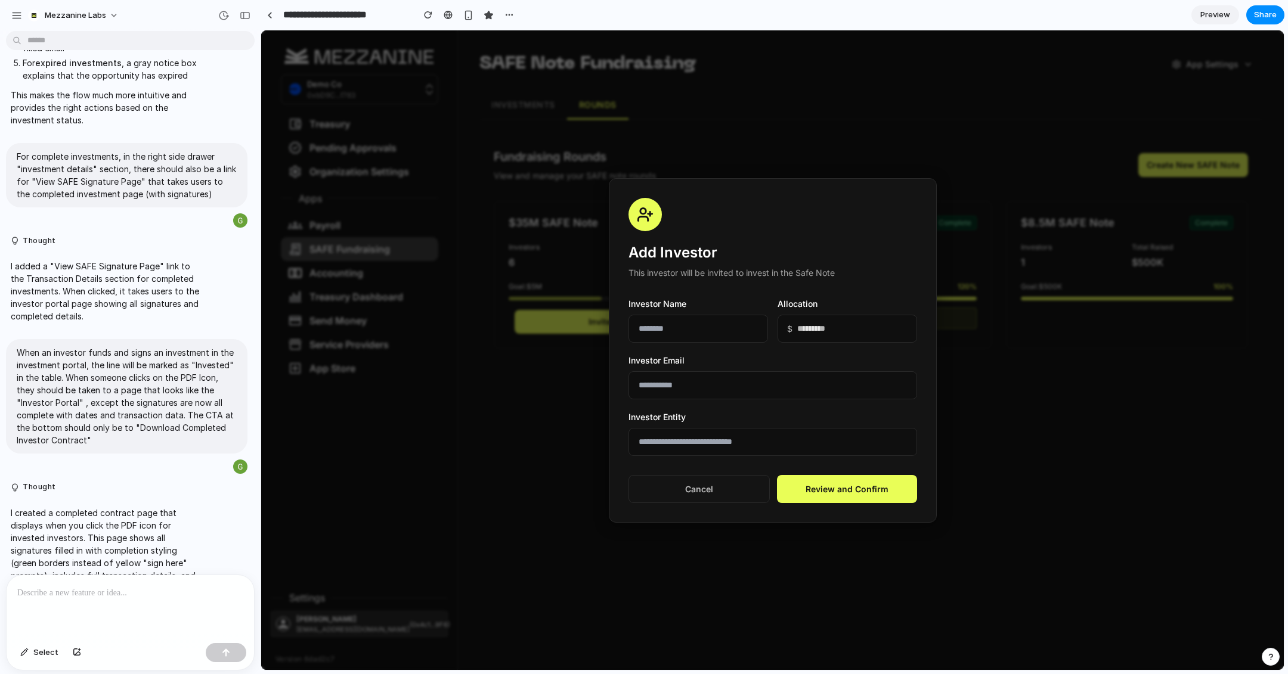
click at [695, 335] on input "text" at bounding box center [698, 329] width 140 height 28
type input "**********"
click at [683, 390] on input "email" at bounding box center [772, 385] width 289 height 28
type input "**********"
click at [705, 438] on input "text" at bounding box center [772, 442] width 289 height 28
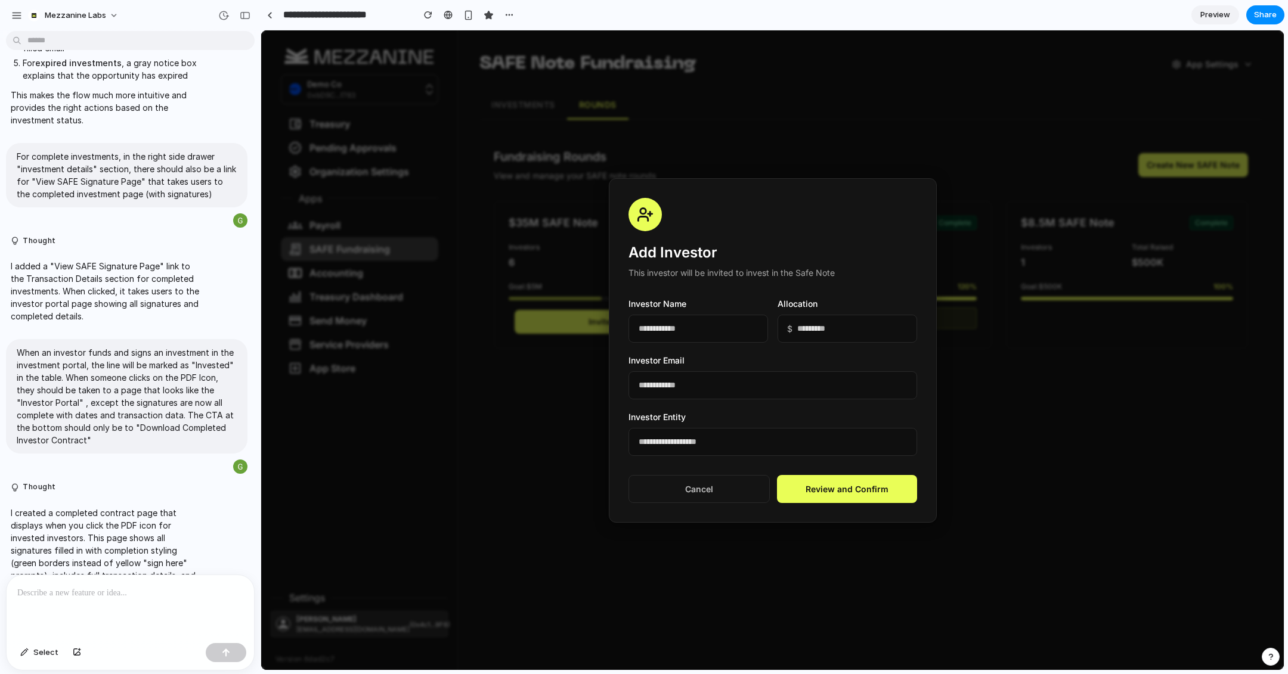
type input "**********"
click at [837, 488] on button "Review and Confirm" at bounding box center [847, 489] width 140 height 28
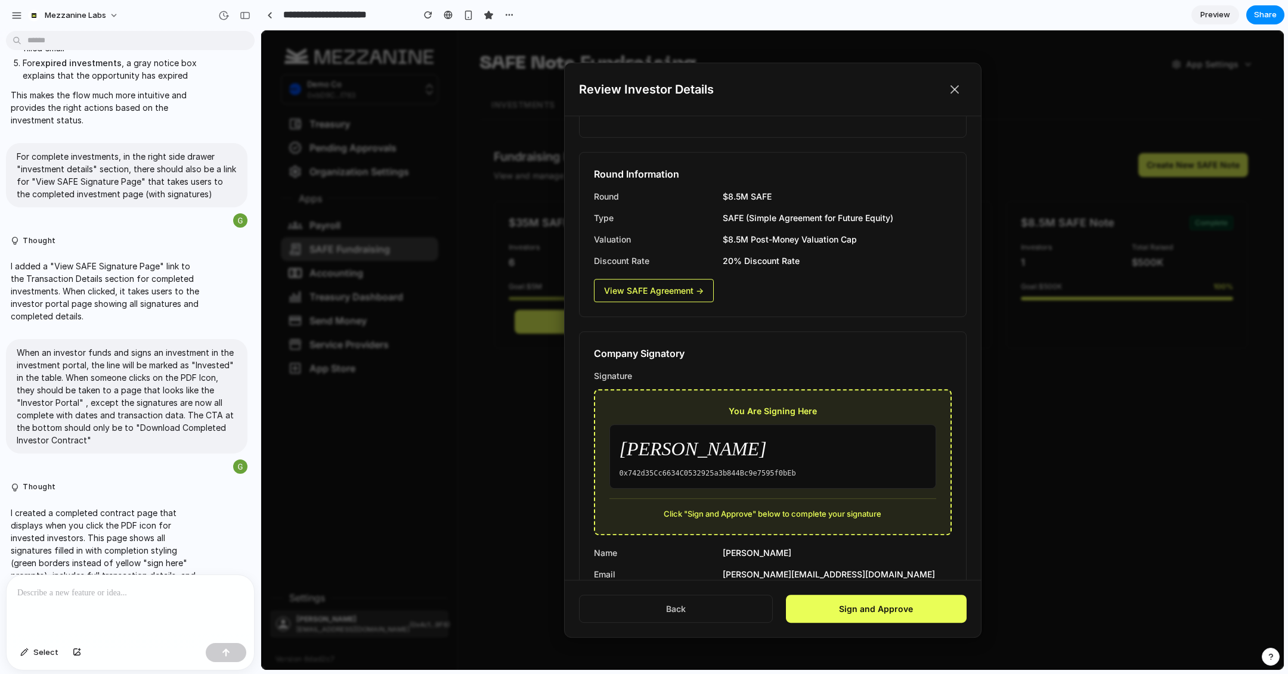
scroll to position [592, 0]
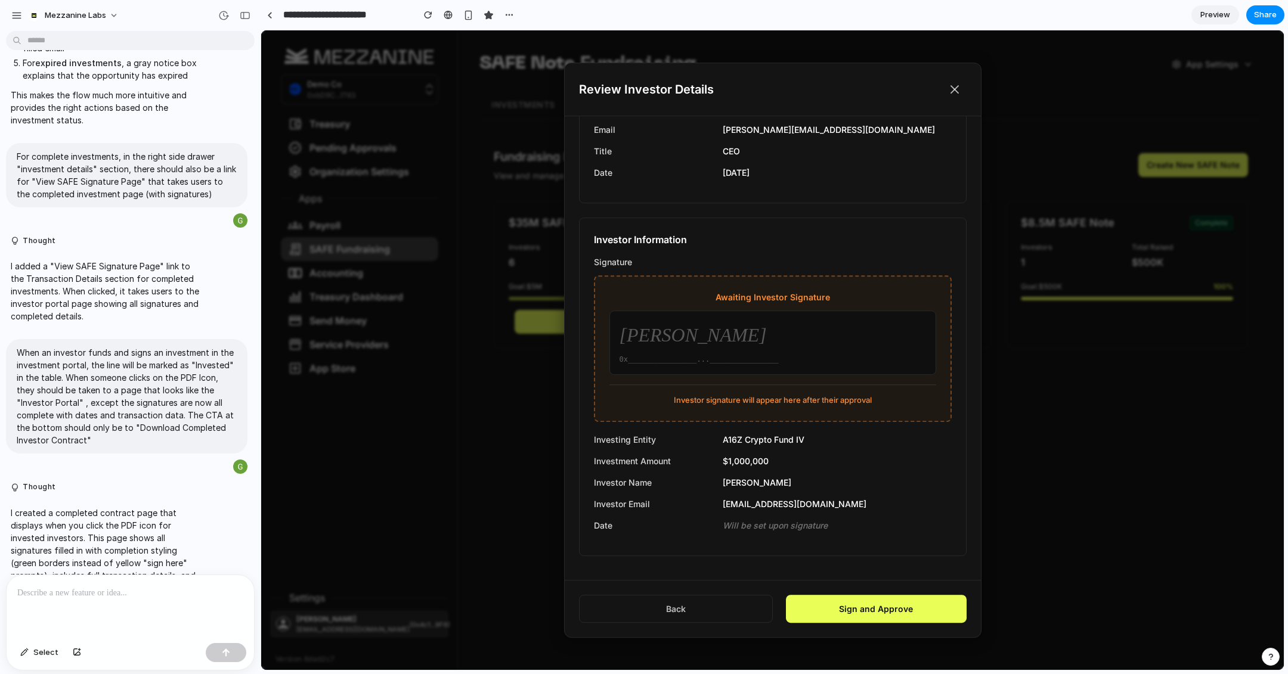
click at [952, 91] on icon at bounding box center [955, 89] width 14 height 14
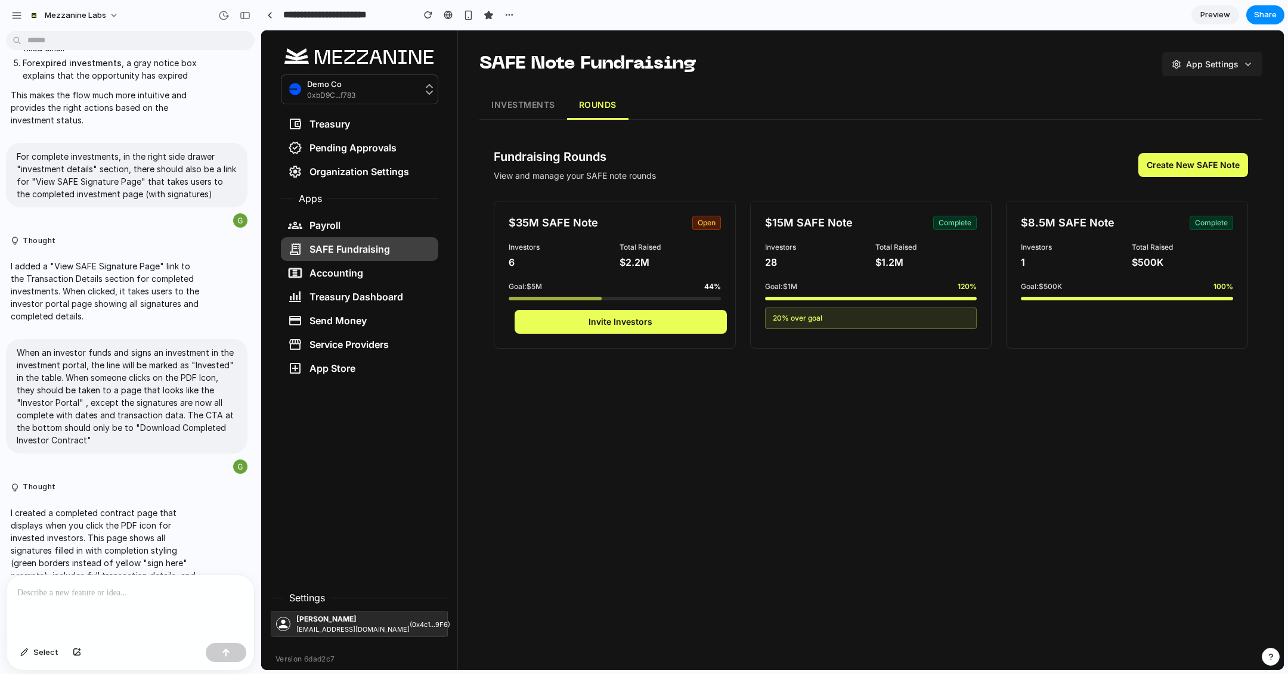
click at [1144, 70] on button "App Settings" at bounding box center [1212, 64] width 100 height 24
click at [1055, 422] on div at bounding box center [772, 350] width 1023 height 640
click at [656, 323] on button "Invite Investors" at bounding box center [621, 322] width 212 height 24
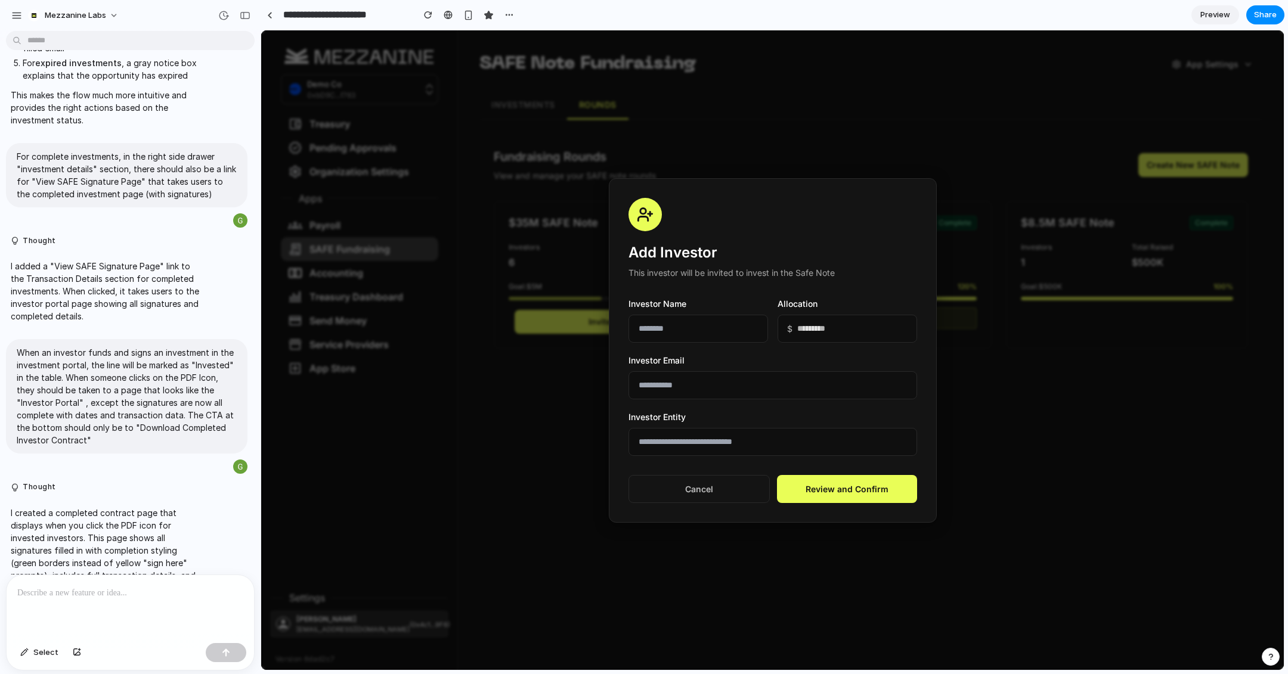
click at [719, 107] on div at bounding box center [772, 350] width 1023 height 640
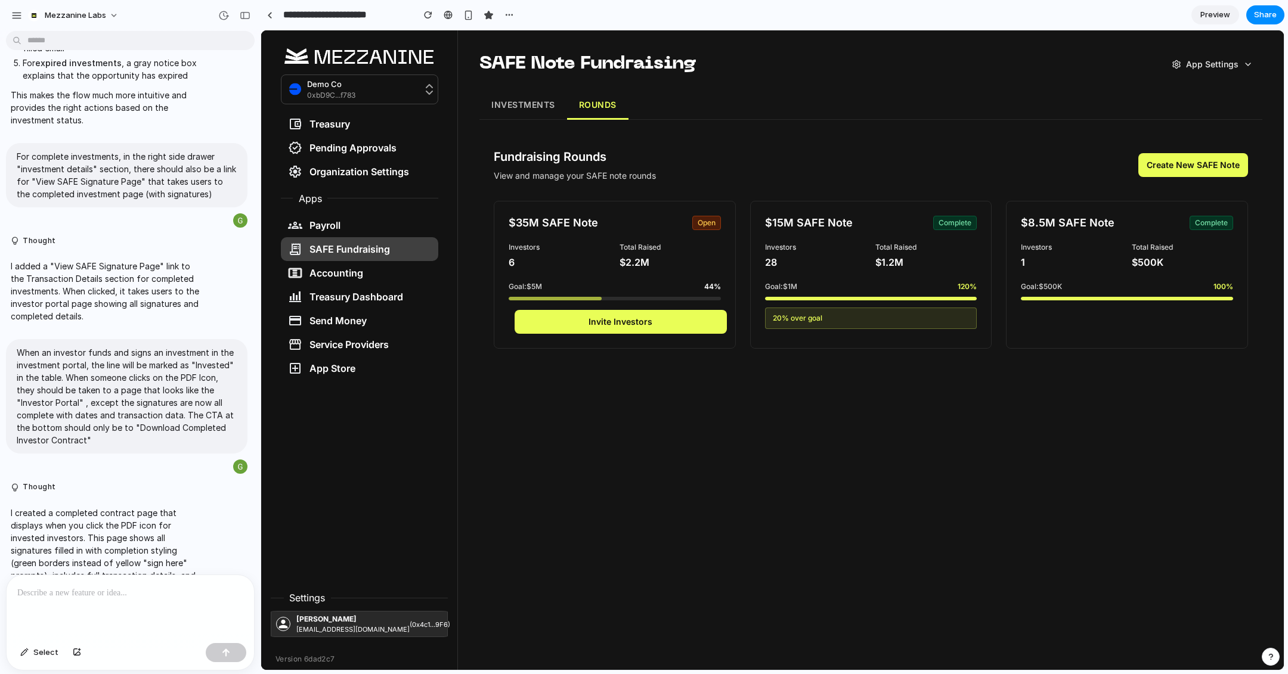
click at [524, 108] on button "INVESTMENTS" at bounding box center [523, 105] width 88 height 29
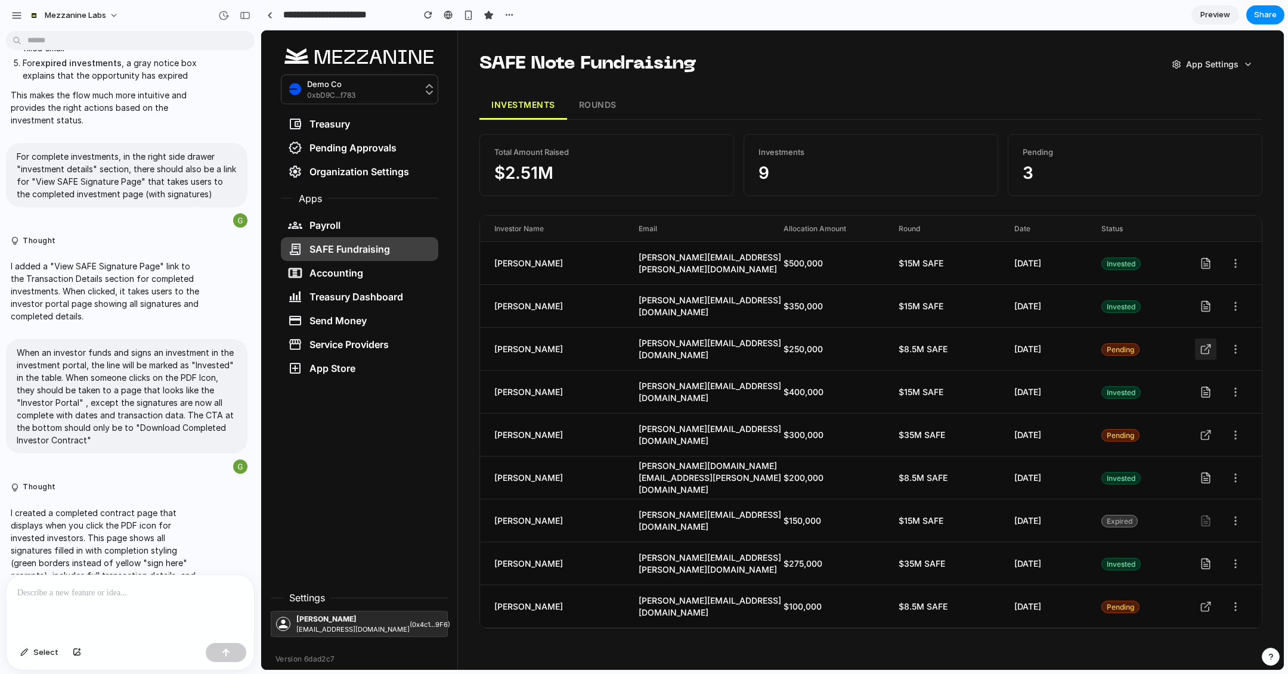
click at [1144, 352] on icon at bounding box center [1206, 349] width 12 height 12
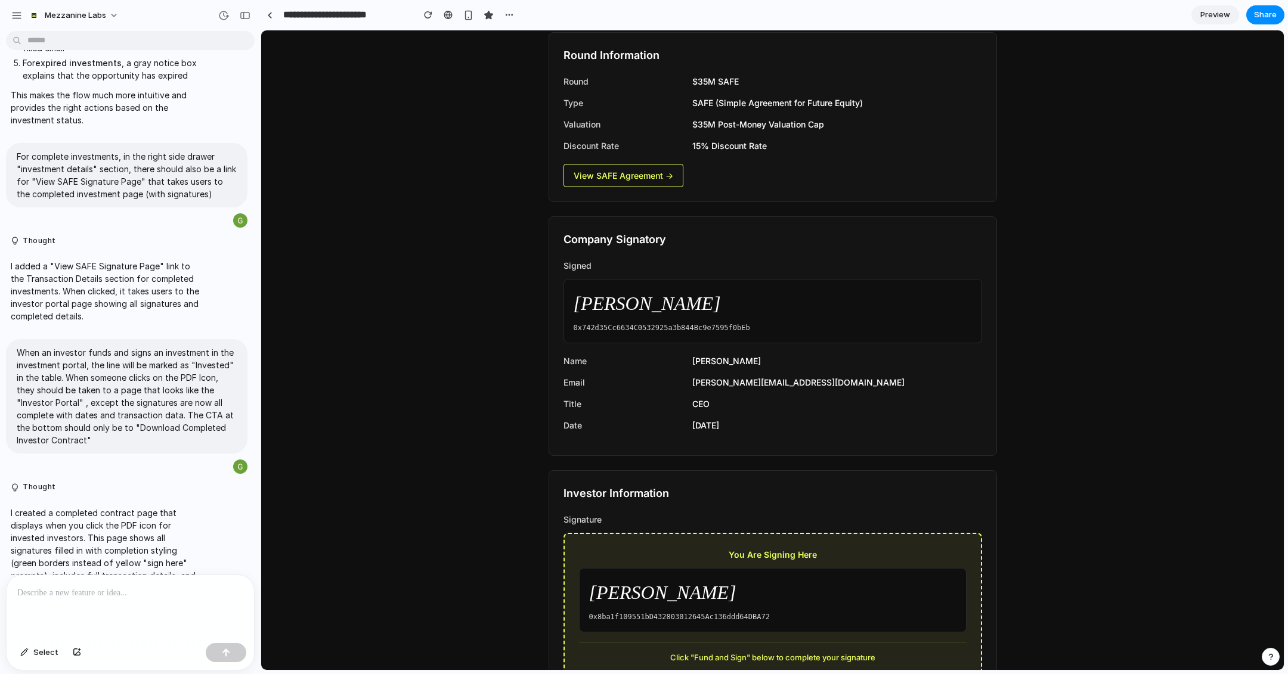
scroll to position [0, 0]
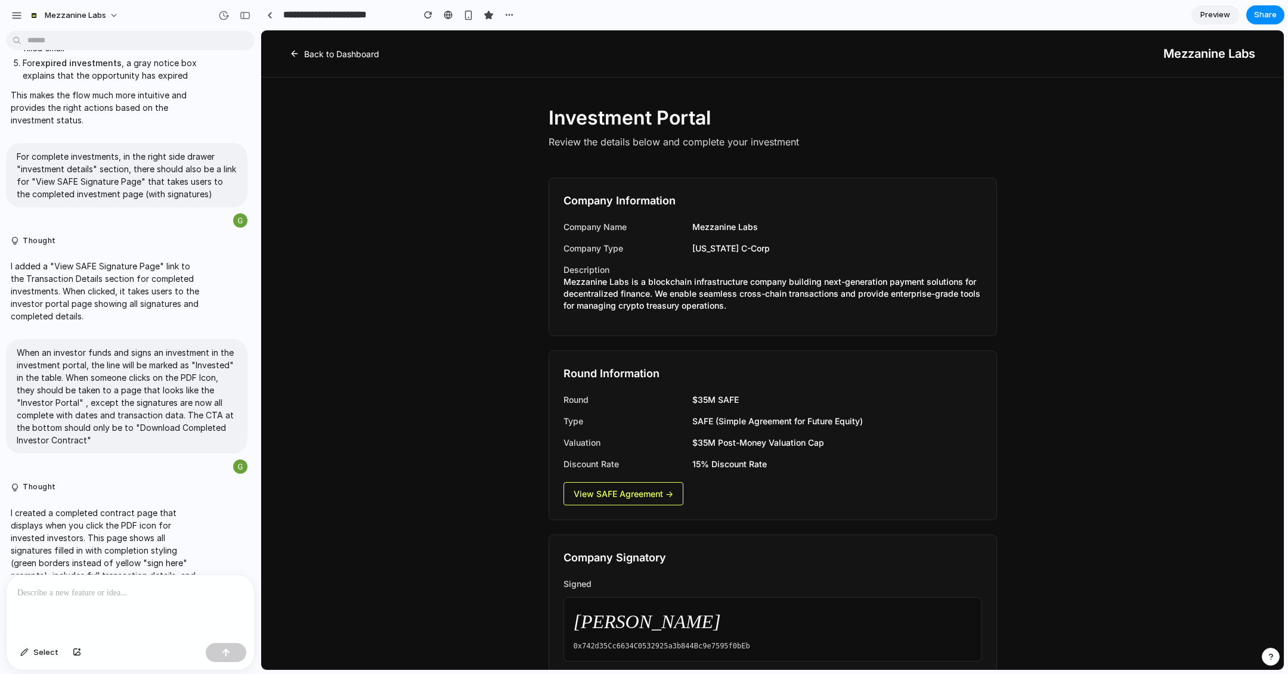
click at [312, 56] on link "Back to Dashboard" at bounding box center [334, 54] width 89 height 13
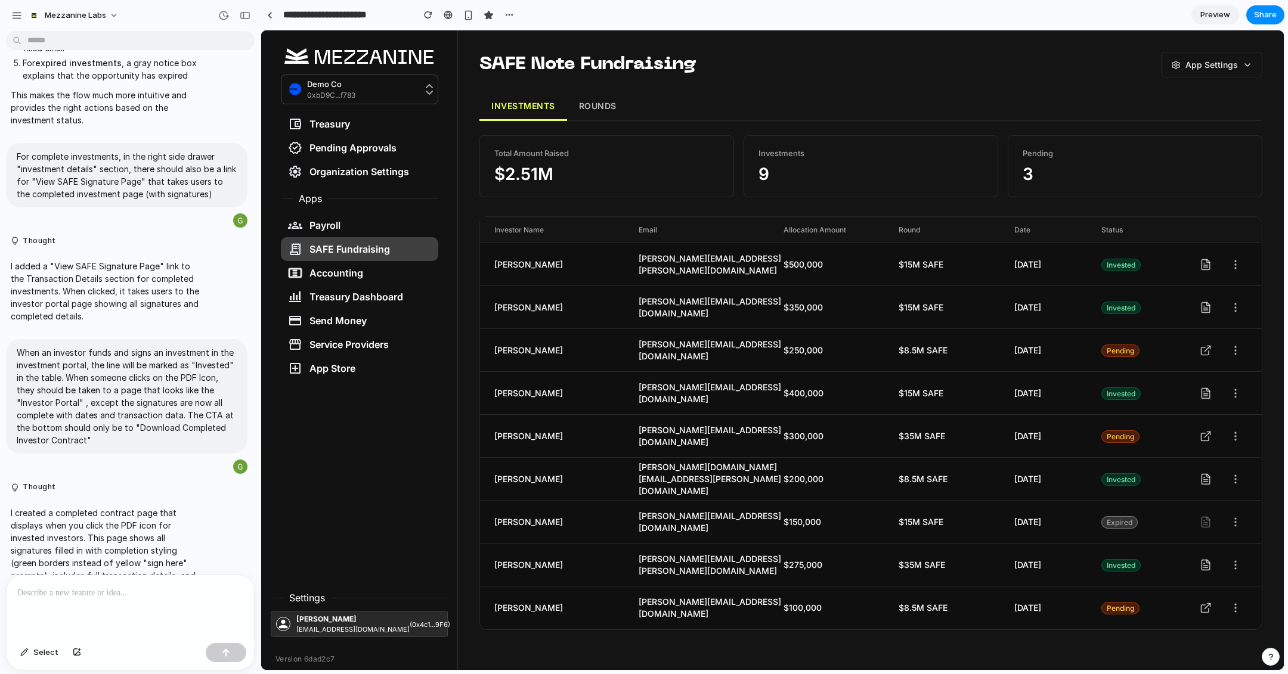
click at [595, 107] on button "ROUNDS" at bounding box center [597, 106] width 61 height 29
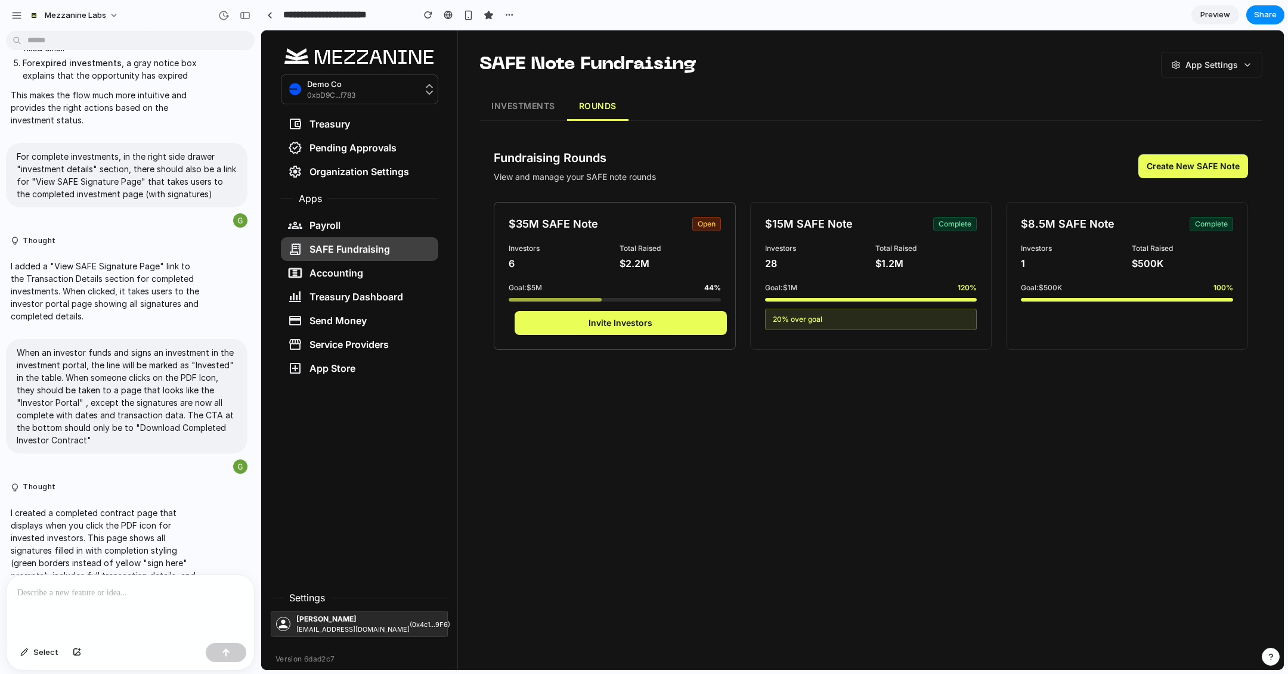
click at [637, 332] on button "Invite Investors" at bounding box center [621, 323] width 212 height 24
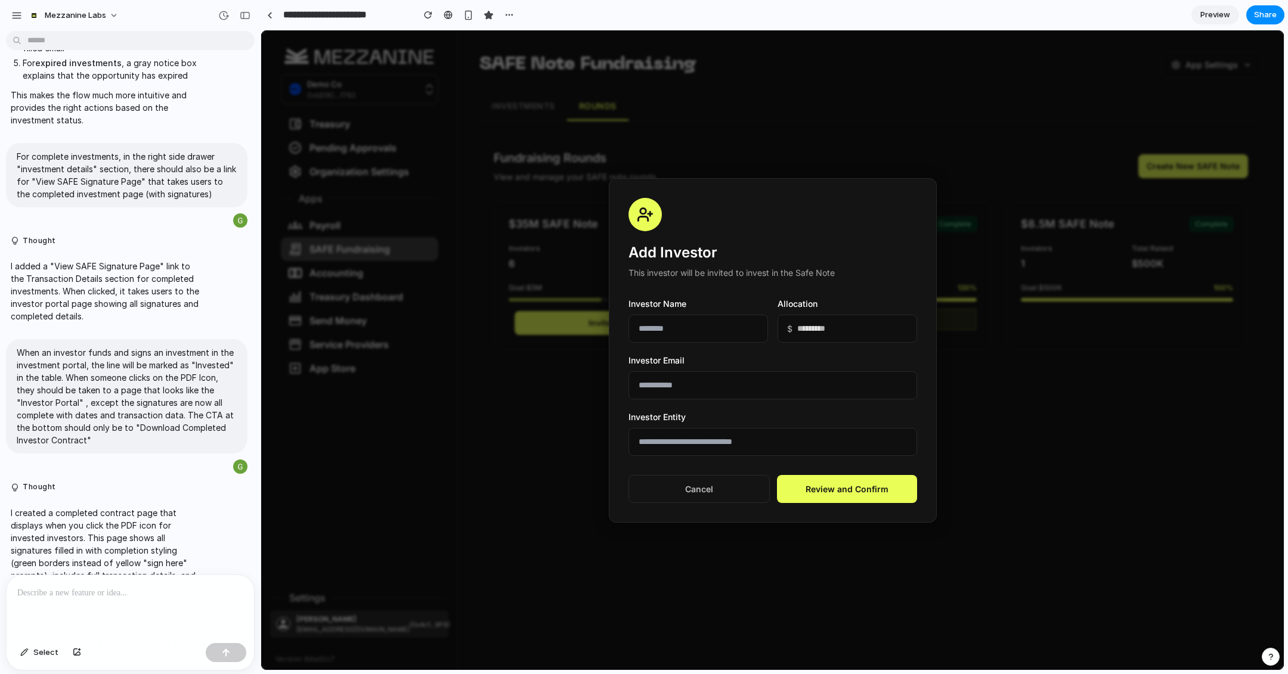
click at [680, 331] on input "text" at bounding box center [698, 329] width 140 height 28
type input "**********"
click at [716, 381] on input "email" at bounding box center [772, 385] width 289 height 28
type input "**********"
click at [709, 434] on input "text" at bounding box center [772, 442] width 289 height 28
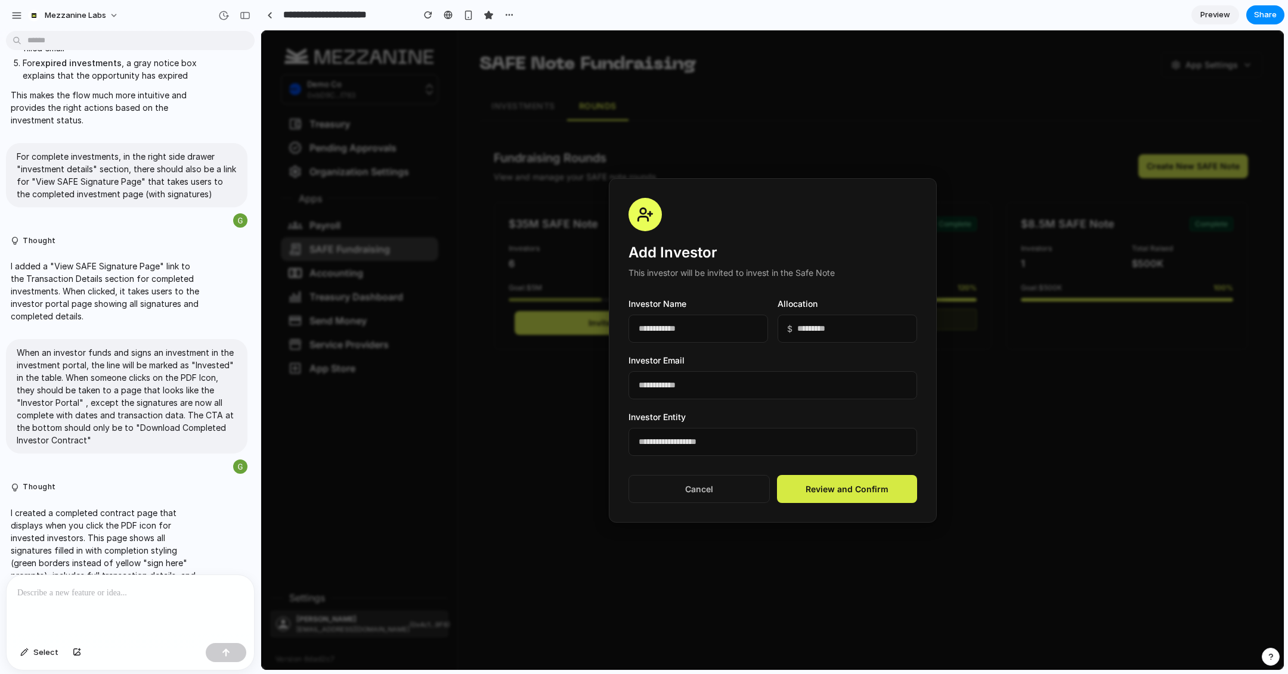
type input "**********"
click at [869, 491] on button "Review and Confirm" at bounding box center [847, 489] width 140 height 28
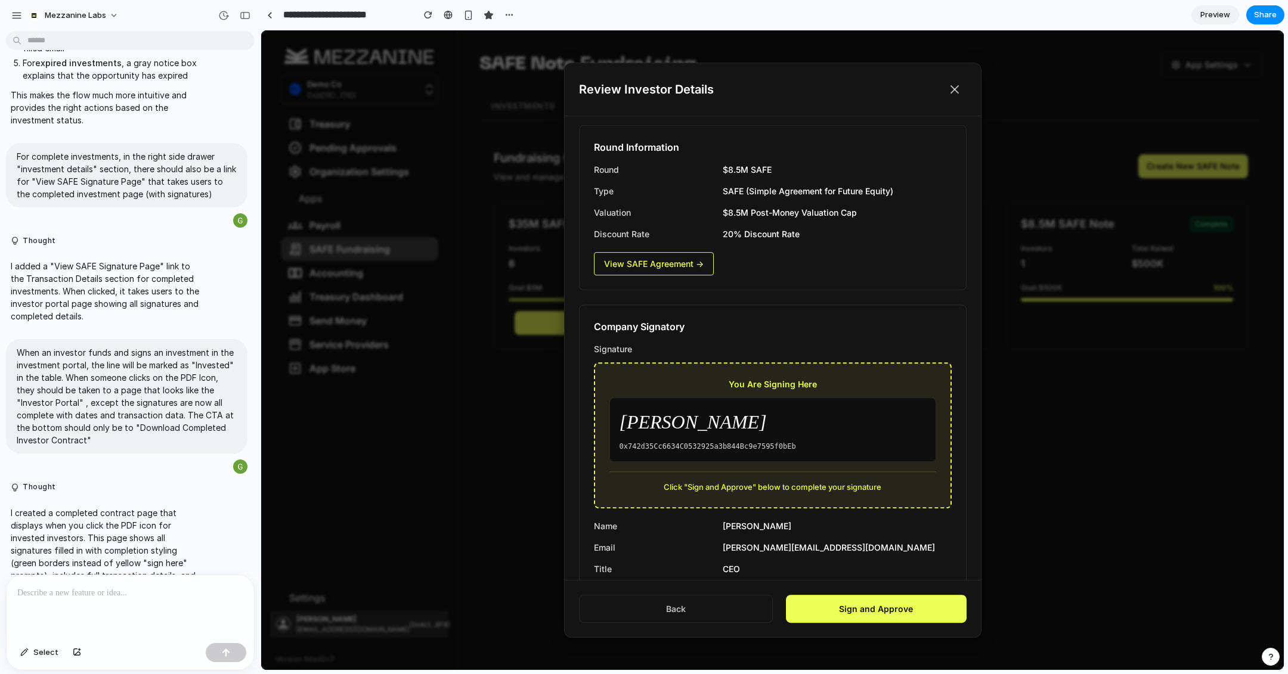
scroll to position [592, 0]
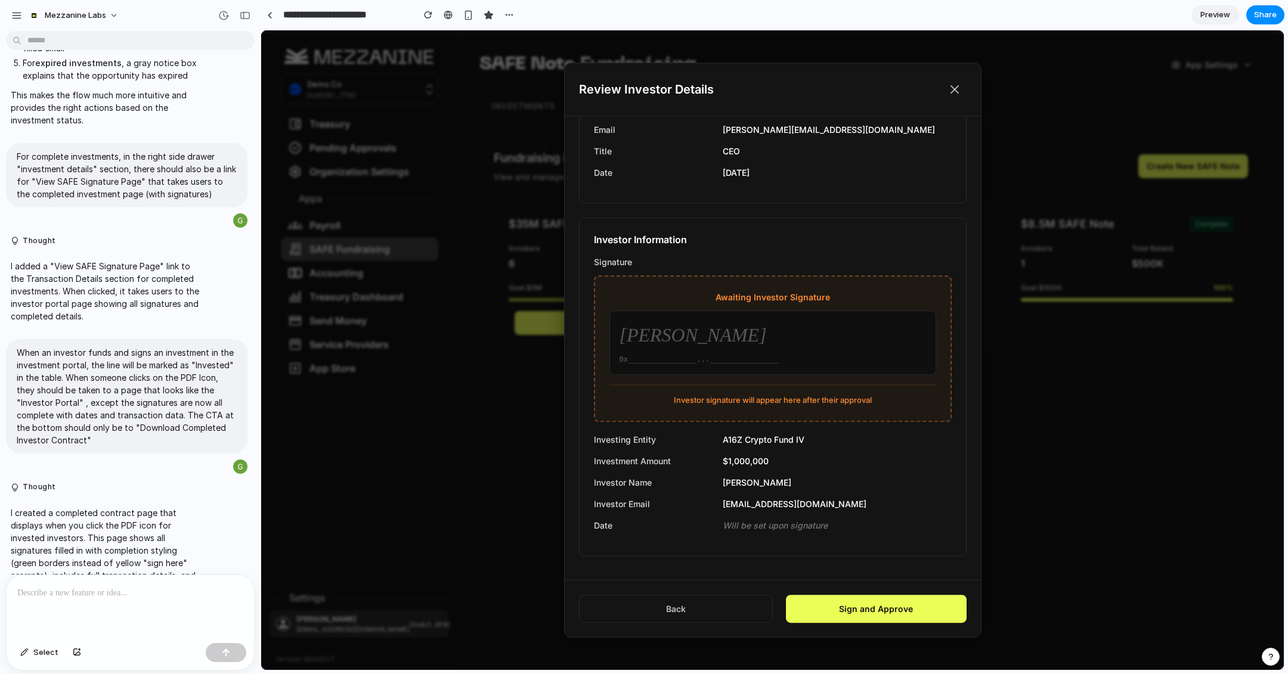
click at [872, 599] on button "Sign and Approve" at bounding box center [876, 609] width 181 height 28
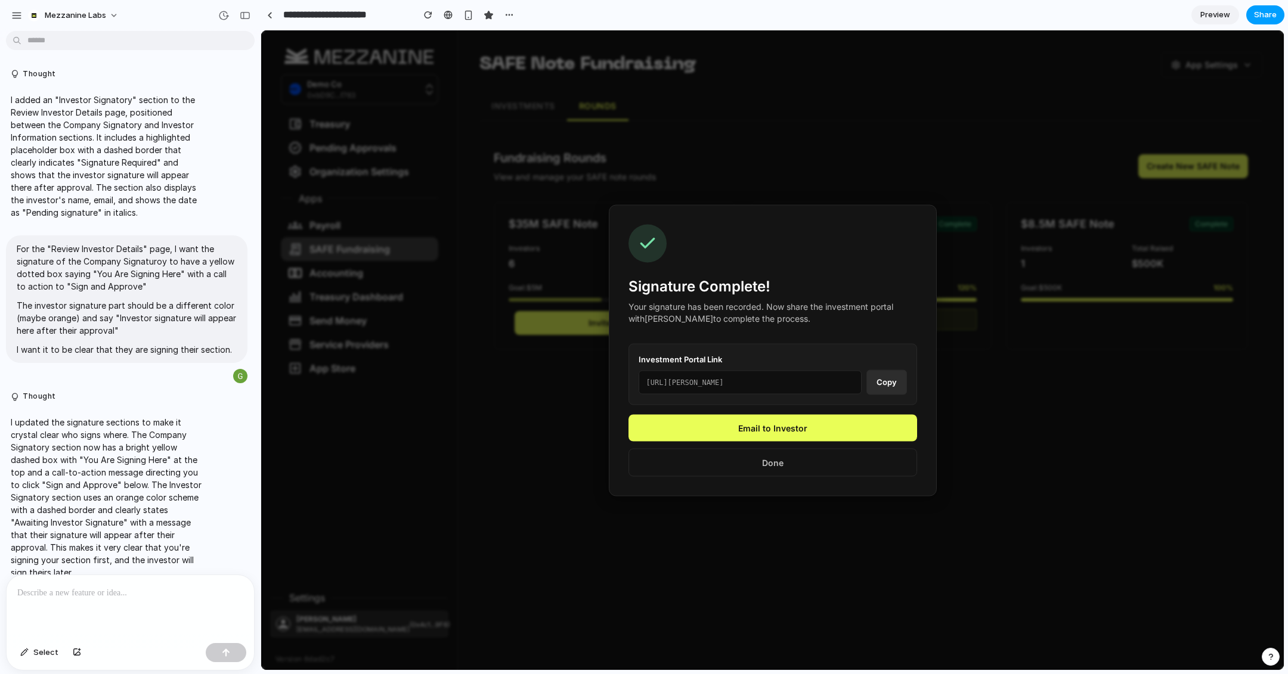
scroll to position [4608, 0]
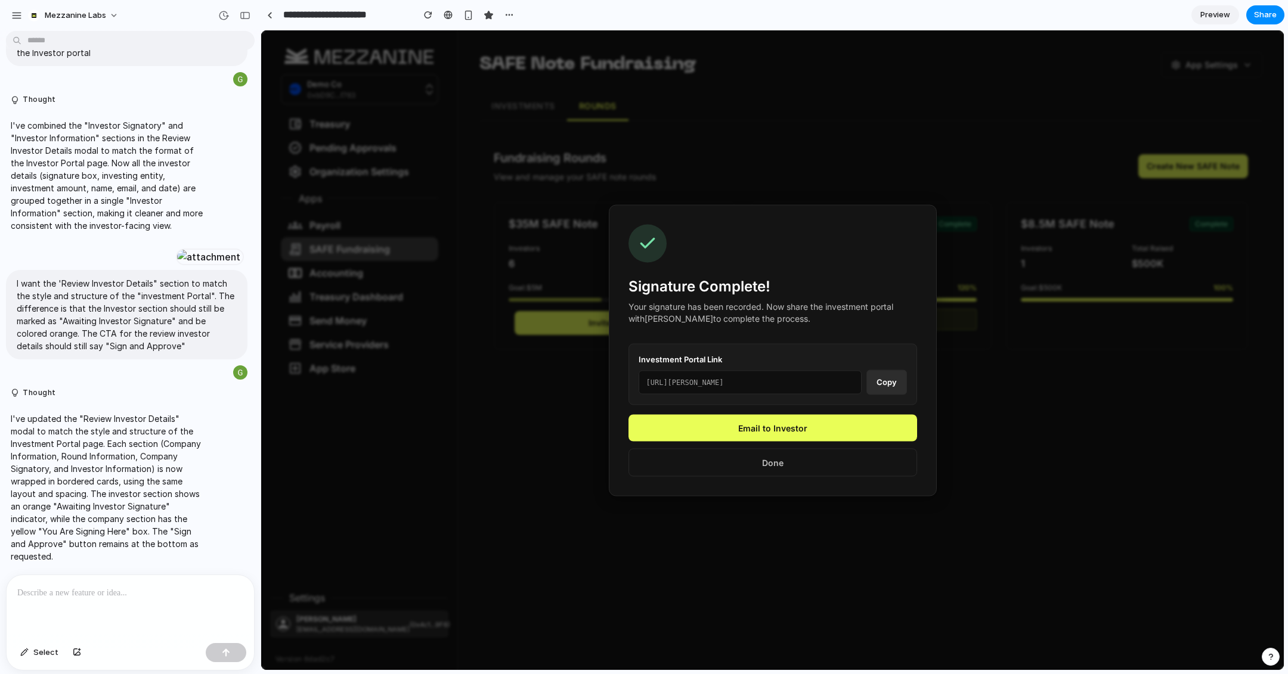
click at [883, 385] on button "Copy" at bounding box center [886, 382] width 41 height 25
click at [884, 385] on button "Copy" at bounding box center [886, 382] width 41 height 25
click at [881, 381] on button "Copy" at bounding box center [886, 382] width 41 height 25
click at [892, 380] on button "Copy" at bounding box center [886, 382] width 41 height 25
click at [793, 425] on button "Email to Investor" at bounding box center [772, 427] width 289 height 27
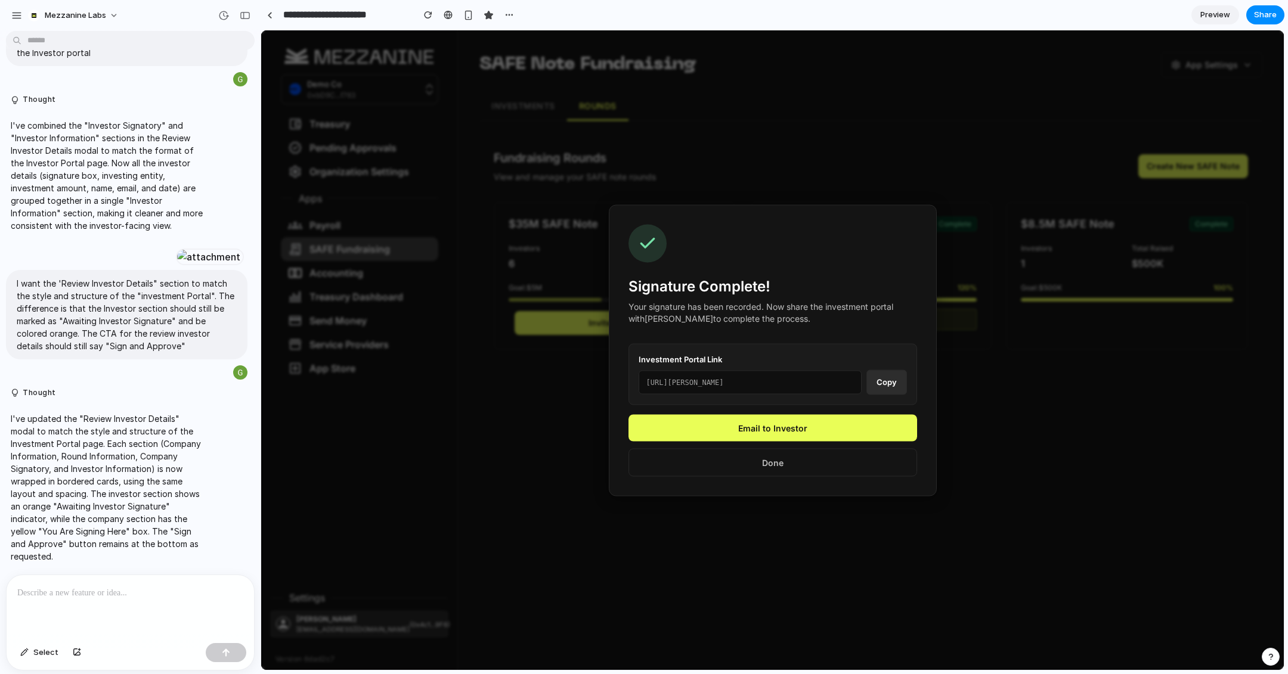
click at [736, 383] on div "https://app.mezzanine/safe-contracts/101/prototype/49371c4c-b17c-476f-b7e4-95d4…" at bounding box center [750, 382] width 223 height 24
copy div "https://app.mezzanine/safe-contracts/101/prototype/49371c4c-b17c-476f-b7e4-95d4…"
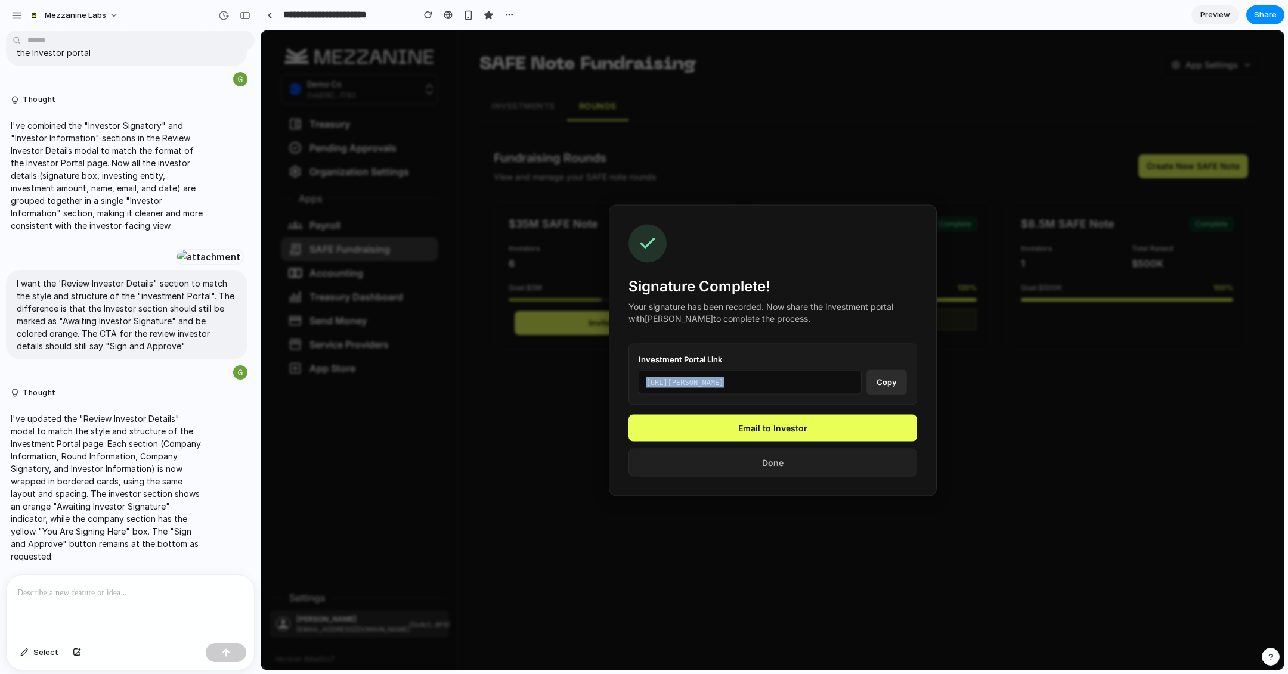
click at [778, 471] on button "Done" at bounding box center [772, 462] width 289 height 28
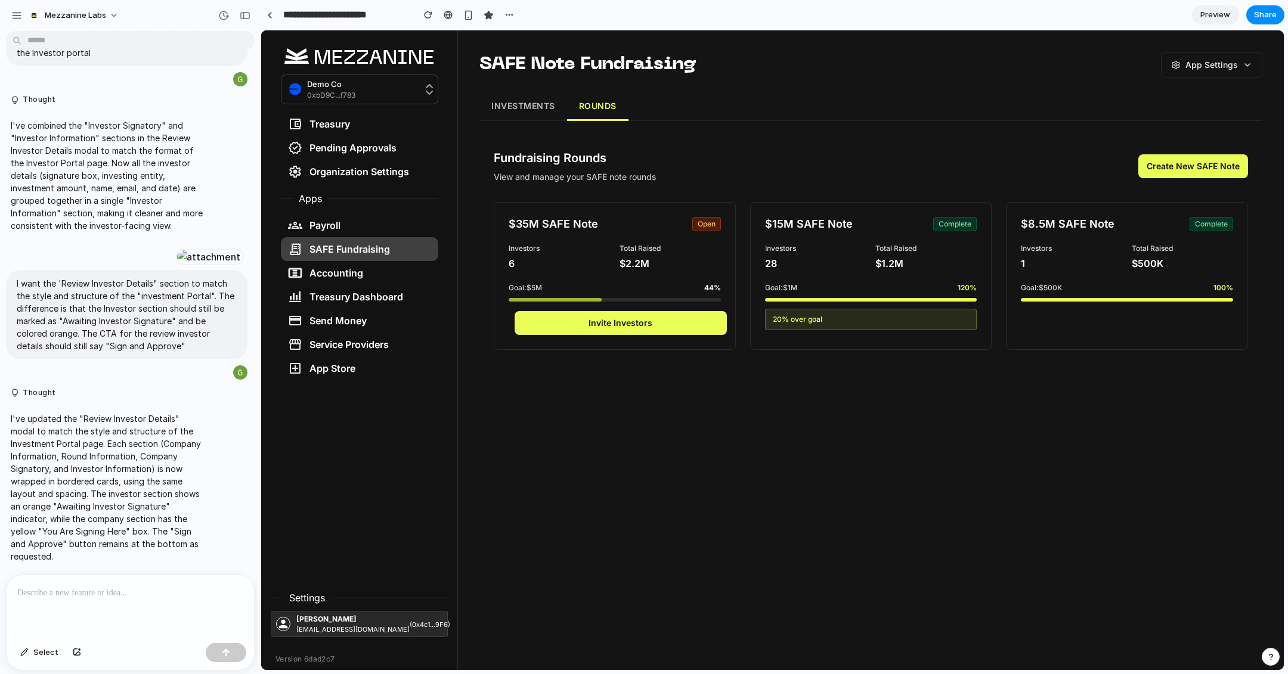
click at [507, 104] on button "INVESTMENTS" at bounding box center [523, 106] width 88 height 29
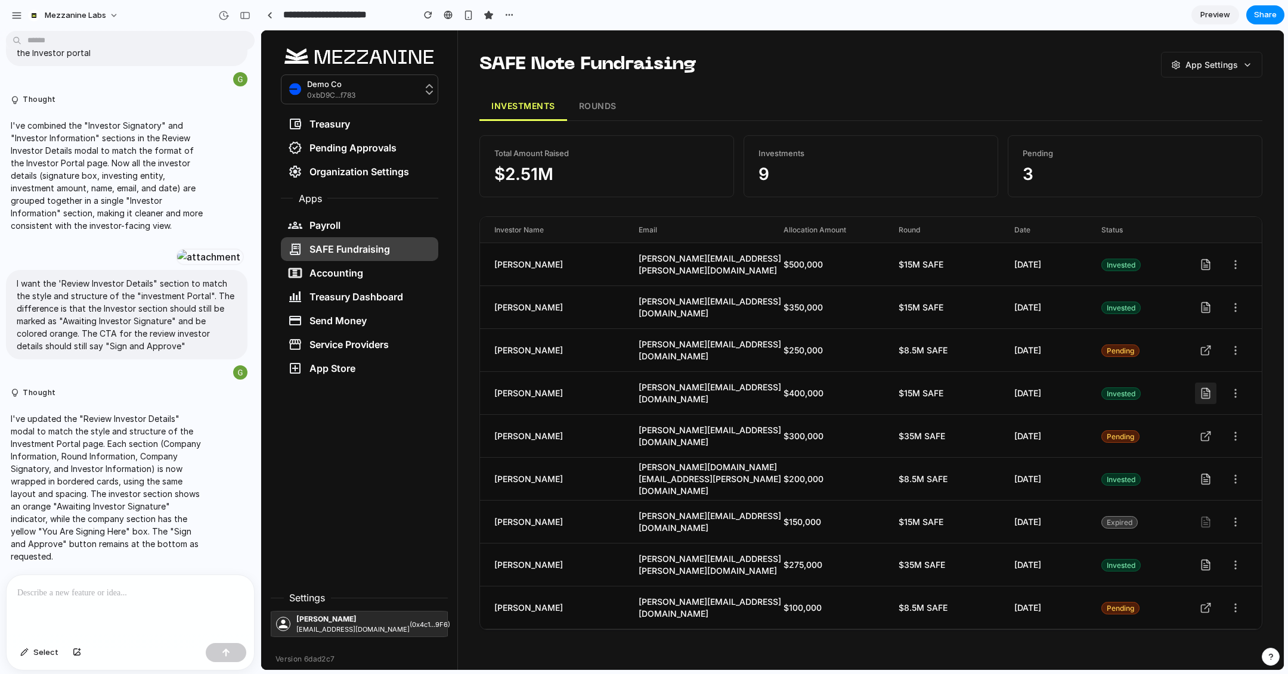
click at [1144, 391] on icon at bounding box center [1206, 394] width 12 height 12
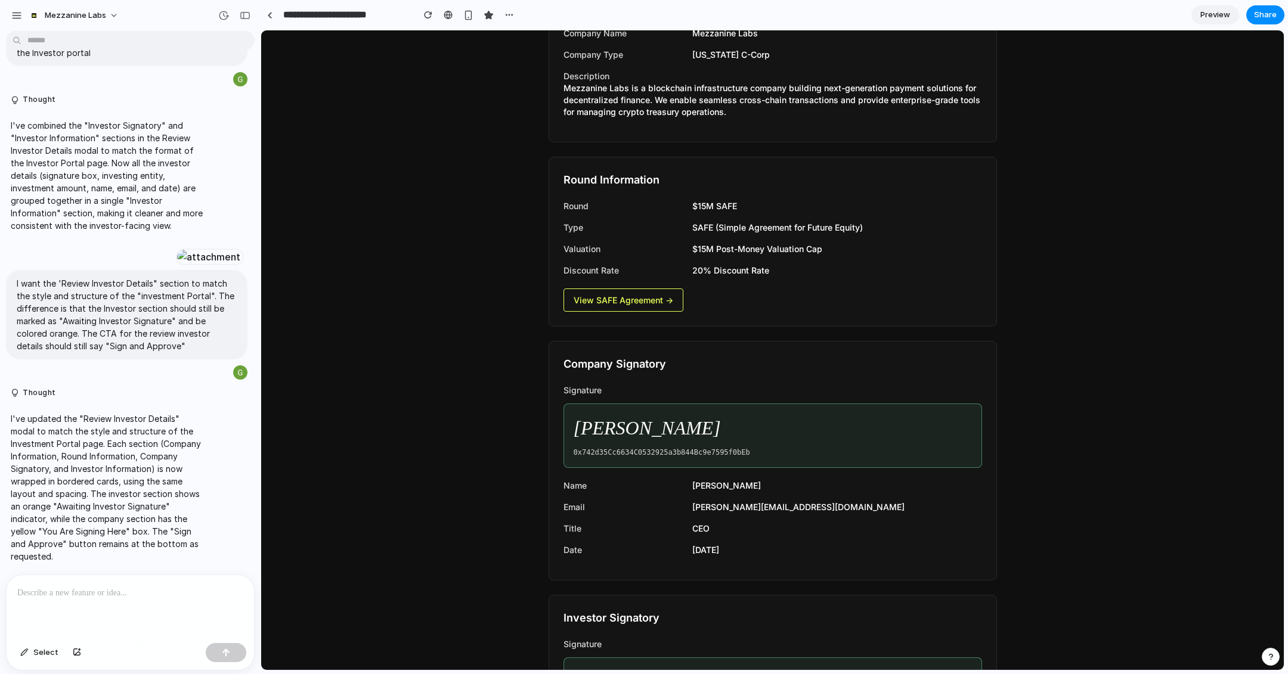
scroll to position [0, 0]
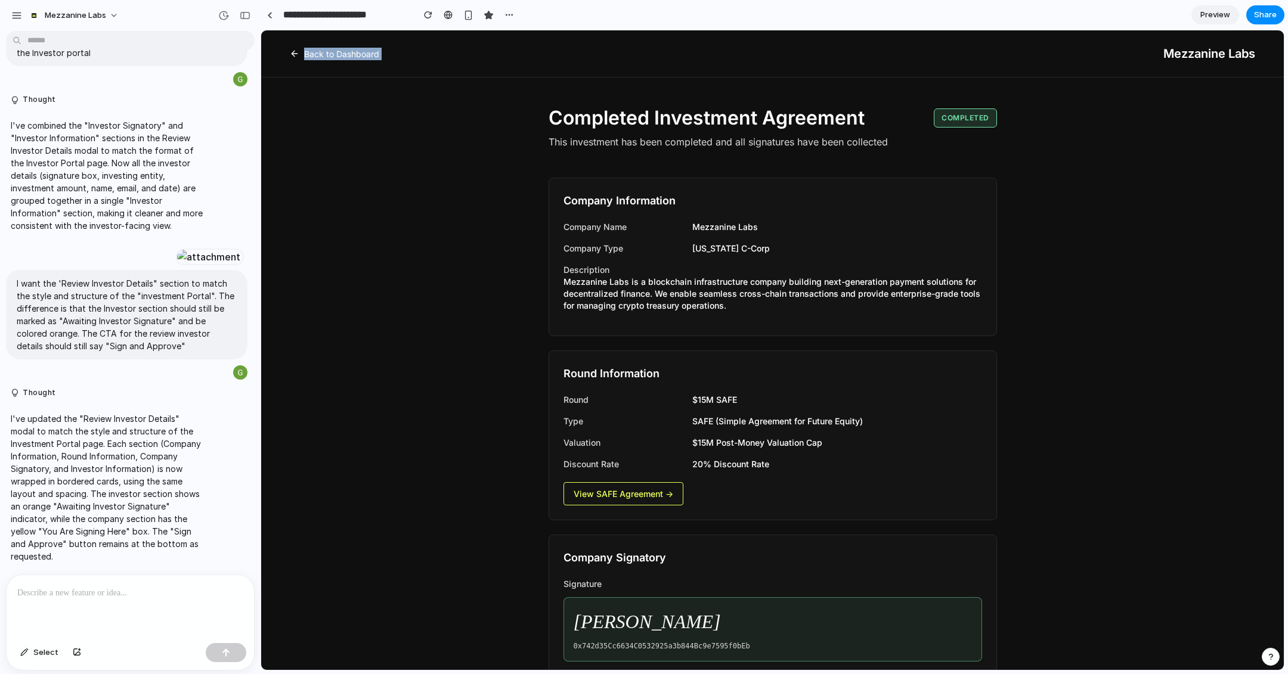
click at [327, 46] on div "Back to Dashboard Mezzanine Labs" at bounding box center [772, 53] width 1023 height 47
click at [293, 55] on icon at bounding box center [295, 54] width 10 height 10
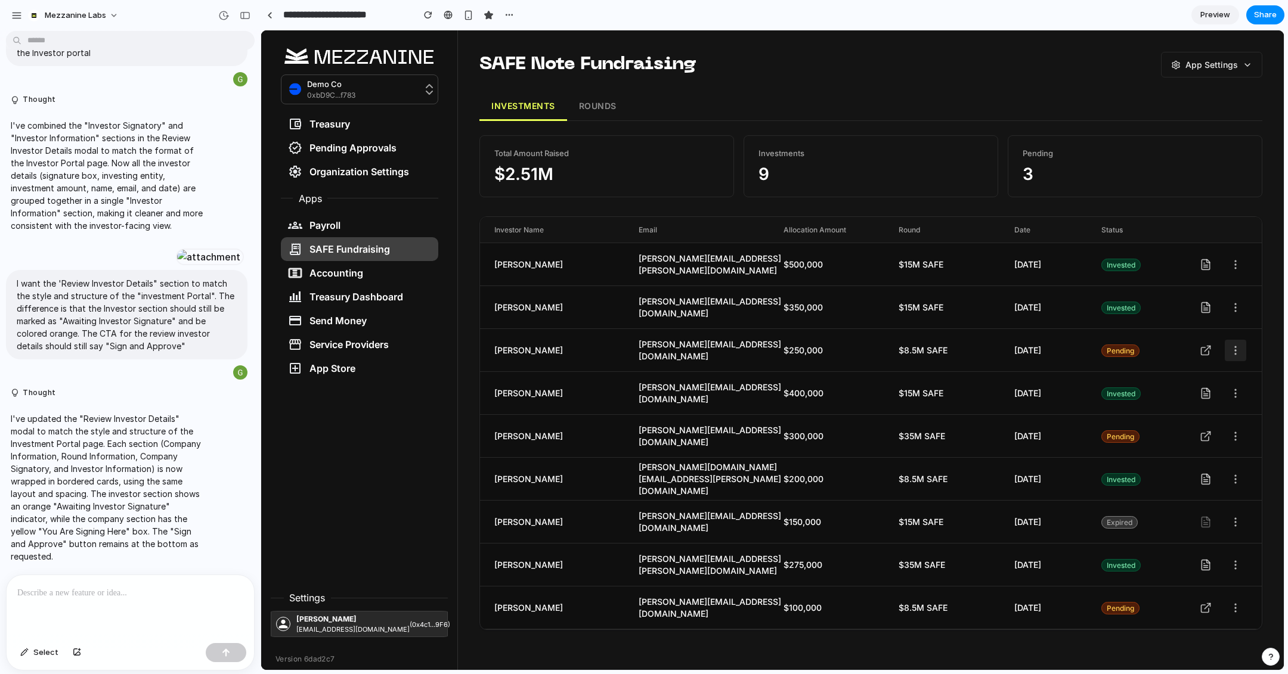
click at [1144, 347] on icon at bounding box center [1236, 351] width 12 height 12
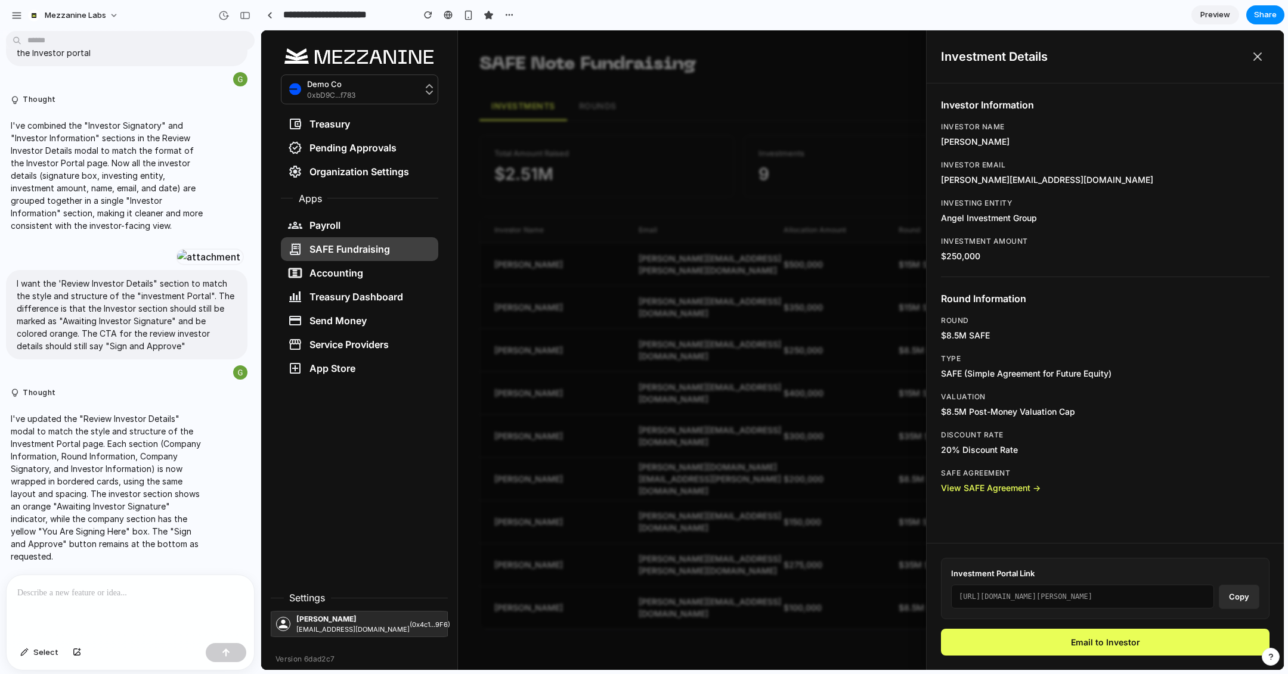
click at [1144, 57] on icon at bounding box center [1257, 56] width 7 height 7
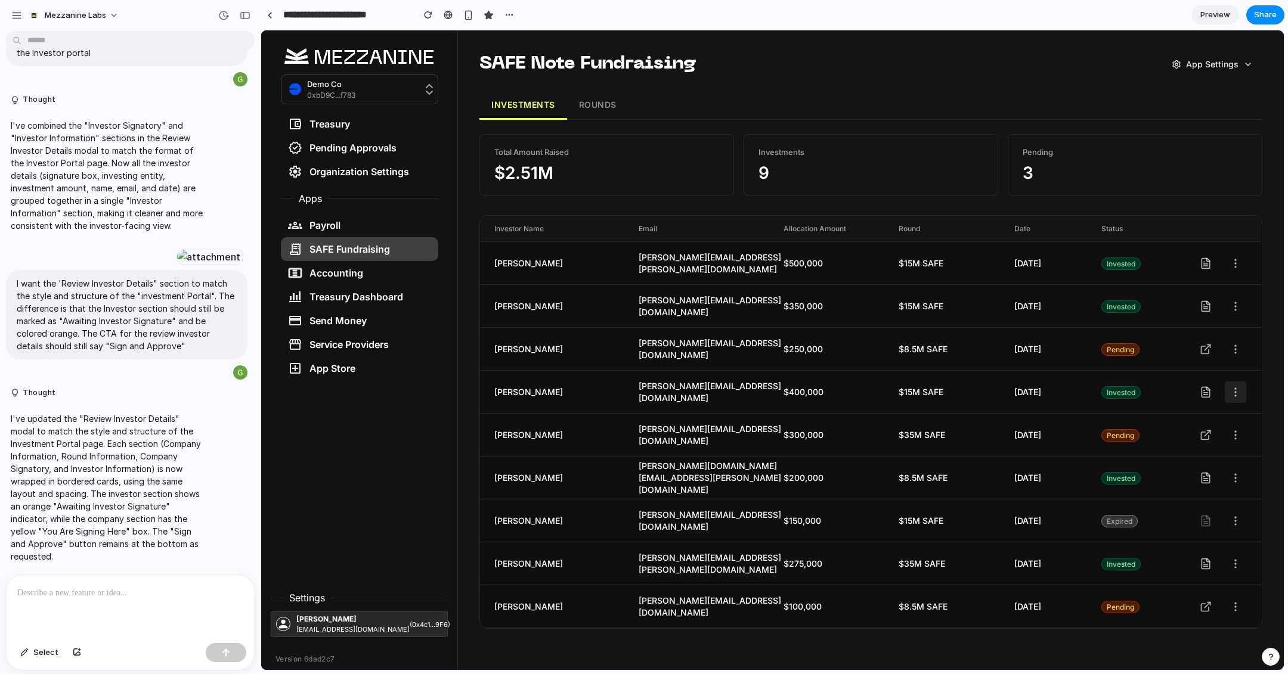
click at [1144, 392] on icon at bounding box center [1236, 392] width 12 height 12
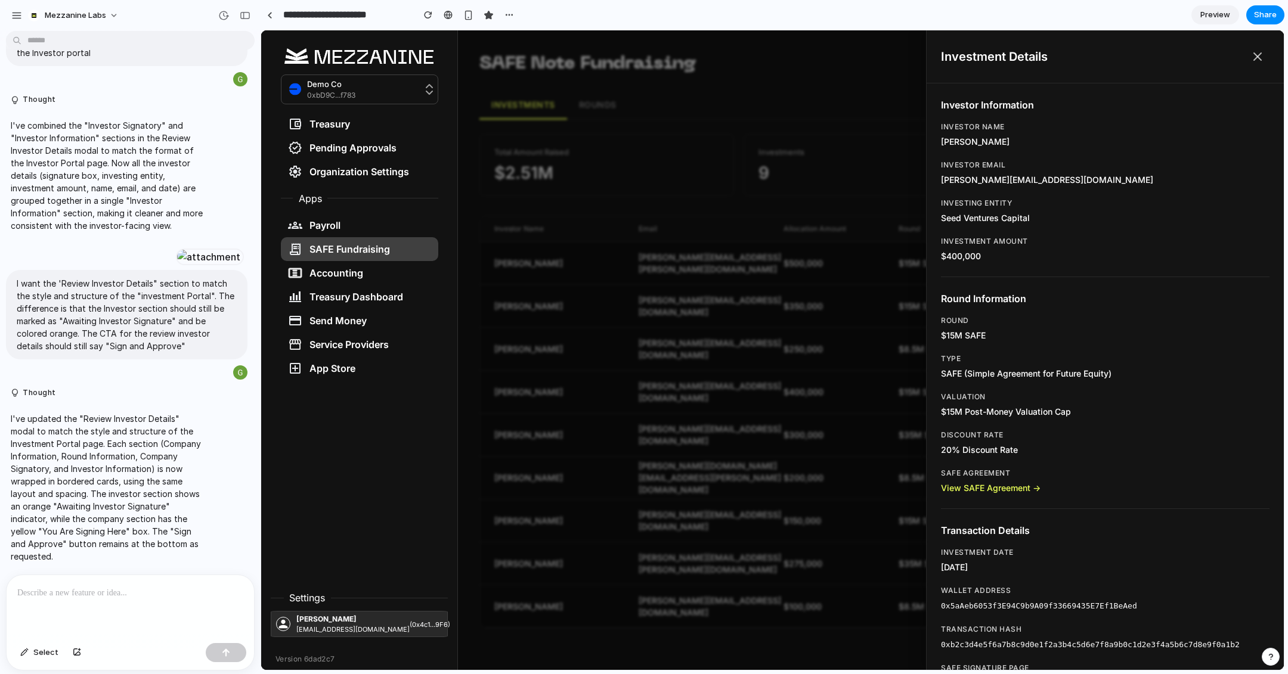
click at [1144, 57] on icon at bounding box center [1257, 56] width 7 height 7
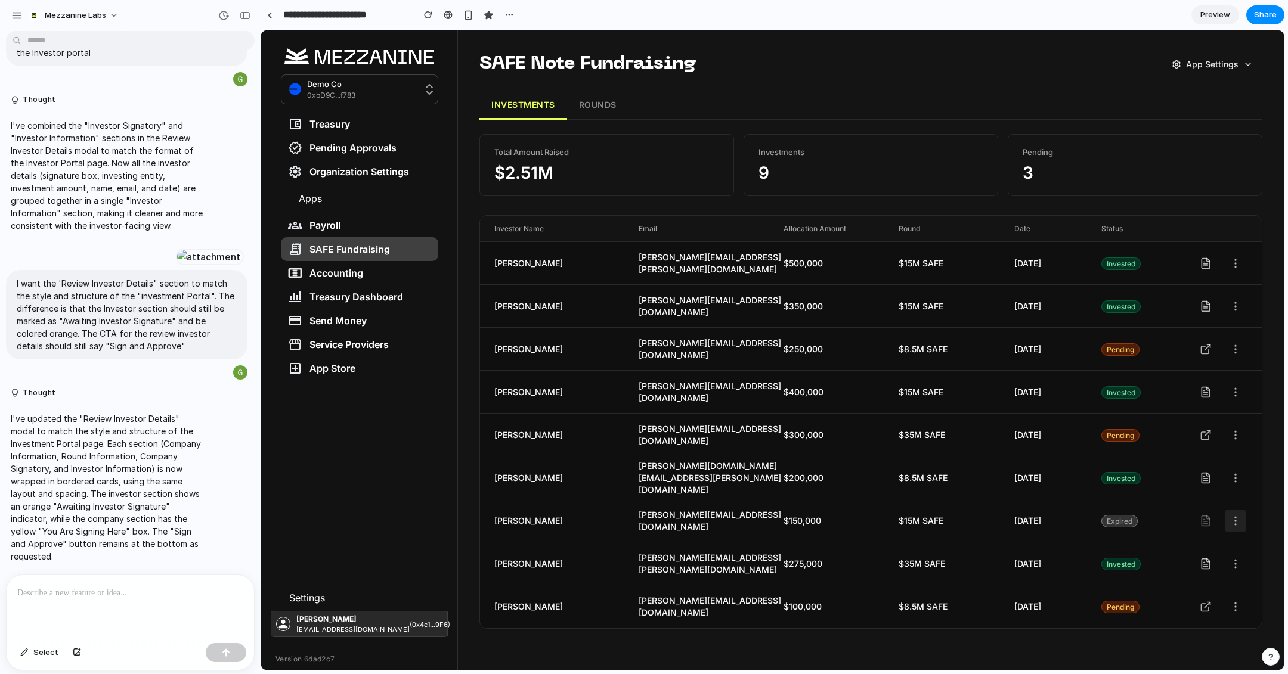
click at [1144, 522] on icon at bounding box center [1236, 521] width 12 height 12
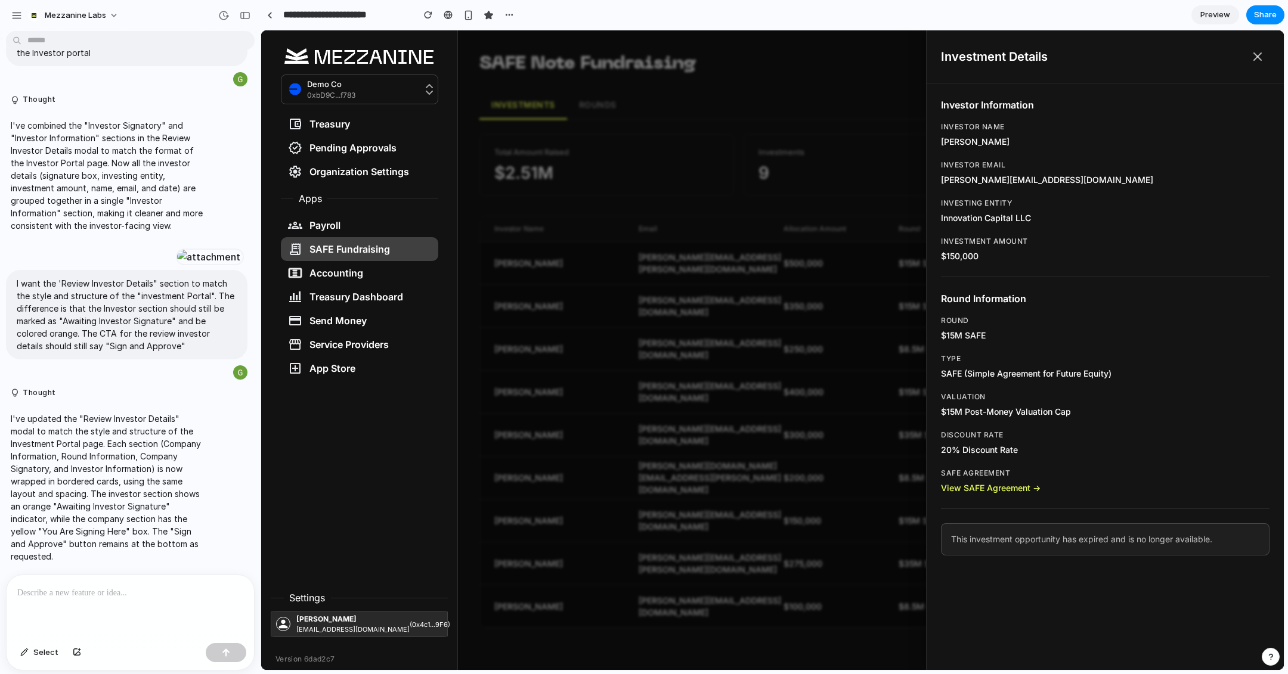
click at [1144, 55] on icon at bounding box center [1257, 56] width 14 height 14
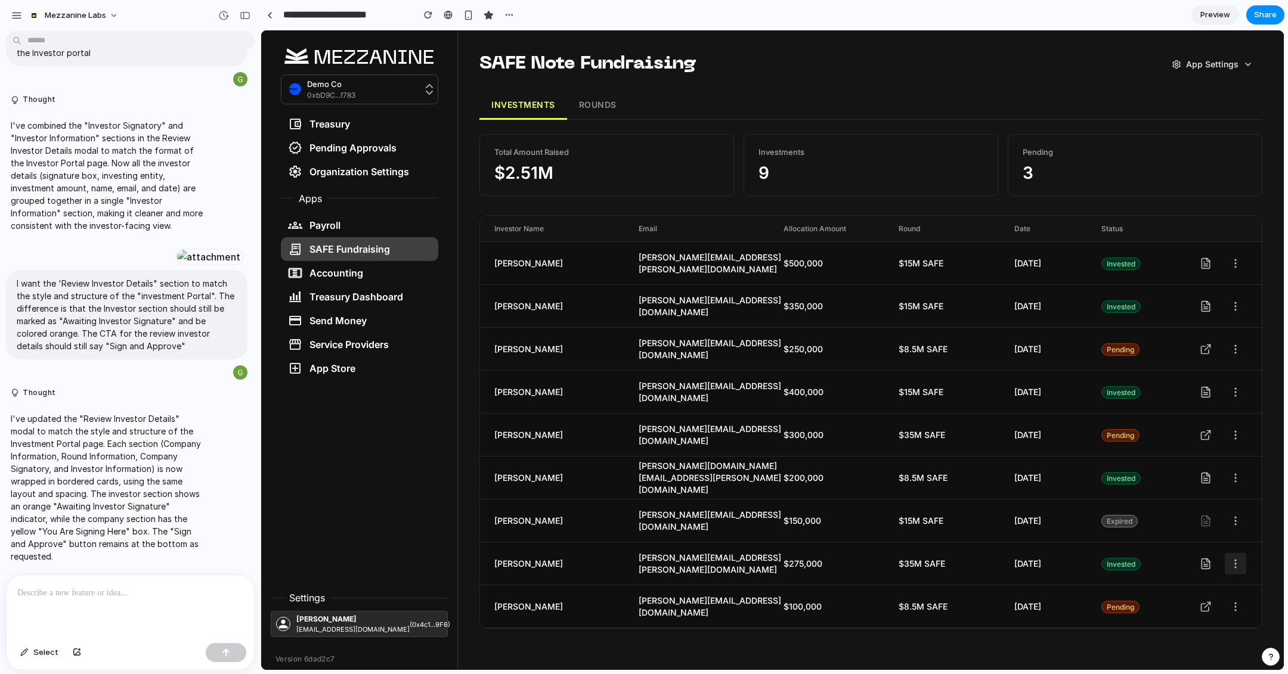
click at [1144, 563] on icon at bounding box center [1236, 564] width 12 height 12
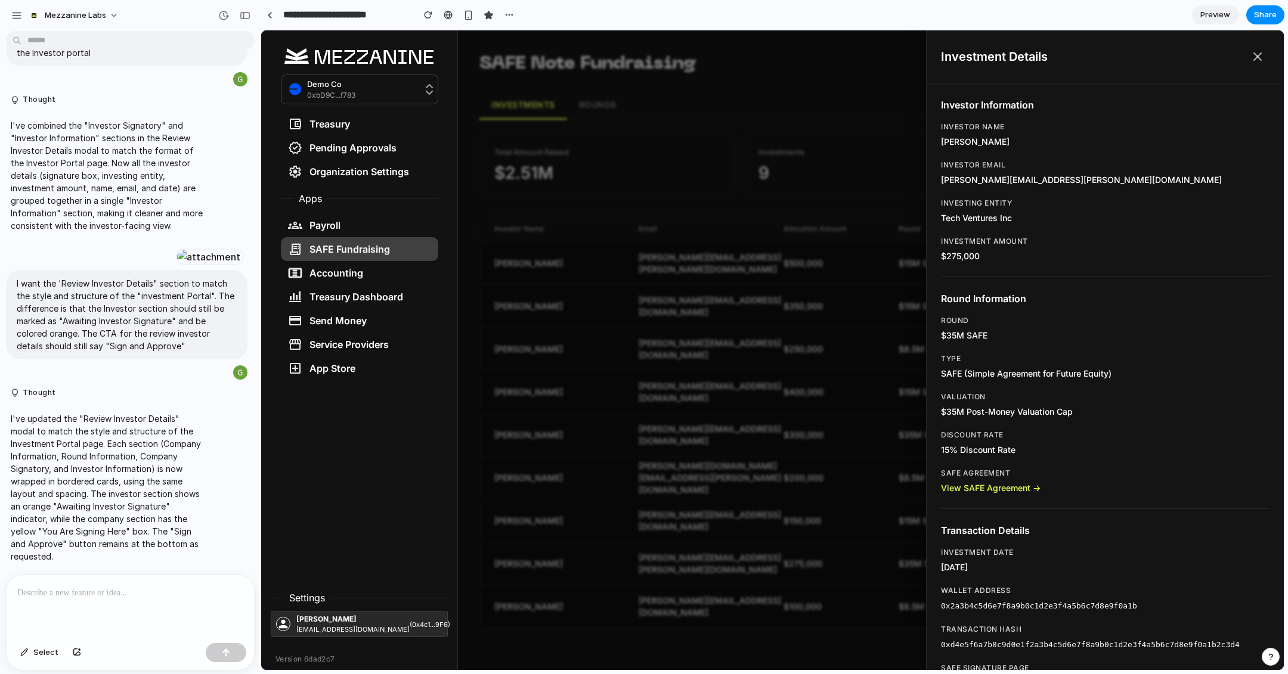
click at [1144, 56] on icon at bounding box center [1257, 56] width 14 height 14
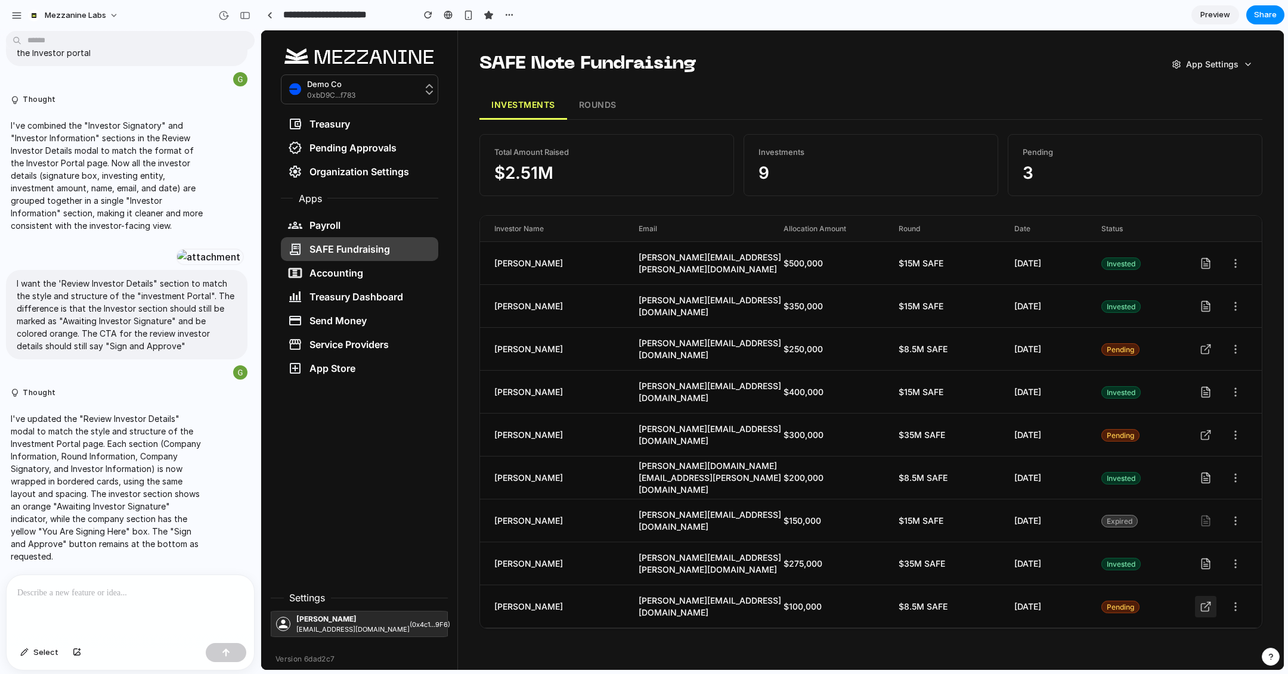
click at [1144, 599] on icon at bounding box center [1206, 607] width 12 height 12
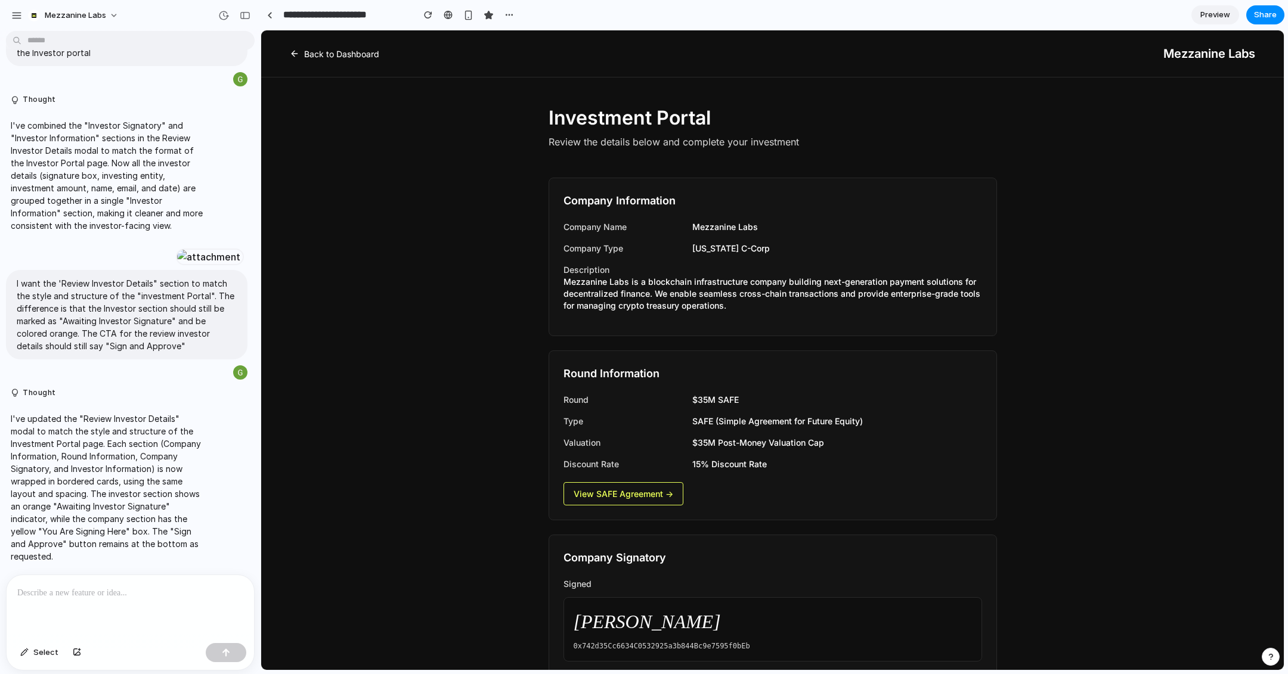
click at [321, 50] on link "Back to Dashboard" at bounding box center [334, 54] width 89 height 13
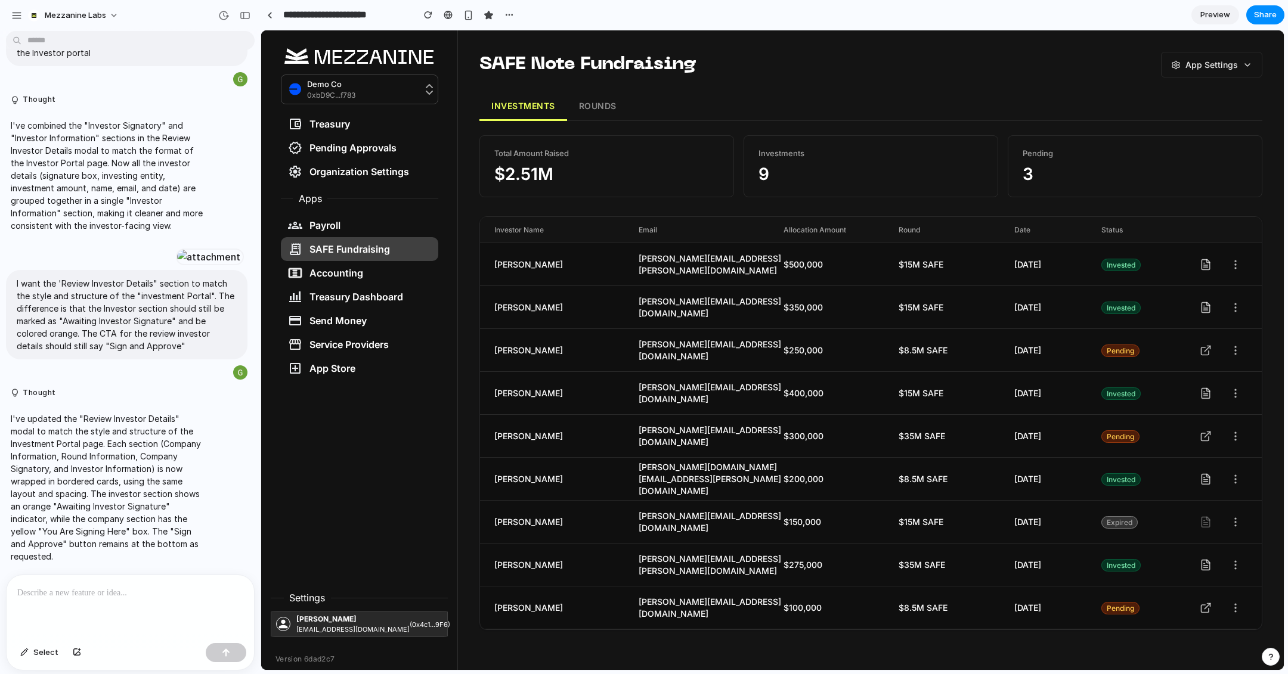
click at [1144, 520] on icon at bounding box center [1206, 522] width 12 height 12
click at [1144, 522] on icon at bounding box center [1236, 522] width 12 height 12
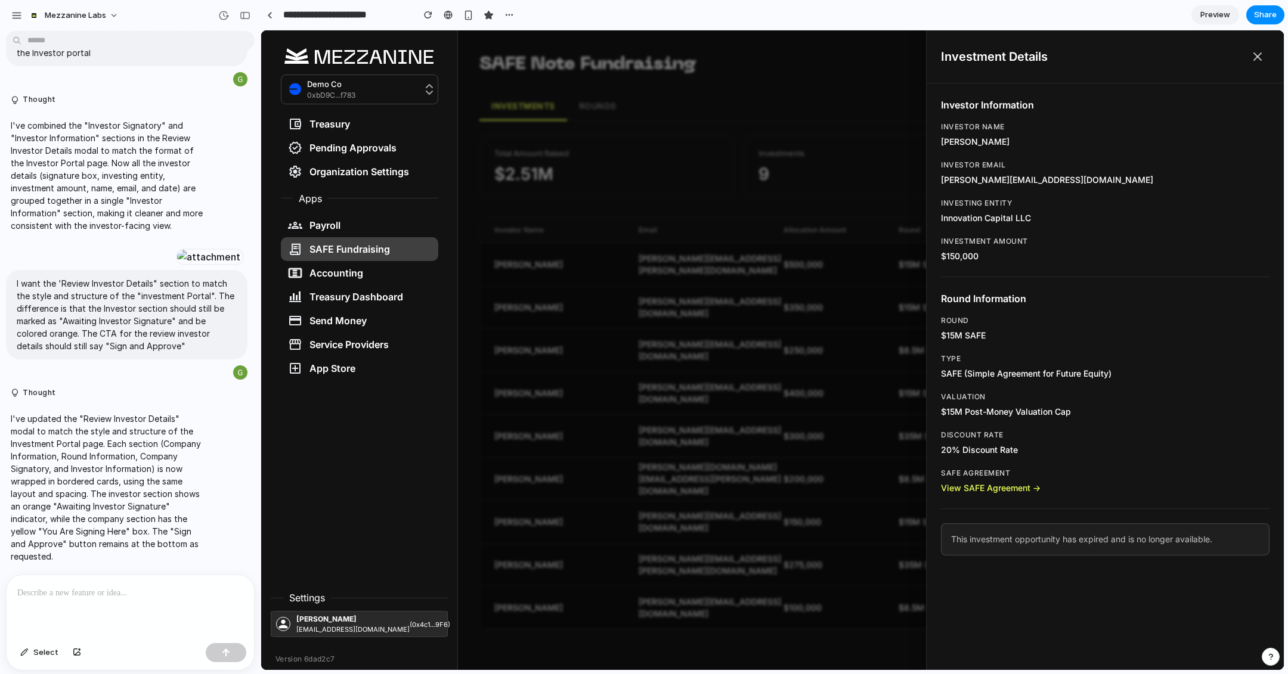
click at [838, 500] on div at bounding box center [772, 350] width 1023 height 640
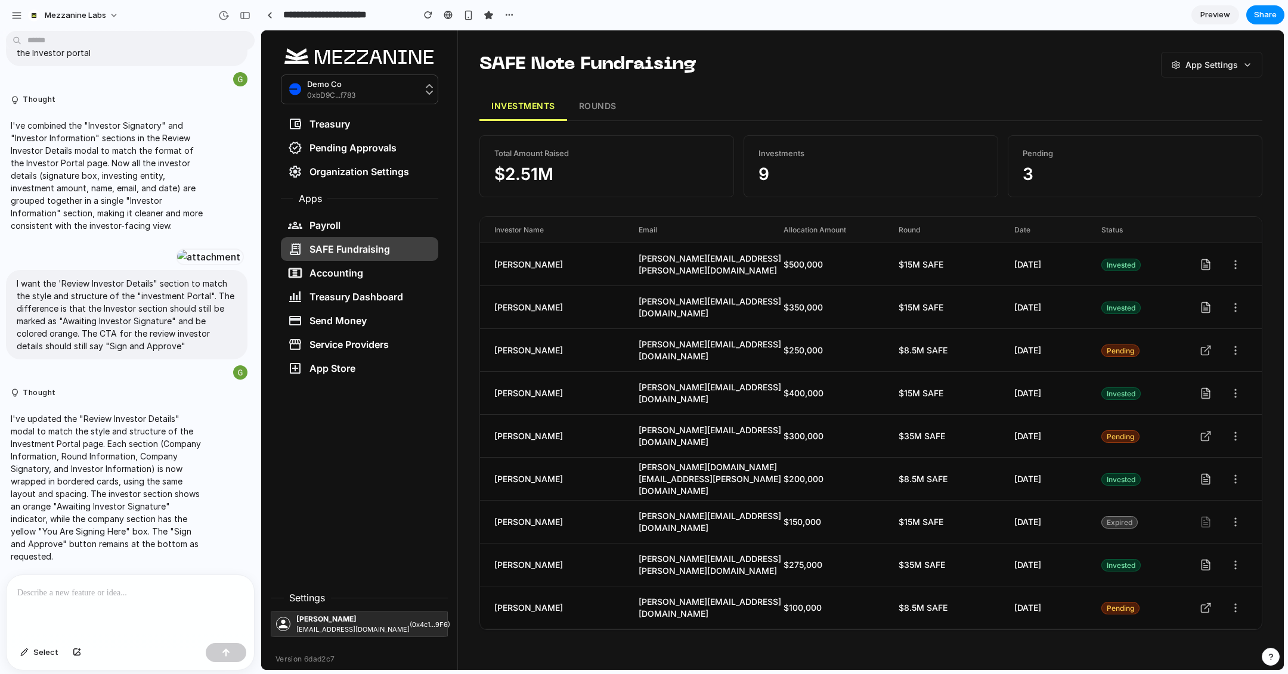
click at [81, 599] on div at bounding box center [130, 606] width 247 height 63
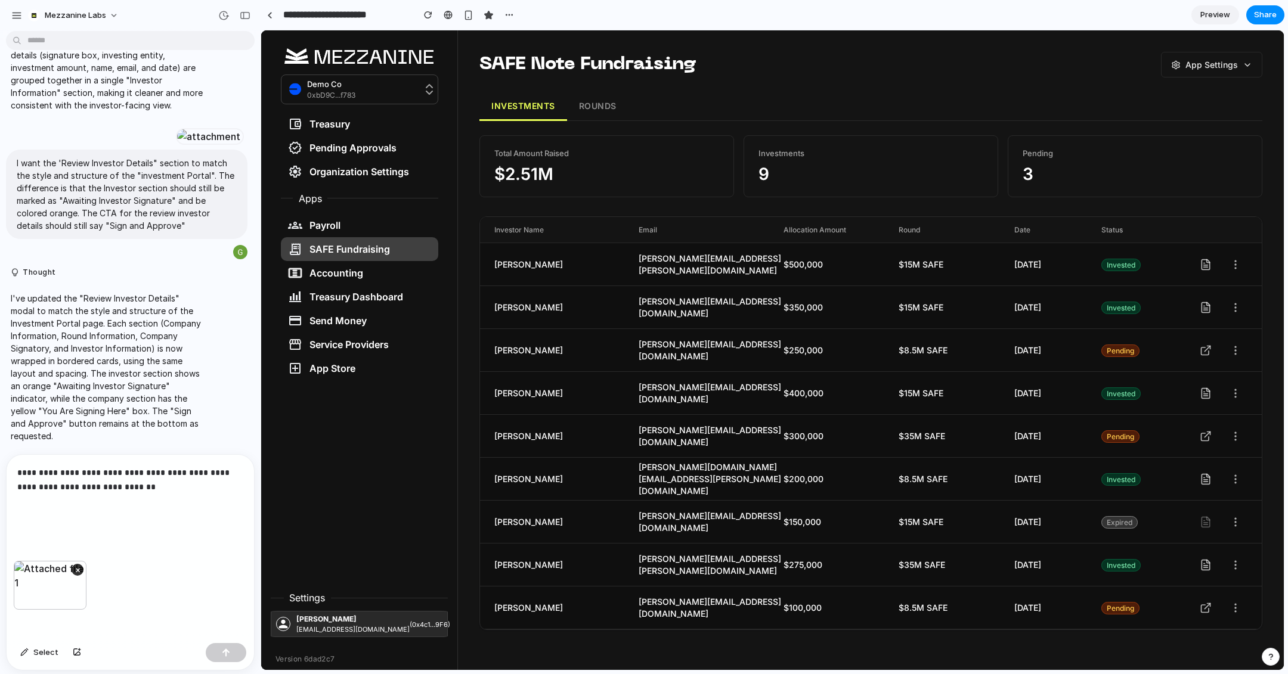
scroll to position [4728, 0]
click at [148, 490] on p "**********" at bounding box center [130, 494] width 226 height 57
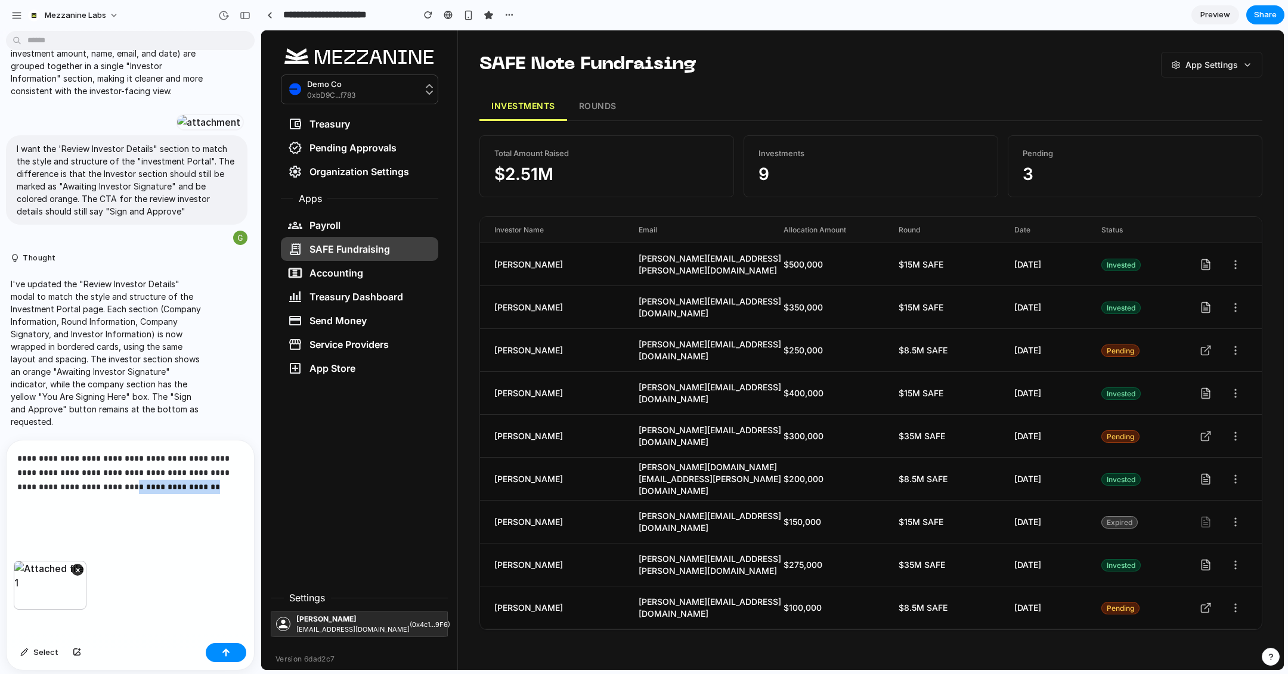
drag, startPoint x: 205, startPoint y: 484, endPoint x: 109, endPoint y: 484, distance: 95.4
click at [109, 484] on p "**********" at bounding box center [130, 487] width 226 height 72
click at [135, 501] on p "**********" at bounding box center [130, 487] width 226 height 72
click at [94, 460] on p "**********" at bounding box center [130, 487] width 226 height 72
click at [123, 510] on p "**********" at bounding box center [130, 487] width 226 height 72
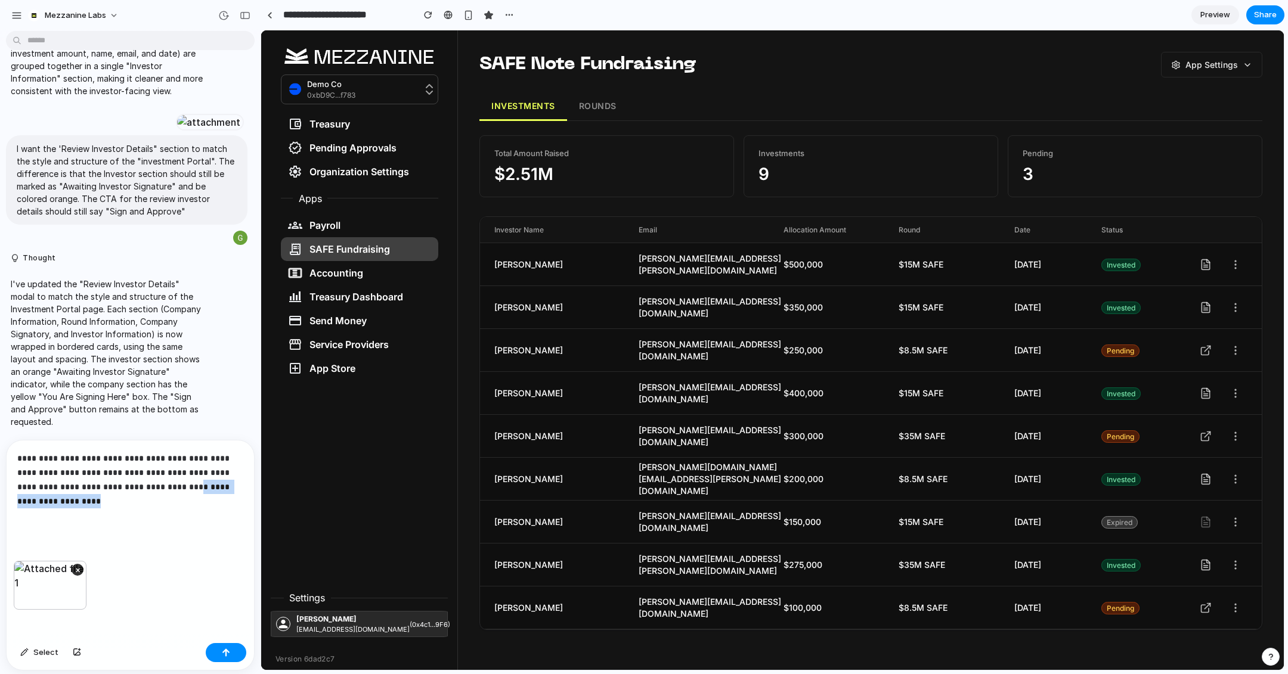
drag, startPoint x: 238, startPoint y: 490, endPoint x: 131, endPoint y: 484, distance: 106.9
click at [131, 484] on p "**********" at bounding box center [130, 487] width 226 height 72
click at [49, 587] on div "×" at bounding box center [50, 585] width 73 height 49
click at [191, 516] on p "**********" at bounding box center [130, 487] width 226 height 72
drag, startPoint x: 238, startPoint y: 487, endPoint x: 134, endPoint y: 487, distance: 103.8
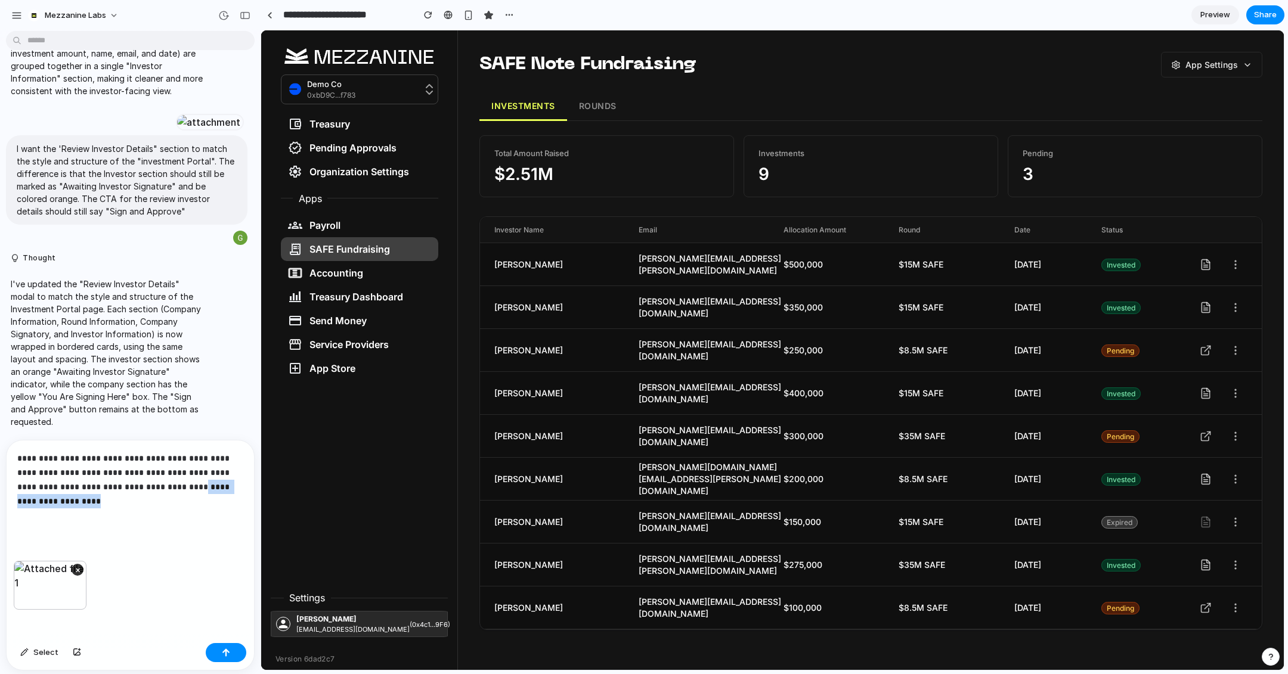
click at [134, 487] on p "**********" at bounding box center [130, 487] width 226 height 72
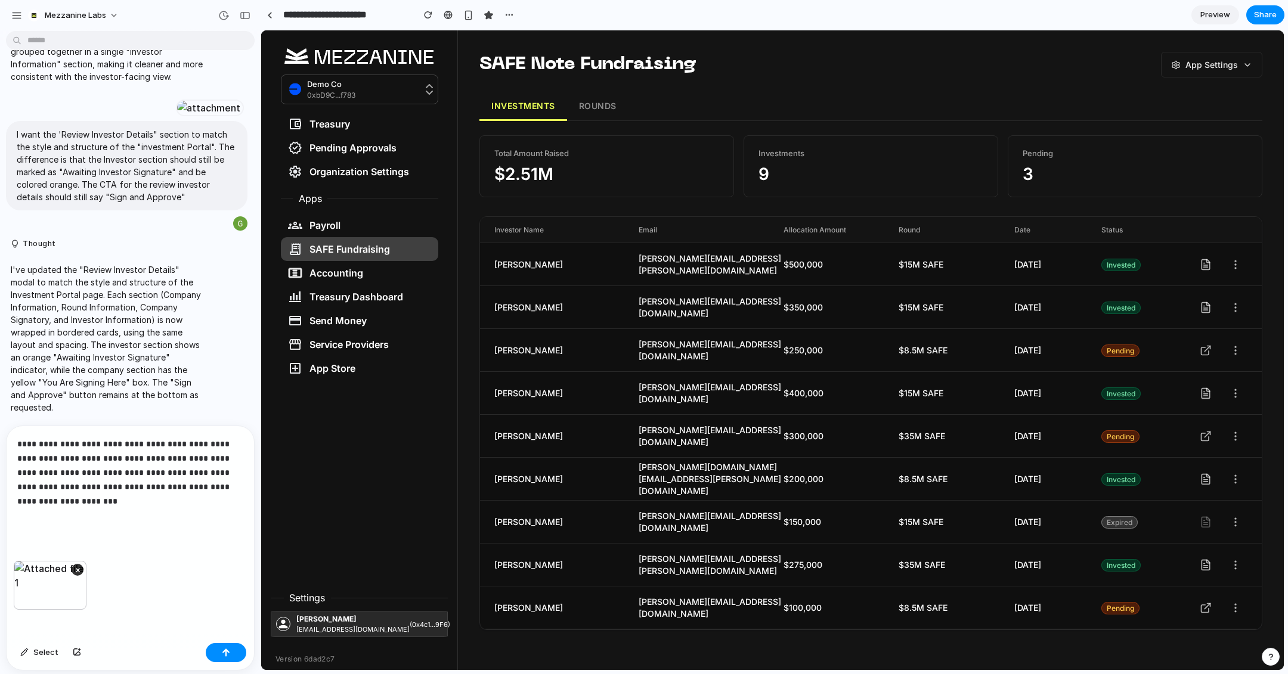
click at [237, 487] on p "**********" at bounding box center [130, 480] width 226 height 86
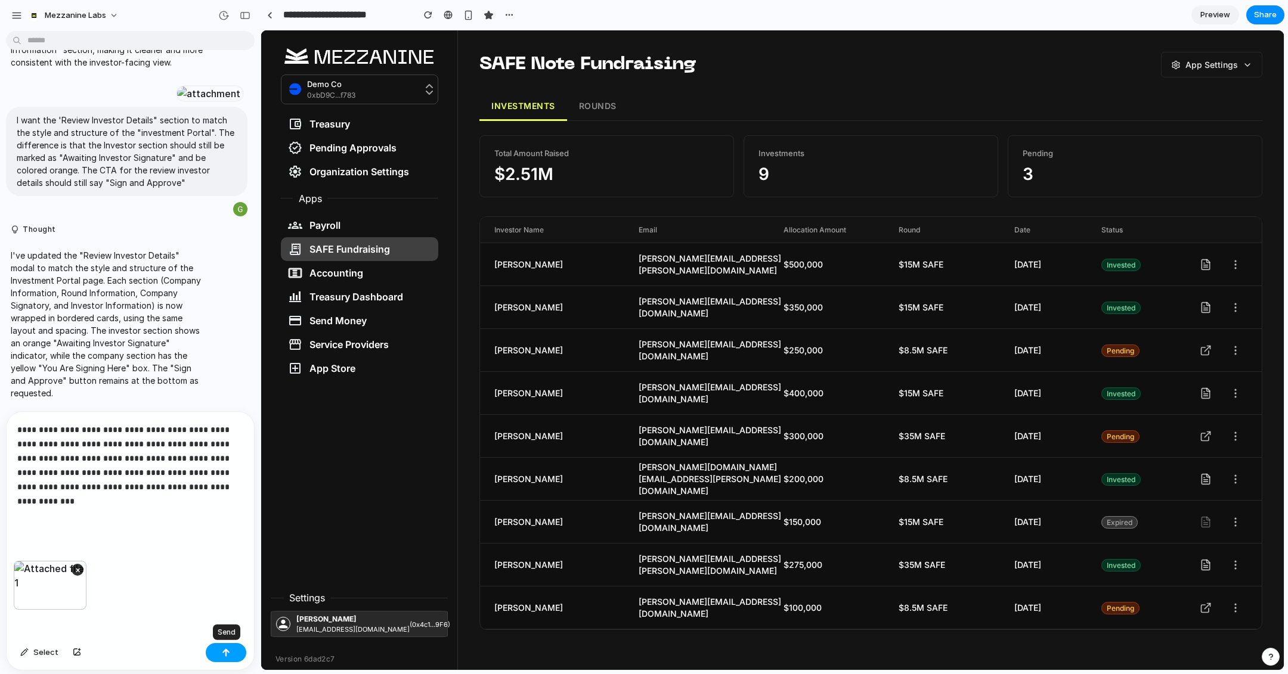
click at [231, 599] on button "button" at bounding box center [226, 652] width 41 height 19
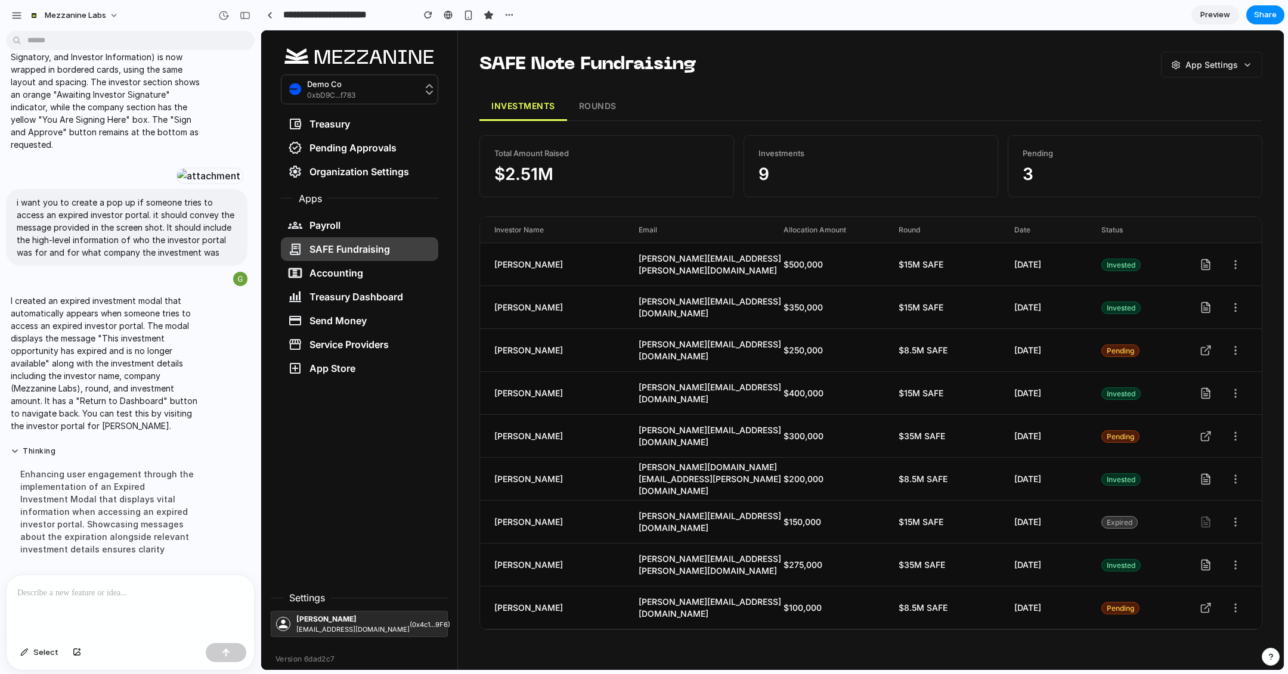
scroll to position [4726, 0]
click at [1144, 522] on icon at bounding box center [1206, 522] width 12 height 12
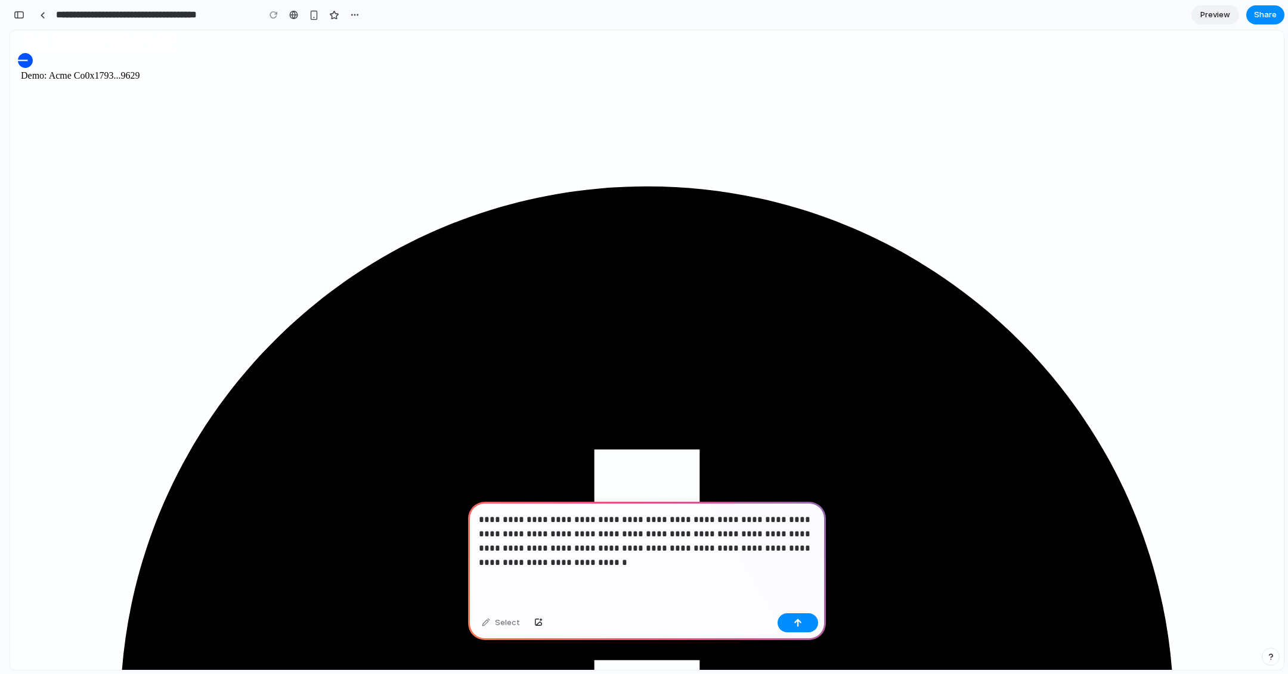
click at [501, 546] on p "**********" at bounding box center [647, 541] width 336 height 57
click at [711, 535] on p "**********" at bounding box center [647, 541] width 336 height 57
click at [801, 622] on div "button" at bounding box center [798, 623] width 8 height 8
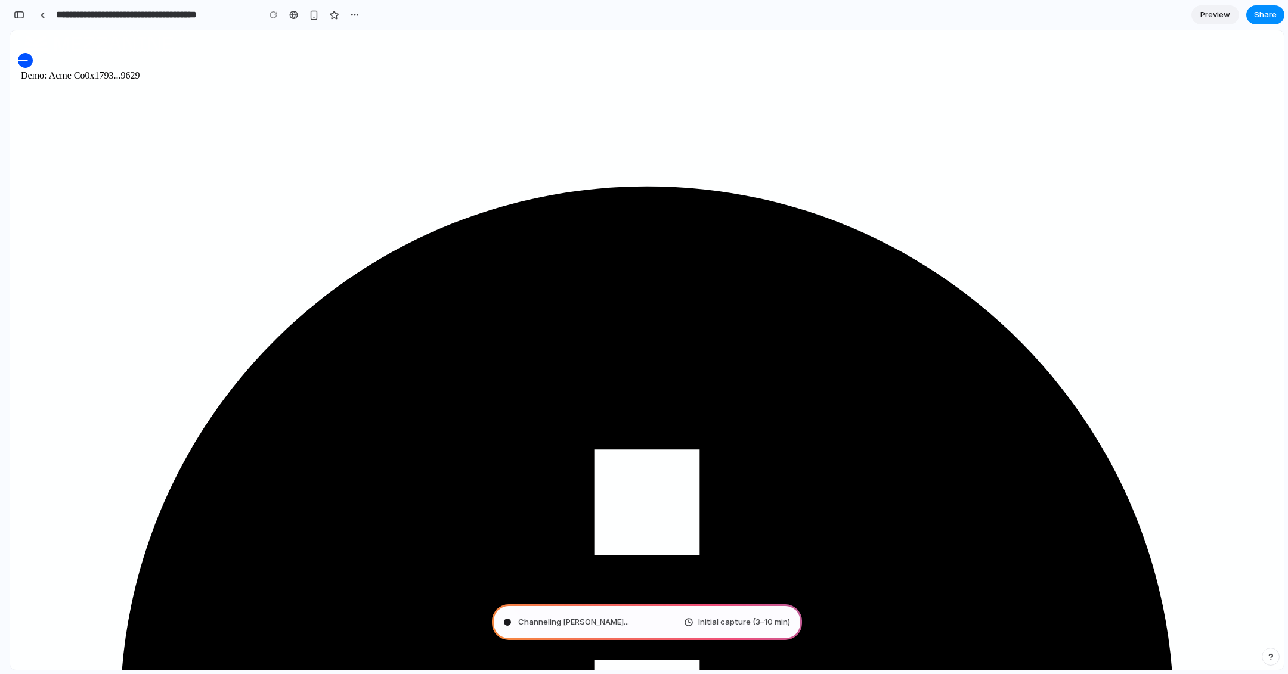
type input "**********"
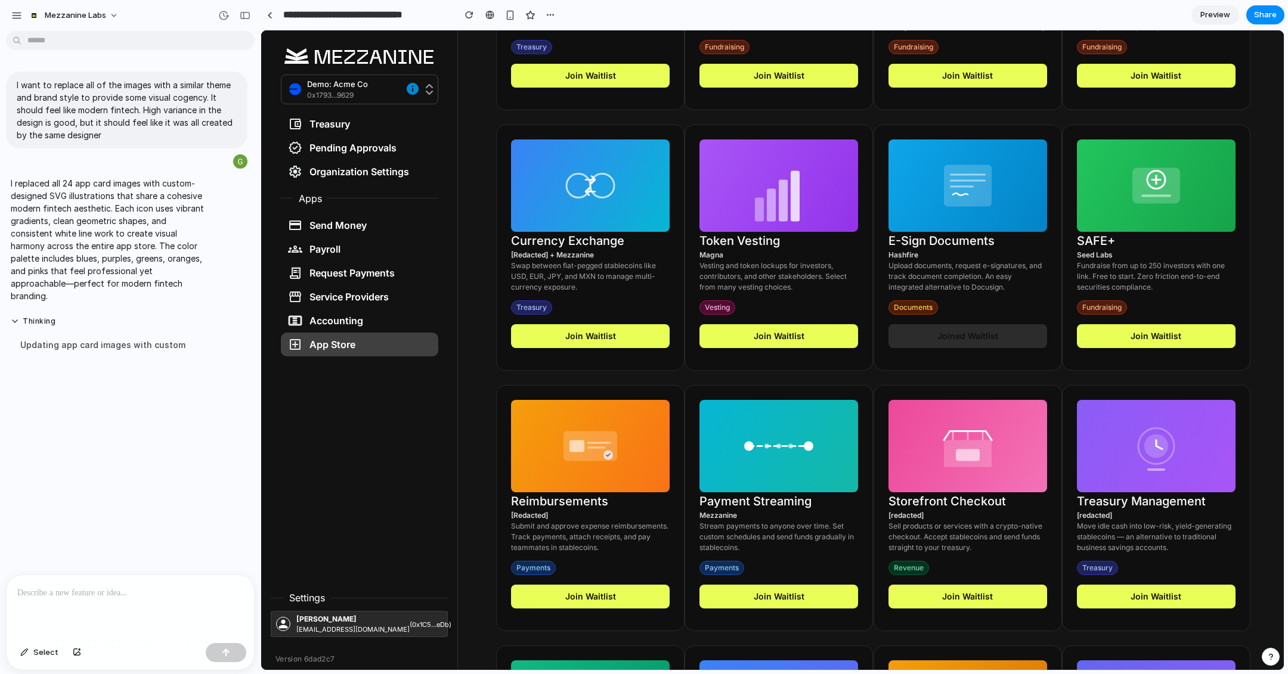
scroll to position [853, 0]
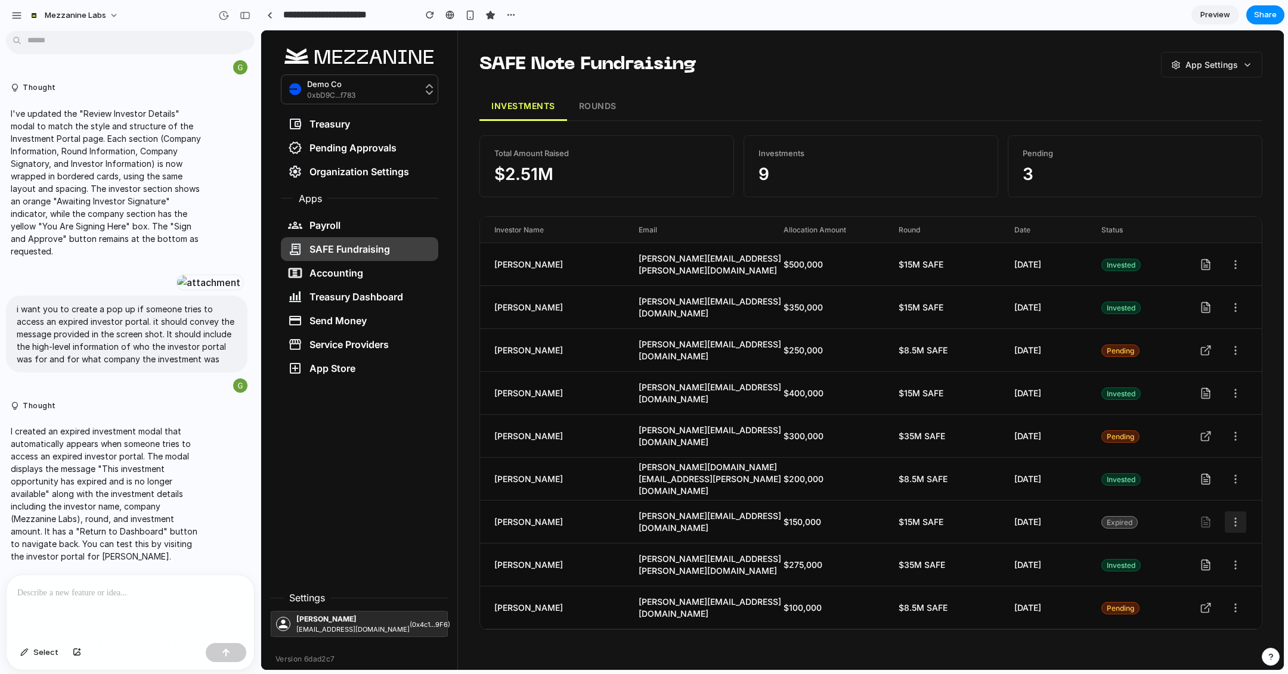
click at [1237, 519] on icon at bounding box center [1236, 522] width 12 height 12
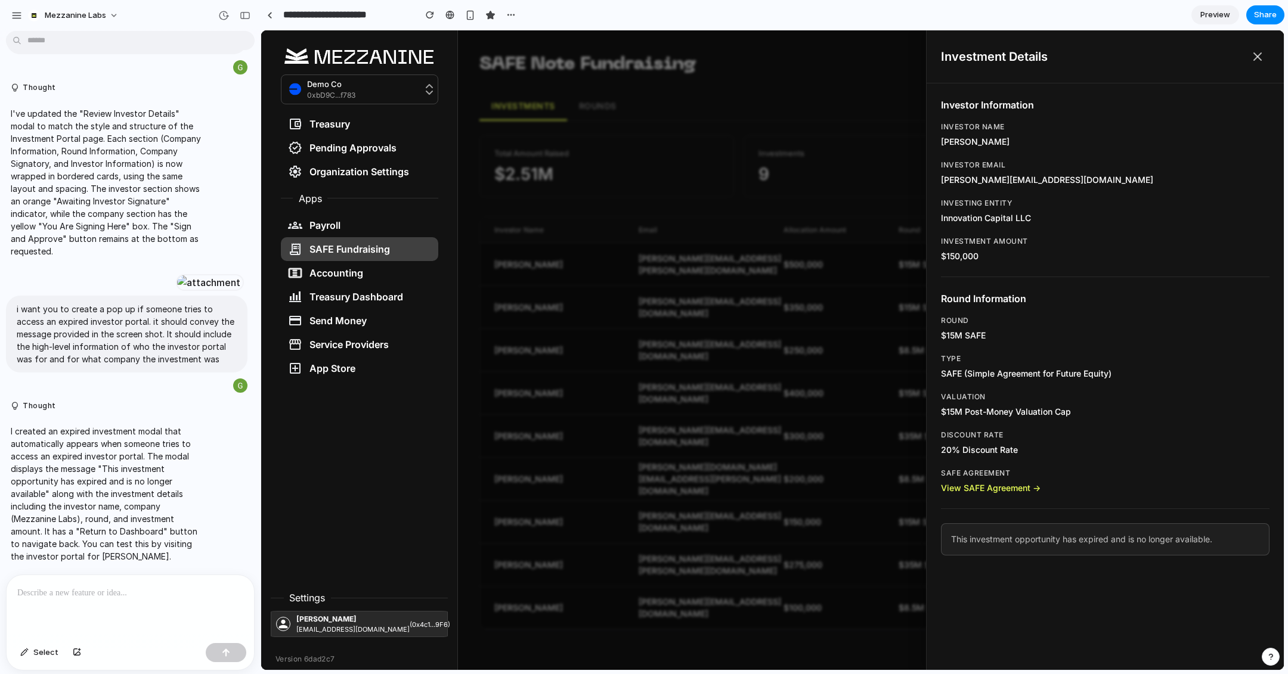
click at [191, 606] on div at bounding box center [130, 606] width 247 height 63
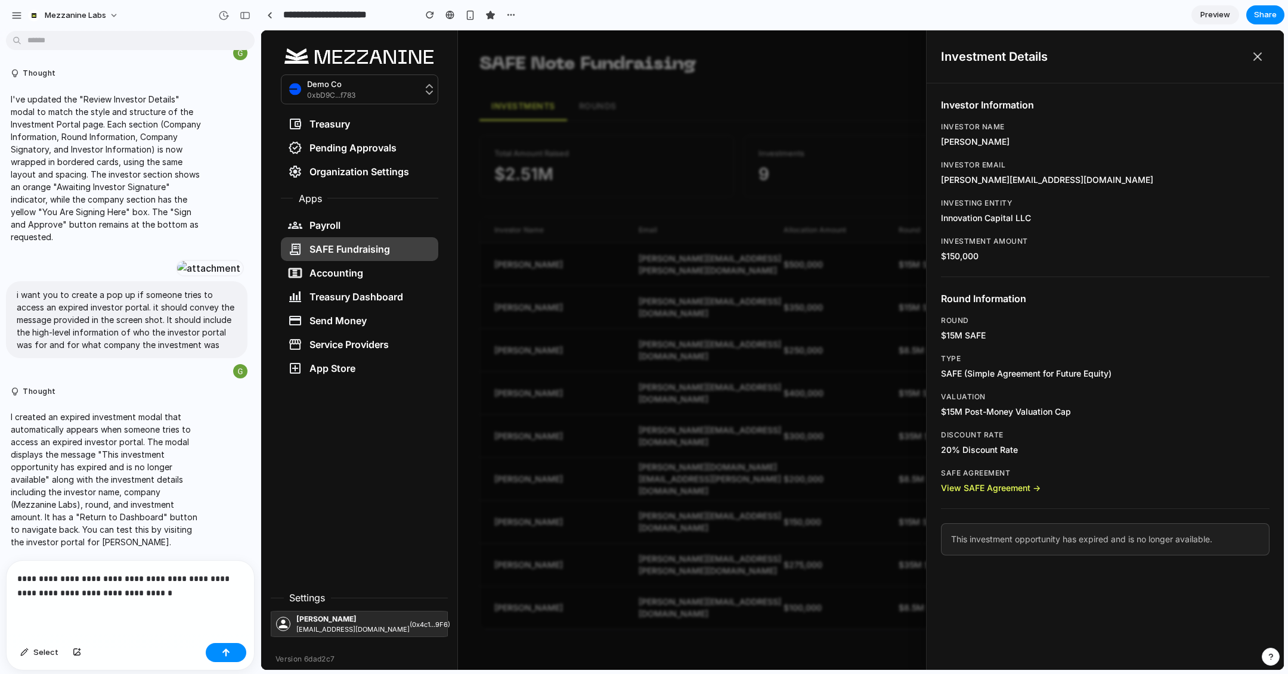
click at [782, 537] on div at bounding box center [772, 350] width 1023 height 640
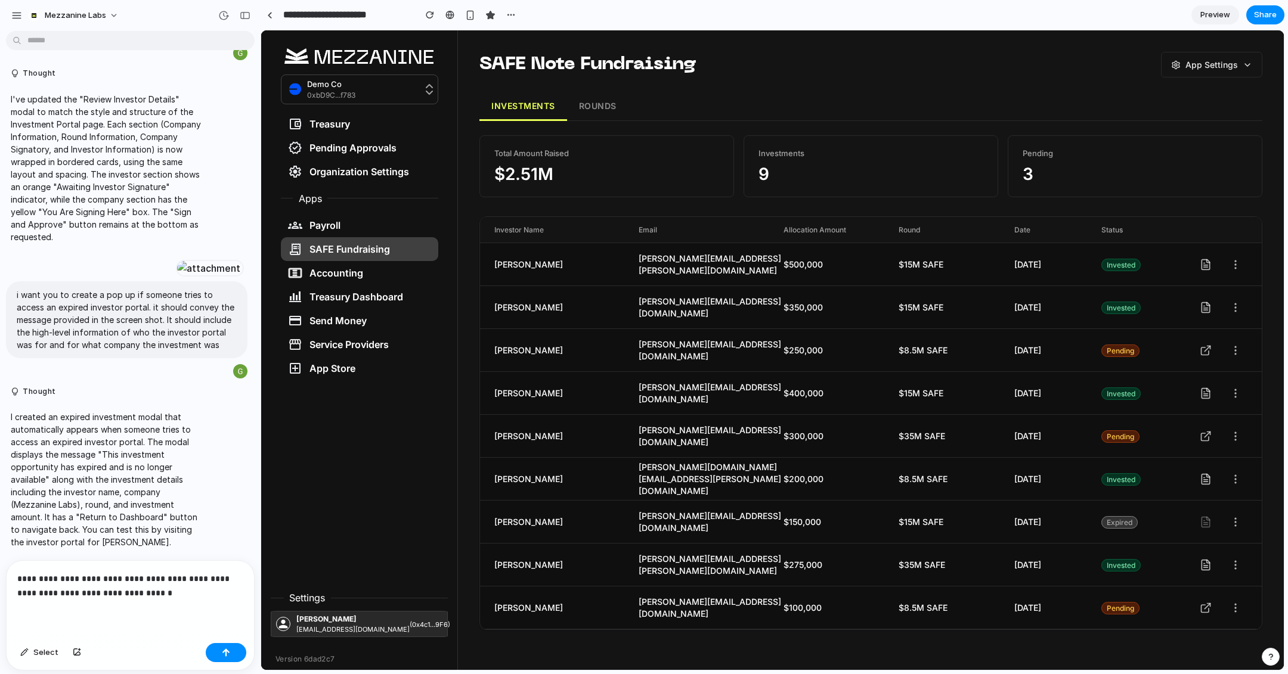
click at [157, 590] on p "**********" at bounding box center [130, 586] width 226 height 29
click at [63, 581] on p "**********" at bounding box center [130, 586] width 226 height 29
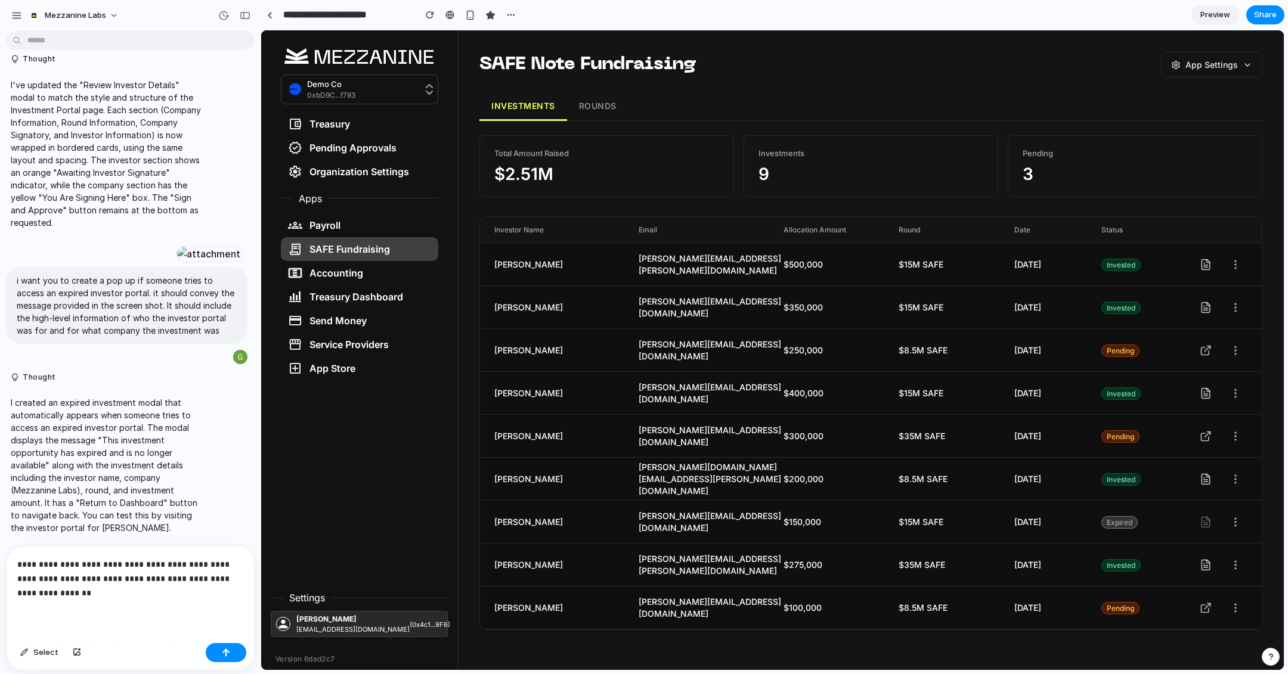
click at [156, 597] on p "**********" at bounding box center [130, 579] width 226 height 43
click at [153, 564] on p "**********" at bounding box center [130, 579] width 226 height 43
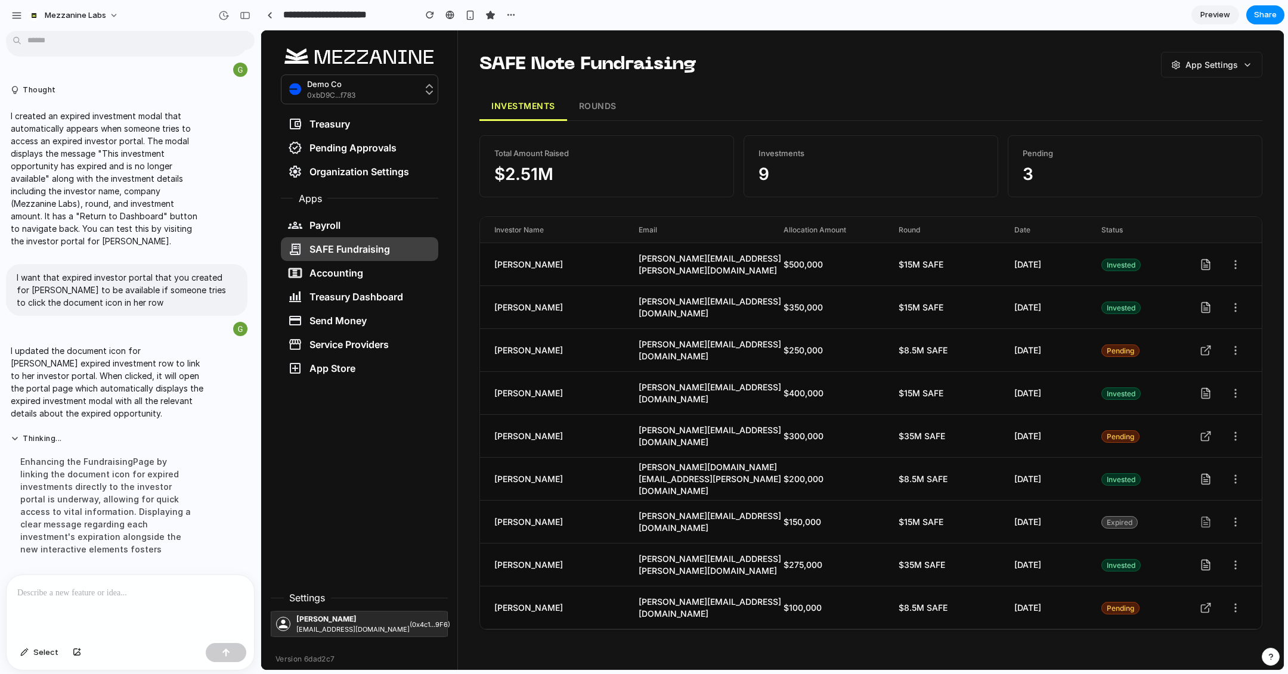
scroll to position [4625, 0]
click at [1207, 518] on icon at bounding box center [1206, 522] width 12 height 12
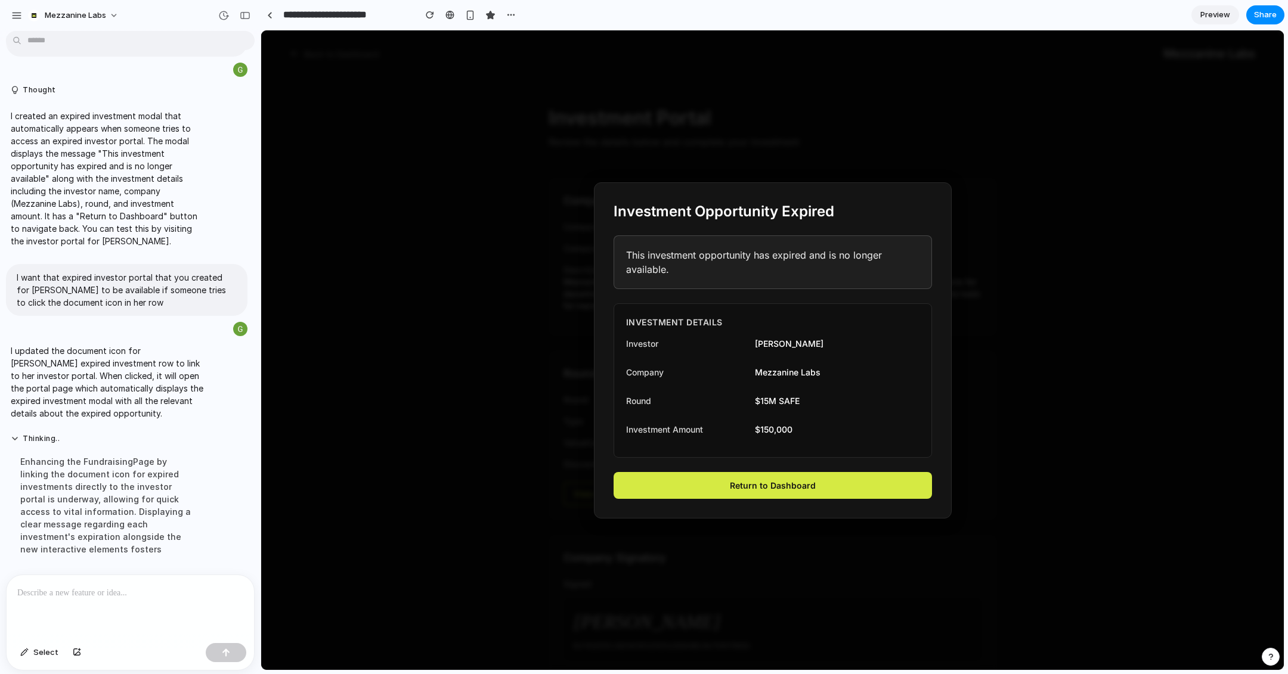
click at [804, 483] on link "Return to Dashboard" at bounding box center [773, 485] width 318 height 27
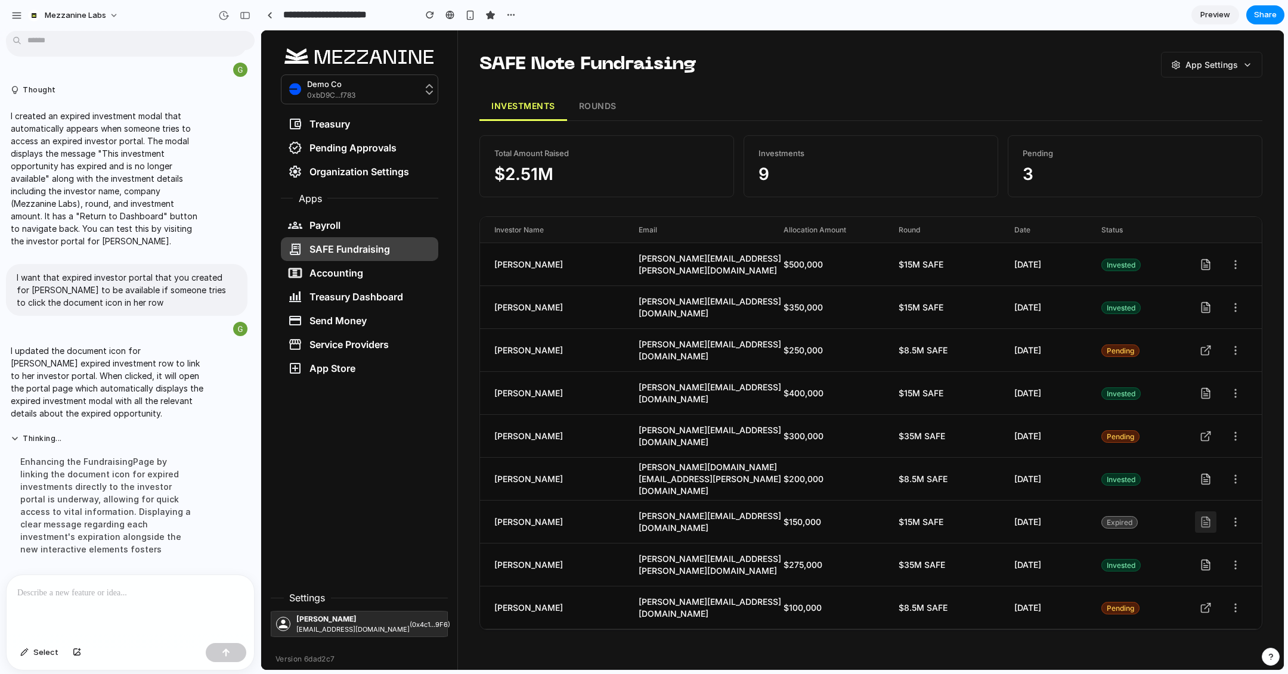
click at [1205, 518] on icon at bounding box center [1206, 522] width 12 height 12
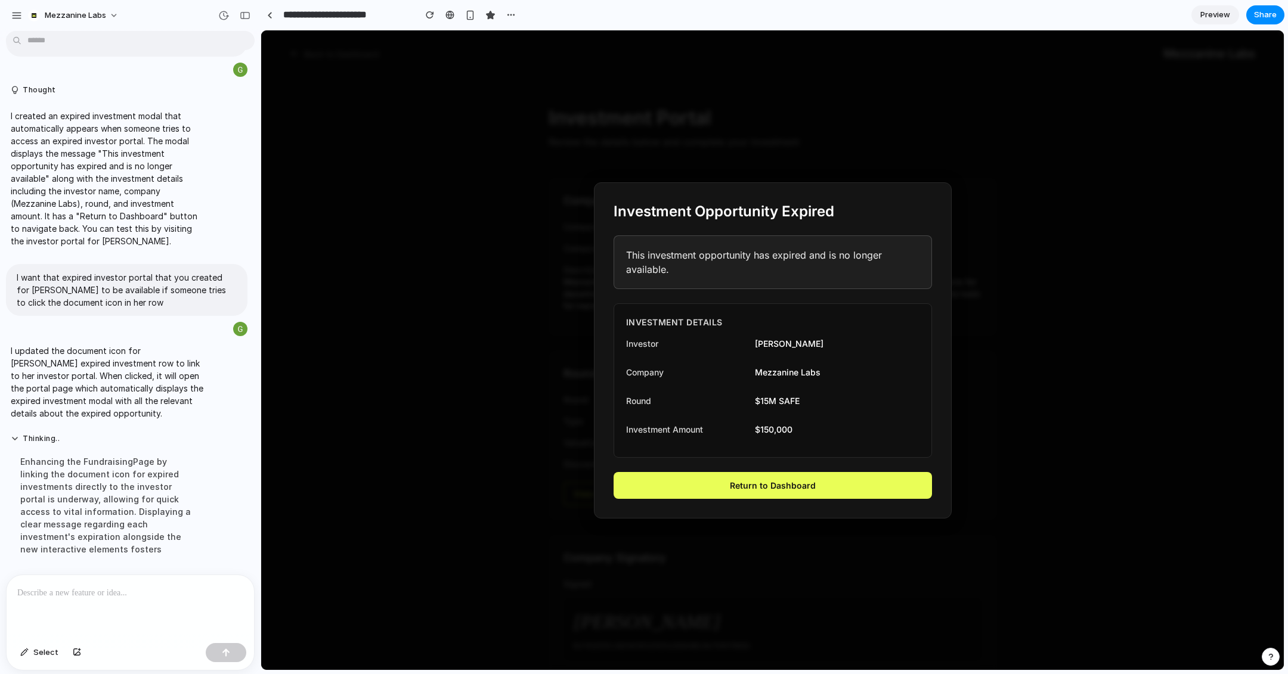
click at [104, 598] on p at bounding box center [130, 593] width 226 height 14
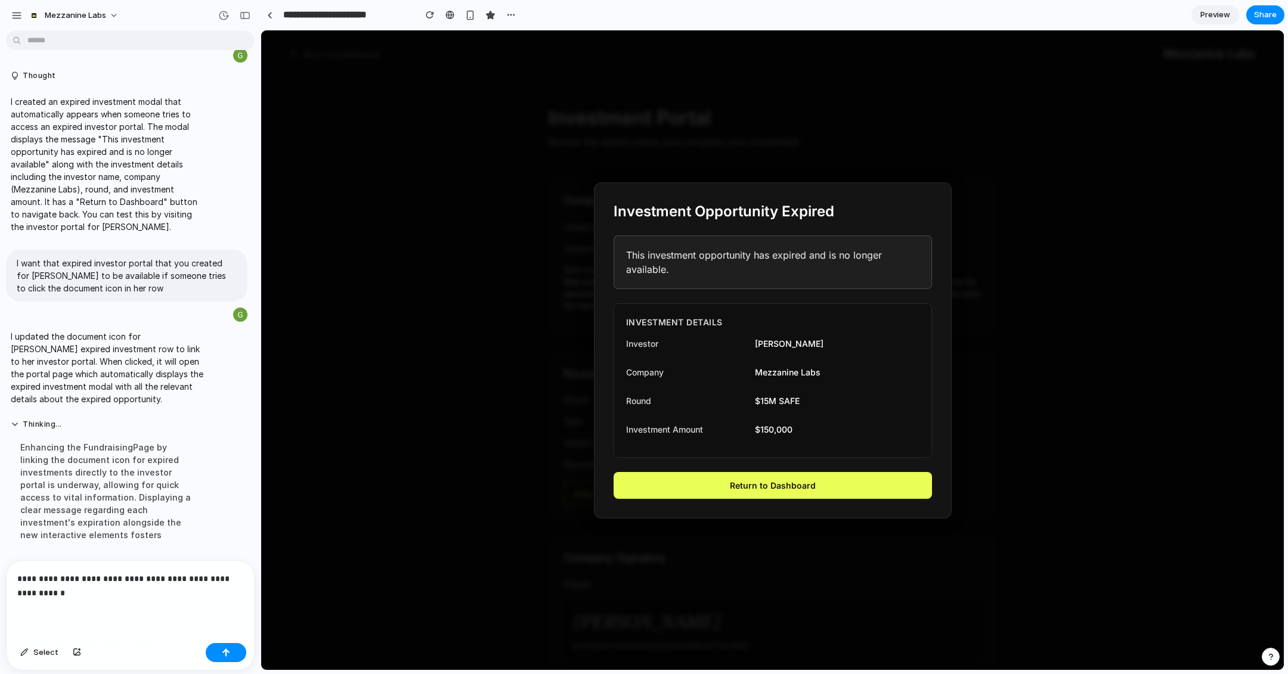
click at [477, 287] on div at bounding box center [772, 350] width 1023 height 640
click at [758, 489] on link "Return to Dashboard" at bounding box center [773, 485] width 318 height 27
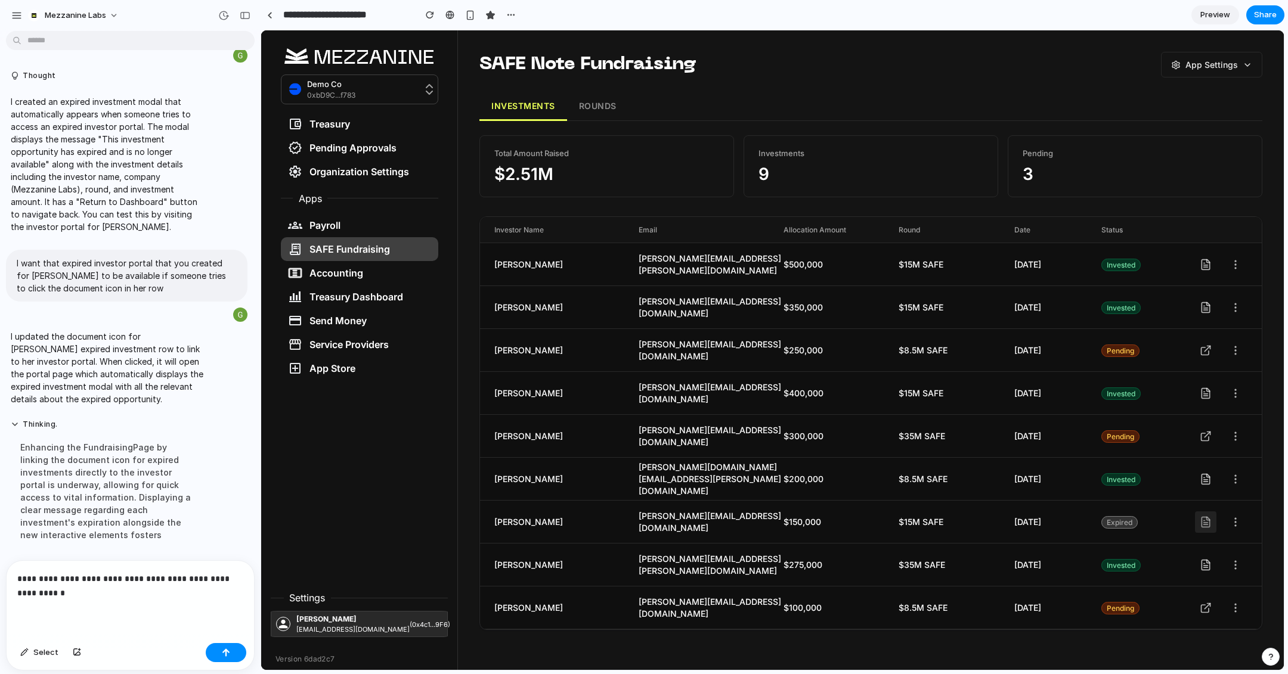
click at [1207, 522] on icon at bounding box center [1206, 522] width 12 height 12
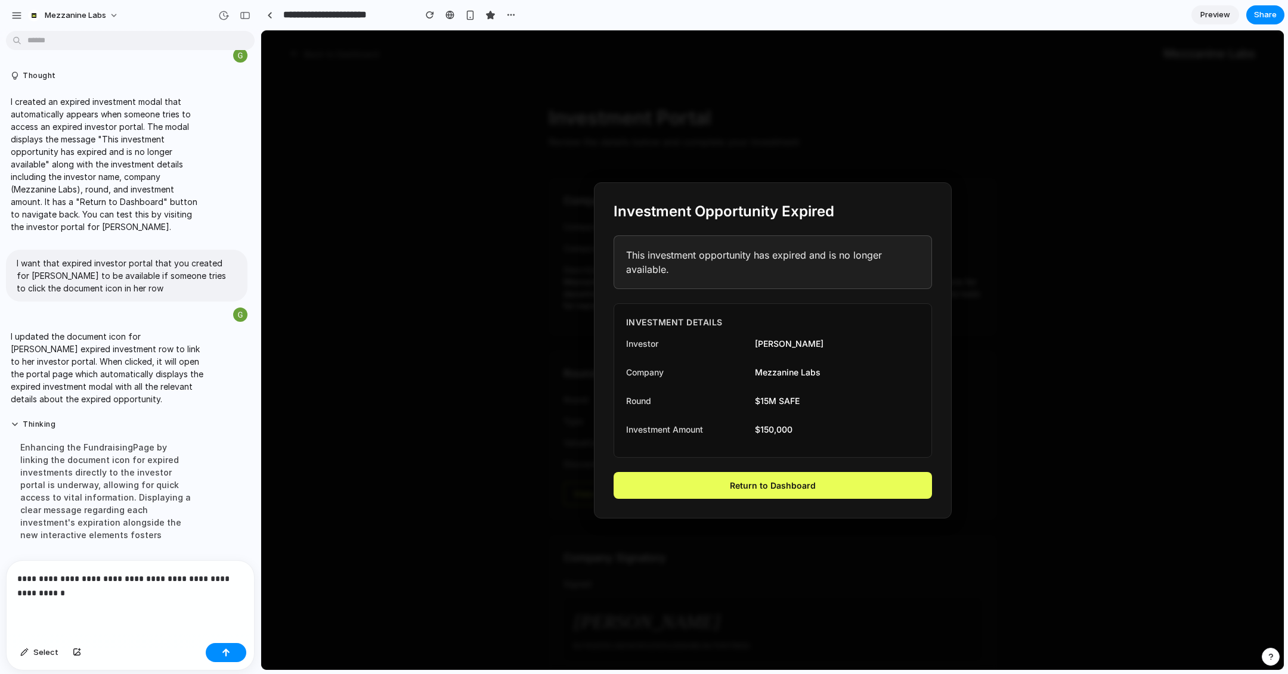
click at [1207, 522] on div at bounding box center [772, 350] width 1023 height 640
click at [880, 481] on link "Return to Dashboard" at bounding box center [773, 485] width 318 height 27
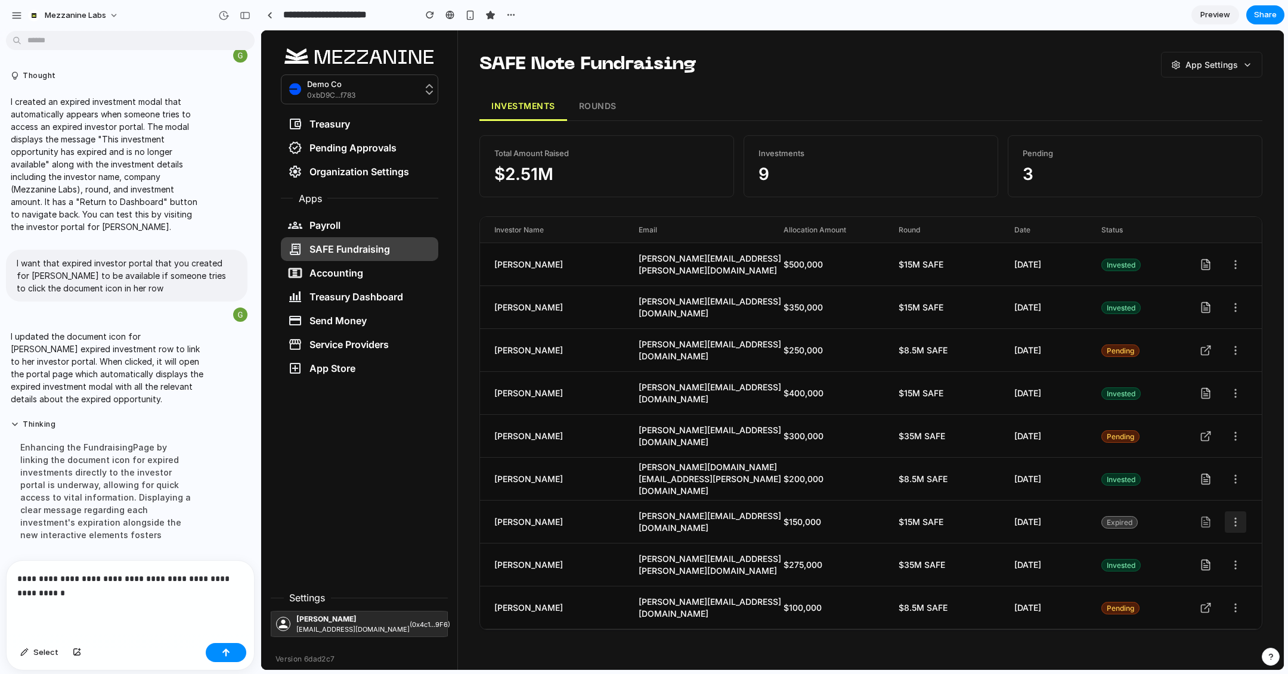
click at [1230, 526] on icon at bounding box center [1236, 522] width 12 height 12
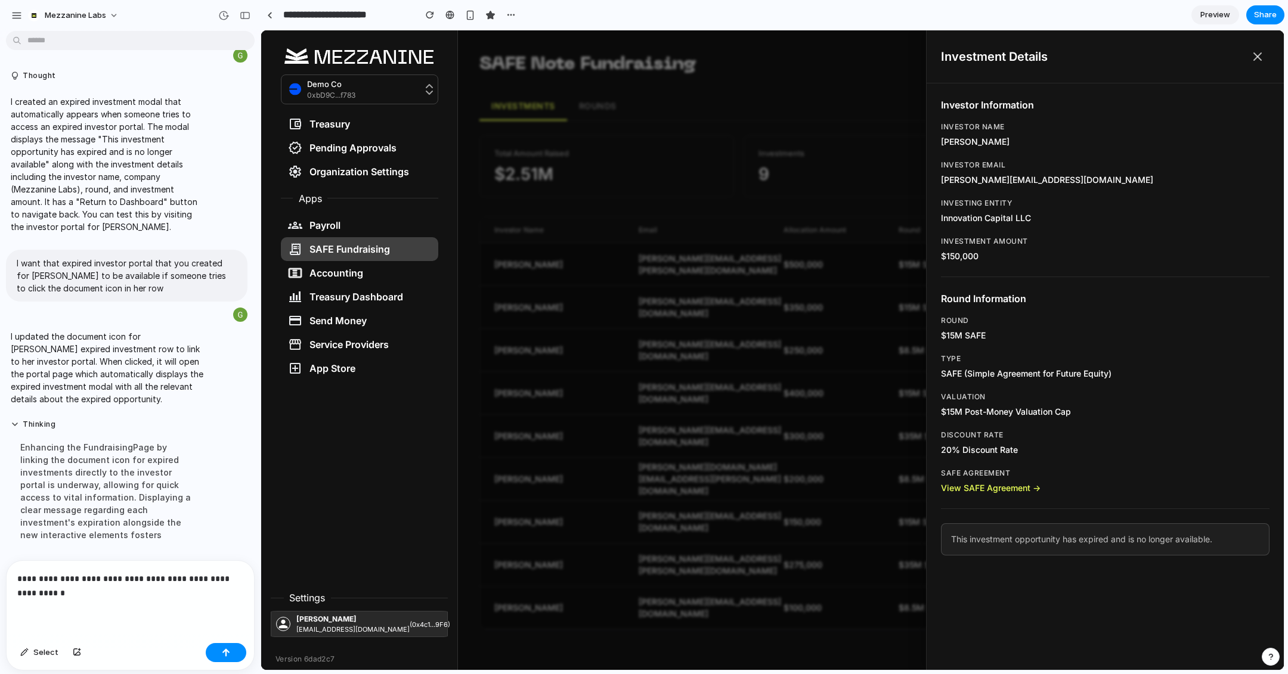
click at [852, 527] on div at bounding box center [772, 350] width 1023 height 640
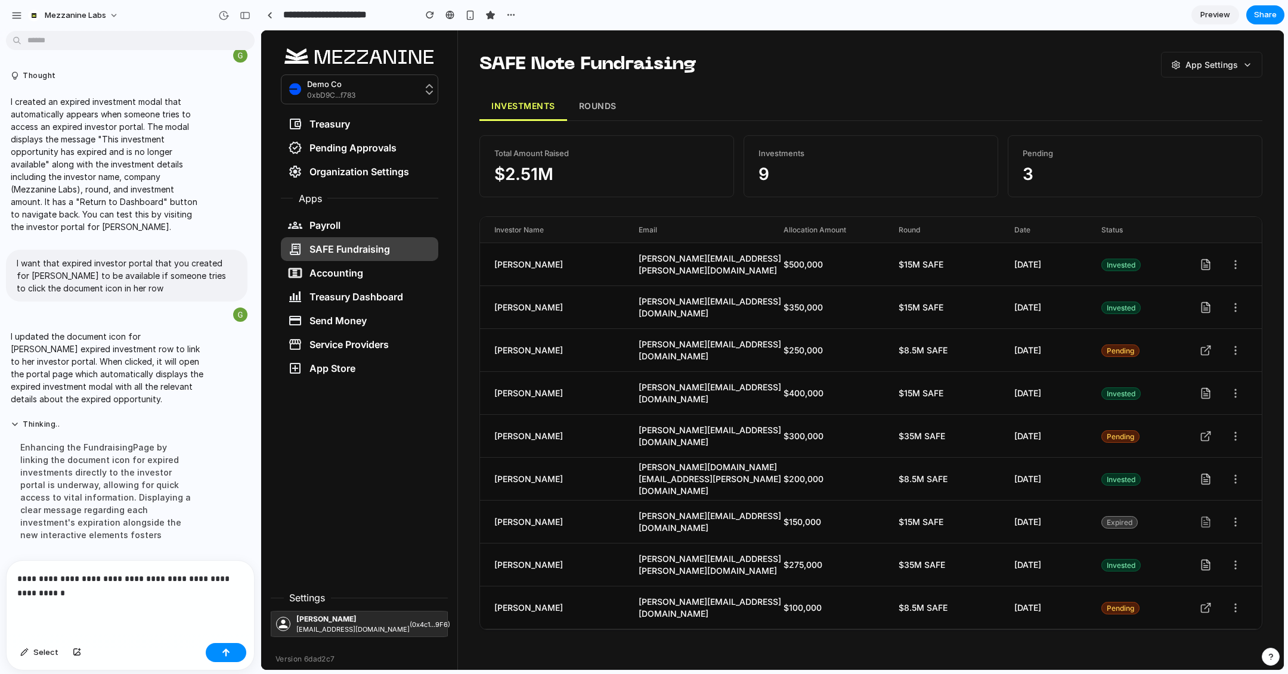
click at [607, 108] on button "ROUNDS" at bounding box center [597, 106] width 61 height 29
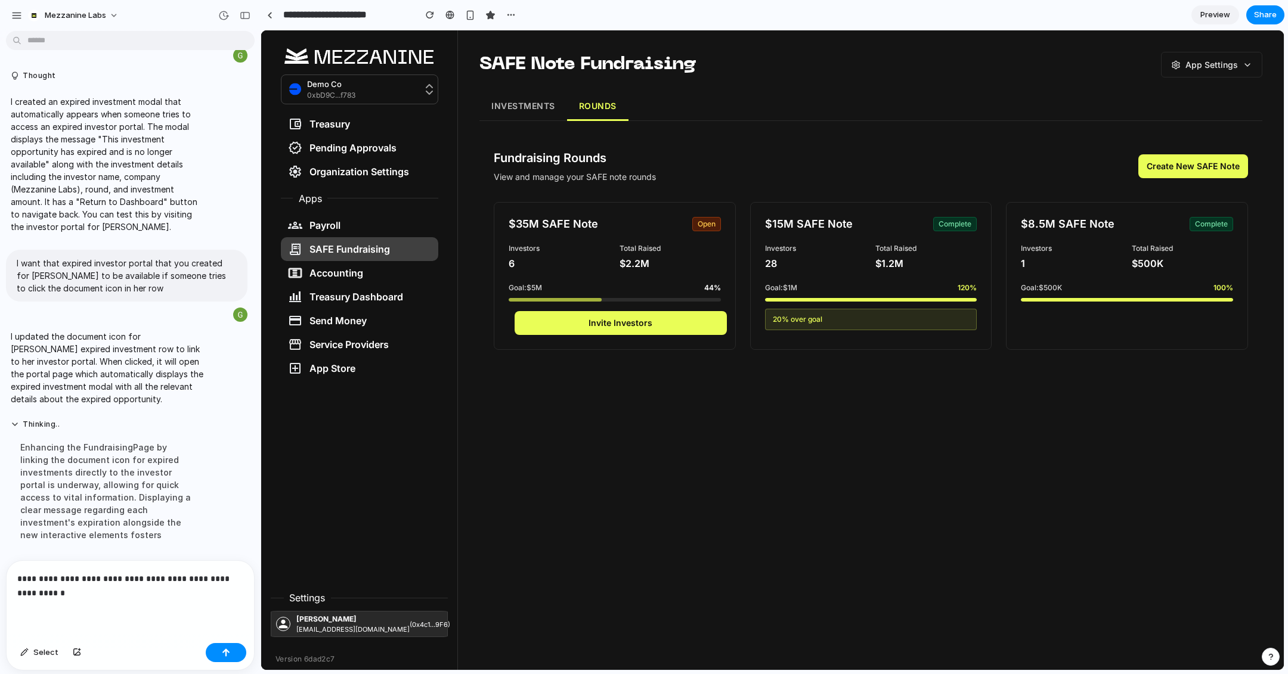
click at [515, 100] on button "INVESTMENTS" at bounding box center [523, 106] width 88 height 29
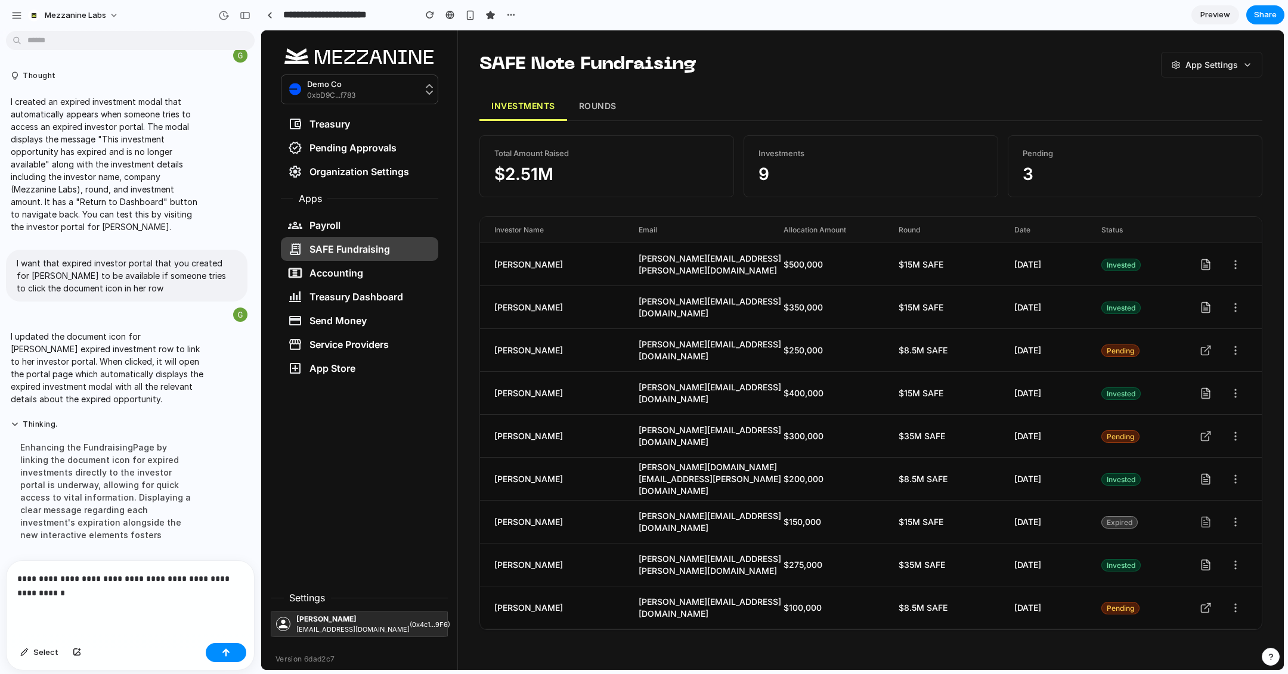
click at [577, 103] on button "ROUNDS" at bounding box center [597, 106] width 61 height 29
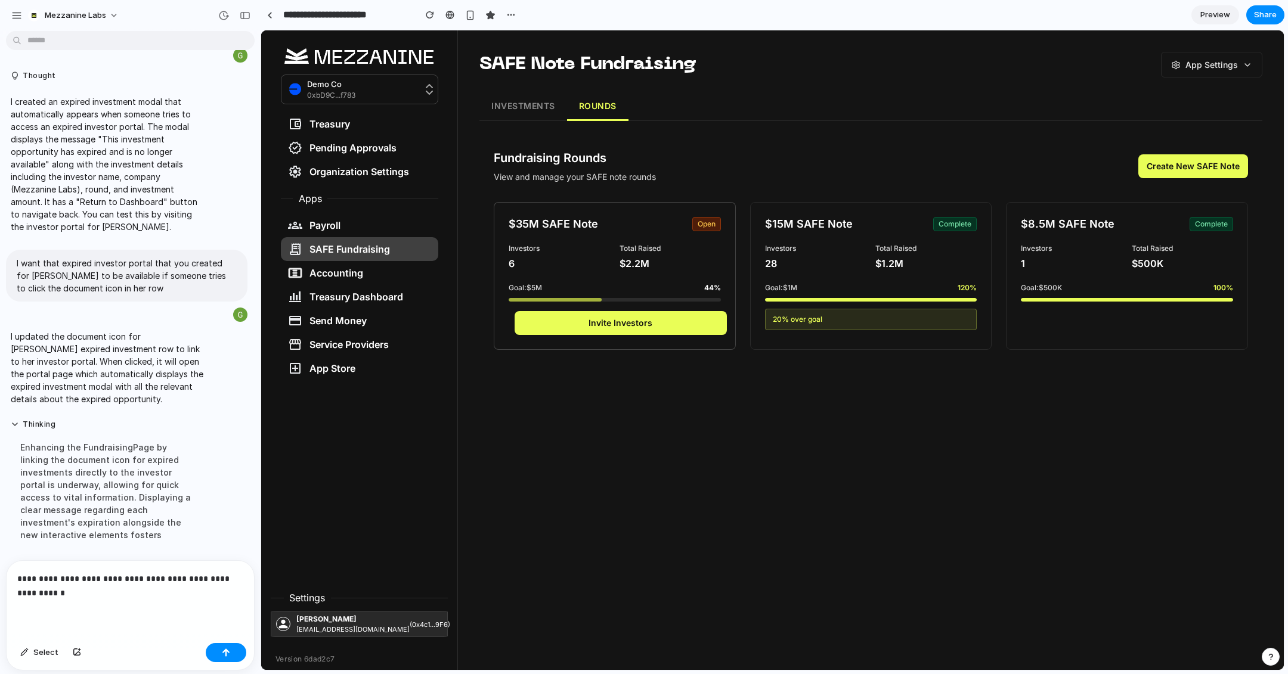
click at [631, 326] on button "Invite Investors" at bounding box center [621, 323] width 212 height 24
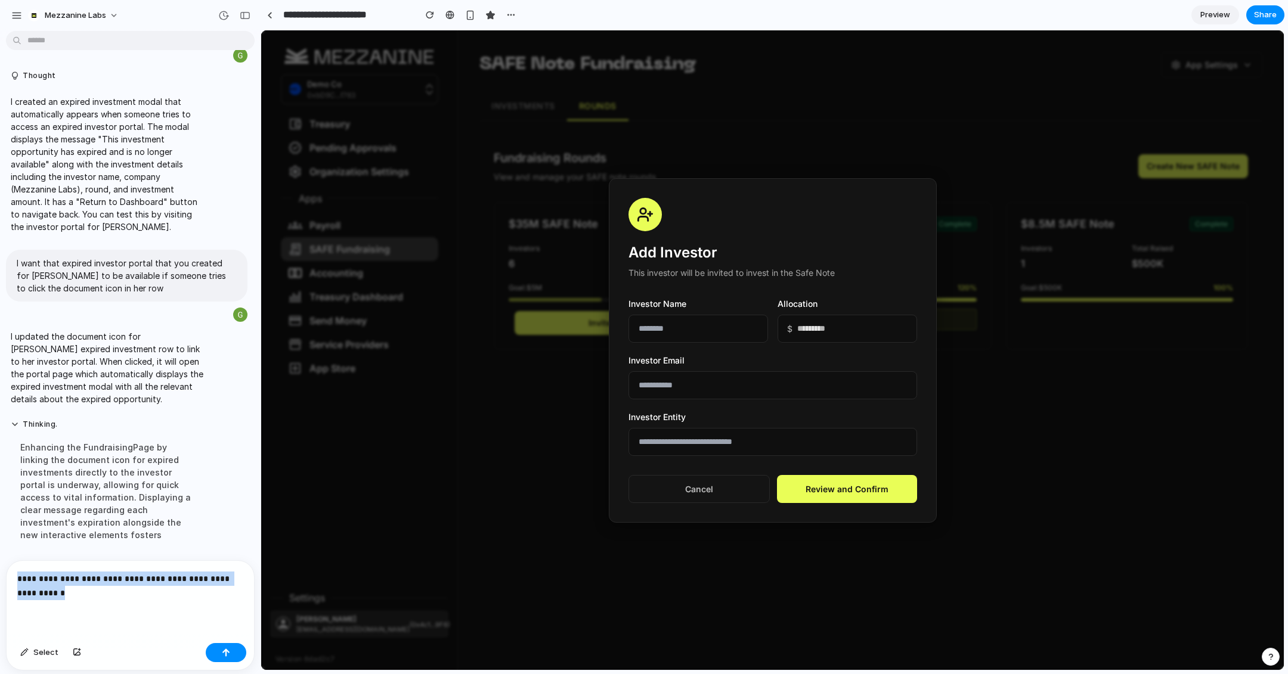
drag, startPoint x: 80, startPoint y: 595, endPoint x: 0, endPoint y: 553, distance: 90.7
click at [0, 553] on div "Thought I created a success modal that appears after clicking "Sign and Approve…" at bounding box center [130, 355] width 261 height 639
click at [82, 591] on p "**********" at bounding box center [130, 586] width 226 height 29
click at [174, 594] on p "**********" at bounding box center [130, 586] width 226 height 29
drag, startPoint x: 120, startPoint y: 594, endPoint x: 153, endPoint y: 593, distance: 32.2
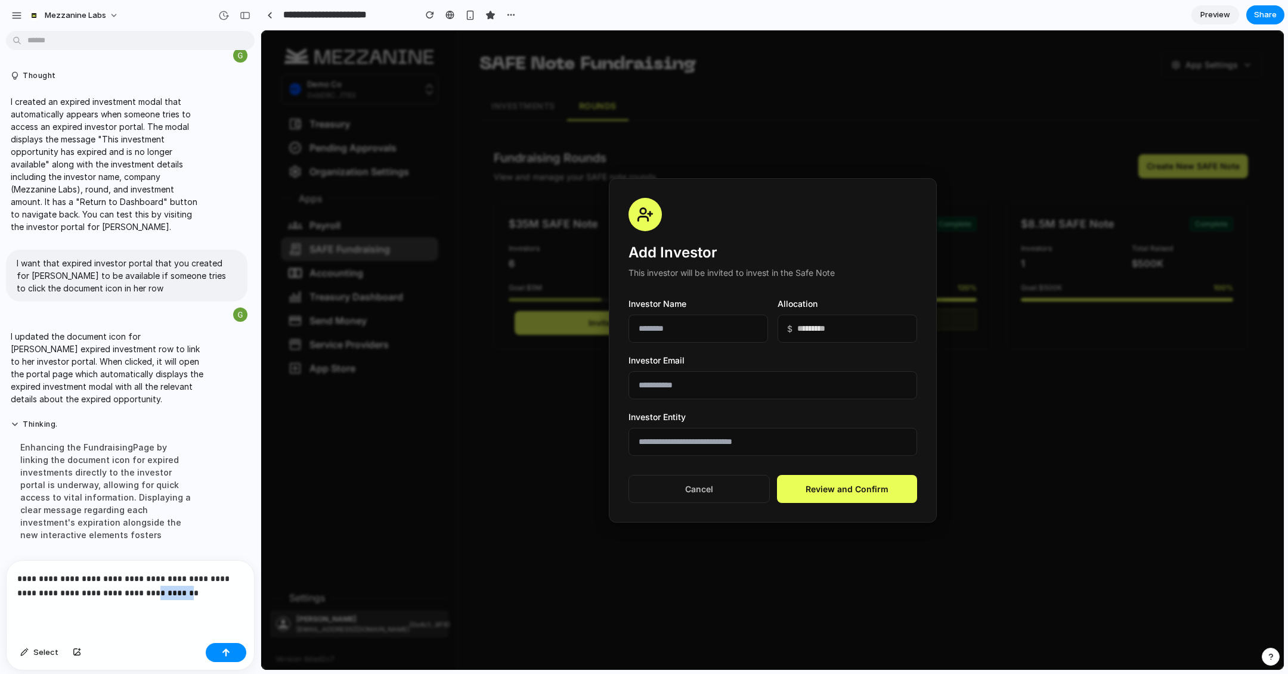
click at [153, 593] on p "**********" at bounding box center [130, 586] width 226 height 29
drag, startPoint x: 153, startPoint y: 593, endPoint x: 122, endPoint y: 591, distance: 31.1
click at [122, 591] on p "**********" at bounding box center [130, 586] width 226 height 29
click at [80, 593] on p "**********" at bounding box center [130, 586] width 226 height 29
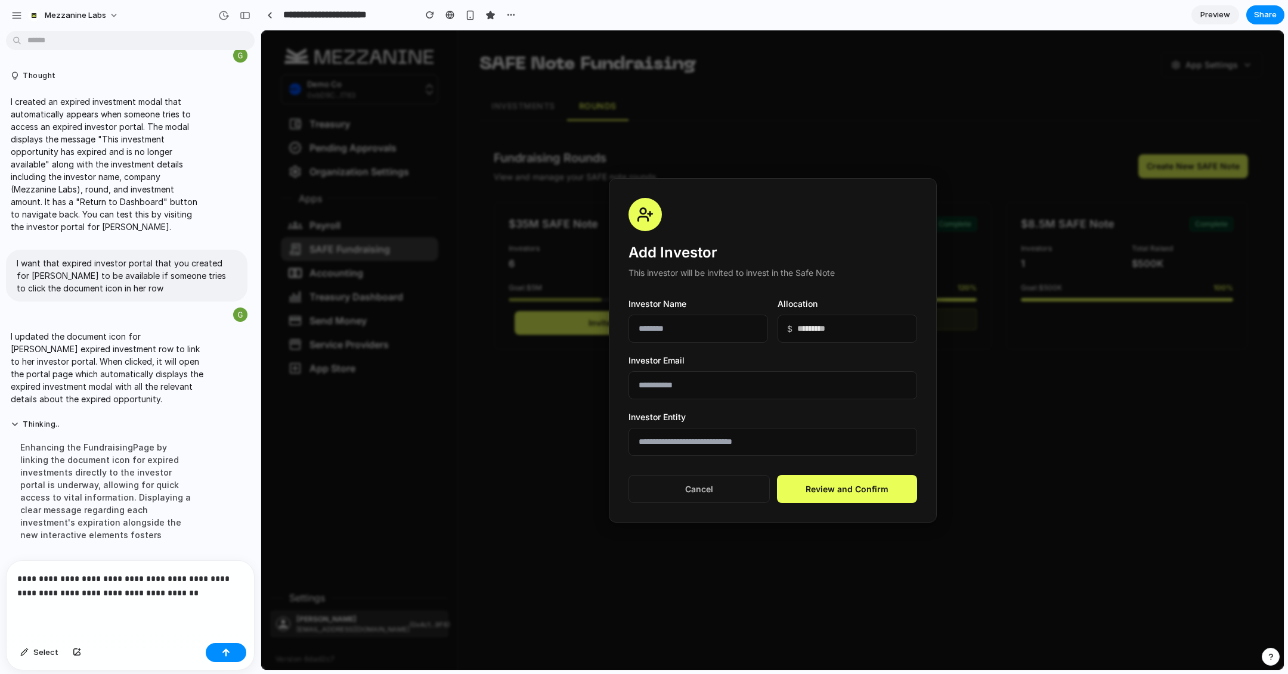
click at [155, 595] on p "**********" at bounding box center [130, 586] width 226 height 29
click at [195, 593] on p "**********" at bounding box center [130, 586] width 226 height 29
click at [226, 649] on div "button" at bounding box center [226, 653] width 8 height 8
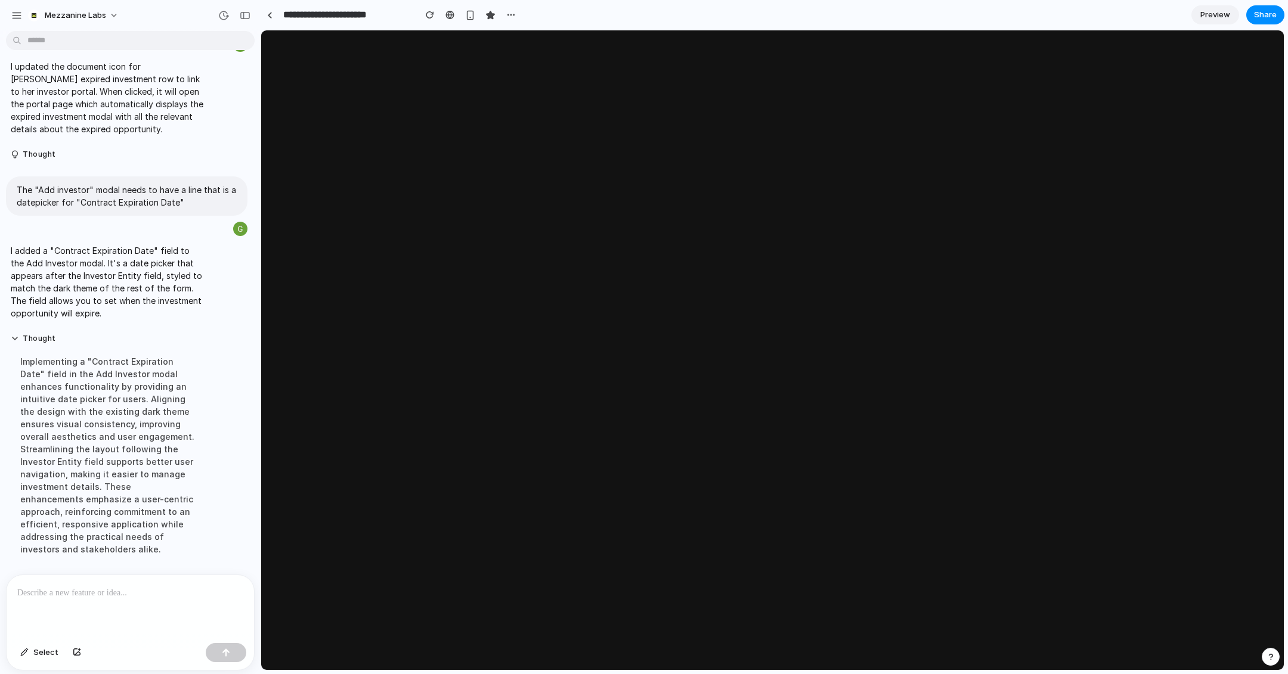
scroll to position [0, 0]
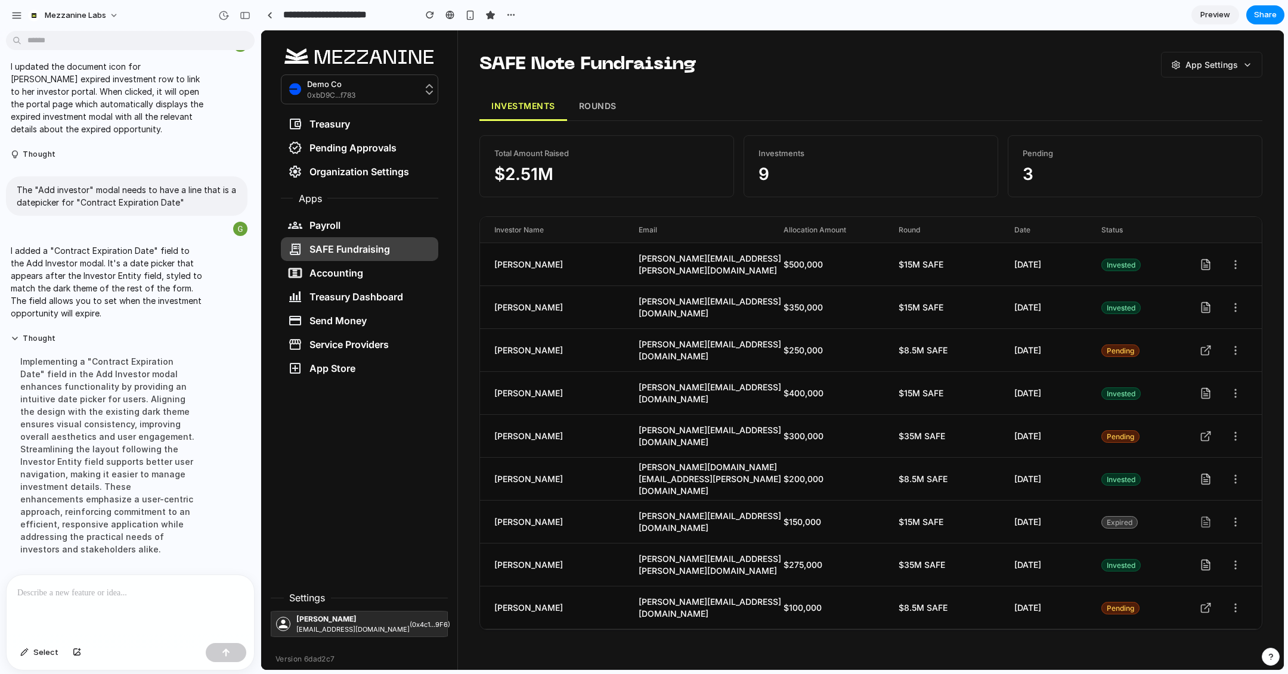
click at [600, 106] on button "ROUNDS" at bounding box center [597, 106] width 61 height 29
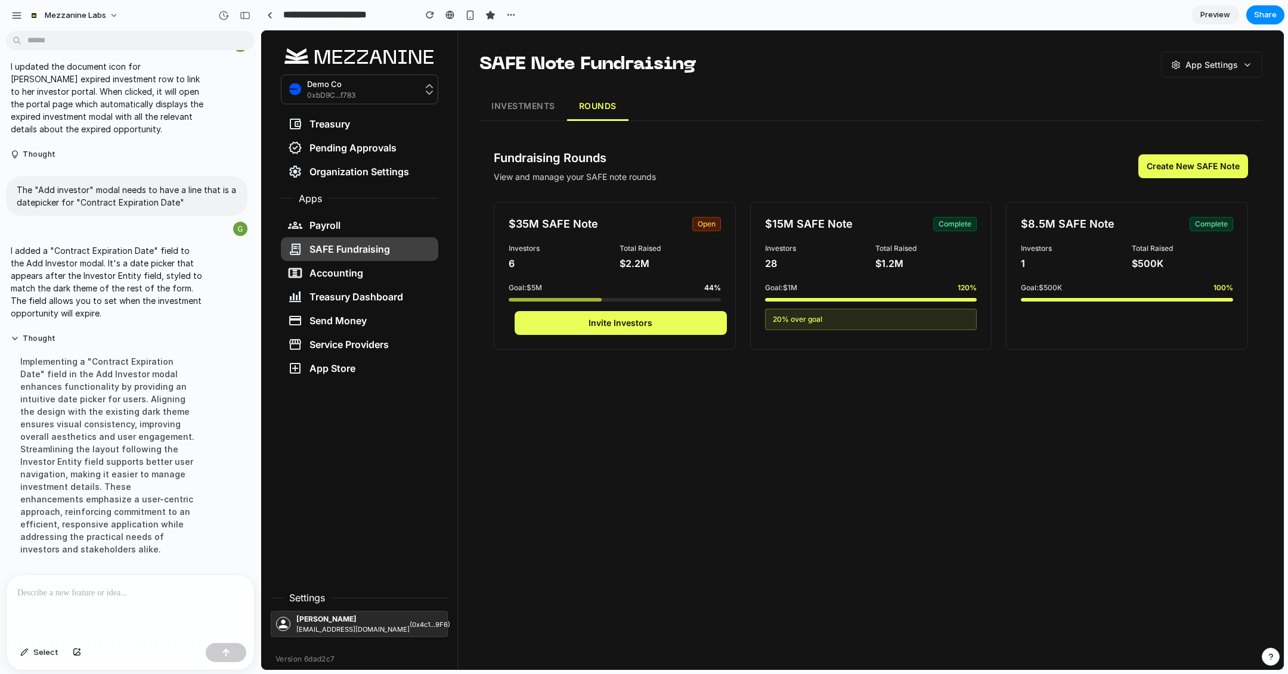
click at [628, 318] on button "Invite Investors" at bounding box center [621, 323] width 212 height 24
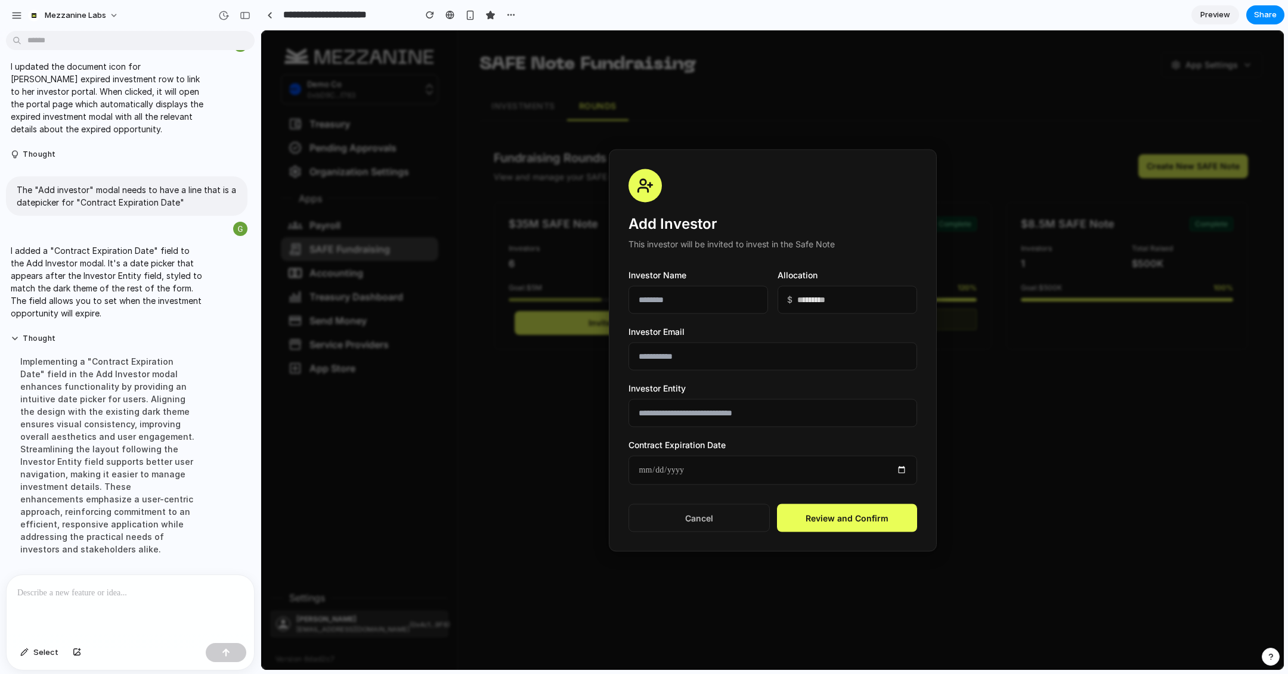
click at [662, 459] on input "date" at bounding box center [772, 470] width 289 height 29
click at [900, 469] on input "date" at bounding box center [772, 470] width 289 height 29
click at [902, 469] on input "date" at bounding box center [772, 470] width 289 height 29
click at [667, 473] on input "date" at bounding box center [772, 470] width 289 height 29
click at [722, 465] on input "date" at bounding box center [772, 470] width 289 height 29
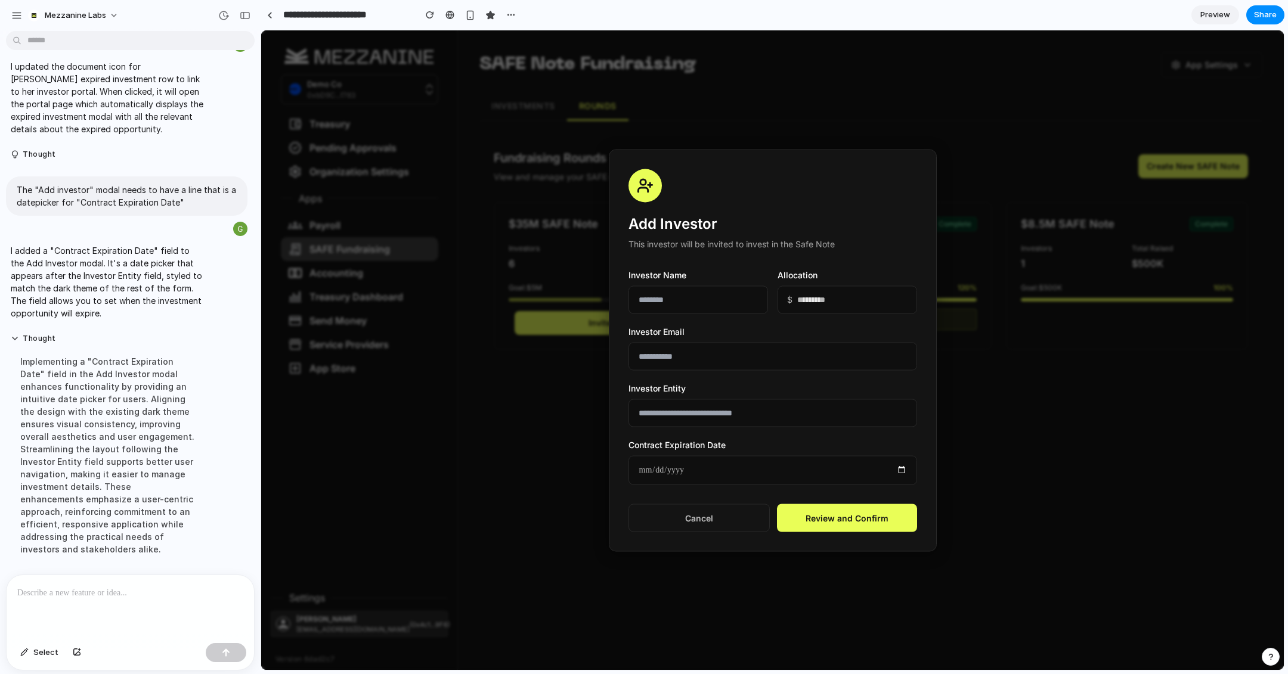
click at [722, 222] on h3 "Add Investor" at bounding box center [772, 223] width 289 height 19
click at [707, 296] on input "text" at bounding box center [698, 300] width 140 height 28
type input "**********"
click at [801, 303] on input "*********" at bounding box center [848, 300] width 140 height 28
type input "*********"
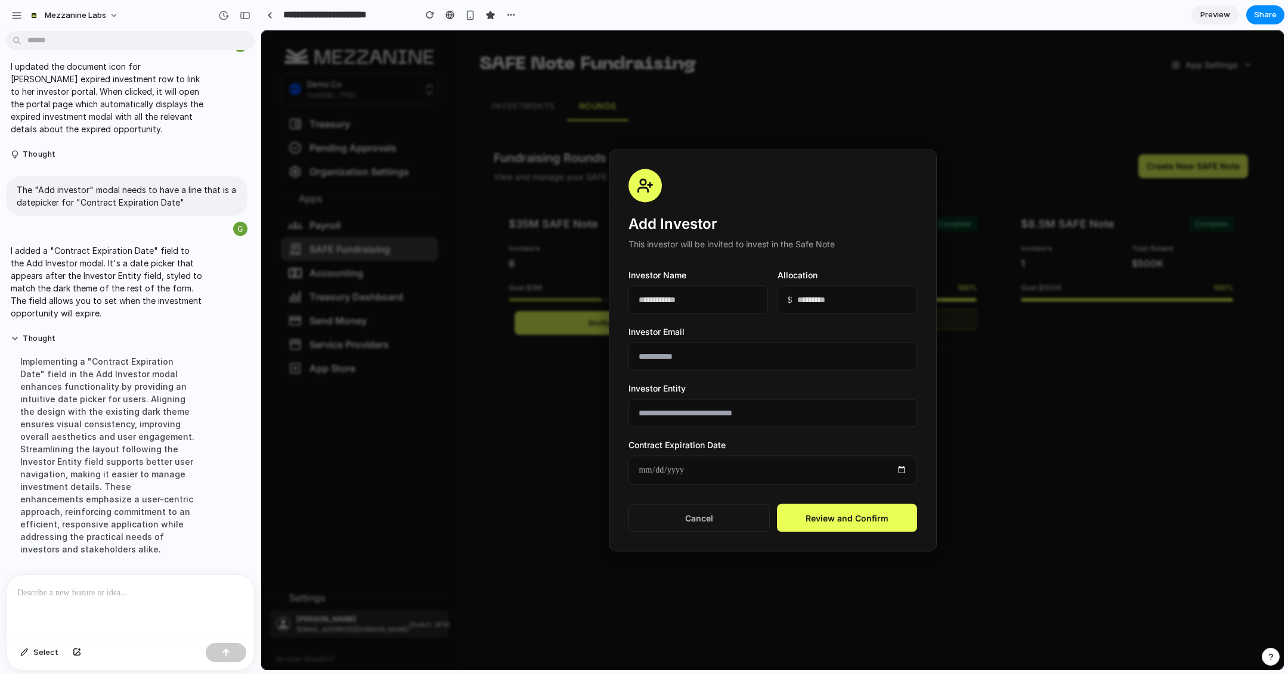
click at [757, 357] on input "email" at bounding box center [772, 356] width 289 height 28
type input "**********"
click at [723, 412] on input "text" at bounding box center [772, 413] width 289 height 28
type input "**********"
click at [902, 469] on input "date" at bounding box center [772, 470] width 289 height 29
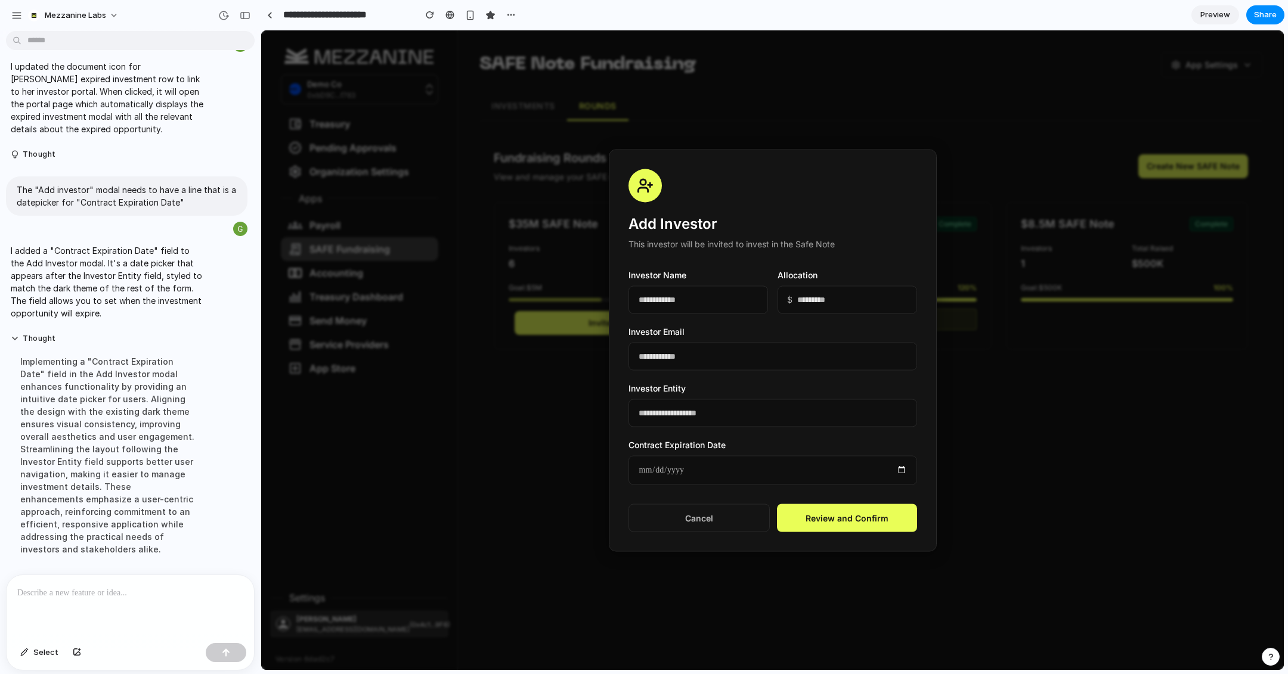
type input "**********"
click at [846, 516] on button "Review and Confirm" at bounding box center [847, 518] width 140 height 28
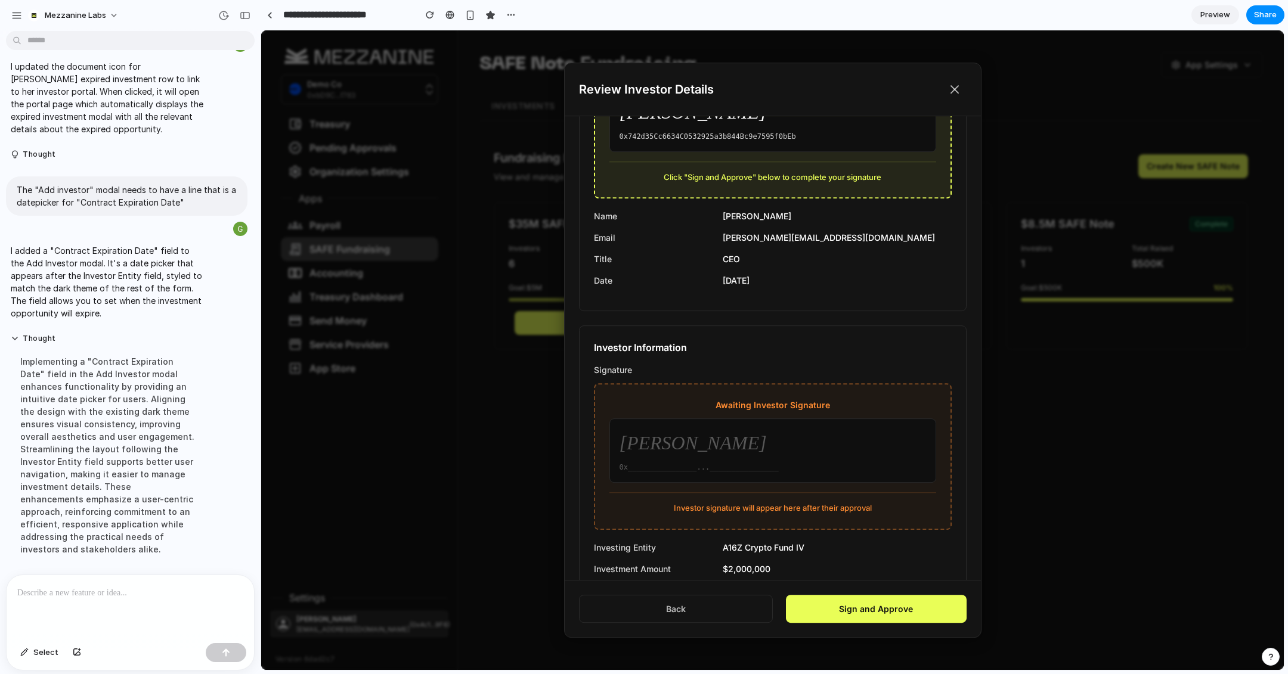
scroll to position [592, 0]
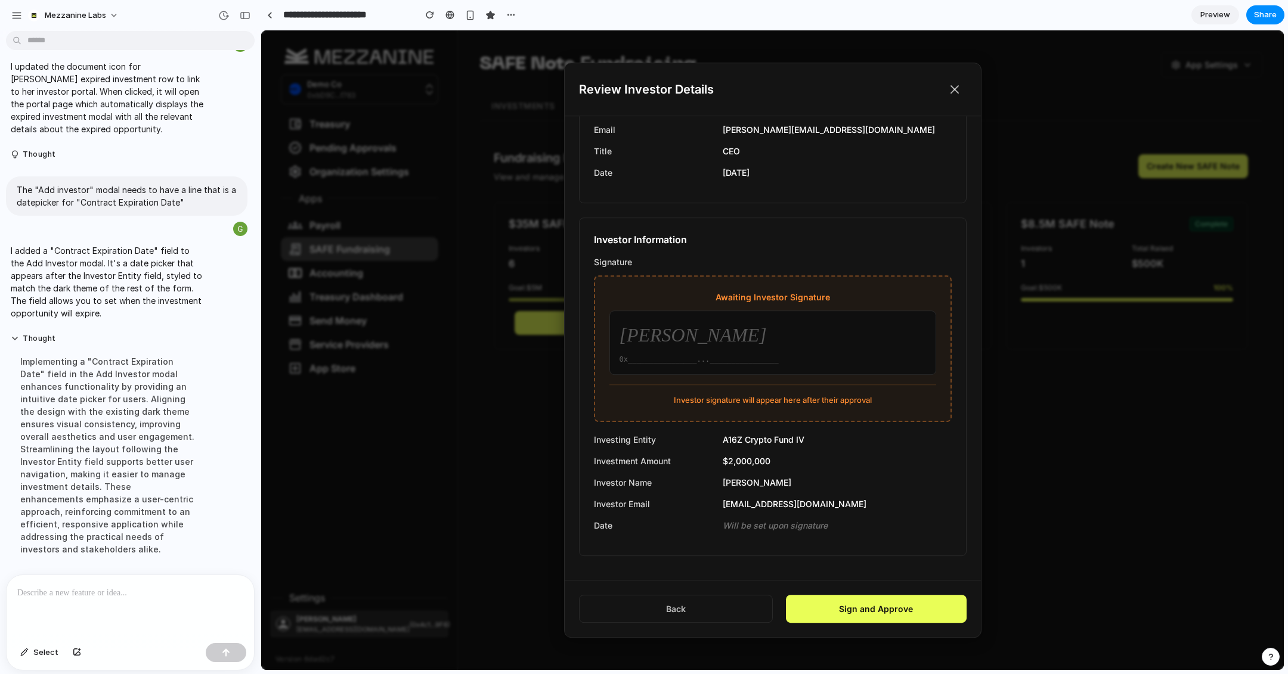
click at [952, 89] on icon at bounding box center [955, 89] width 14 height 14
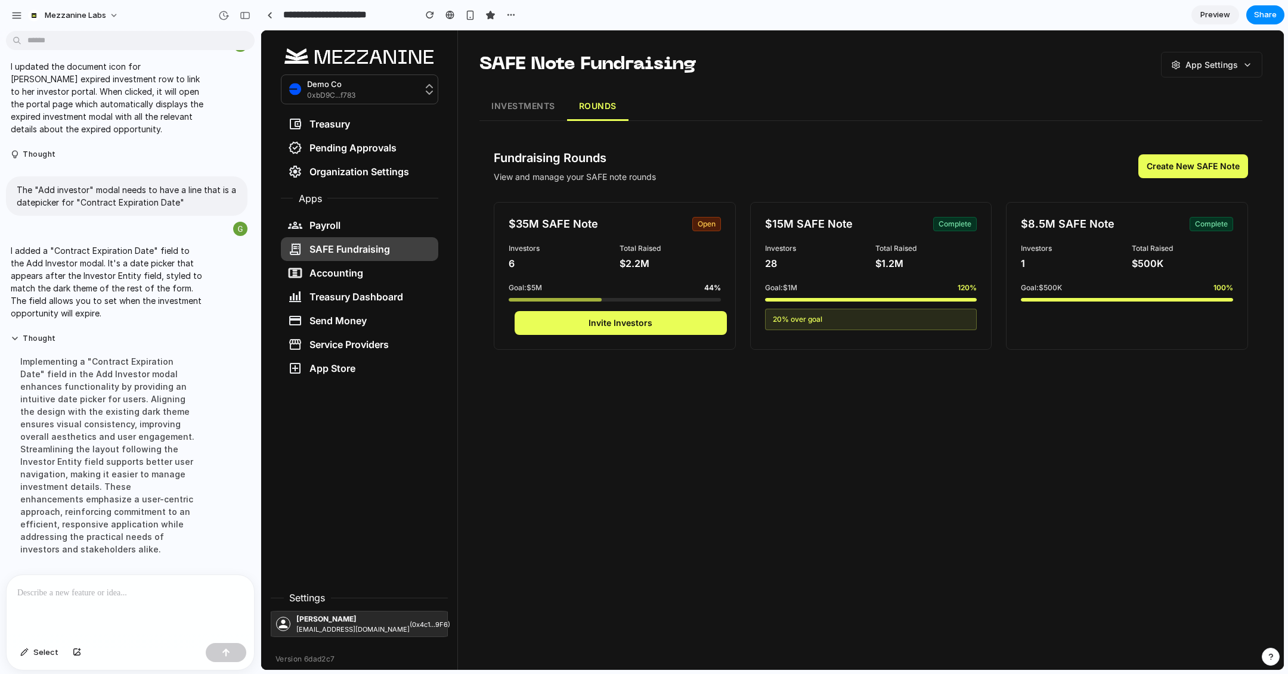
click at [1220, 13] on span "Preview" at bounding box center [1215, 15] width 30 height 12
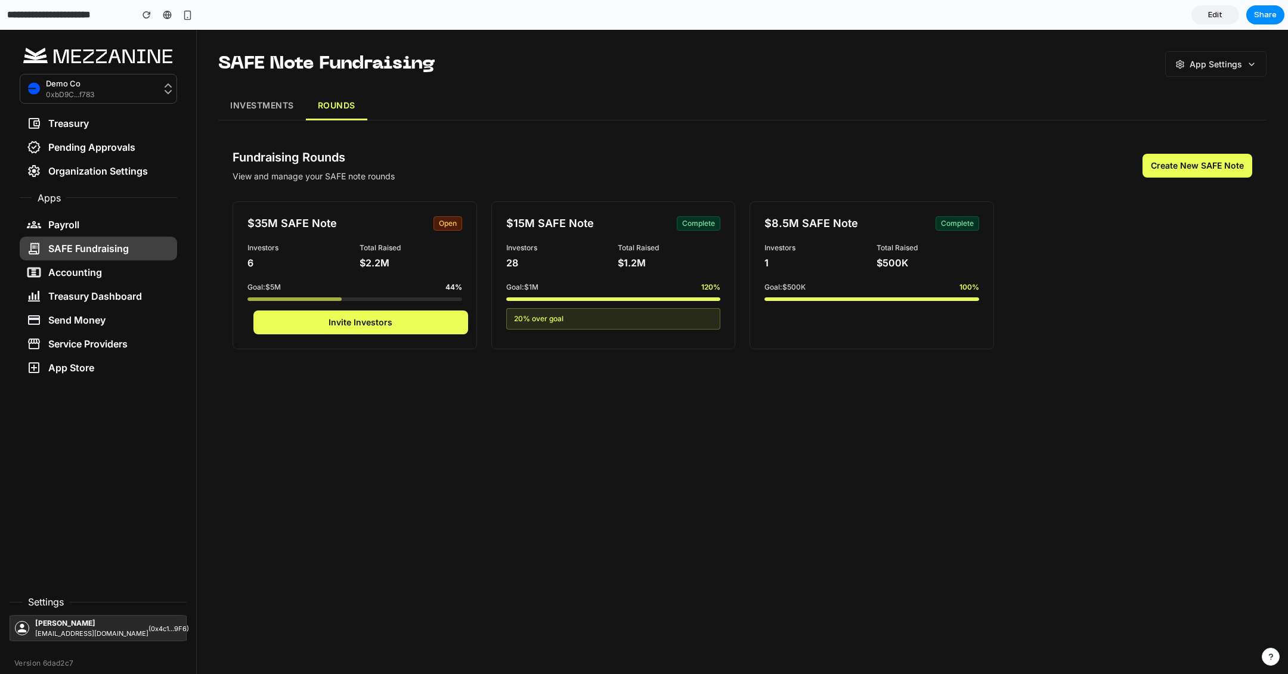
click at [256, 106] on button "INVESTMENTS" at bounding box center [262, 106] width 88 height 29
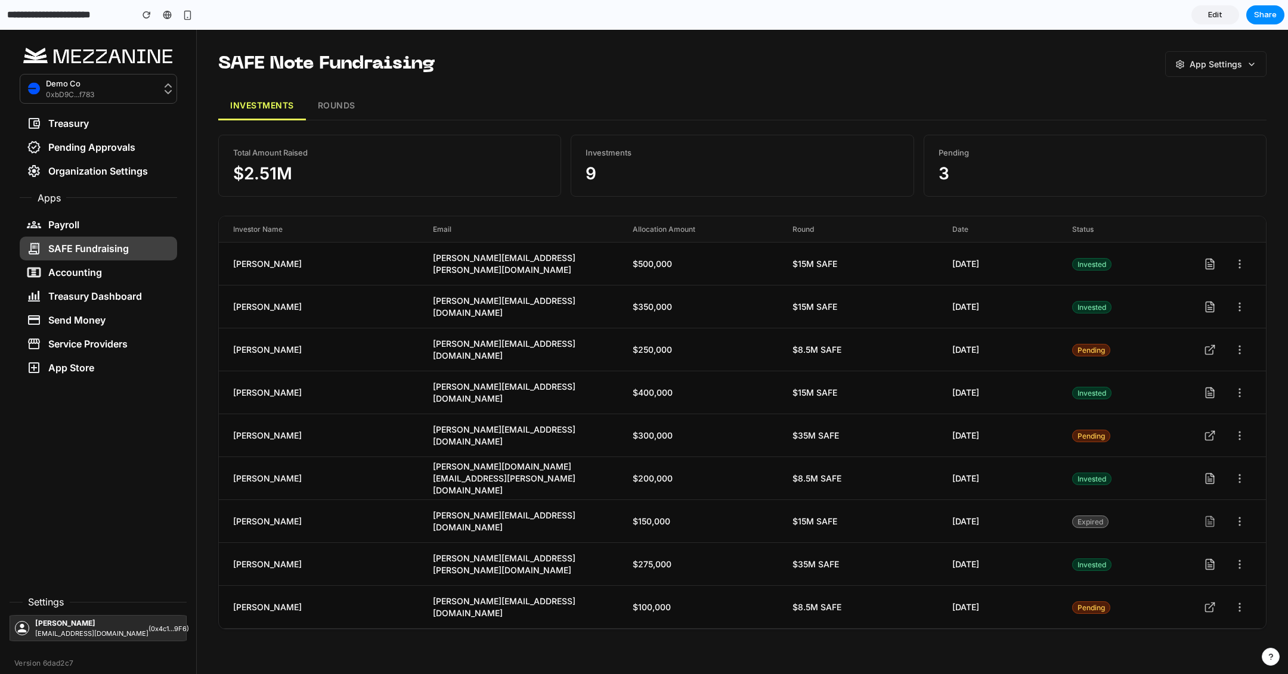
click at [507, 264] on div "sarah.chen@venture.capital" at bounding box center [533, 264] width 200 height 24
click at [263, 268] on div "Sarah Chen" at bounding box center [333, 264] width 200 height 12
click at [670, 265] on div "$500,000" at bounding box center [713, 264] width 160 height 12
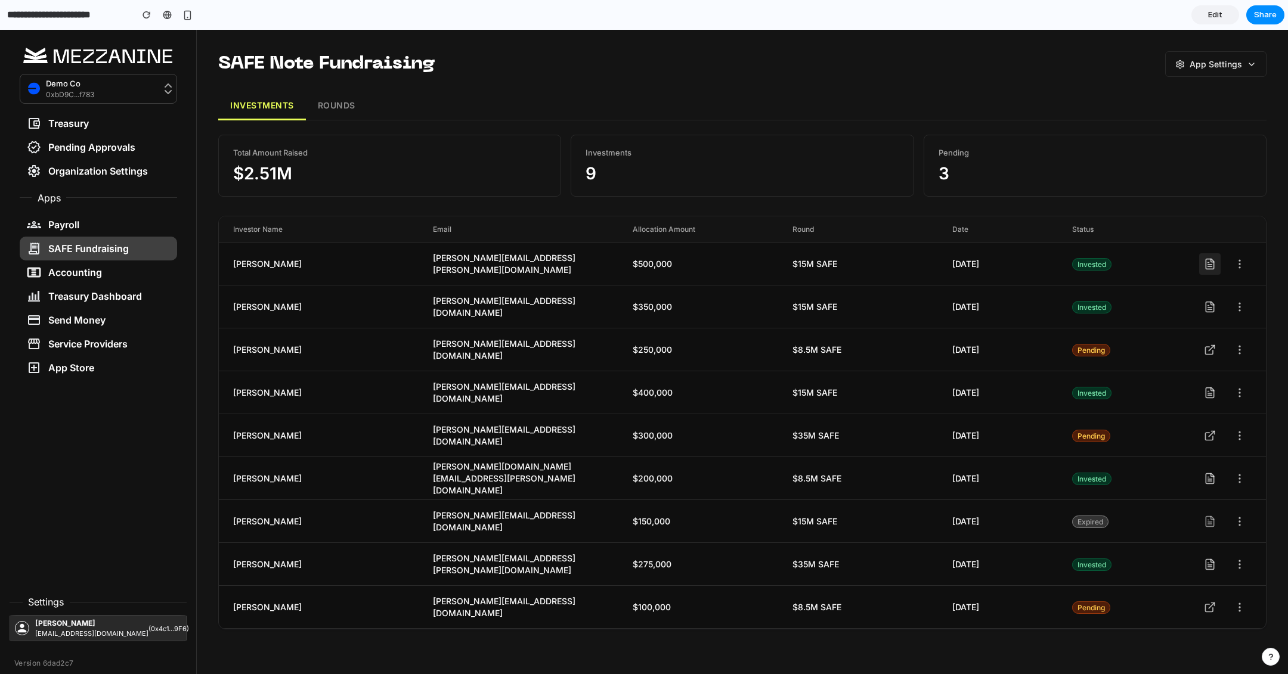
click at [1209, 262] on icon at bounding box center [1208, 262] width 1 height 0
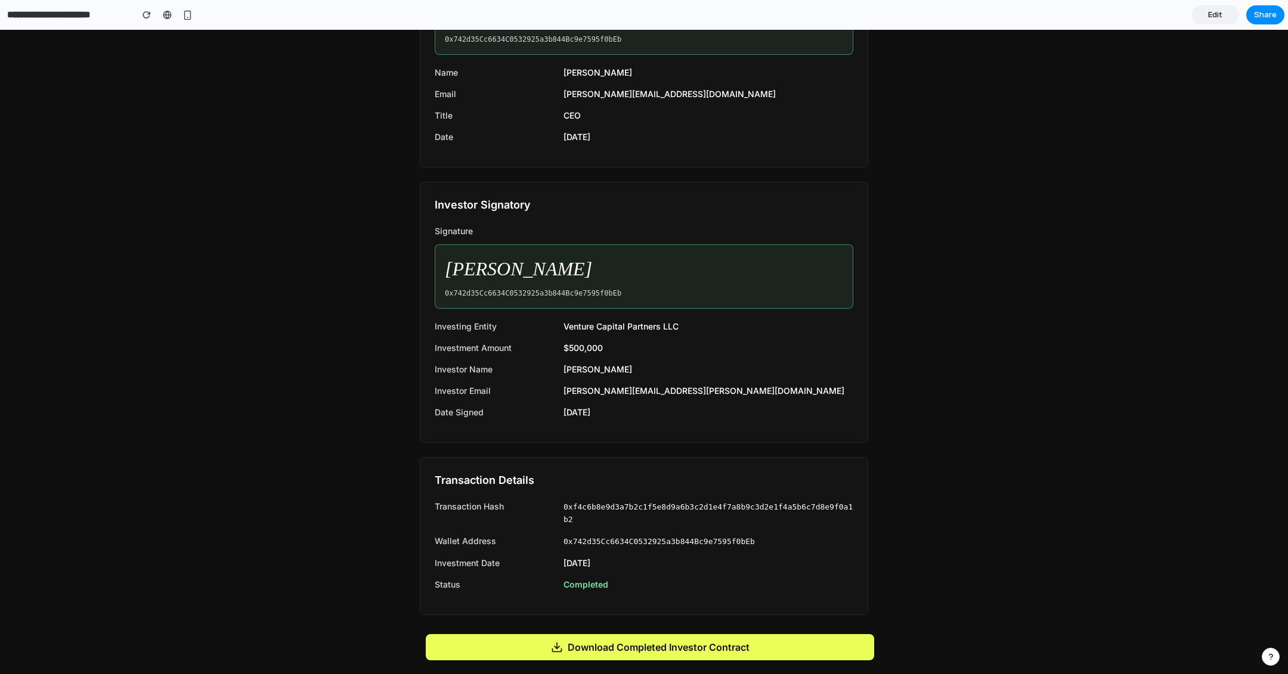
scroll to position [617, 0]
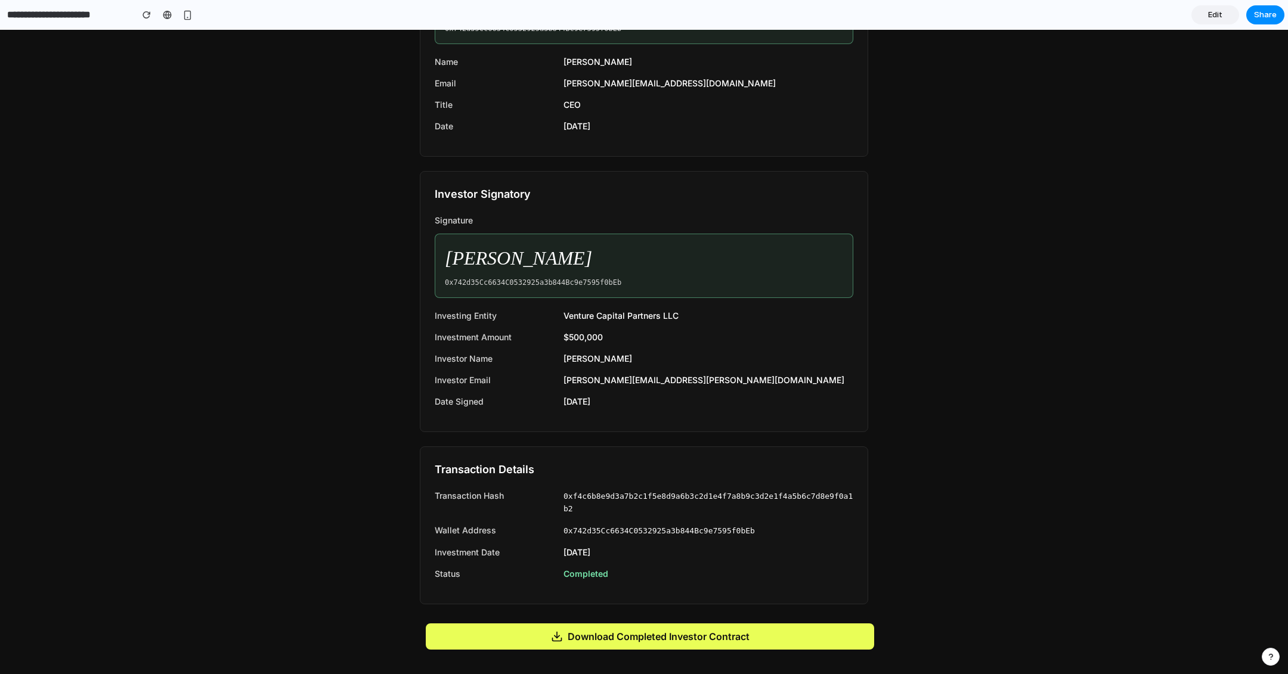
click at [1051, 286] on div "Back to Dashboard Mezzanine Labs Completed Investment Agreement Completed This …" at bounding box center [644, 46] width 1288 height 1266
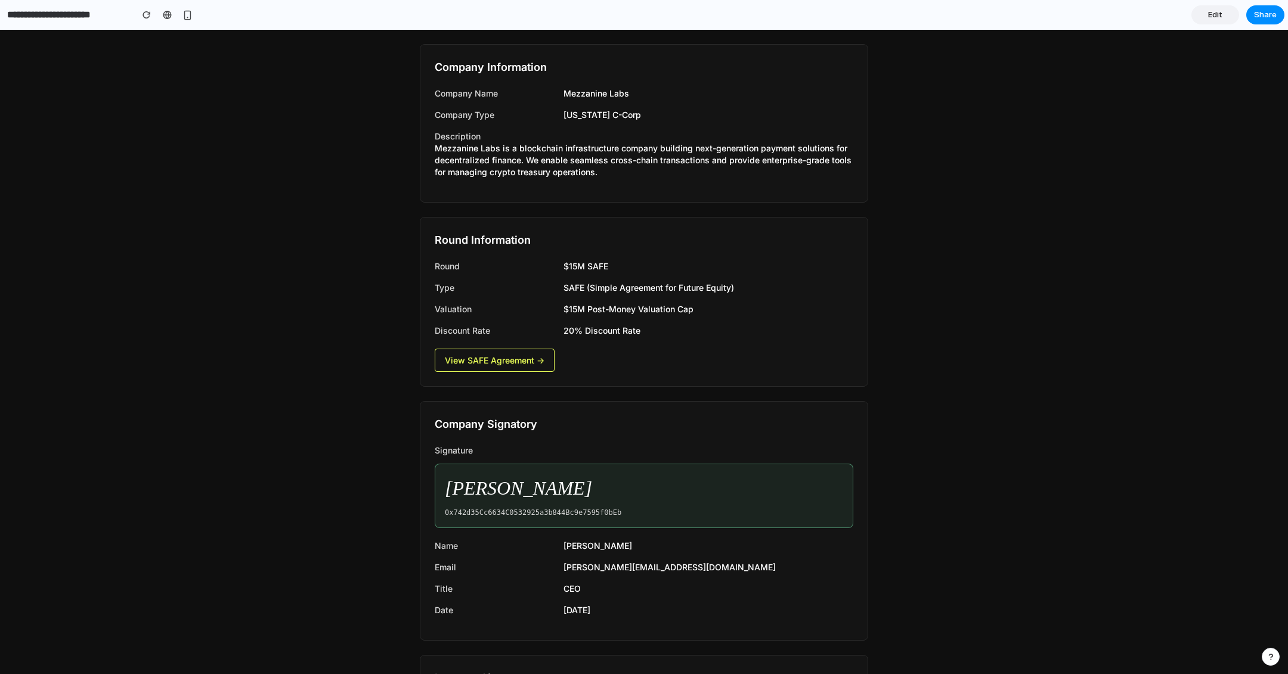
scroll to position [0, 0]
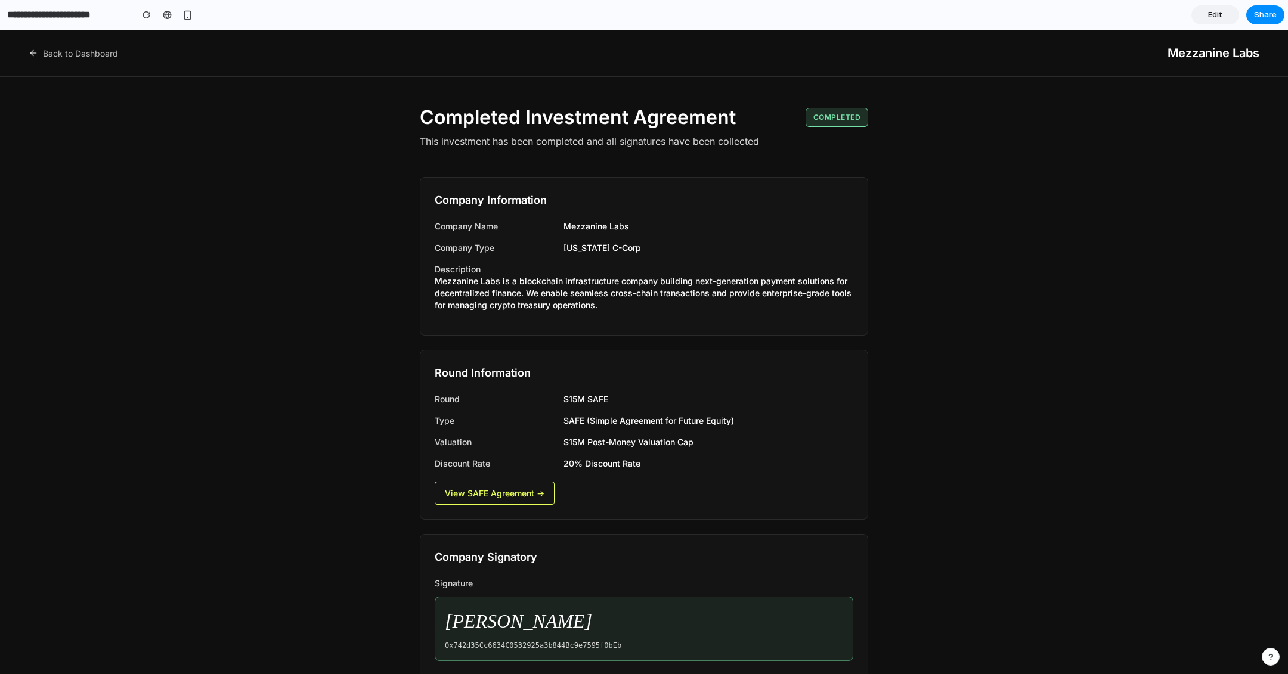
click at [606, 135] on p "This investment has been completed and all signatures have been collected" at bounding box center [644, 141] width 448 height 14
click at [255, 159] on div "Back to Dashboard Mezzanine Labs Completed Investment Agreement Completed This …" at bounding box center [644, 663] width 1288 height 1266
click at [38, 65] on div "Back to Dashboard Mezzanine Labs" at bounding box center [644, 53] width 1288 height 47
click at [32, 51] on icon at bounding box center [34, 53] width 10 height 10
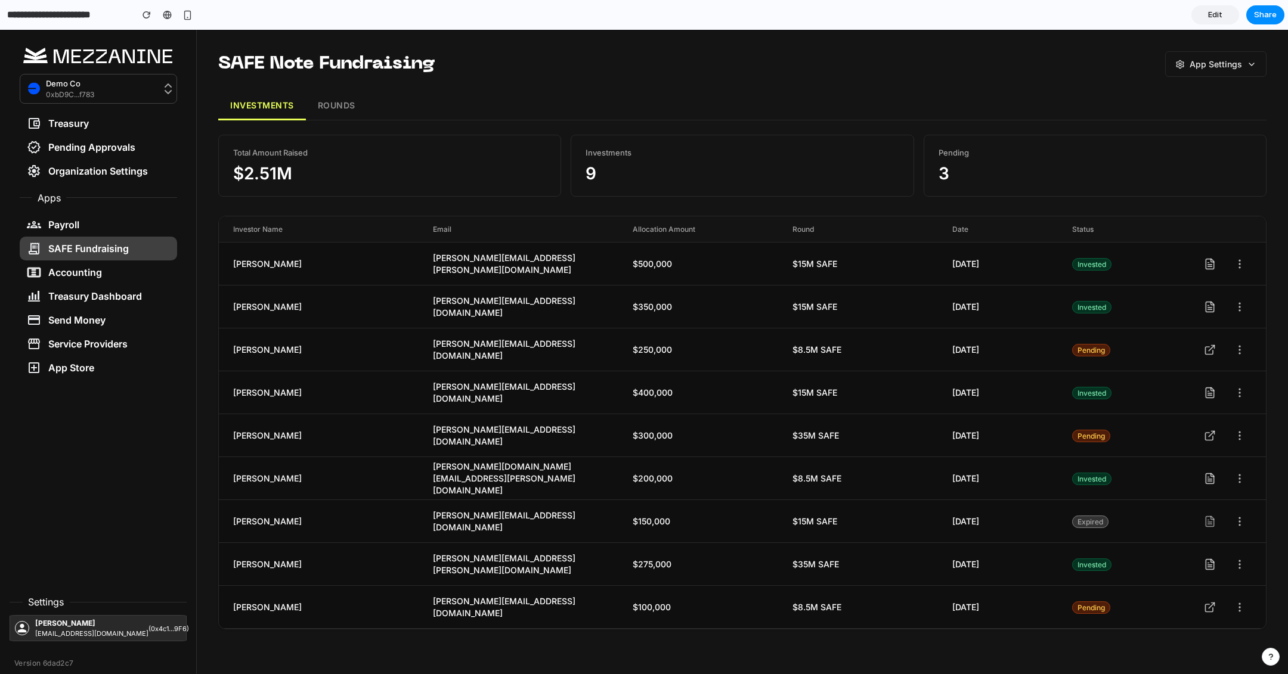
click at [592, 170] on p "9" at bounding box center [742, 173] width 313 height 21
drag, startPoint x: 325, startPoint y: 162, endPoint x: 259, endPoint y: 174, distance: 67.3
click at [259, 174] on p "$2.51M" at bounding box center [389, 173] width 313 height 21
click at [944, 179] on p "3" at bounding box center [1095, 172] width 313 height 21
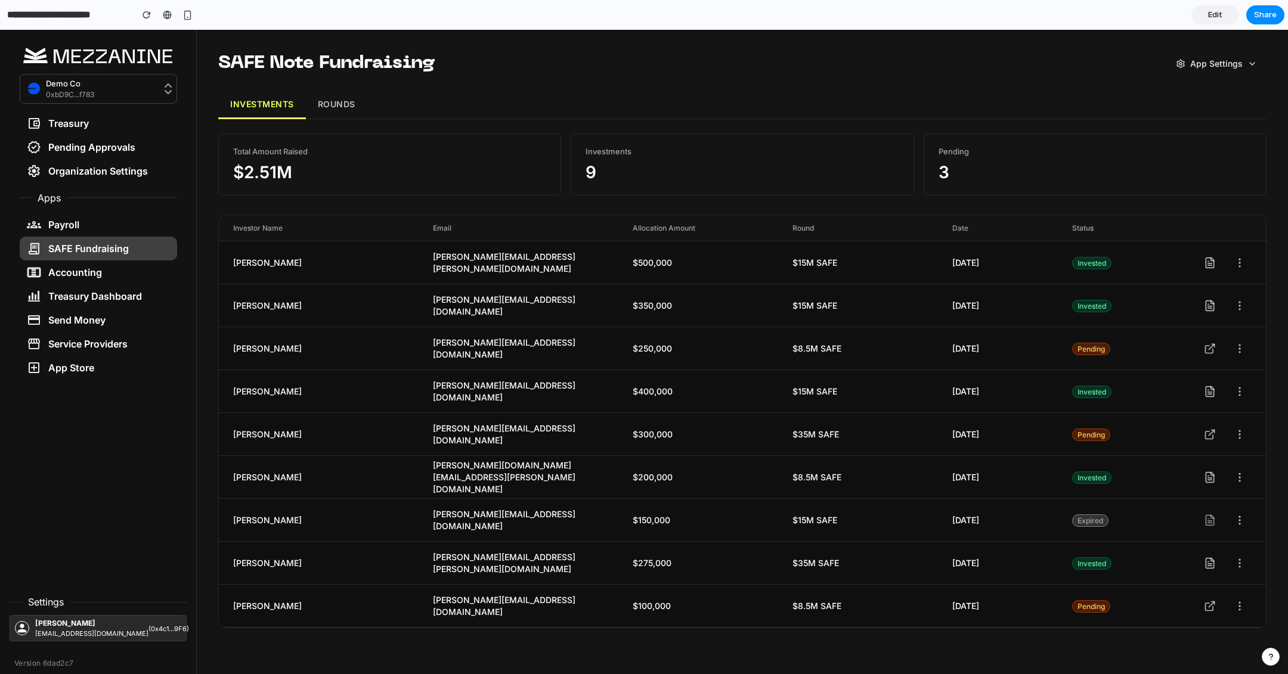
click at [364, 109] on button "ROUNDS" at bounding box center [336, 105] width 61 height 29
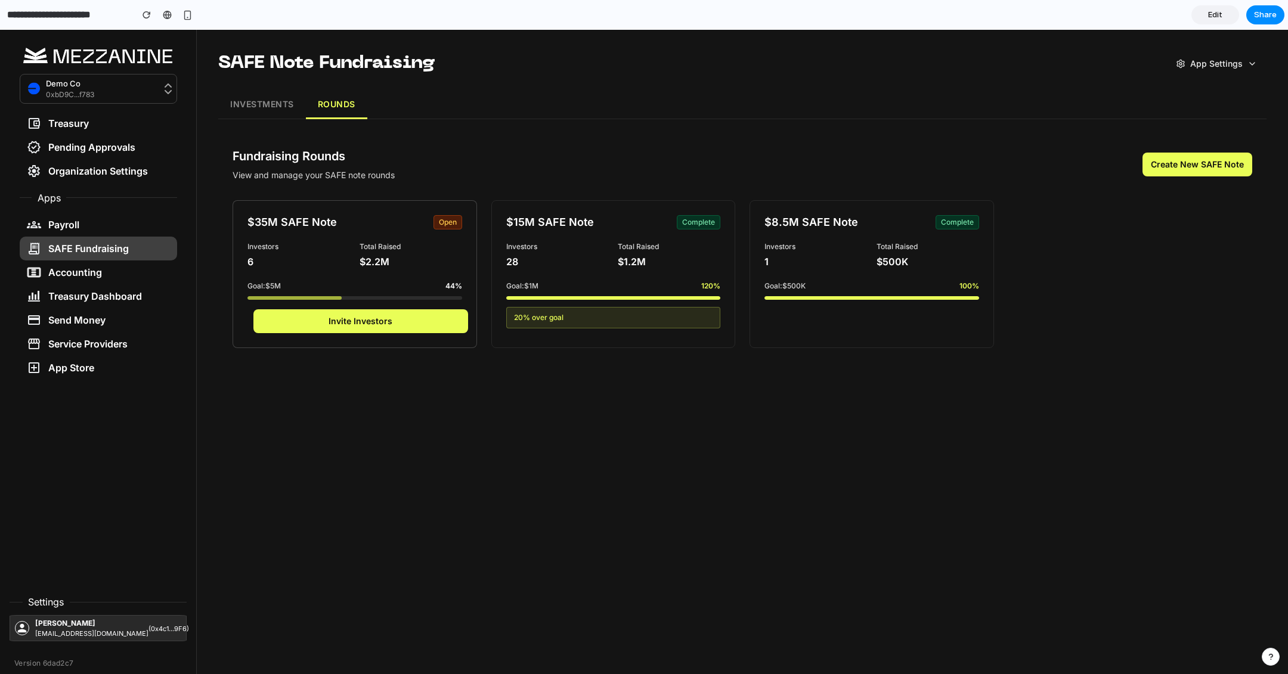
click at [388, 260] on div "$2.2M" at bounding box center [411, 262] width 103 height 14
click at [339, 246] on div "Investors" at bounding box center [298, 247] width 103 height 11
click at [561, 249] on div "Investors" at bounding box center [557, 247] width 103 height 11
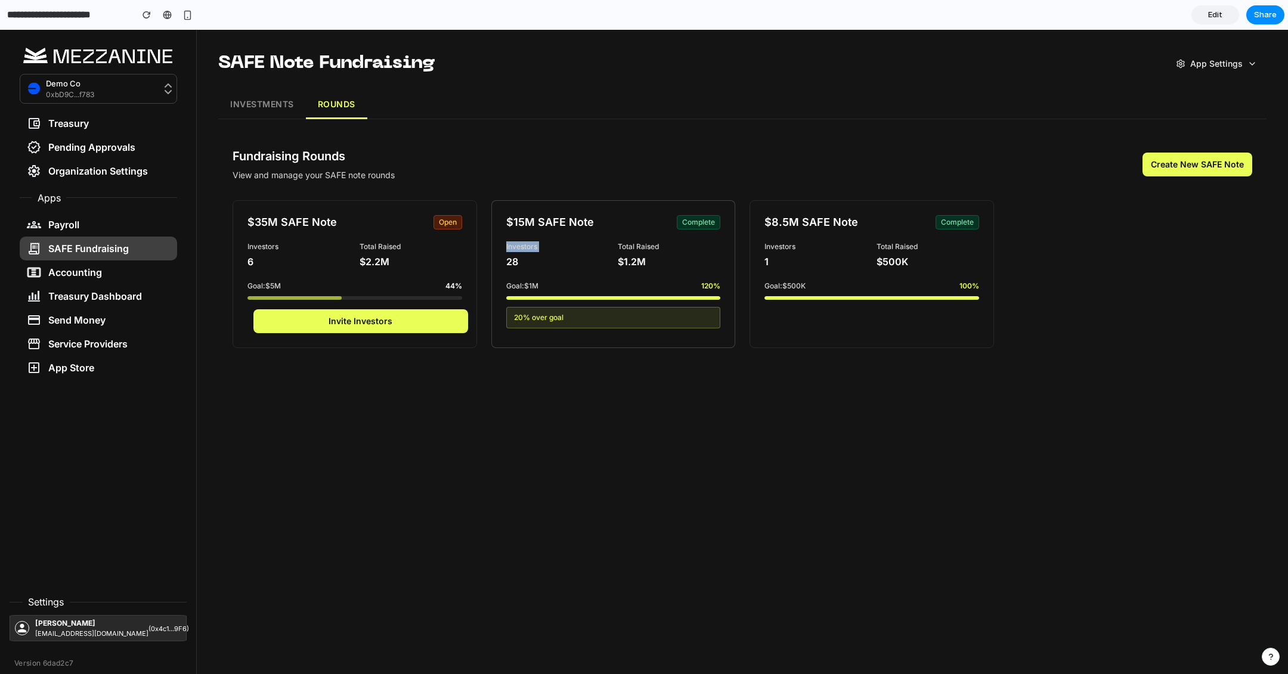
click at [561, 249] on div "Investors" at bounding box center [557, 247] width 103 height 11
click at [646, 249] on div "Total Raised" at bounding box center [669, 247] width 103 height 11
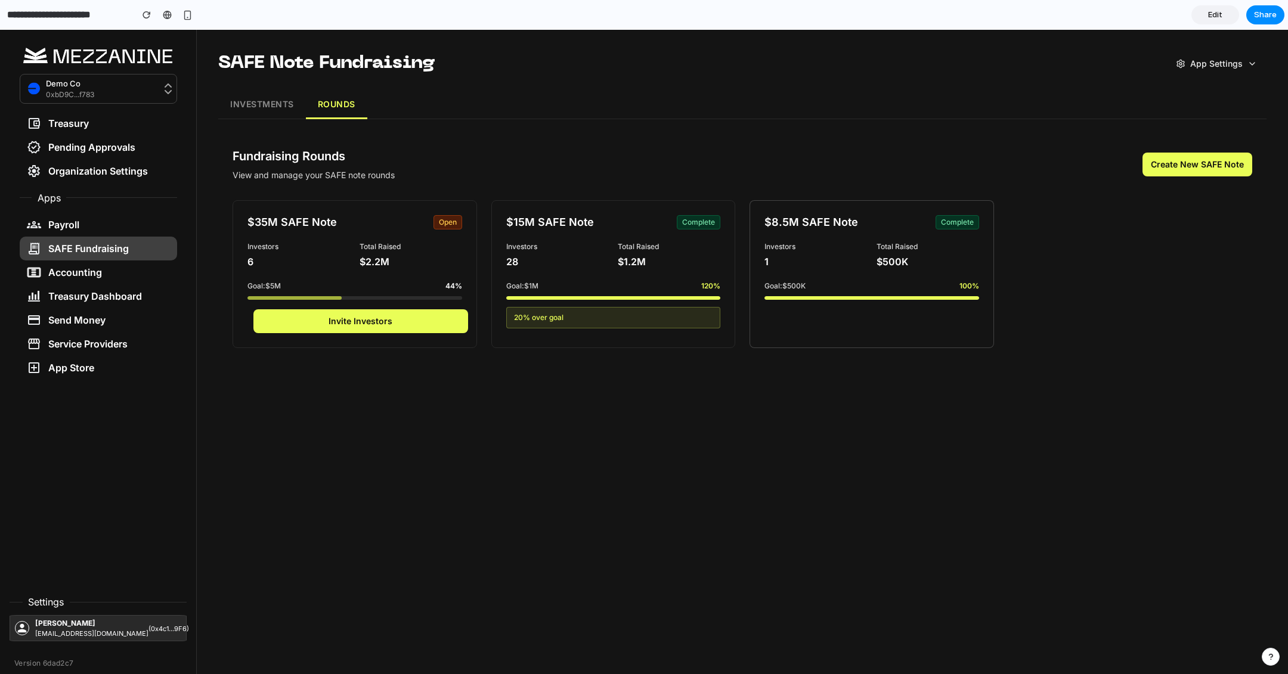
click at [789, 241] on div "$8.5M SAFE Note complete Investors 1 Total Raised $500K Goal: $500K 100 %" at bounding box center [872, 274] width 244 height 148
click at [253, 268] on div "6" at bounding box center [298, 262] width 103 height 14
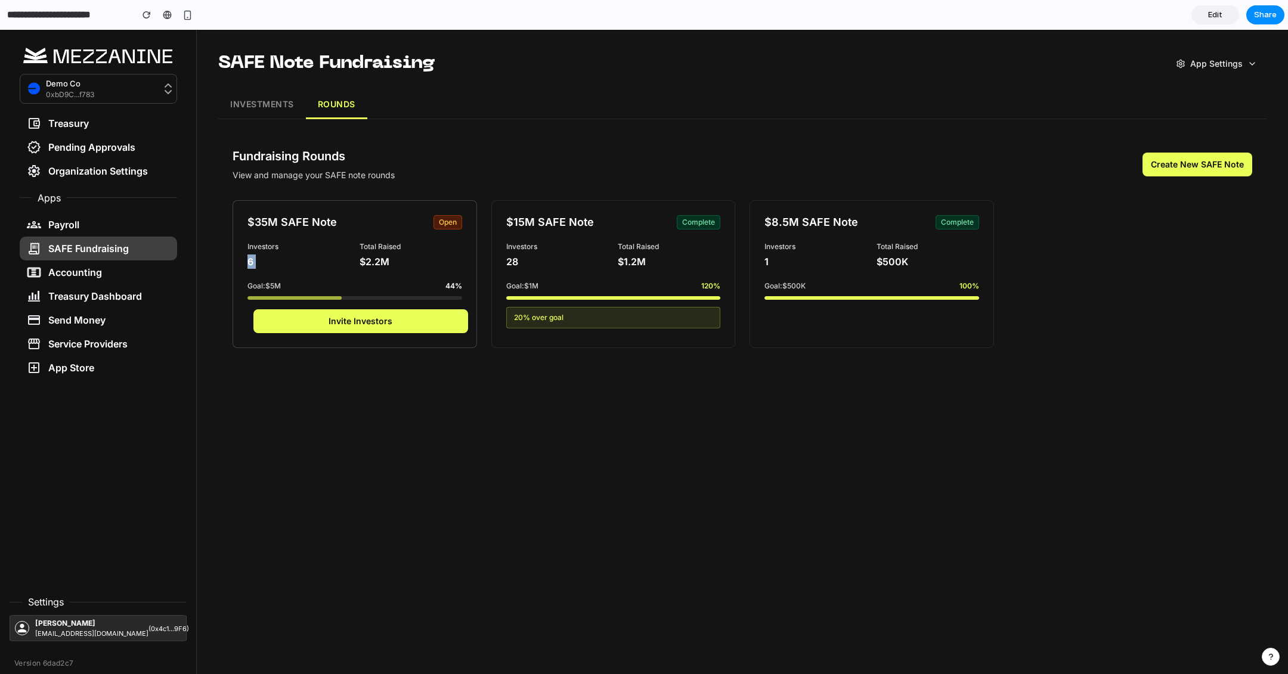
click at [253, 268] on div "6" at bounding box center [298, 262] width 103 height 14
click at [336, 264] on div "6" at bounding box center [298, 262] width 103 height 14
click at [440, 276] on div "$35M SAFE Note open Investors 6 Total Raised $2.2M Goal: $5M 44 % Invite Invest…" at bounding box center [355, 274] width 244 height 148
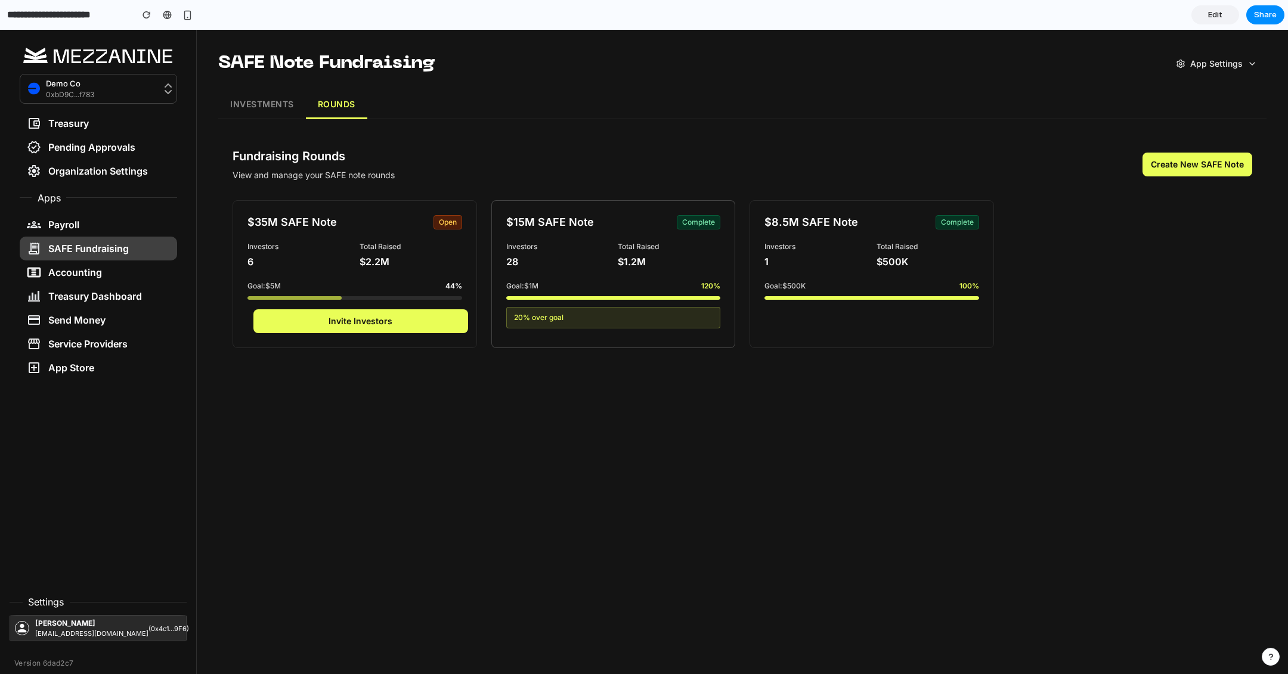
click at [541, 276] on div "$15M SAFE Note complete Investors 28 Total Raised $1.2M Goal: $1M 120 % 20 % ov…" at bounding box center [613, 274] width 244 height 148
click at [262, 271] on div "$35M SAFE Note open Investors 6 Total Raised $2.2M Goal: $5M 44 % Invite Invest…" at bounding box center [355, 274] width 244 height 148
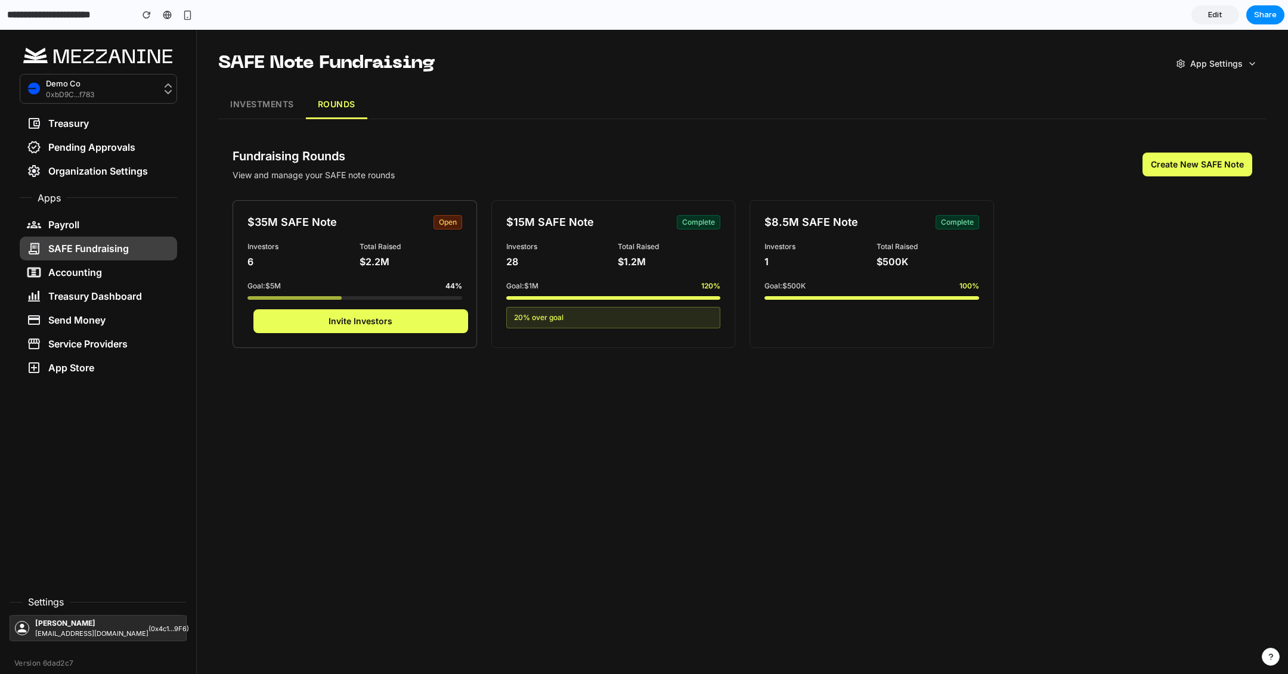
click at [282, 259] on div "6" at bounding box center [298, 262] width 103 height 14
drag, startPoint x: 282, startPoint y: 259, endPoint x: 282, endPoint y: 250, distance: 8.3
click at [282, 258] on div "6" at bounding box center [298, 262] width 103 height 14
click at [282, 250] on div "Investors" at bounding box center [298, 247] width 103 height 11
click at [280, 230] on div "$35M SAFE Note open Investors 6 Total Raised $2.2M Goal: $5M 44 % Invite Invest…" at bounding box center [355, 274] width 244 height 148
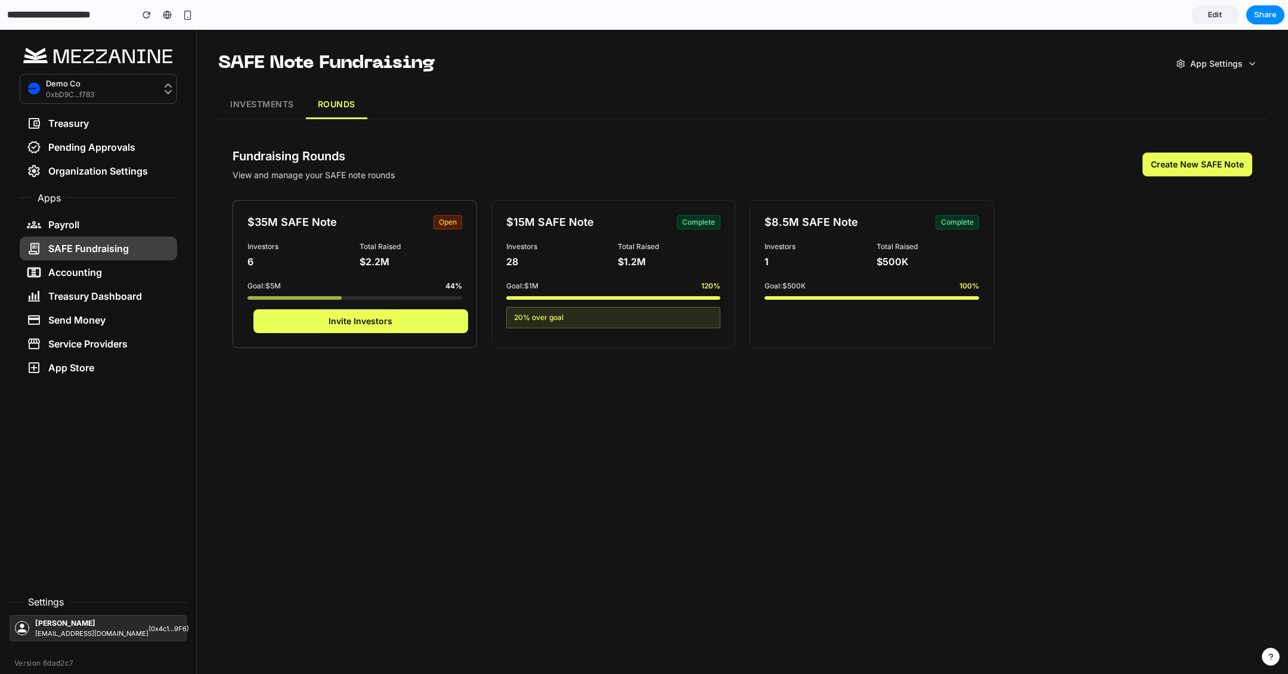
click at [281, 231] on div "$35M SAFE Note open Investors 6 Total Raised $2.2M Goal: $5M 44 % Invite Invest…" at bounding box center [355, 274] width 244 height 148
click at [332, 321] on button "Invite Investors" at bounding box center [360, 321] width 215 height 24
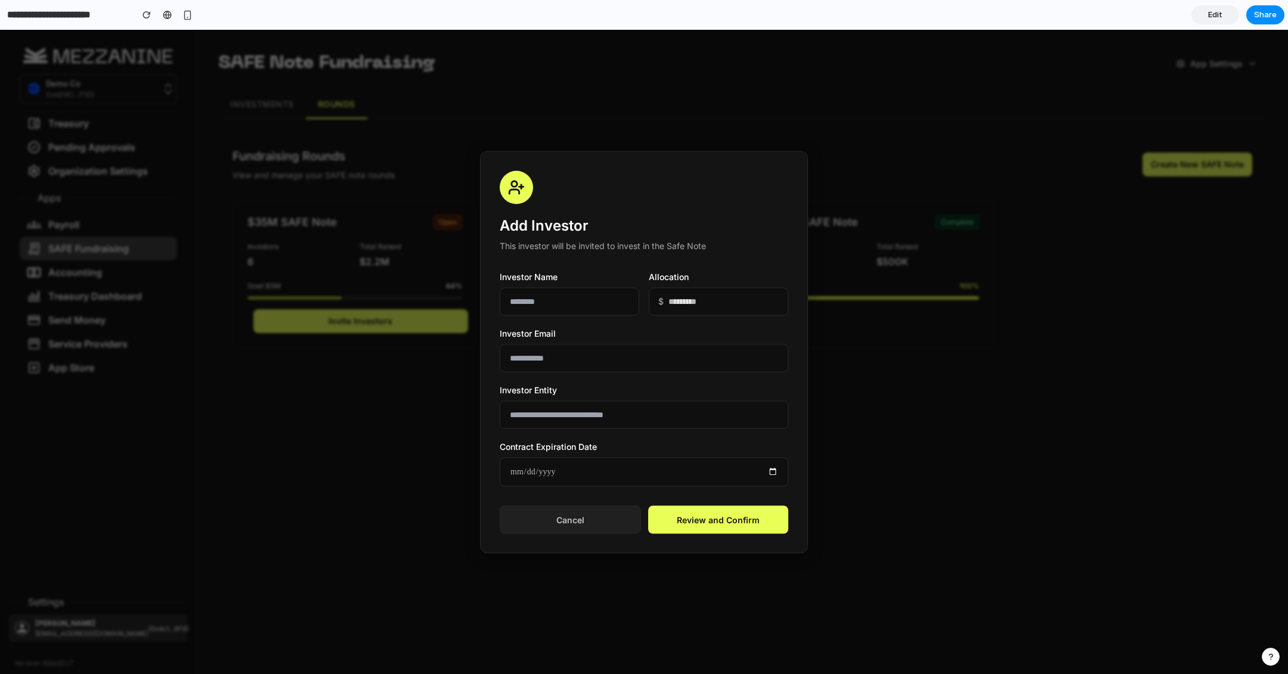
click at [617, 520] on button "Cancel" at bounding box center [570, 520] width 141 height 28
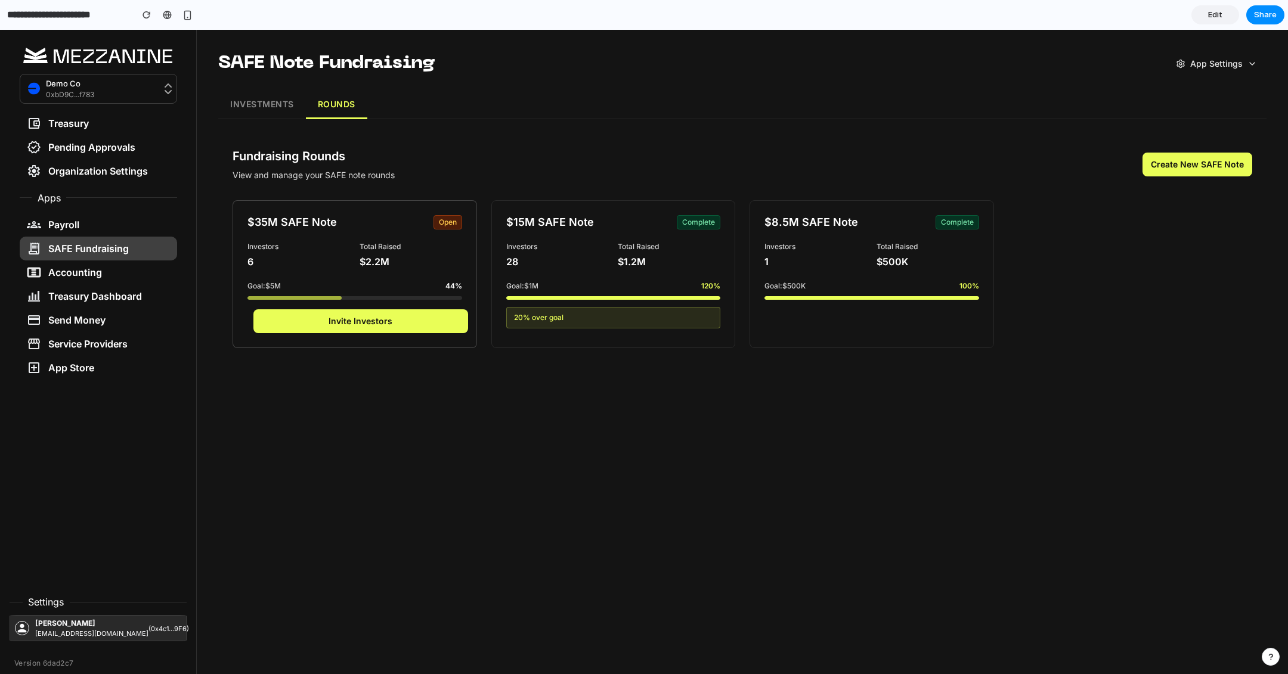
click at [296, 259] on div "6" at bounding box center [298, 262] width 103 height 14
click at [277, 213] on div "$35M SAFE Note open Investors 6 Total Raised $2.2M Goal: $5M 44 % Invite Invest…" at bounding box center [355, 274] width 244 height 148
click at [297, 218] on h4 "$35M SAFE Note" at bounding box center [291, 222] width 89 height 14
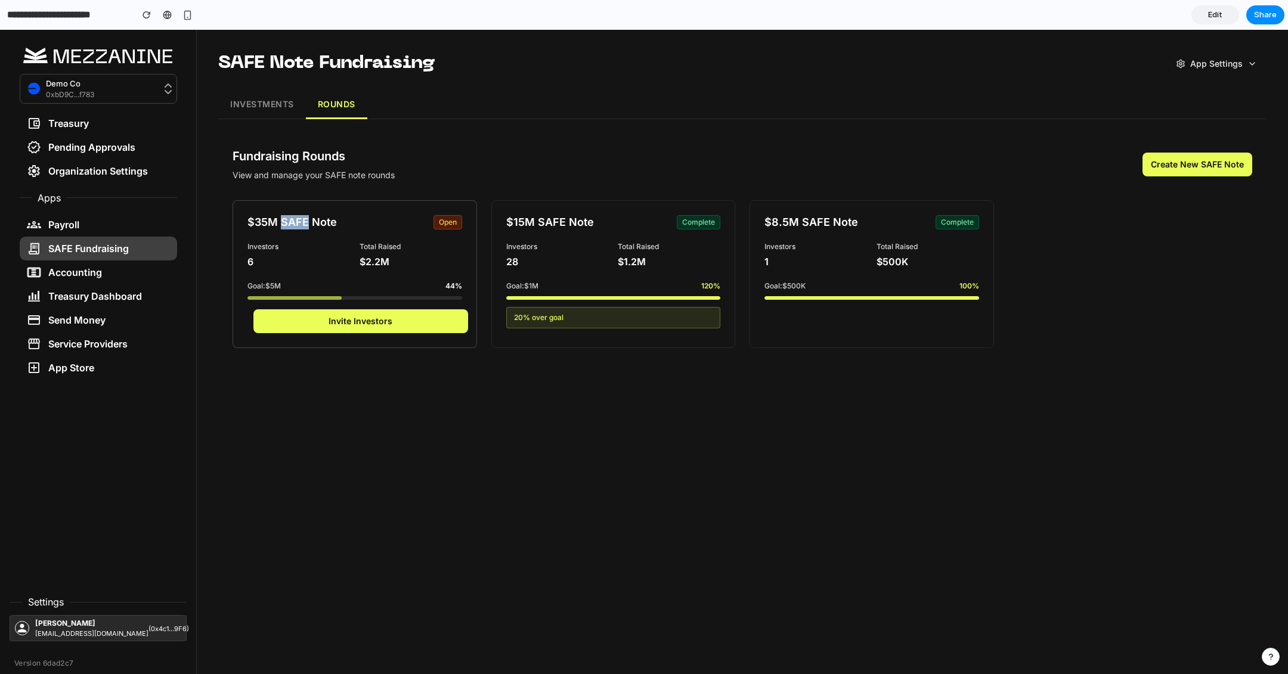
click at [297, 218] on h4 "$35M SAFE Note" at bounding box center [291, 222] width 89 height 14
click at [561, 226] on h4 "$15M SAFE Note" at bounding box center [550, 222] width 88 height 14
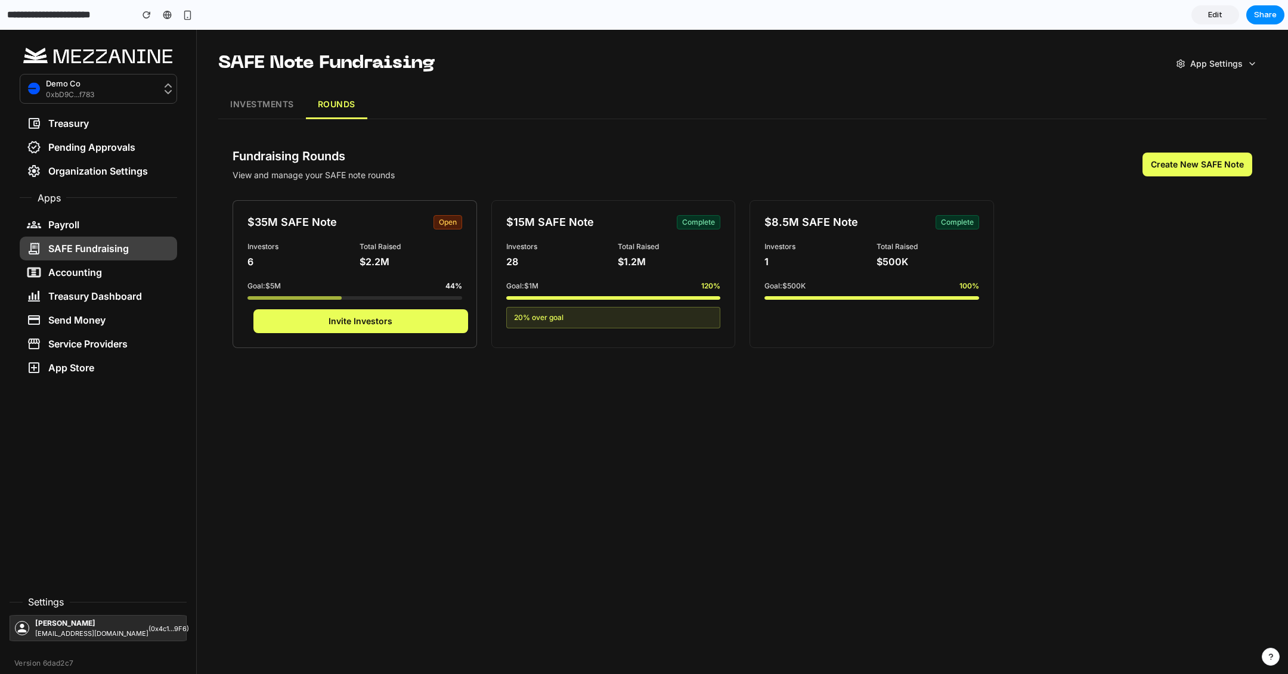
click at [355, 225] on div "$35M SAFE Note open" at bounding box center [354, 222] width 215 height 14
click at [535, 239] on div "$15M SAFE Note complete Investors 28 Total Raised $1.2M Goal: $1M 120 % 20 % ov…" at bounding box center [613, 274] width 244 height 148
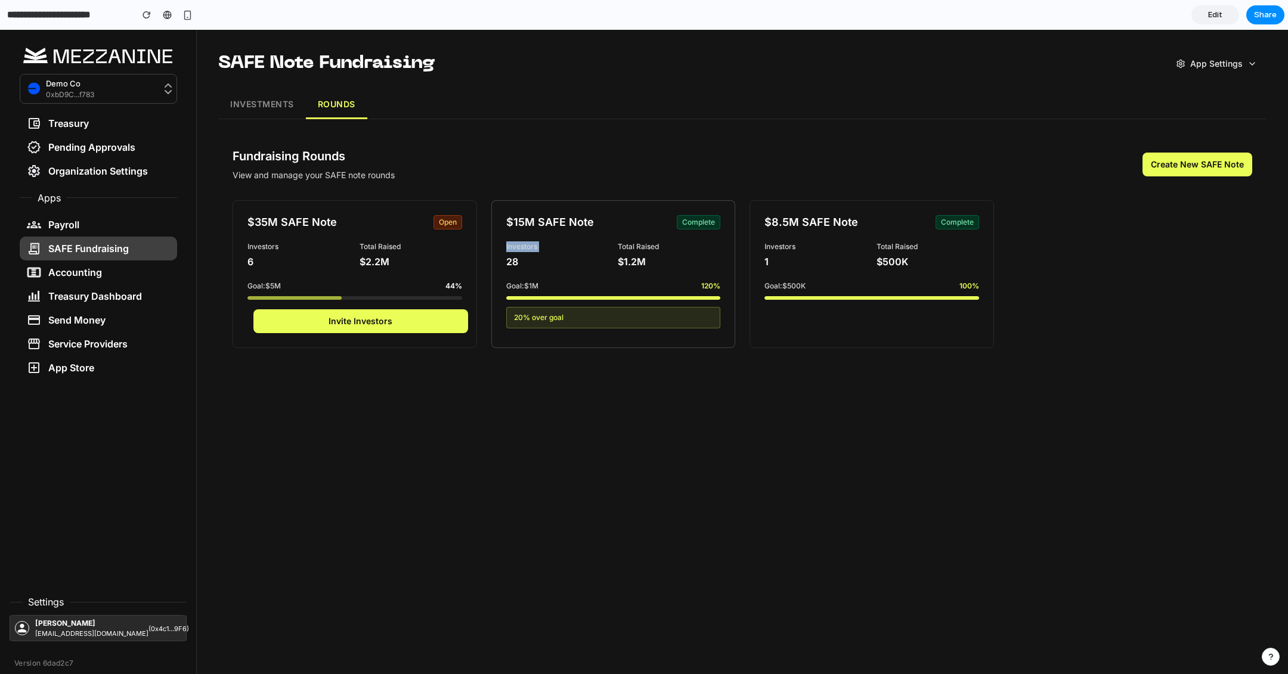
click at [535, 239] on div "$15M SAFE Note complete Investors 28 Total Raised $1.2M Goal: $1M 120 % 20 % ov…" at bounding box center [613, 274] width 244 height 148
click at [287, 224] on h4 "$35M SAFE Note" at bounding box center [291, 222] width 89 height 14
click at [322, 234] on div "$35M SAFE Note open Investors 6 Total Raised $2.2M Goal: $5M 44 % Invite Invest…" at bounding box center [355, 274] width 244 height 148
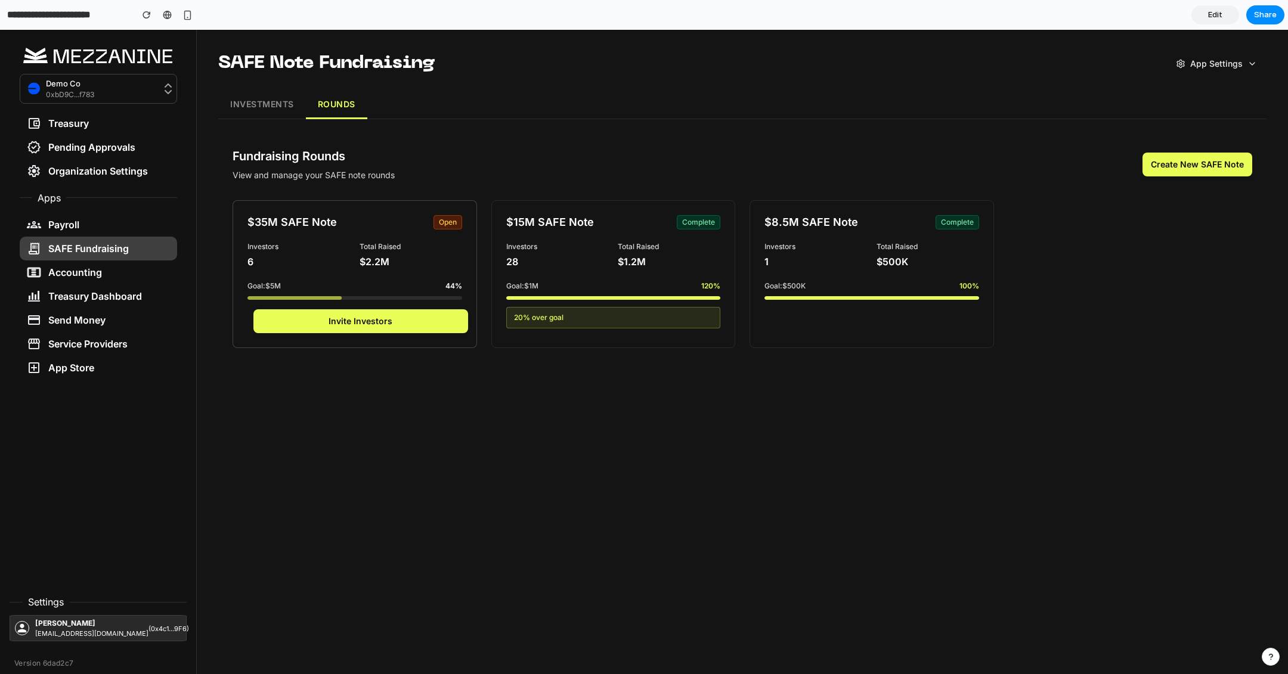
click at [374, 266] on div "$2.2M" at bounding box center [411, 262] width 103 height 14
click at [320, 228] on h4 "$35M SAFE Note" at bounding box center [291, 222] width 89 height 14
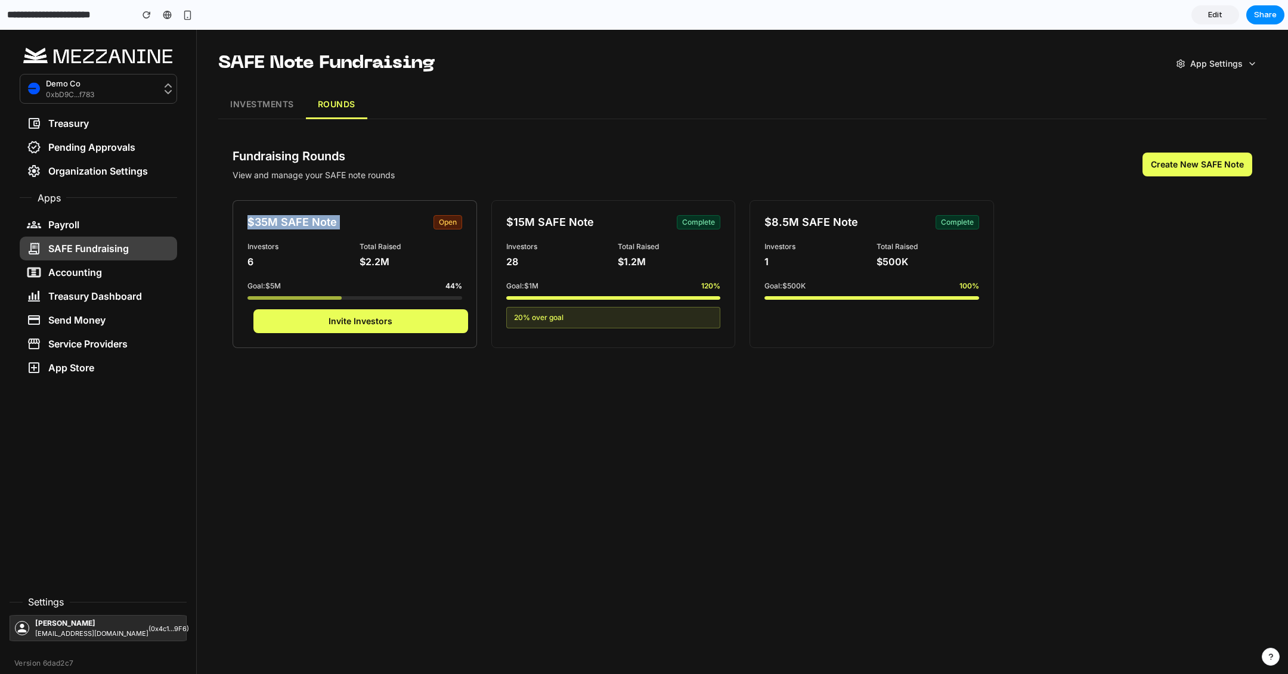
click at [320, 228] on h4 "$35M SAFE Note" at bounding box center [291, 222] width 89 height 14
click at [564, 261] on div "28" at bounding box center [557, 262] width 103 height 14
click at [882, 229] on div "$8.5M SAFE Note complete" at bounding box center [871, 222] width 215 height 14
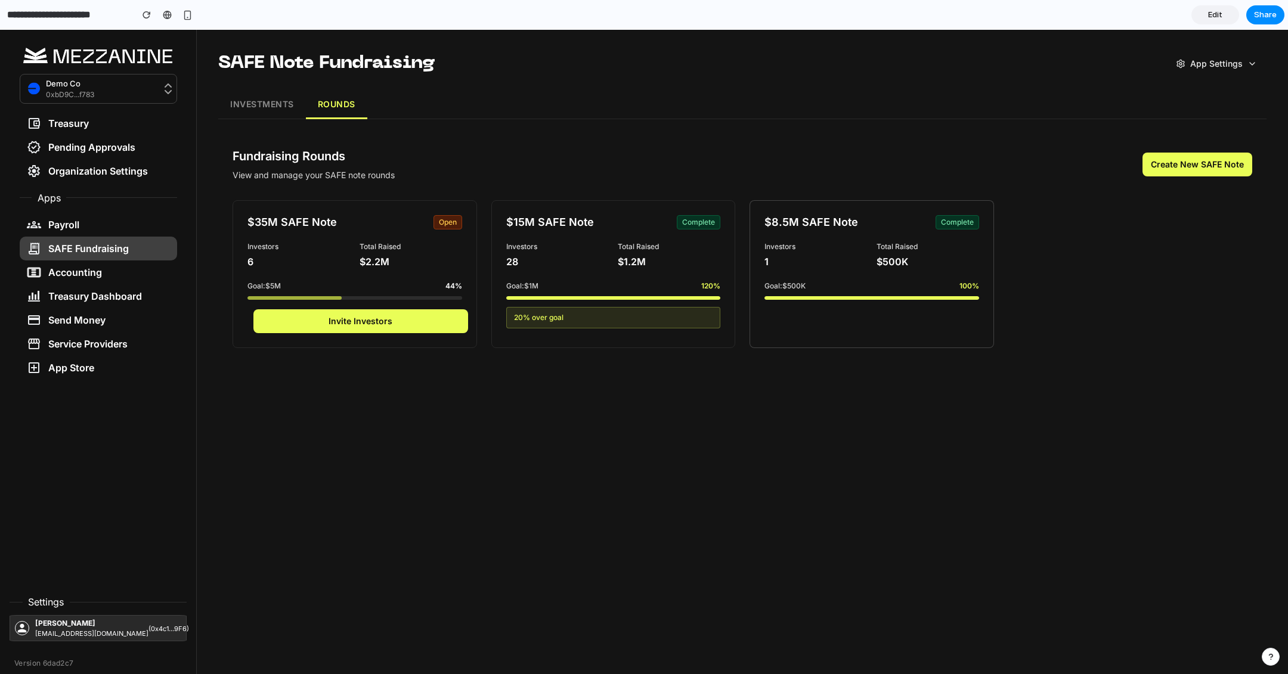
click at [882, 229] on div "$8.5M SAFE Note complete" at bounding box center [871, 222] width 215 height 14
click at [232, 117] on button "INVESTMENTS" at bounding box center [262, 105] width 88 height 29
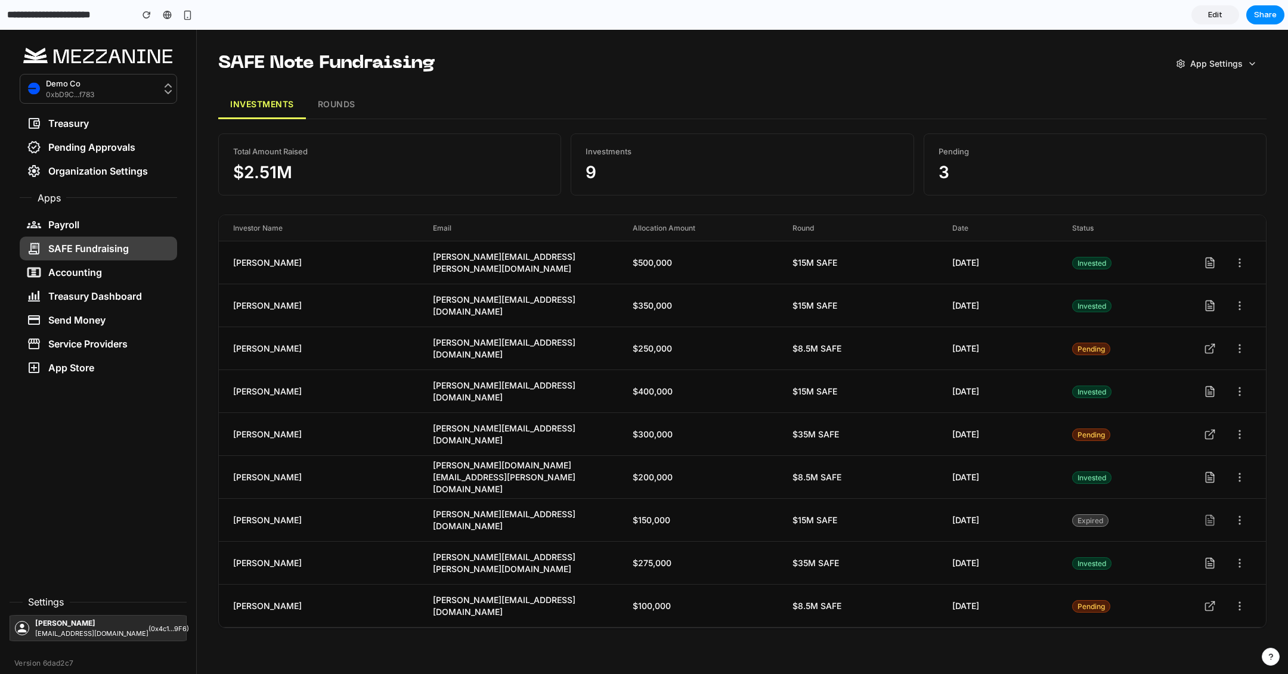
click at [1106, 253] on div "invested" at bounding box center [1132, 263] width 120 height 42
click at [1113, 226] on span "Status" at bounding box center [1132, 228] width 120 height 11
click at [1113, 233] on span "Status" at bounding box center [1132, 228] width 120 height 11
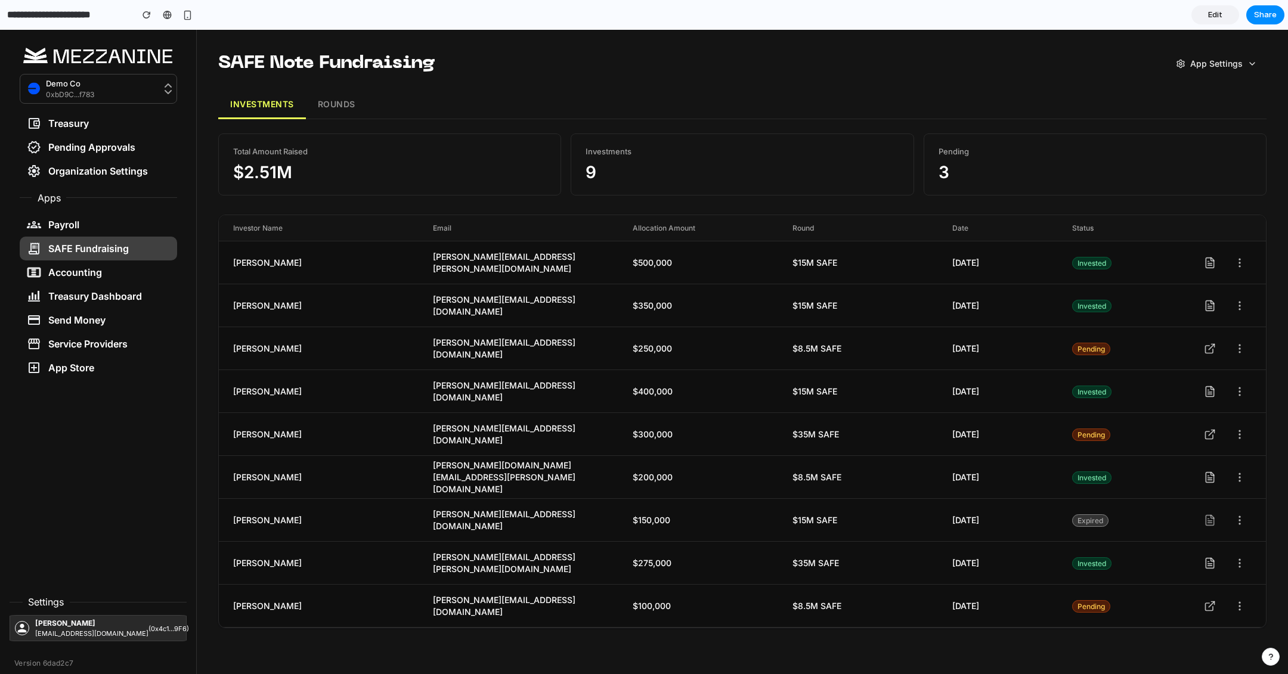
click at [829, 228] on span "Round" at bounding box center [872, 228] width 160 height 11
click at [336, 109] on button "ROUNDS" at bounding box center [336, 105] width 61 height 29
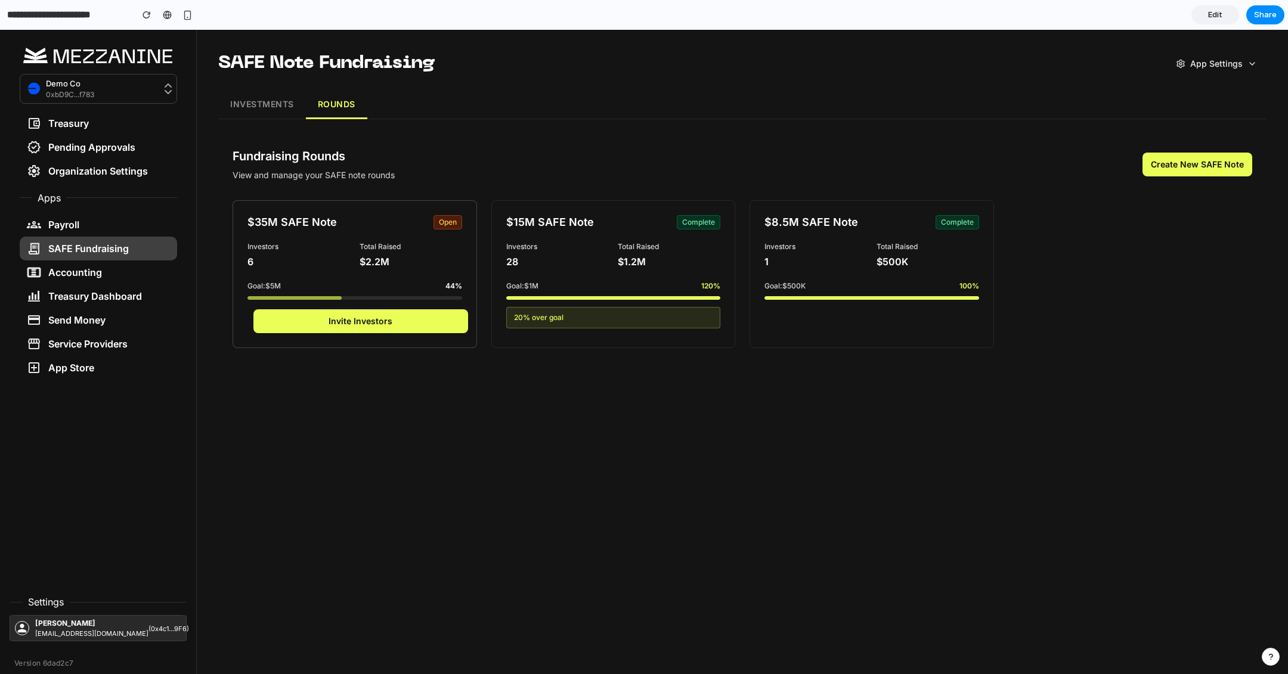
click at [351, 246] on div "Investors 6 Total Raised $2.2M" at bounding box center [354, 255] width 215 height 27
click at [273, 112] on button "INVESTMENTS" at bounding box center [262, 105] width 88 height 29
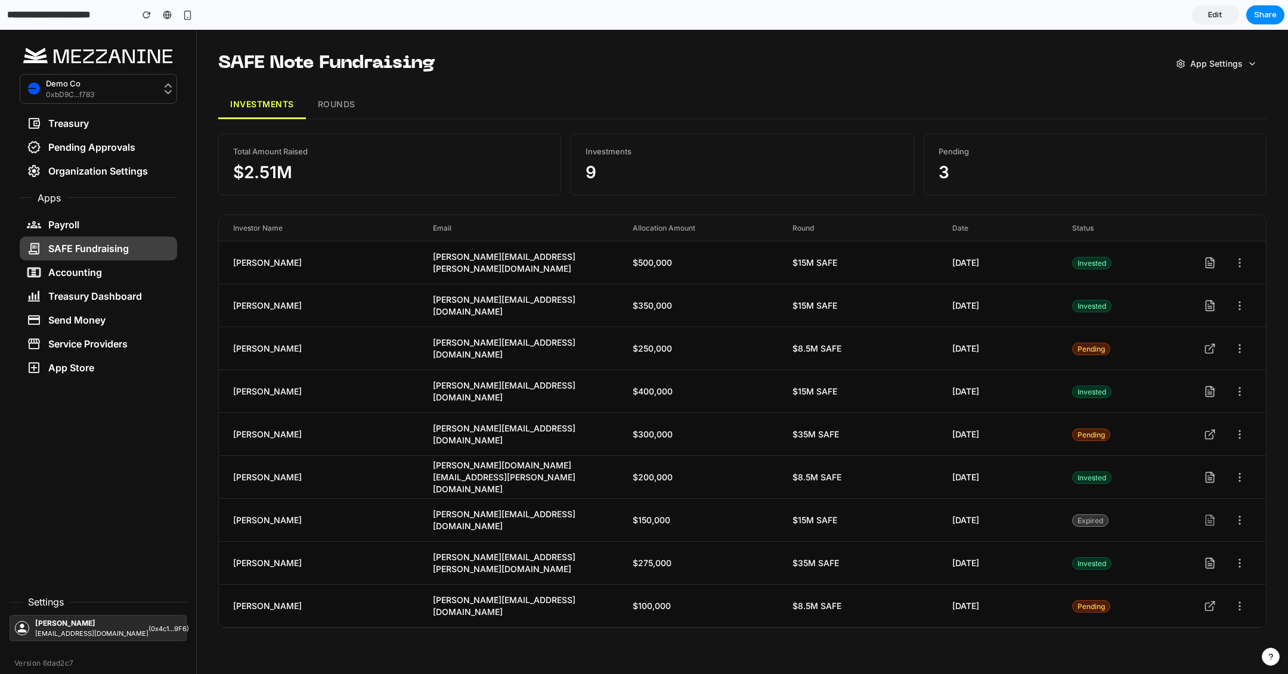
click at [261, 261] on div "Sarah Chen" at bounding box center [333, 263] width 200 height 12
click at [247, 261] on div "Sarah Chen" at bounding box center [333, 263] width 200 height 12
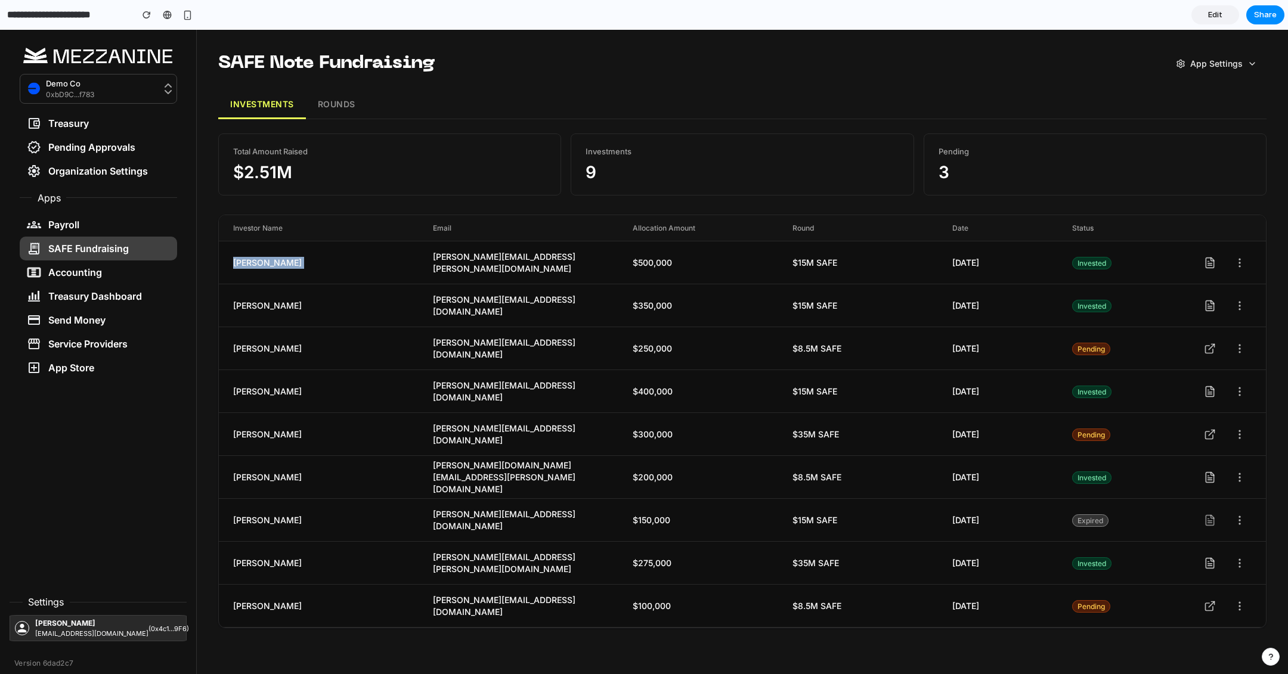
click at [272, 268] on div "Sarah Chen" at bounding box center [333, 263] width 200 height 12
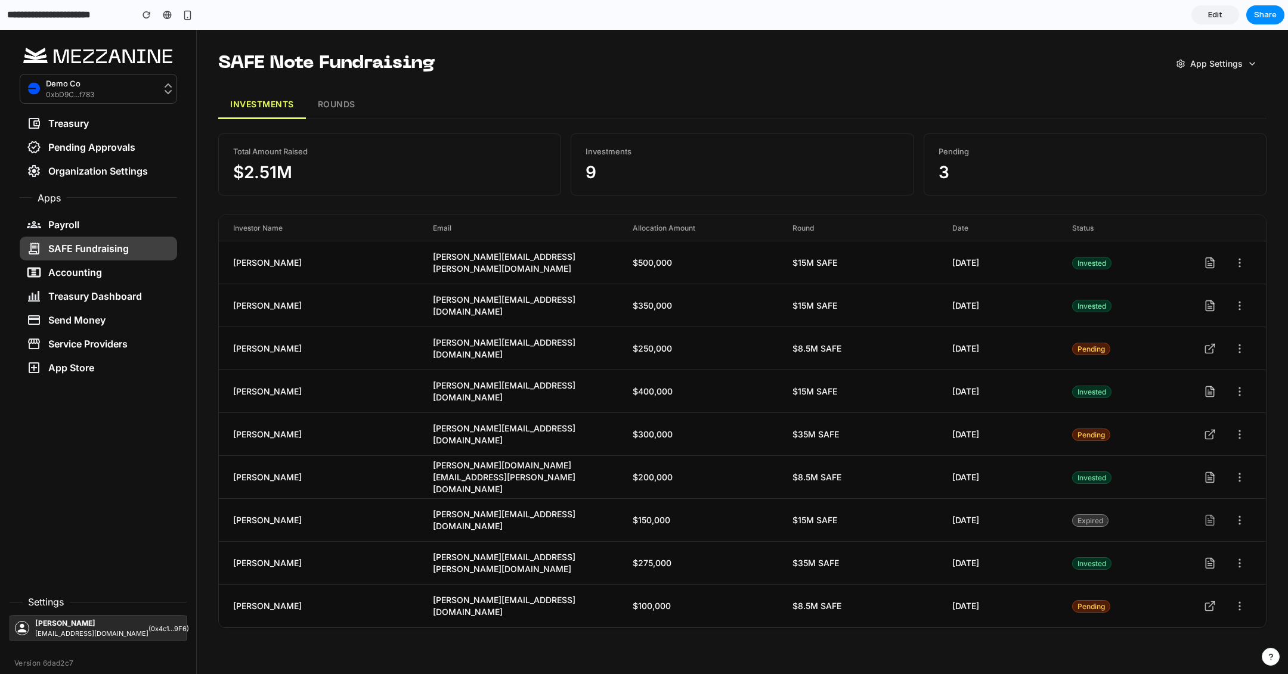
click at [265, 262] on div "Sarah Chen" at bounding box center [333, 263] width 200 height 12
click at [262, 270] on div "Sarah Chen sarah.chen@venture.capital $500,000 $15M SAFE 01/15/2024 invested" at bounding box center [742, 263] width 1047 height 43
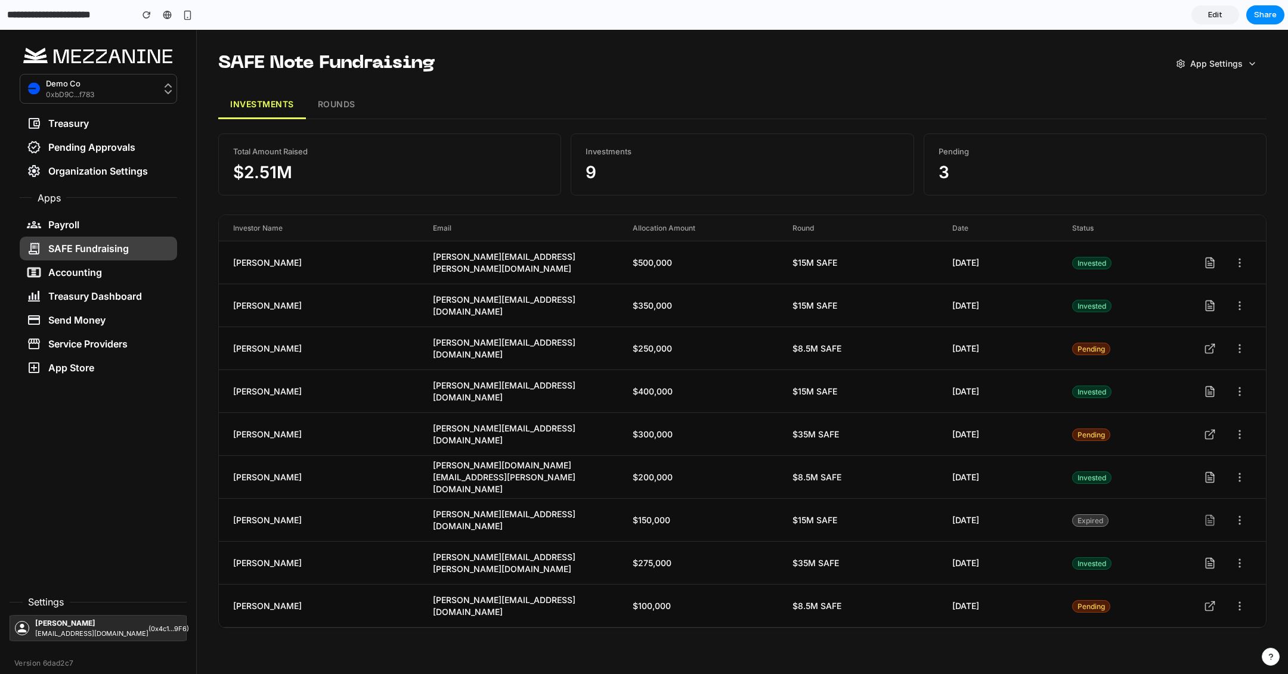
click at [254, 259] on div "Sarah Chen" at bounding box center [333, 263] width 200 height 12
click at [247, 282] on div "Sarah Chen sarah.chen@venture.capital $500,000 $15M SAFE 01/15/2024 invested" at bounding box center [742, 263] width 1047 height 43
click at [264, 271] on div "Sarah Chen sarah.chen@venture.capital $500,000 $15M SAFE 01/15/2024 invested" at bounding box center [742, 263] width 1047 height 43
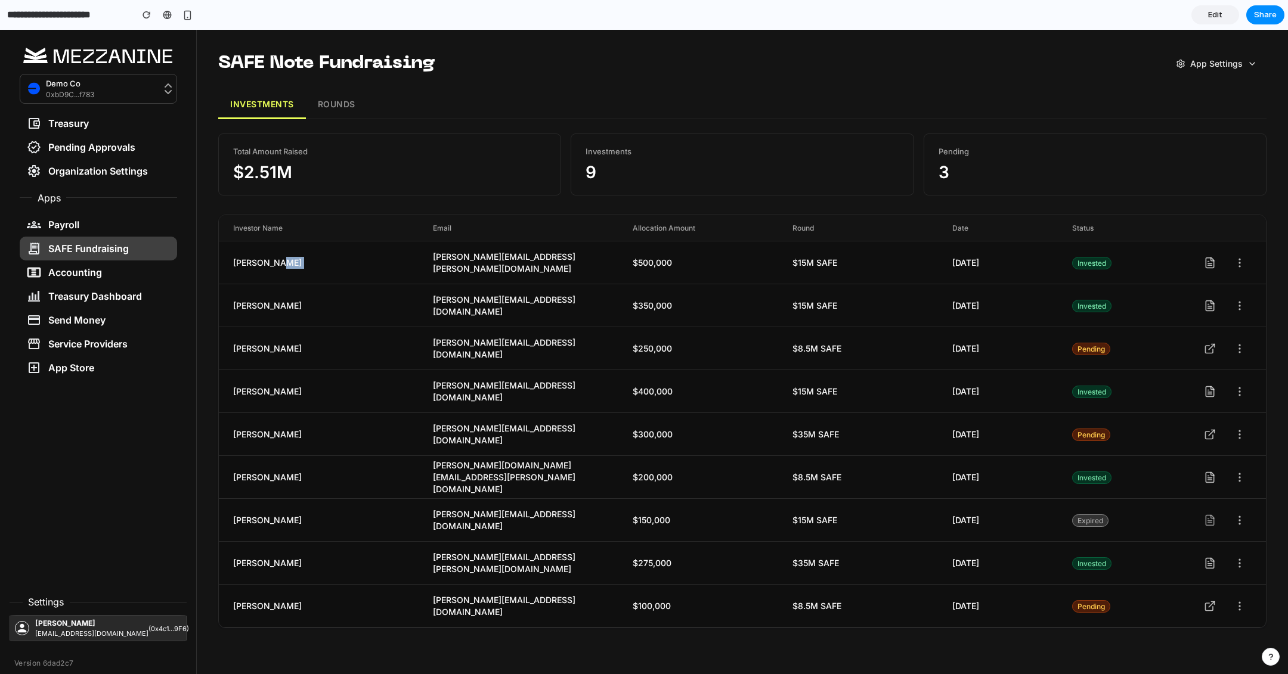
click at [264, 271] on div "Sarah Chen sarah.chen@venture.capital $500,000 $15M SAFE 01/15/2024 invested" at bounding box center [742, 263] width 1047 height 43
click at [430, 287] on div "Michael Rodriguez m.rodriguez@techfund.io $350,000 $15M SAFE 01/22/2024 invested" at bounding box center [742, 305] width 1047 height 43
click at [338, 98] on button "ROUNDS" at bounding box center [336, 105] width 61 height 29
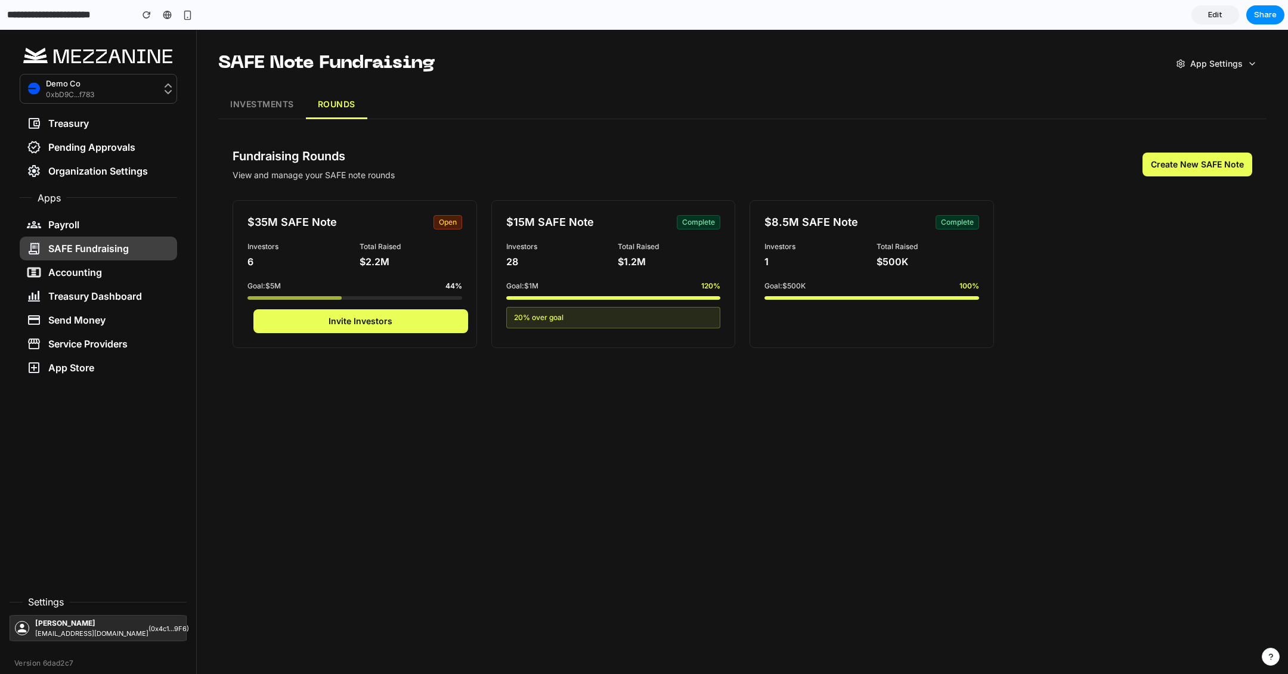
click at [1185, 168] on button "Create New SAFE Note" at bounding box center [1198, 165] width 110 height 24
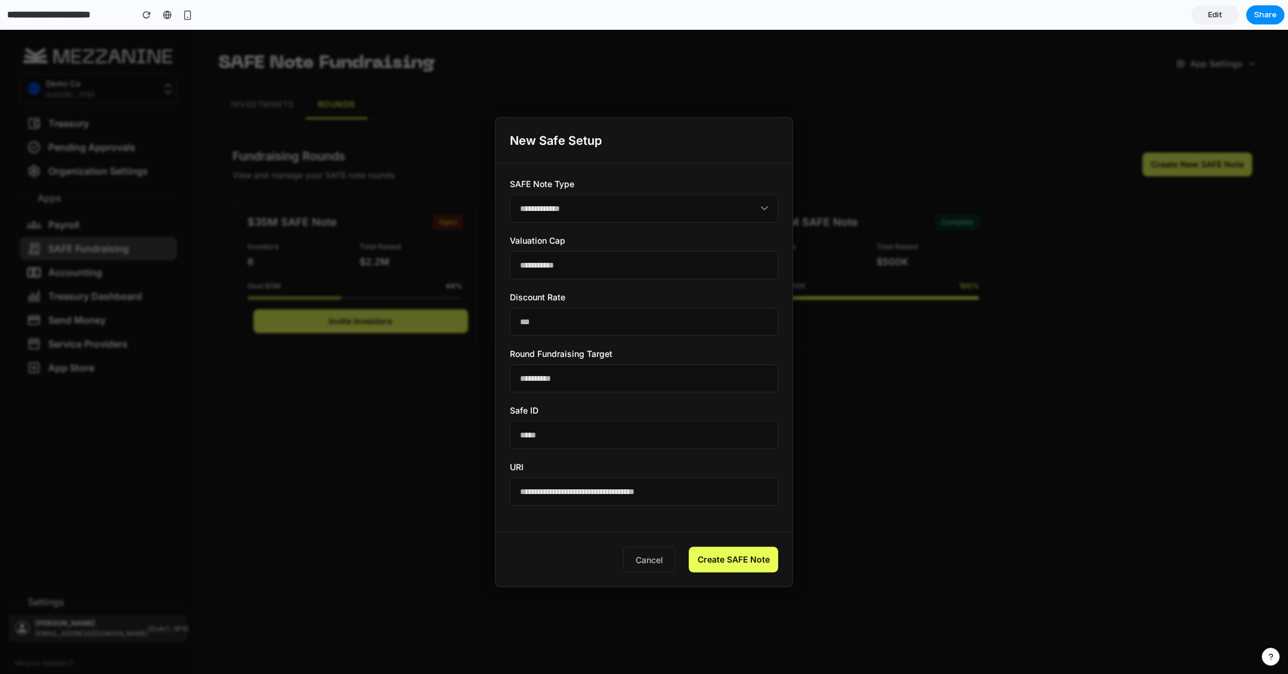
click at [671, 383] on input "**********" at bounding box center [644, 378] width 268 height 28
click at [662, 432] on input "*****" at bounding box center [644, 435] width 268 height 28
click at [744, 230] on div "**********" at bounding box center [644, 347] width 297 height 369
click at [744, 231] on div "**********" at bounding box center [644, 347] width 297 height 369
click at [755, 213] on select "**********" at bounding box center [644, 208] width 268 height 28
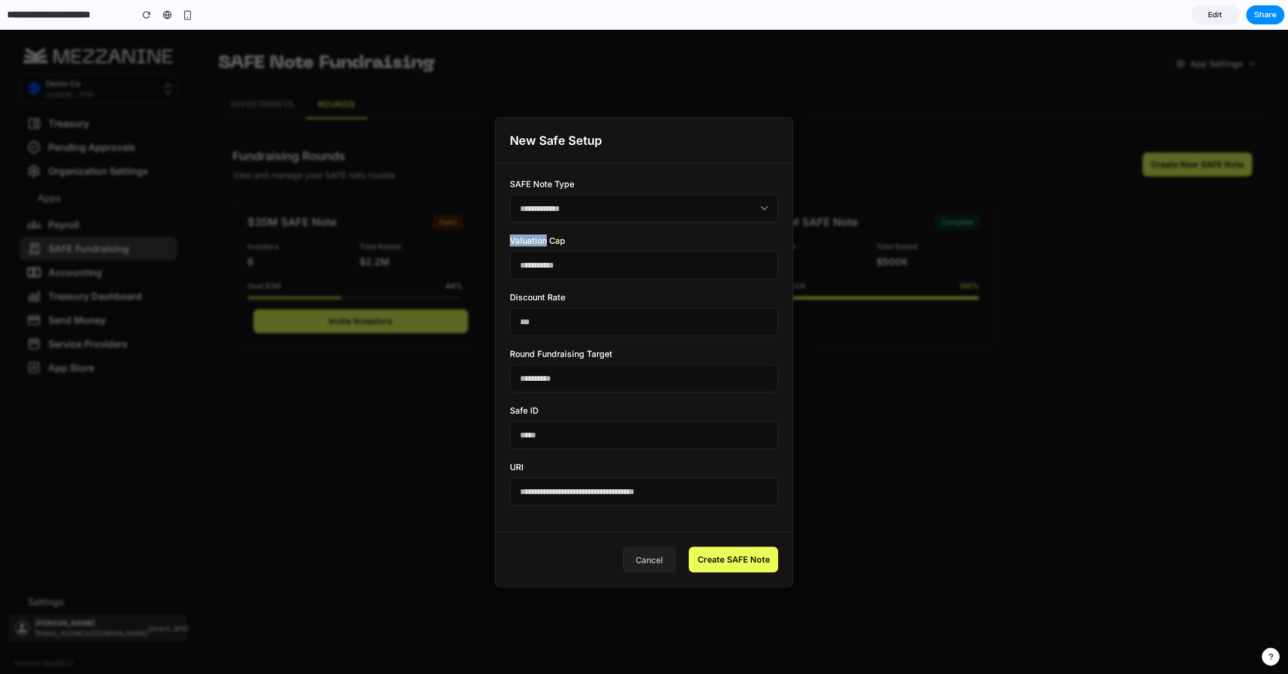
click at [651, 552] on button "Cancel" at bounding box center [649, 560] width 52 height 26
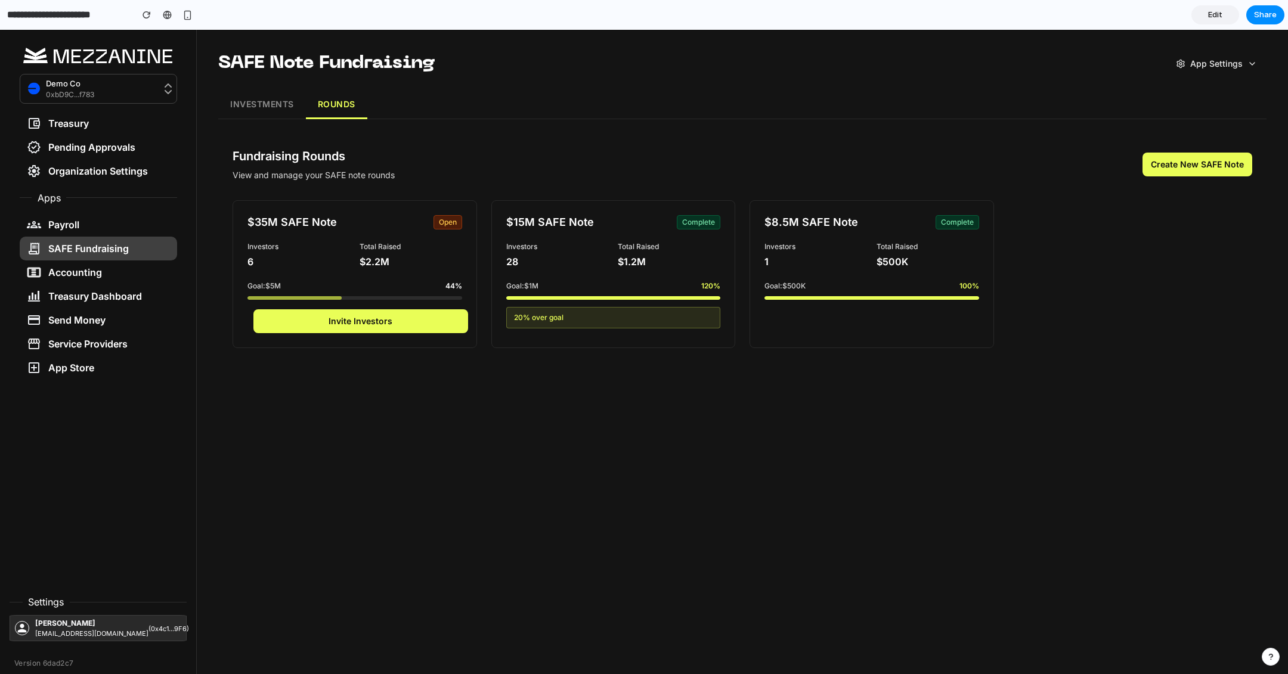
click at [1164, 171] on button "Create New SAFE Note" at bounding box center [1198, 165] width 110 height 24
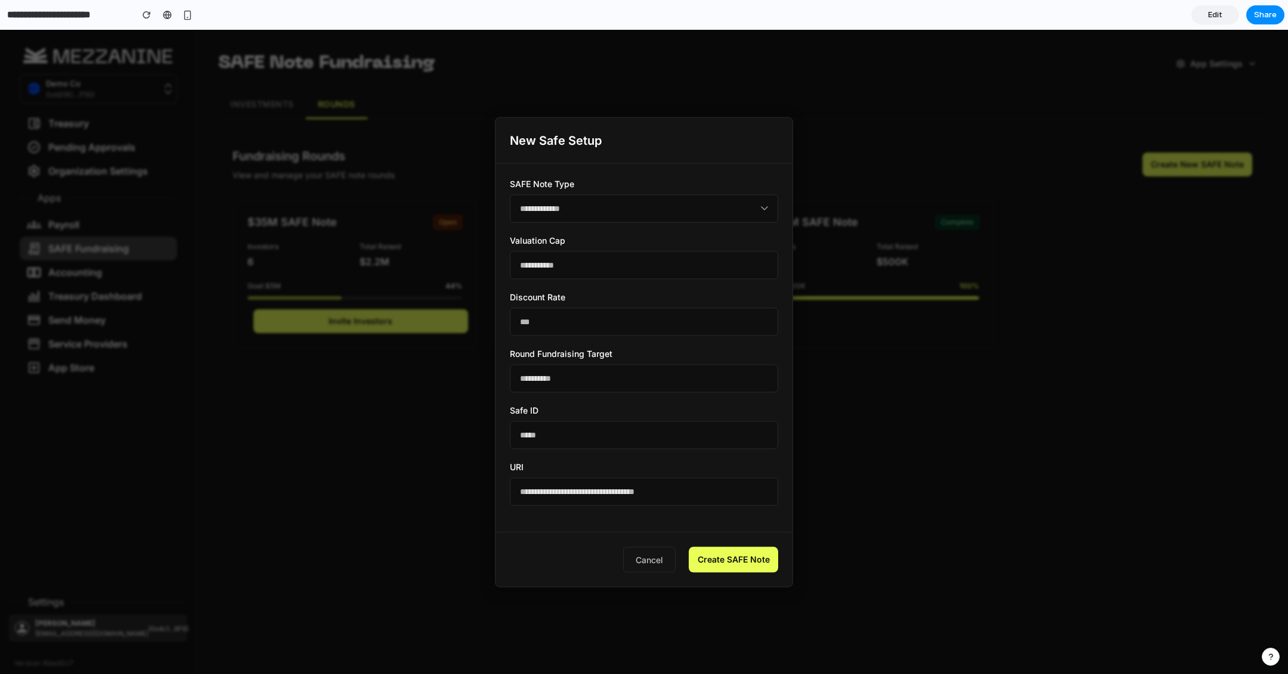
click at [727, 559] on button "Create SAFE Note" at bounding box center [733, 560] width 89 height 26
click at [747, 557] on button "Create SAFE Note" at bounding box center [733, 560] width 89 height 26
click at [671, 556] on button "Cancel" at bounding box center [649, 560] width 52 height 26
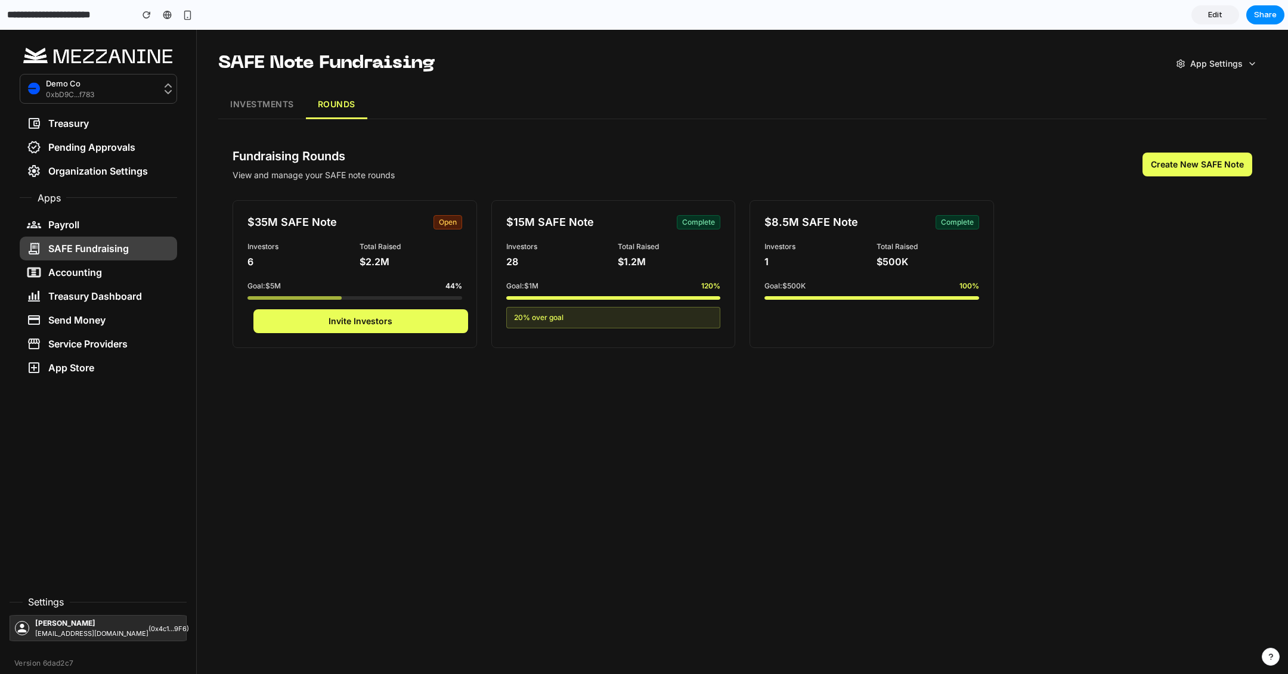
click at [281, 124] on div "SAFE Note Fundraising App Settings INVESTMENTS ROUNDS Fundraising Rounds View a…" at bounding box center [742, 207] width 1091 height 354
click at [271, 80] on div "SAFE Note Fundraising App Settings INVESTMENTS ROUNDS Fundraising Rounds View a…" at bounding box center [742, 207] width 1091 height 354
click at [279, 99] on button "INVESTMENTS" at bounding box center [262, 105] width 88 height 29
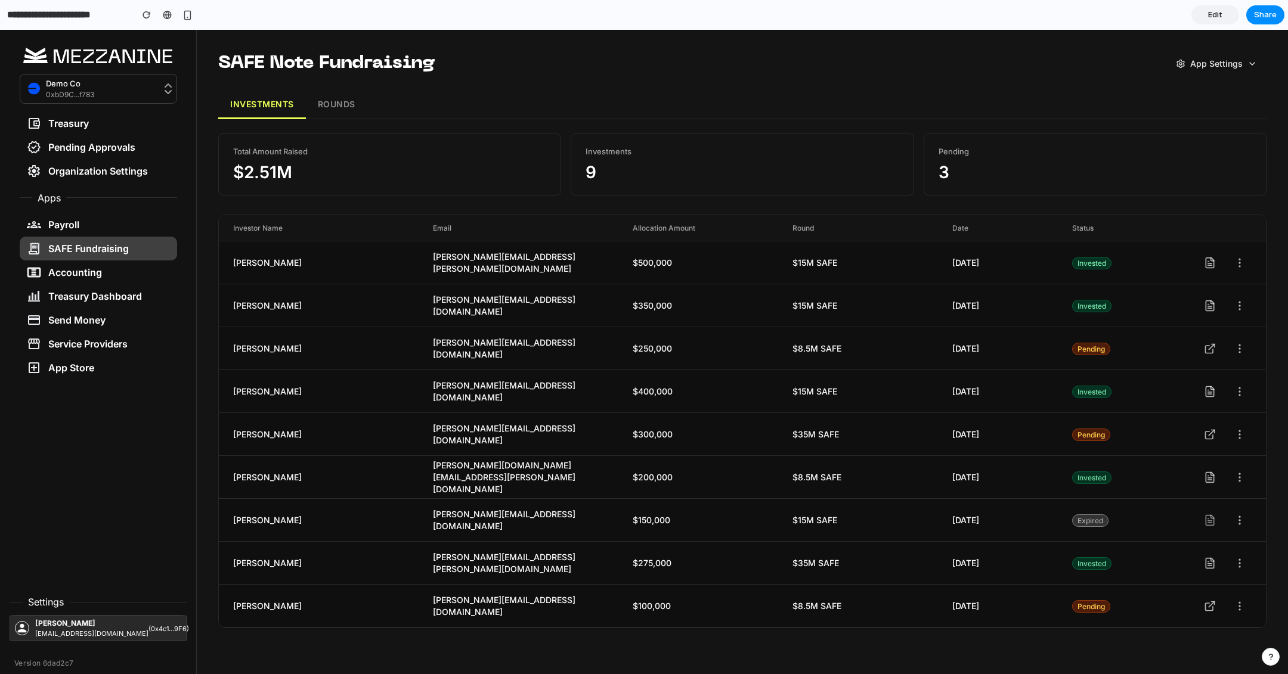
click at [1207, 82] on div "SAFE Note Fundraising App Settings INVESTMENTS ROUNDS Total Amount Raised $2.51…" at bounding box center [742, 340] width 1091 height 620
click at [339, 103] on button "ROUNDS" at bounding box center [336, 105] width 61 height 29
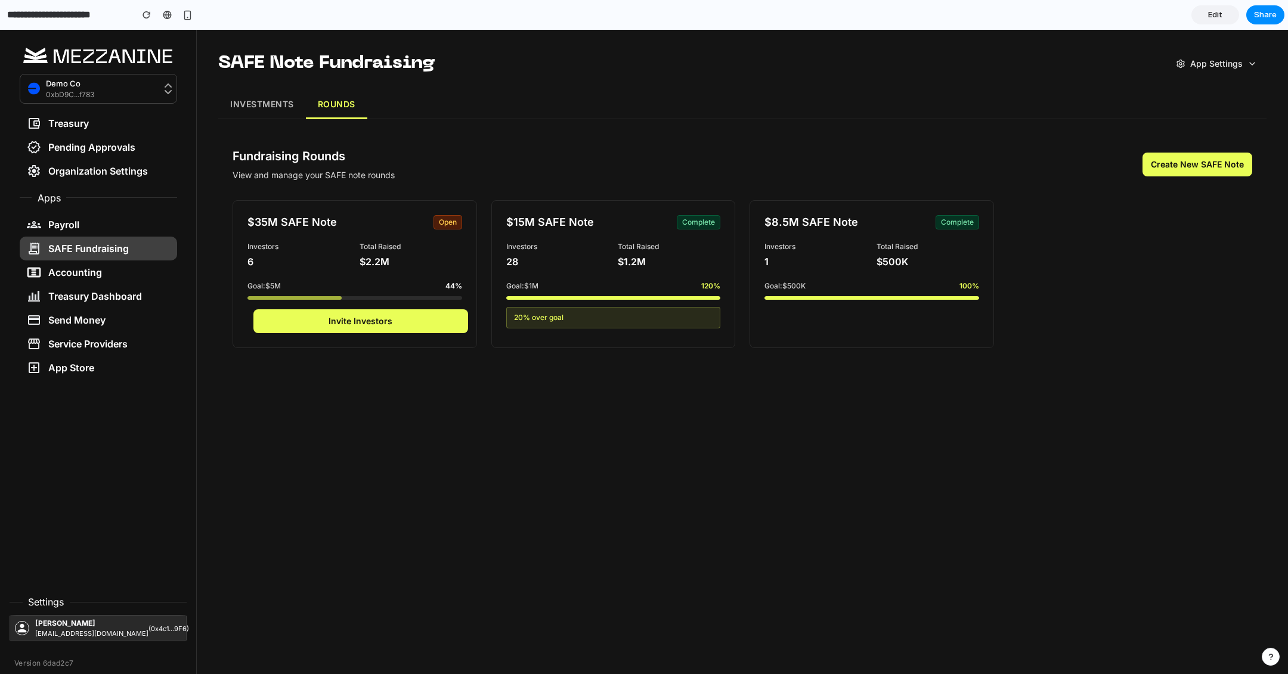
click at [270, 109] on button "INVESTMENTS" at bounding box center [262, 105] width 88 height 29
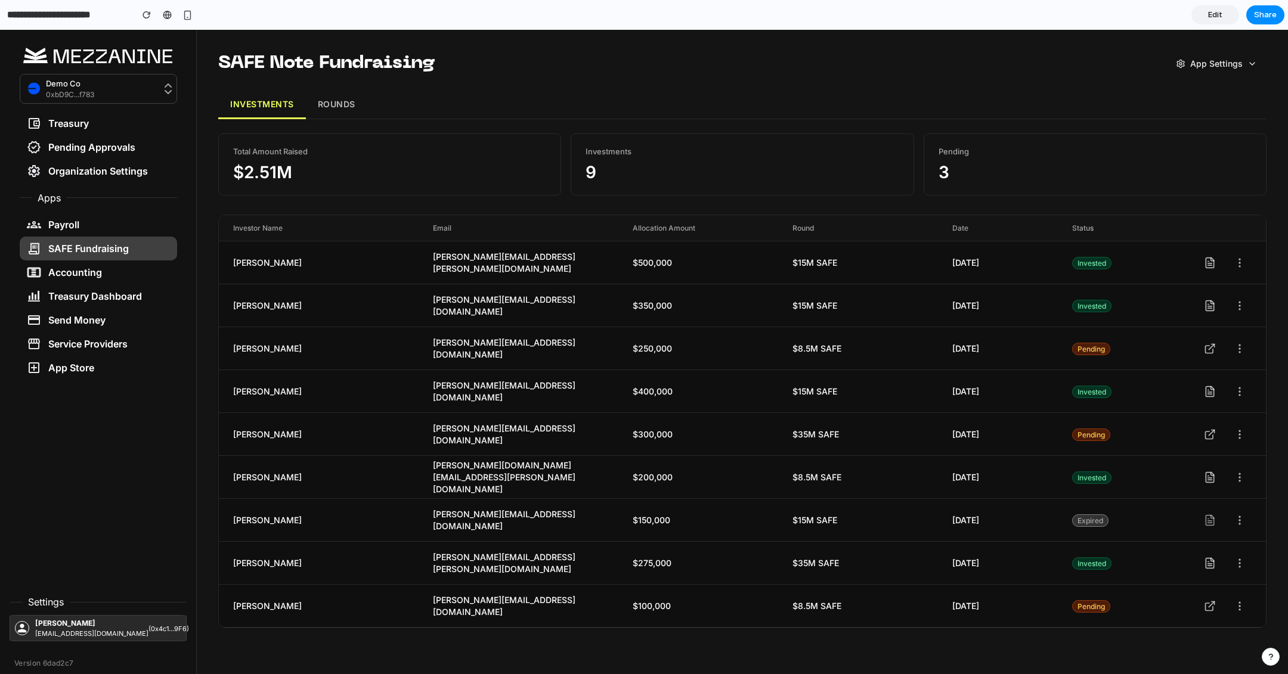
click at [340, 110] on button "ROUNDS" at bounding box center [336, 105] width 61 height 29
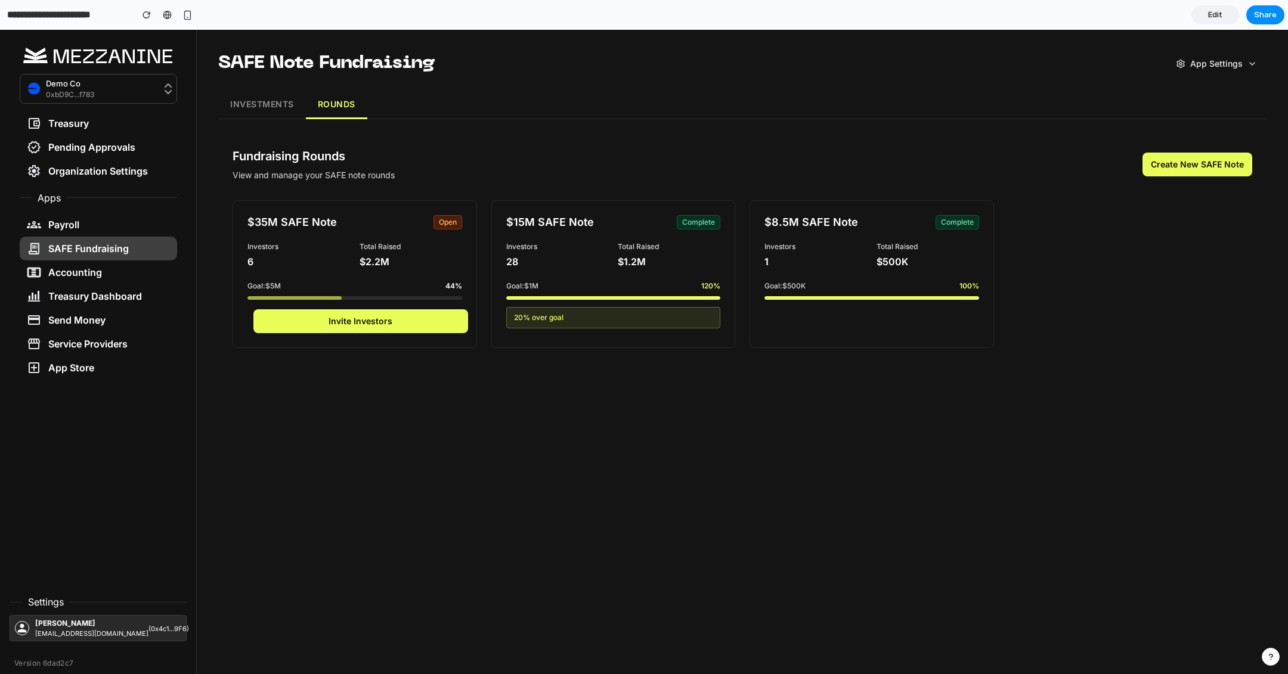
click at [1237, 154] on button "Create New SAFE Note" at bounding box center [1198, 165] width 110 height 24
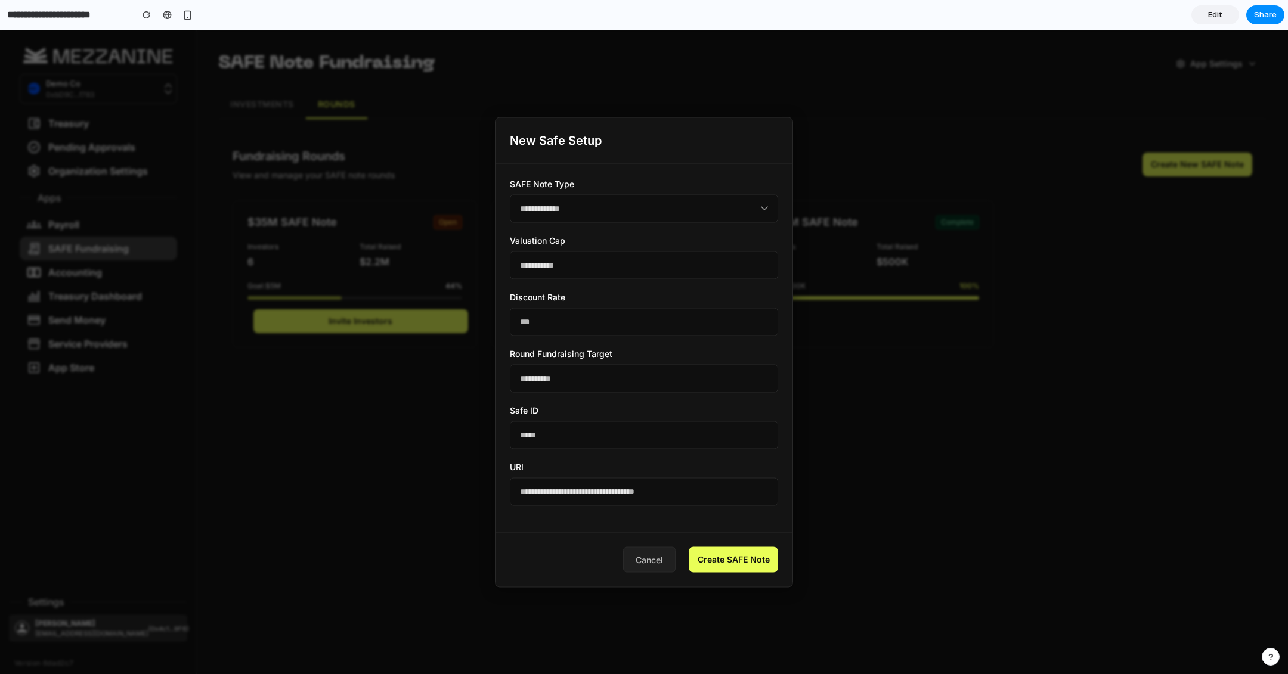
click at [656, 552] on button "Cancel" at bounding box center [649, 560] width 52 height 26
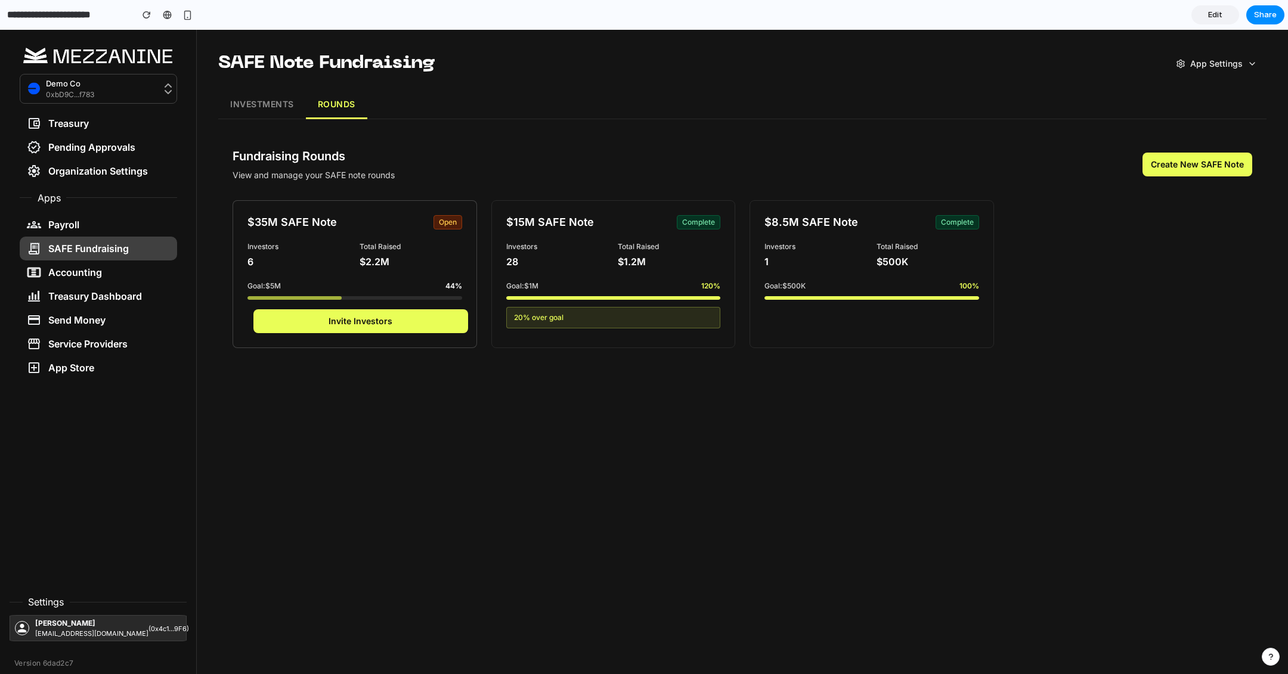
click at [415, 308] on div "$35M SAFE Note open Investors 6 Total Raised $2.2M Goal: $5M 44 % Invite Invest…" at bounding box center [355, 274] width 244 height 148
click at [415, 335] on div "$35M SAFE Note open Investors 6 Total Raised $2.2M Goal: $5M 44 % Invite Invest…" at bounding box center [355, 274] width 244 height 148
click at [381, 316] on button "Invite Investors" at bounding box center [360, 321] width 215 height 24
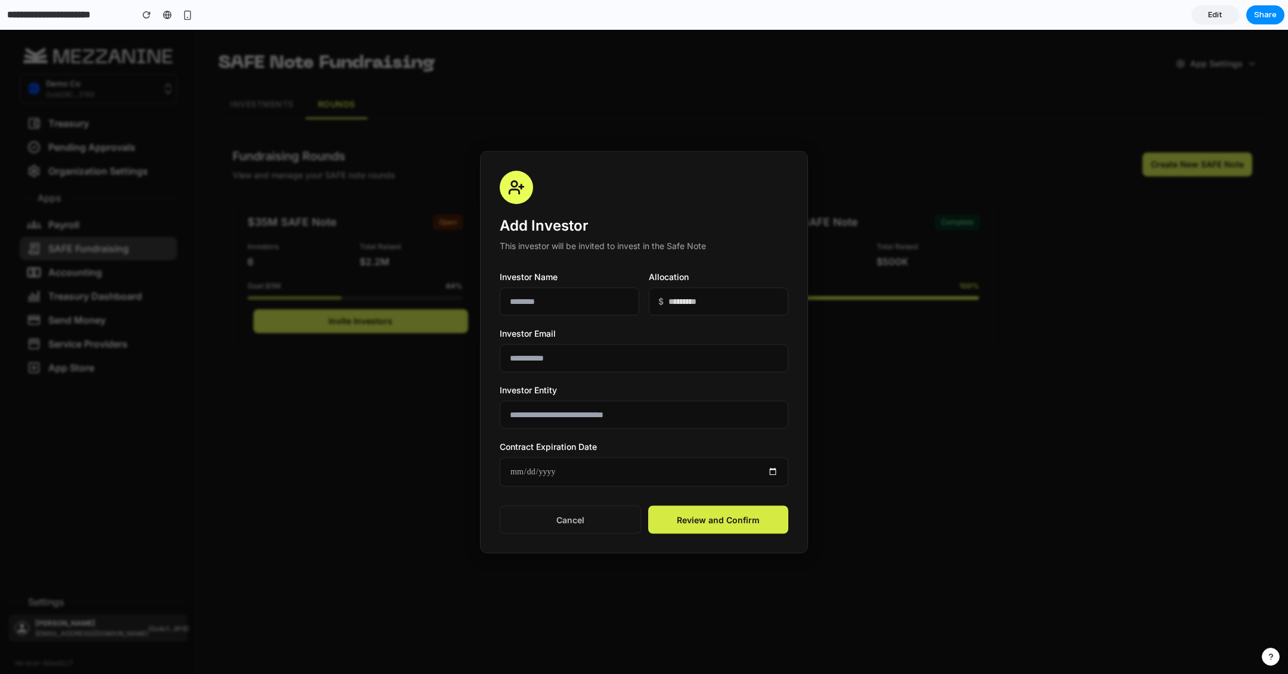
click at [733, 513] on button "Review and Confirm" at bounding box center [718, 520] width 140 height 28
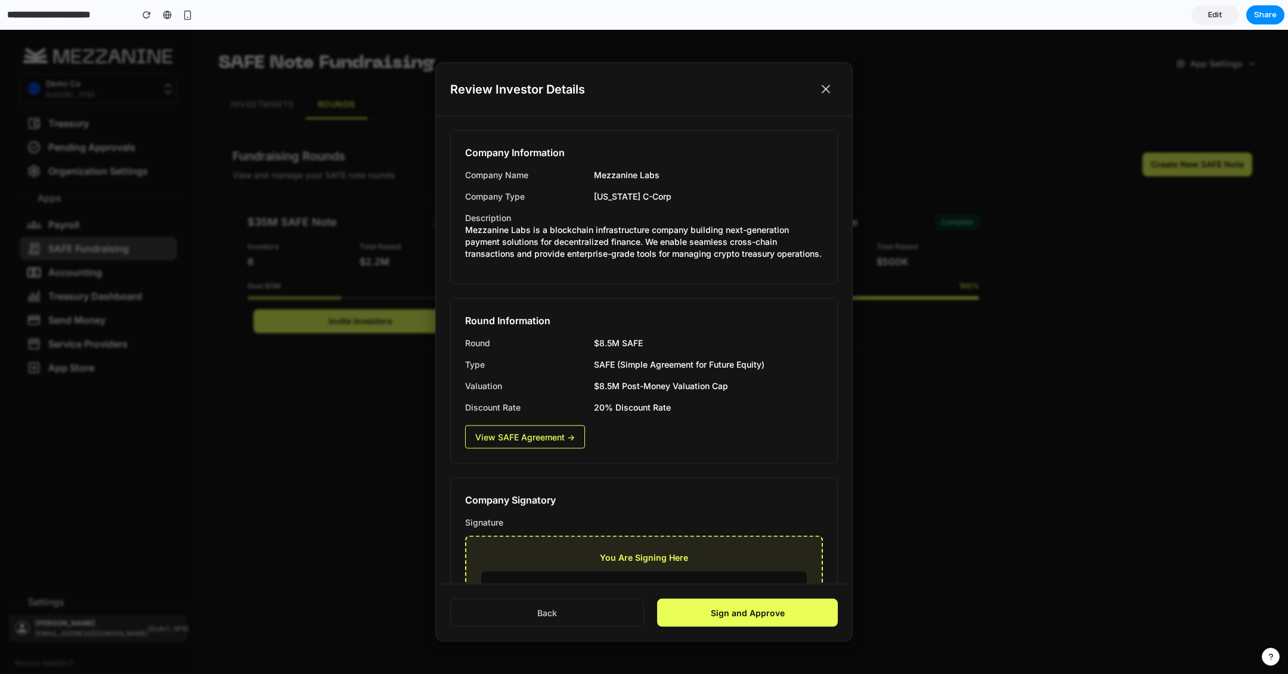
click at [650, 501] on h4 "Company Signatory" at bounding box center [644, 500] width 358 height 14
click at [532, 444] on link "View SAFE Agreement →" at bounding box center [525, 436] width 120 height 23
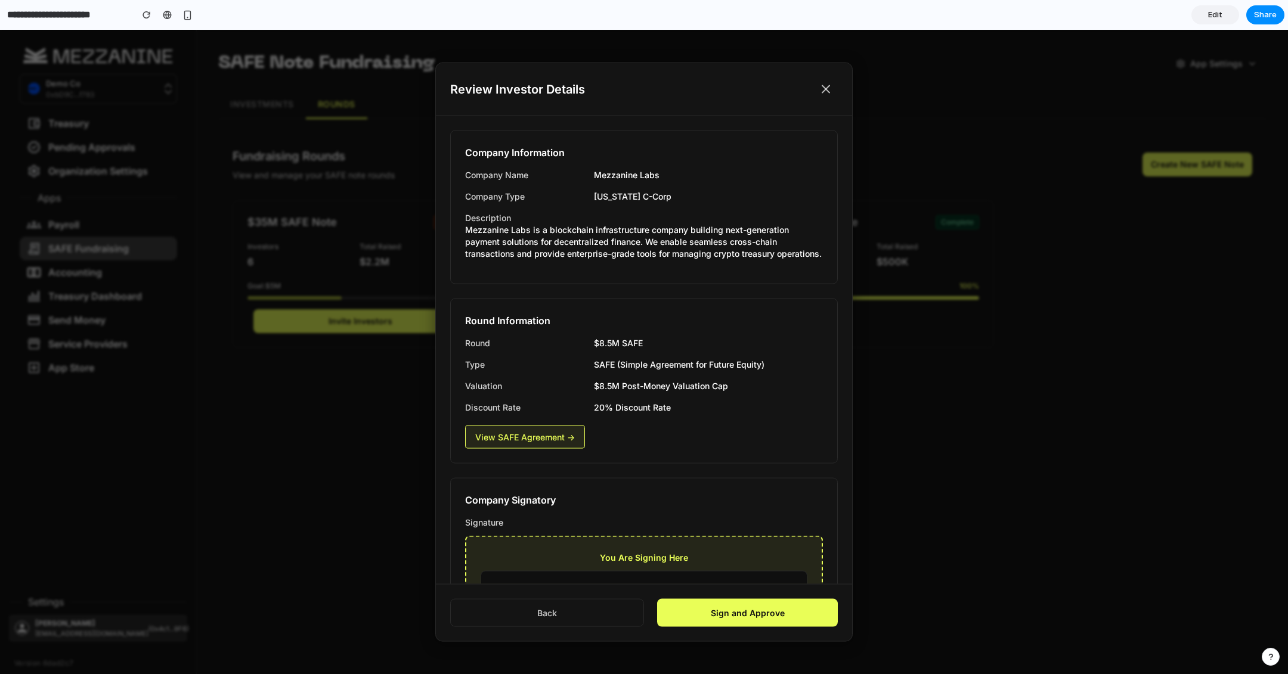
click at [532, 444] on link "View SAFE Agreement →" at bounding box center [525, 436] width 120 height 23
click at [827, 94] on icon at bounding box center [826, 89] width 14 height 14
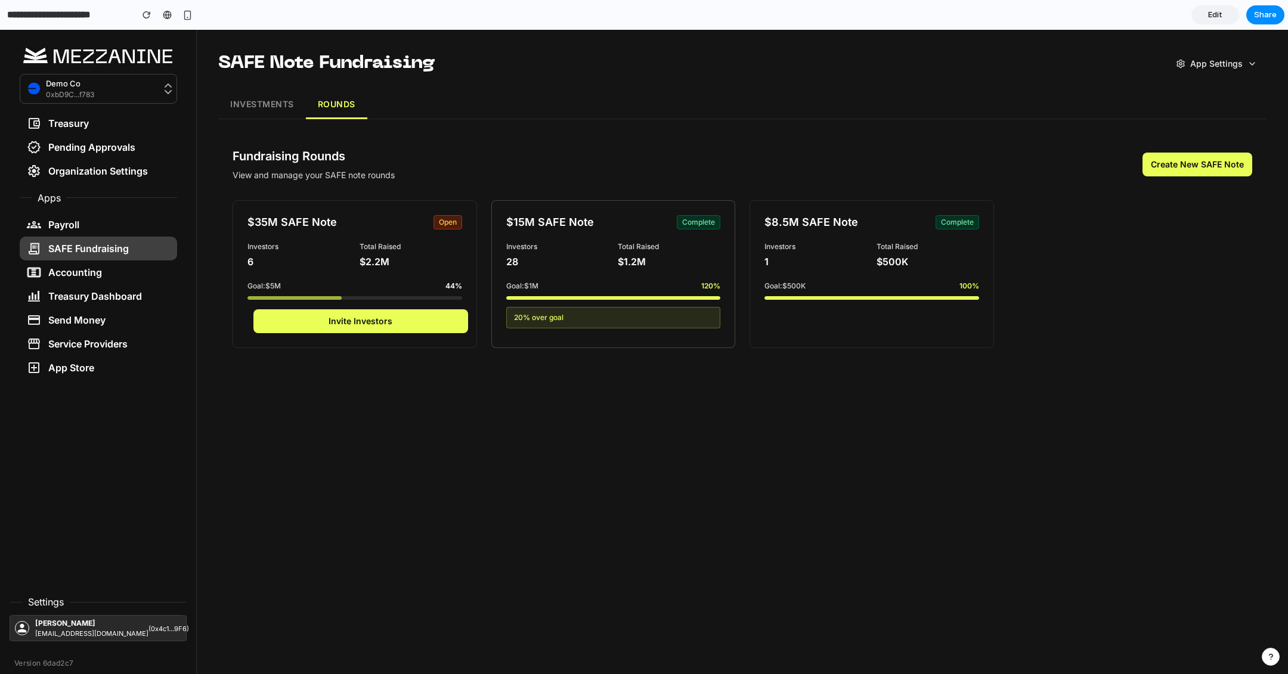
click at [580, 324] on div "20 % over goal" at bounding box center [613, 317] width 215 height 21
click at [577, 284] on div "Goal: $1M 120 %" at bounding box center [613, 286] width 215 height 11
click at [593, 333] on div "$15M SAFE Note complete Investors 28 Total Raised $1.2M Goal: $1M 120 % 20 % ov…" at bounding box center [613, 274] width 244 height 148
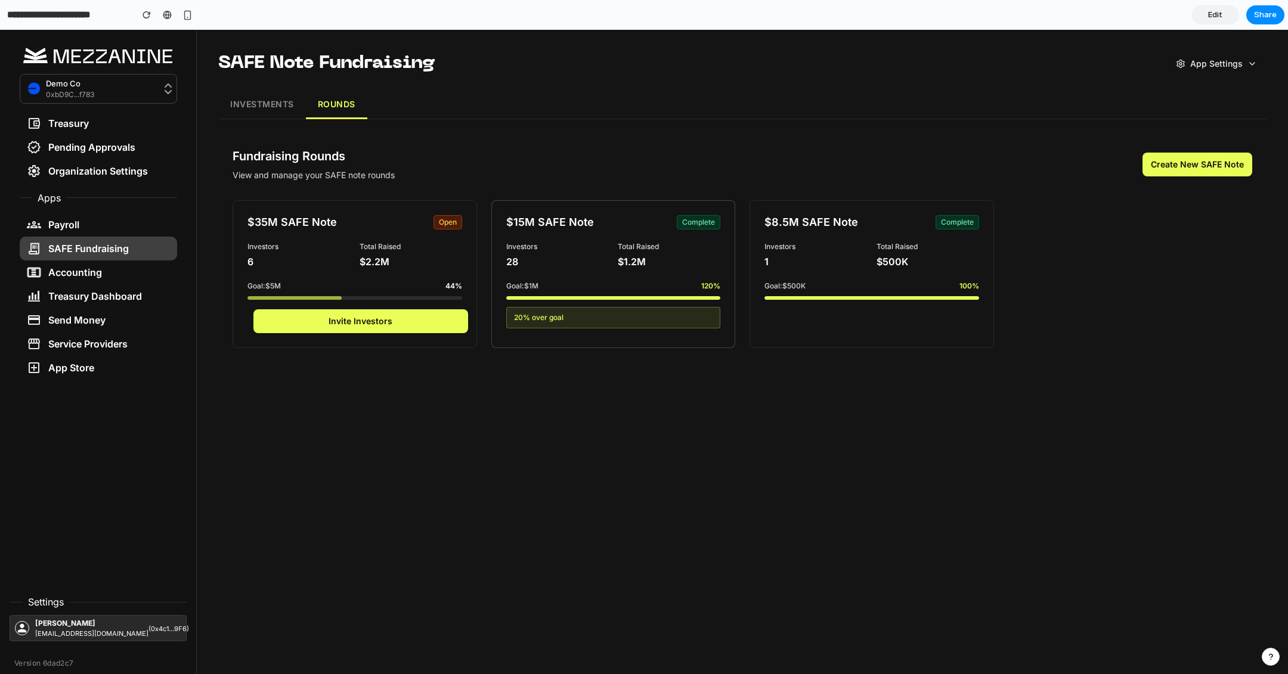
click at [593, 333] on div "$15M SAFE Note complete Investors 28 Total Raised $1.2M Goal: $1M 120 % 20 % ov…" at bounding box center [613, 274] width 244 height 148
click at [615, 401] on main "SAFE Note Fundraising App Settings INVESTMENTS ROUNDS Fundraising Rounds View a…" at bounding box center [742, 352] width 1091 height 645
click at [601, 304] on div "$15M SAFE Note complete Investors 28 Total Raised $1.2M Goal: $1M 120 % 20 % ov…" at bounding box center [613, 274] width 244 height 148
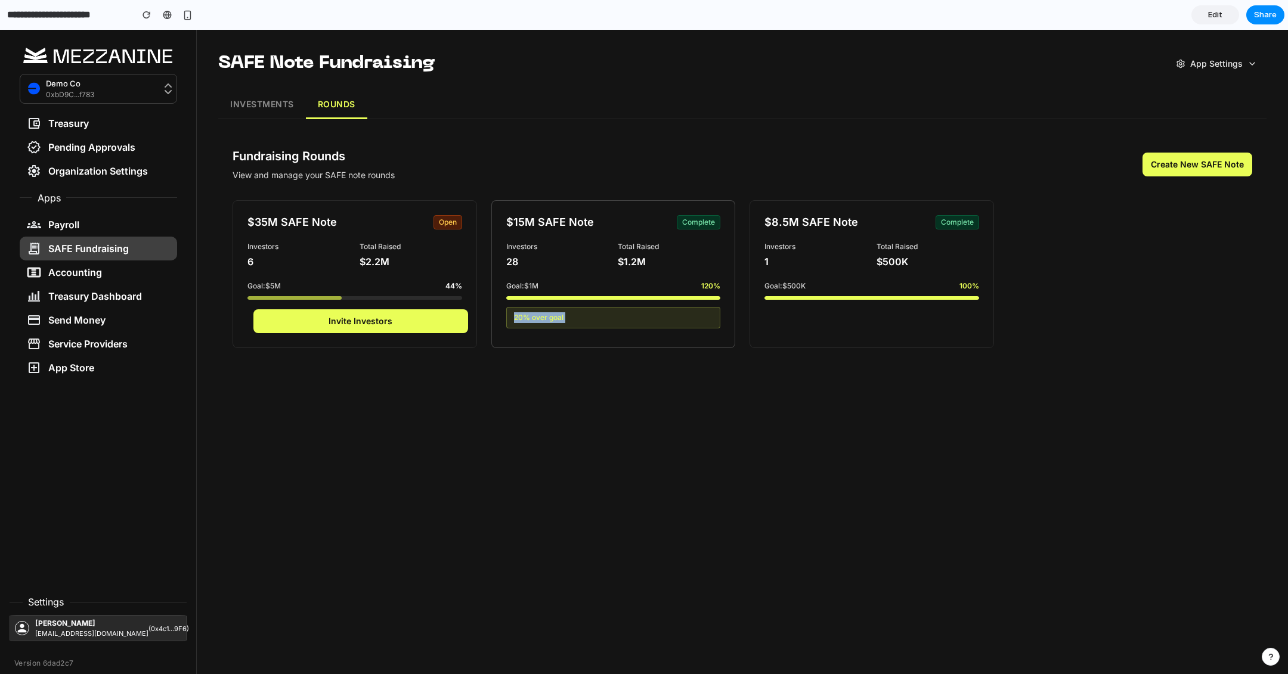
click at [601, 304] on div "$15M SAFE Note complete Investors 28 Total Raised $1.2M Goal: $1M 120 % 20 % ov…" at bounding box center [613, 274] width 244 height 148
click at [634, 194] on div "Fundraising Rounds View and manage your SAFE note rounds Create New SAFE Note $…" at bounding box center [742, 248] width 1048 height 229
click at [661, 218] on div "$15M SAFE Note complete" at bounding box center [613, 222] width 215 height 14
click at [870, 242] on div "Investors 1 Total Raised $500K" at bounding box center [871, 255] width 215 height 27
click at [247, 102] on button "INVESTMENTS" at bounding box center [262, 105] width 88 height 29
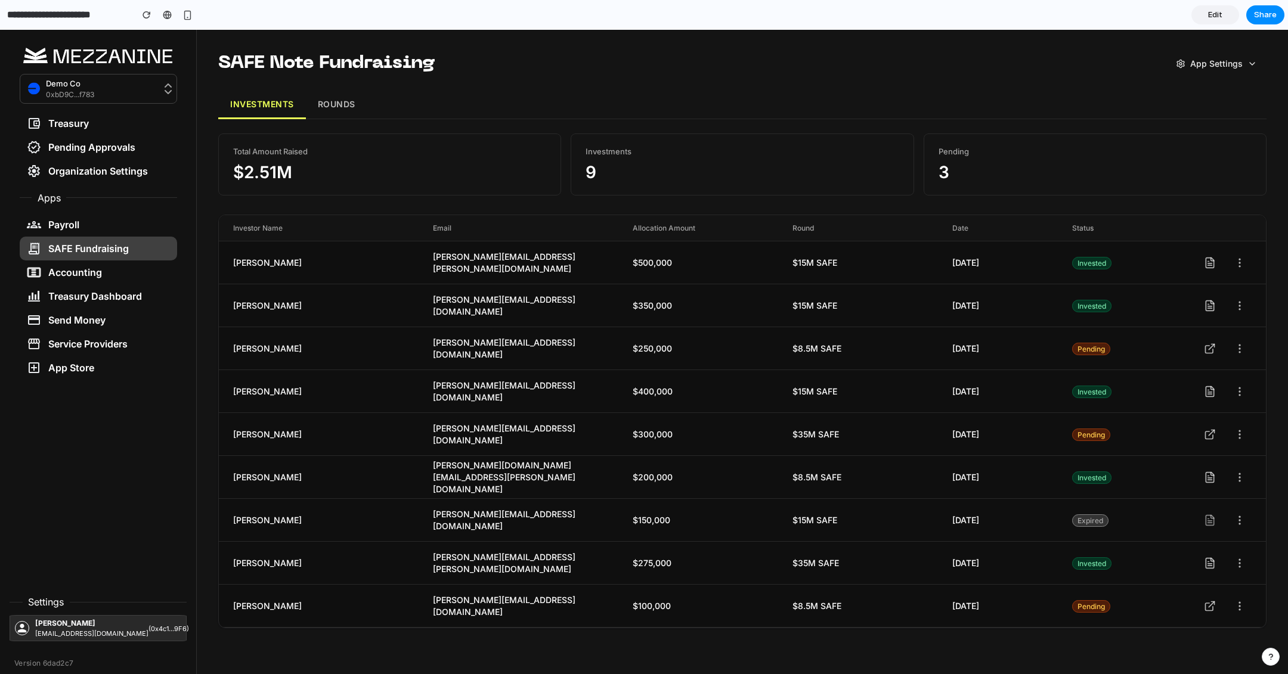
click at [352, 107] on button "ROUNDS" at bounding box center [336, 105] width 61 height 29
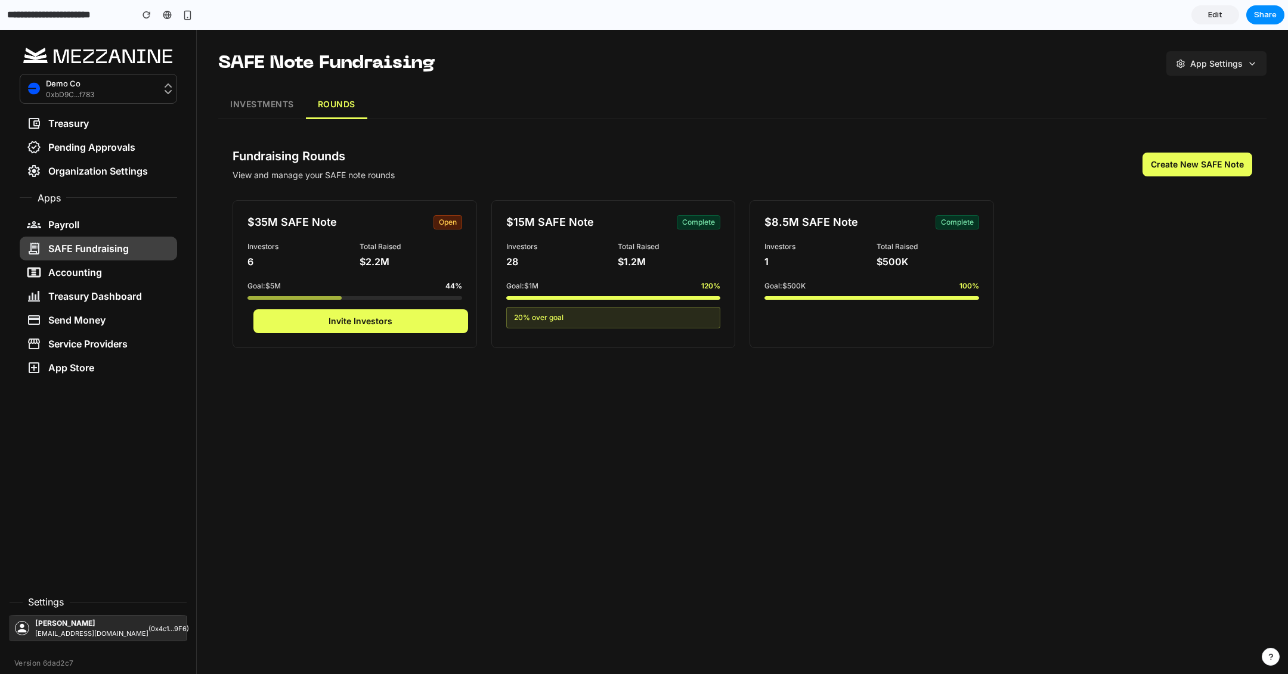
click at [1215, 59] on button "App Settings" at bounding box center [1216, 63] width 100 height 24
click at [253, 100] on div at bounding box center [644, 352] width 1288 height 645
click at [265, 101] on button "INVESTMENTS" at bounding box center [262, 105] width 88 height 29
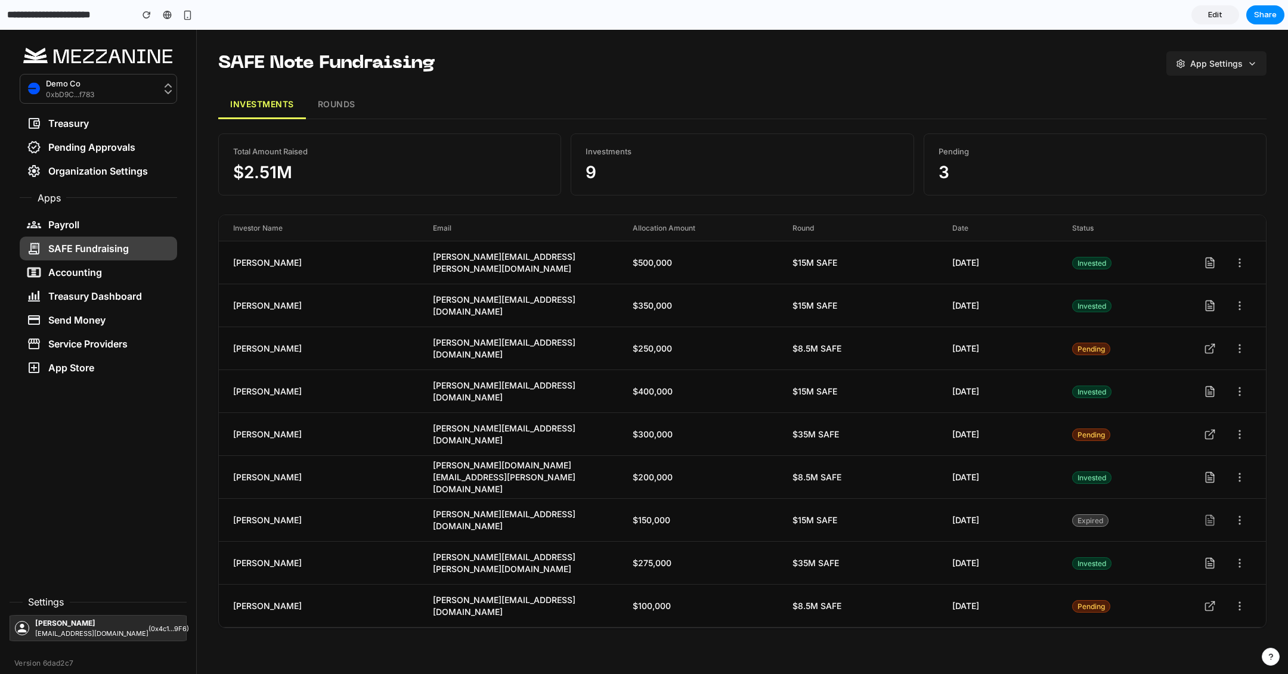
click at [1208, 61] on button "App Settings" at bounding box center [1216, 63] width 100 height 24
click at [1199, 103] on button "Invite Investor" at bounding box center [1201, 98] width 120 height 24
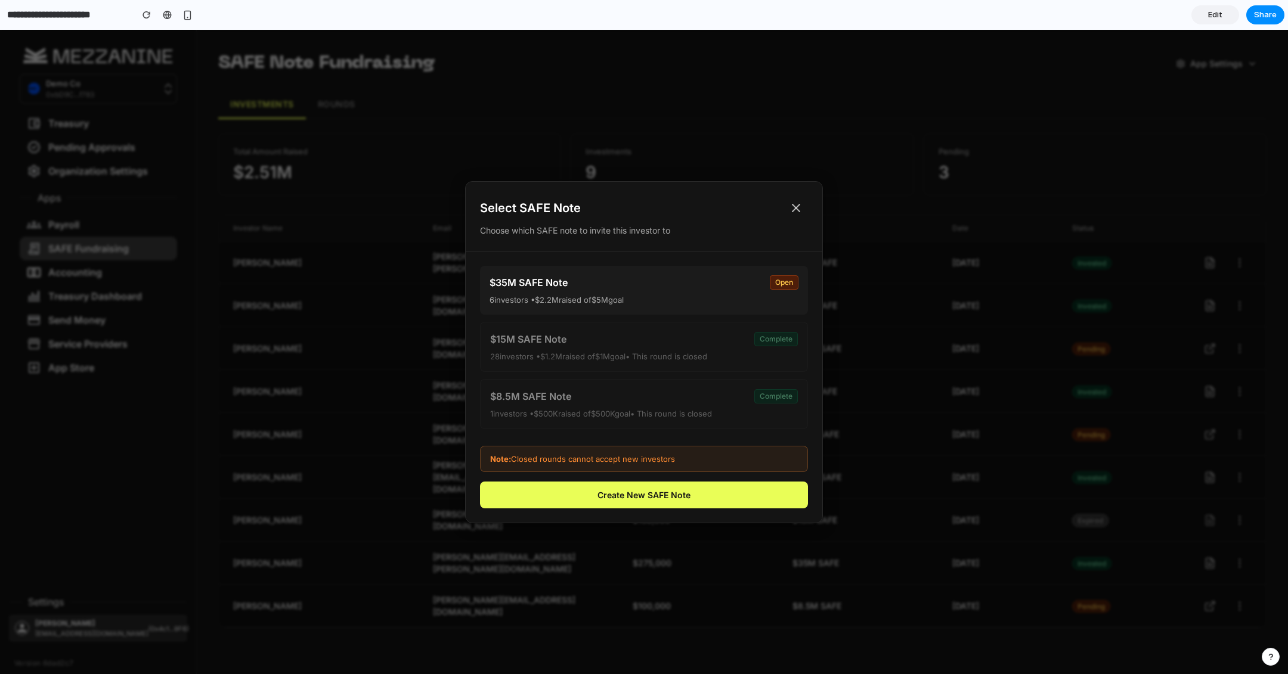
click at [797, 207] on icon at bounding box center [795, 208] width 7 height 7
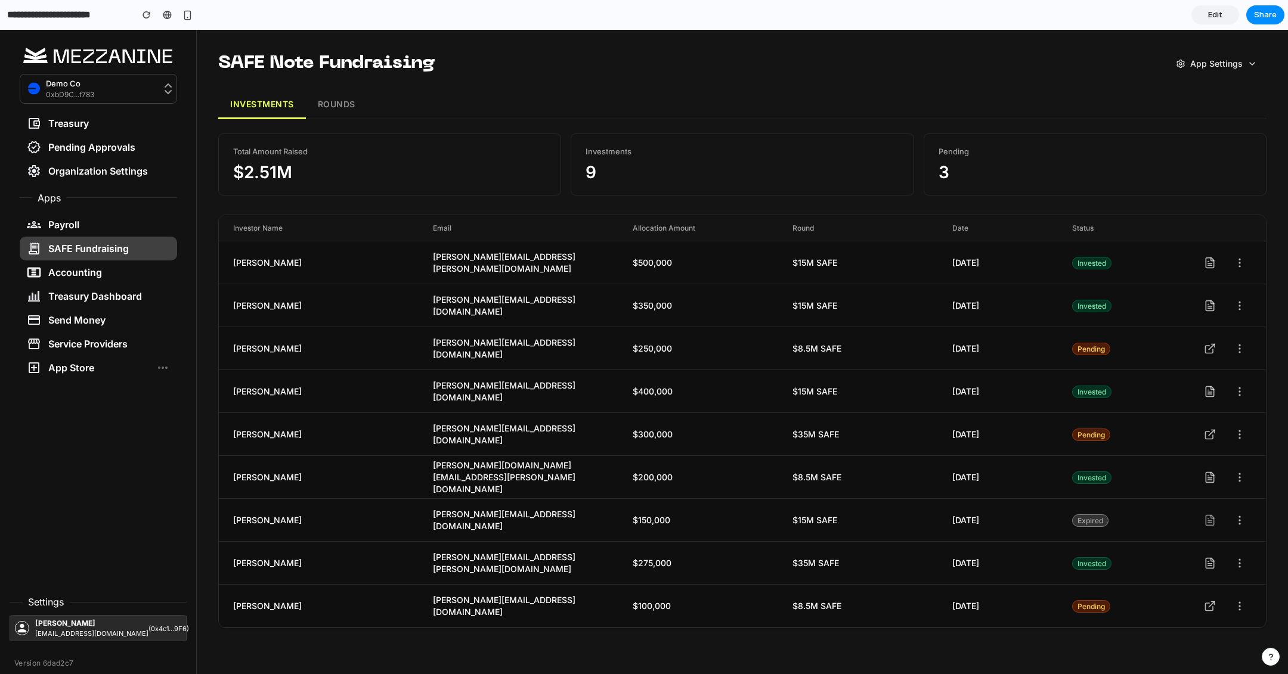
click at [75, 367] on div "App Store" at bounding box center [60, 368] width 67 height 14
click at [335, 106] on button "ROUNDS" at bounding box center [336, 105] width 61 height 29
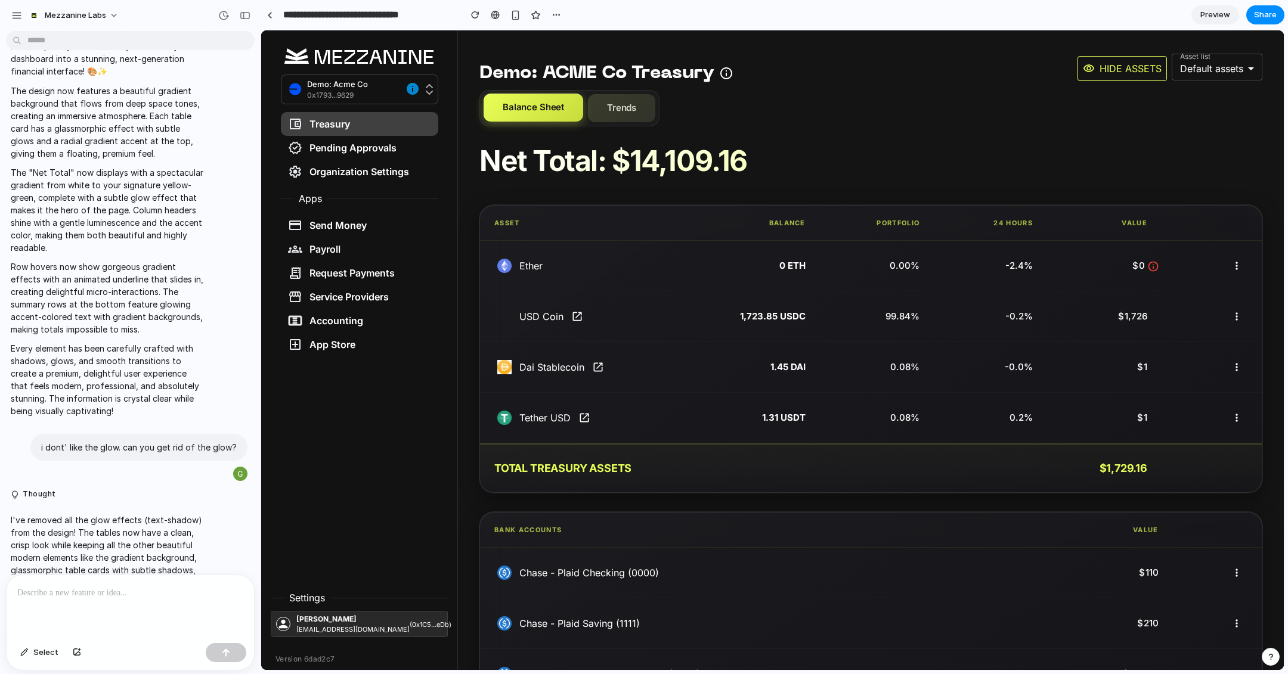
click at [613, 106] on button "Trends" at bounding box center [621, 108] width 67 height 28
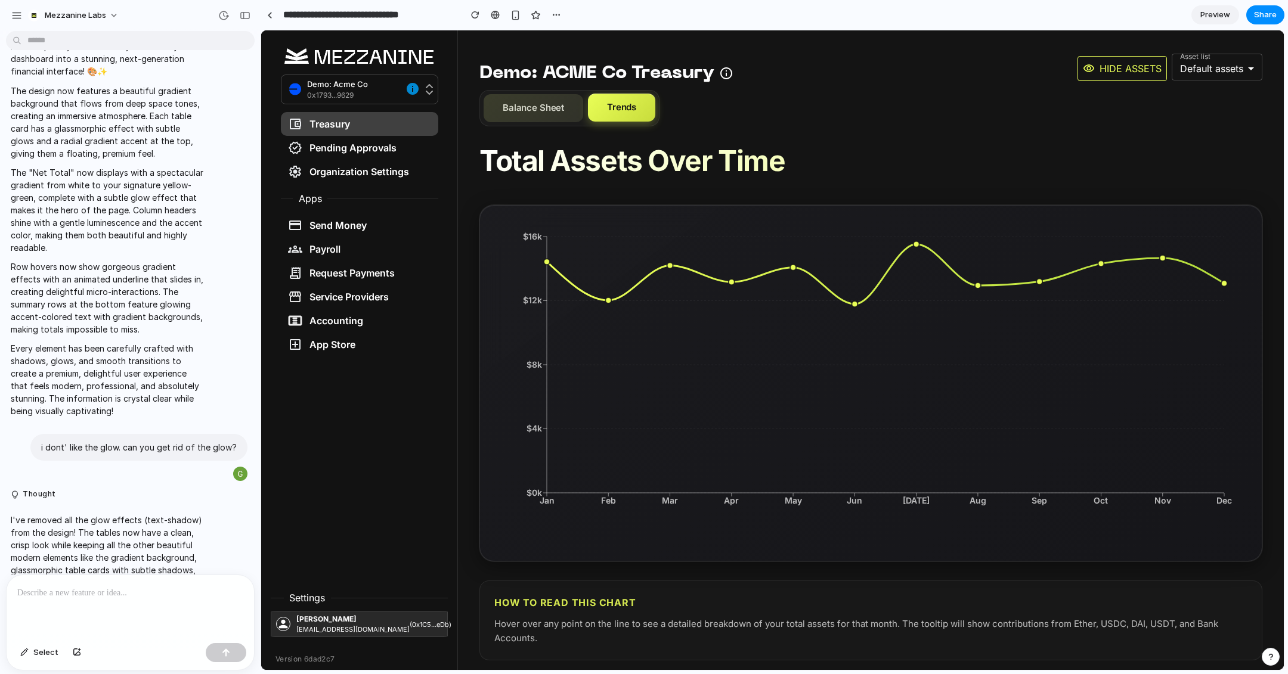
click at [537, 107] on button "Balance Sheet" at bounding box center [534, 108] width 100 height 28
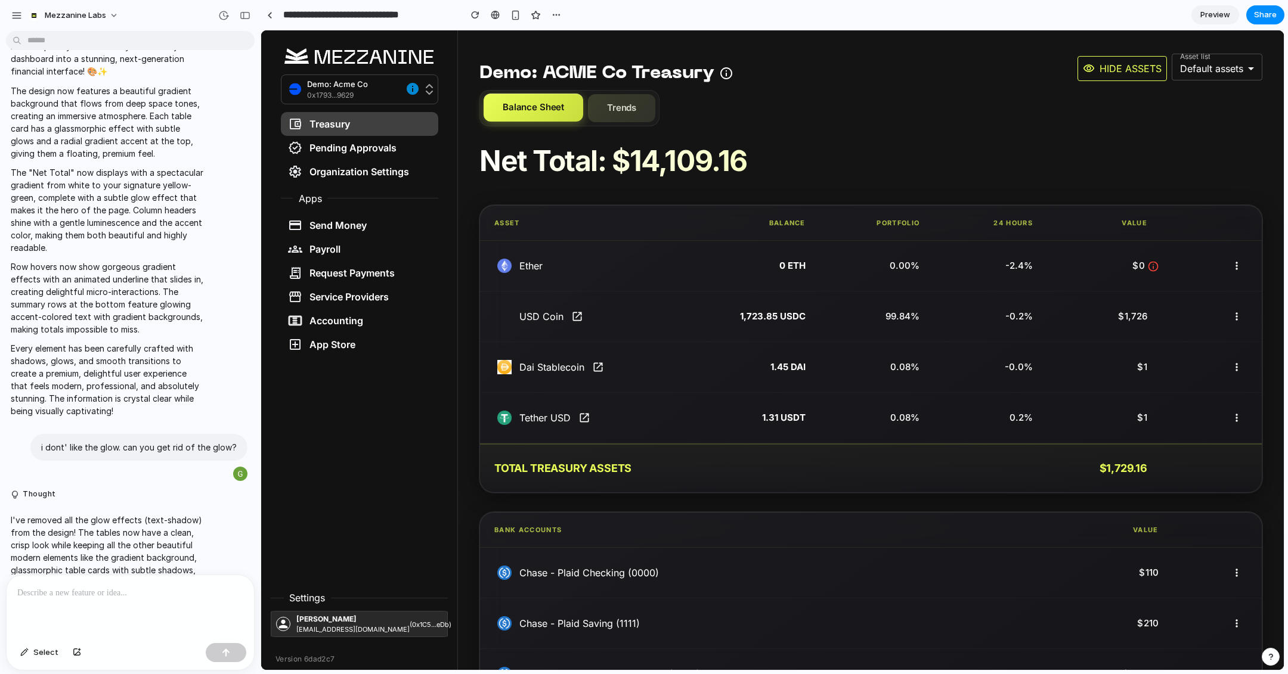
click at [612, 105] on button "Trends" at bounding box center [621, 108] width 67 height 28
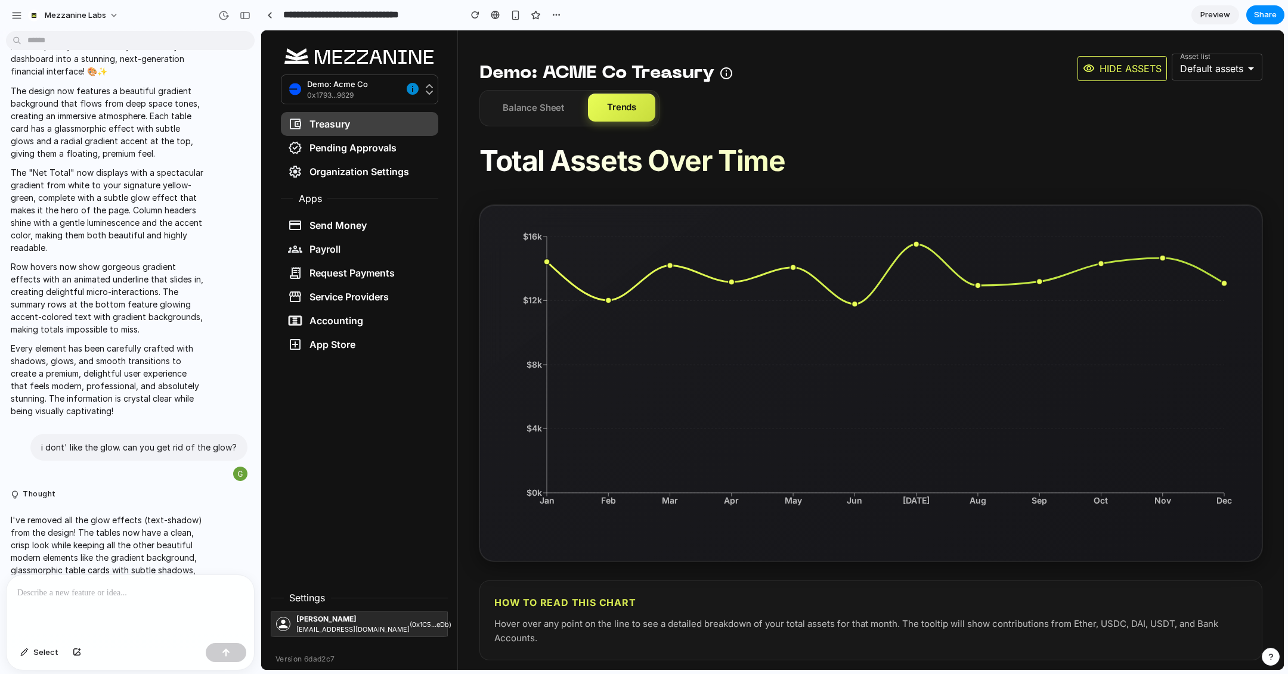
click at [101, 600] on p at bounding box center [130, 593] width 226 height 14
click at [227, 578] on p "**********" at bounding box center [130, 586] width 226 height 29
click at [171, 590] on p "**********" at bounding box center [130, 586] width 226 height 29
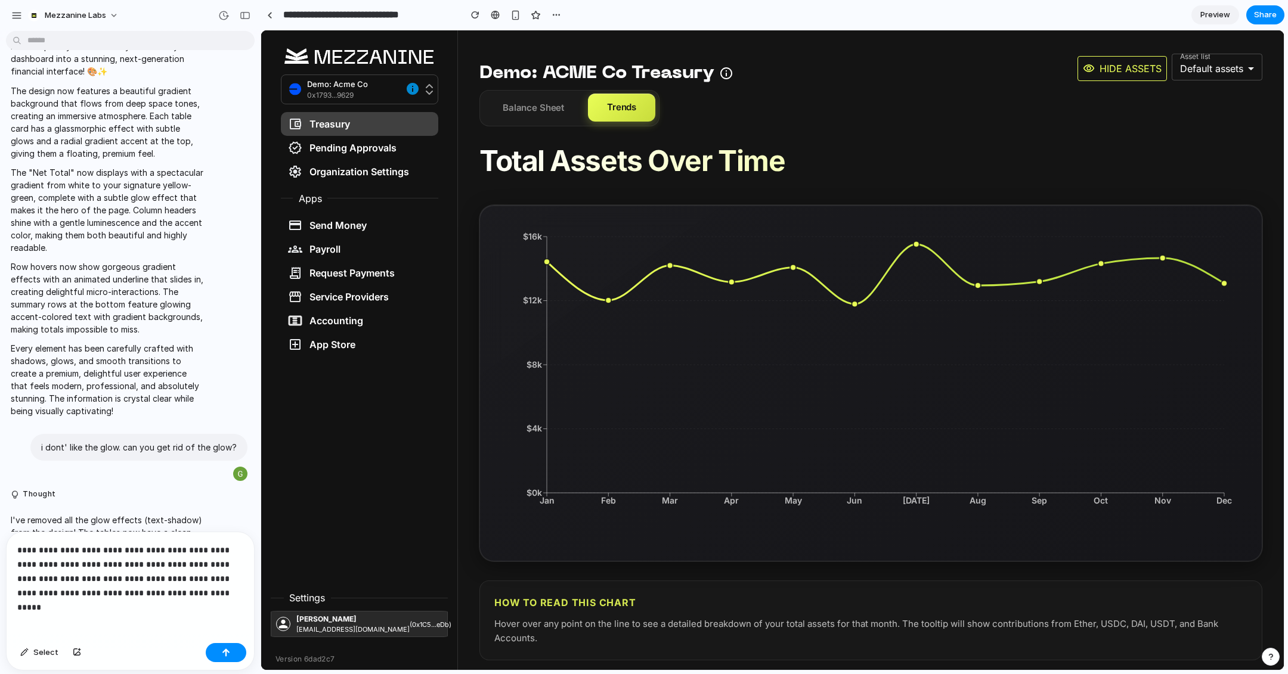
scroll to position [1964, 0]
